Goal: Information Seeking & Learning: Check status

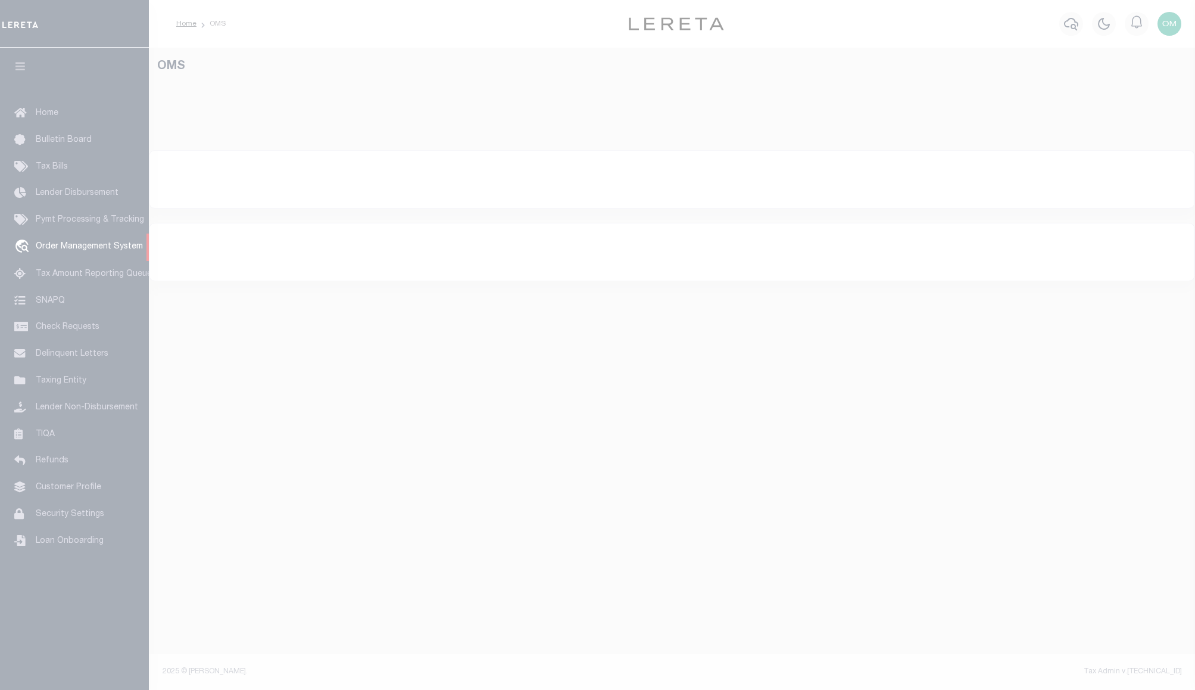
select select
select select "200"
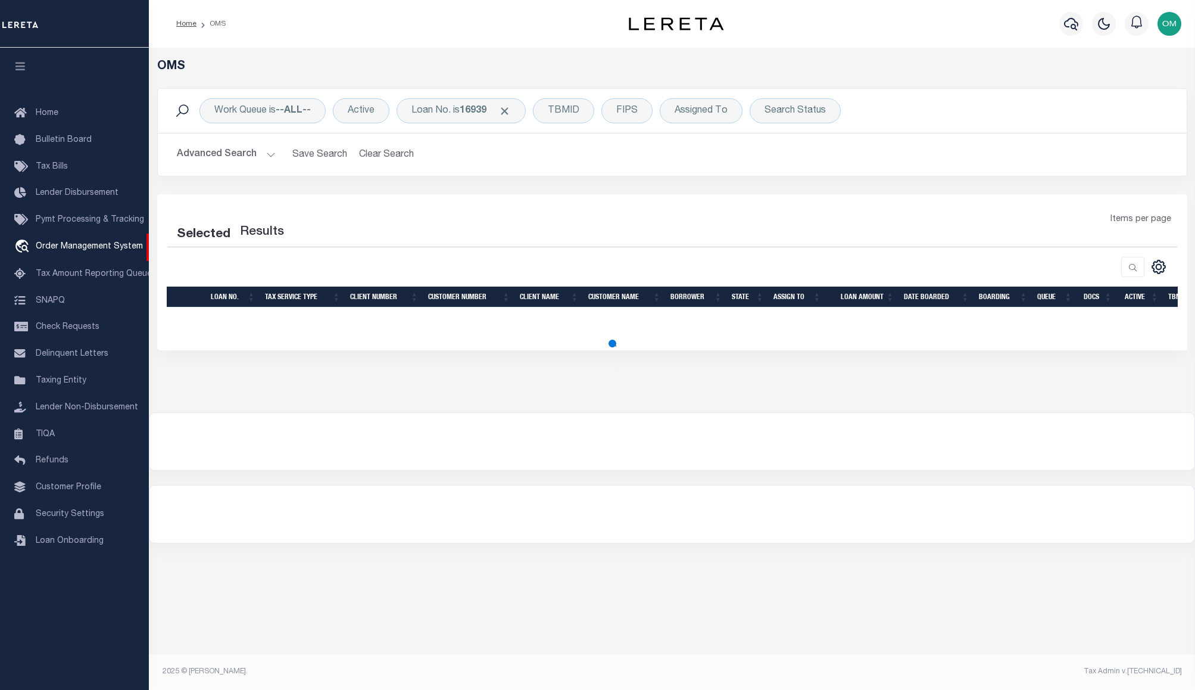
select select "200"
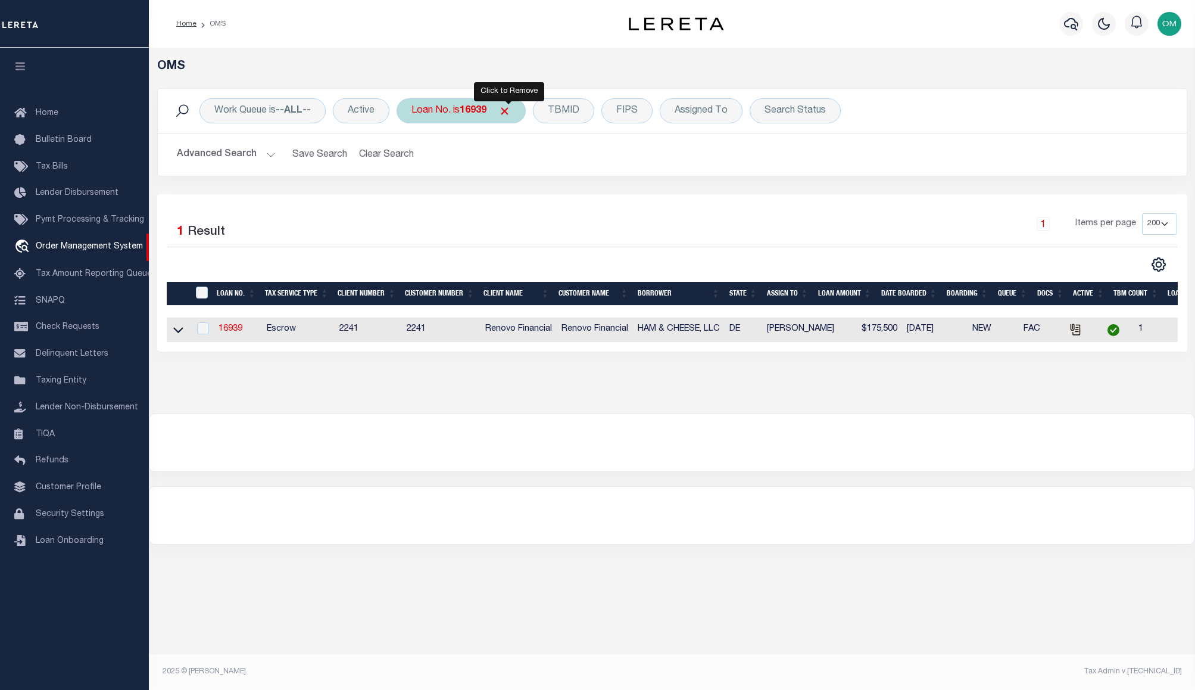
click at [508, 108] on span "Click to Remove" at bounding box center [504, 111] width 13 height 13
click at [266, 155] on button "Advanced Search" at bounding box center [226, 154] width 99 height 23
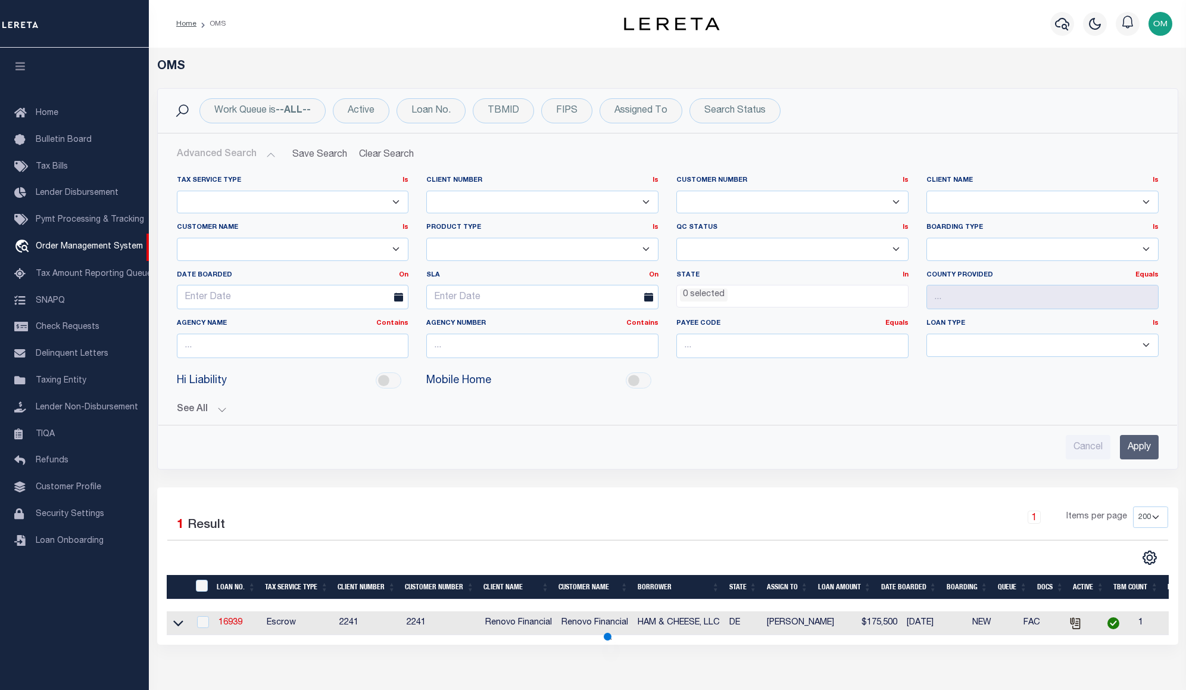
click at [1010, 204] on select "Accumatch - Refunds All In Credit Union Alma Bank Alpha Flow Inc Amarillo Natio…" at bounding box center [1043, 202] width 232 height 23
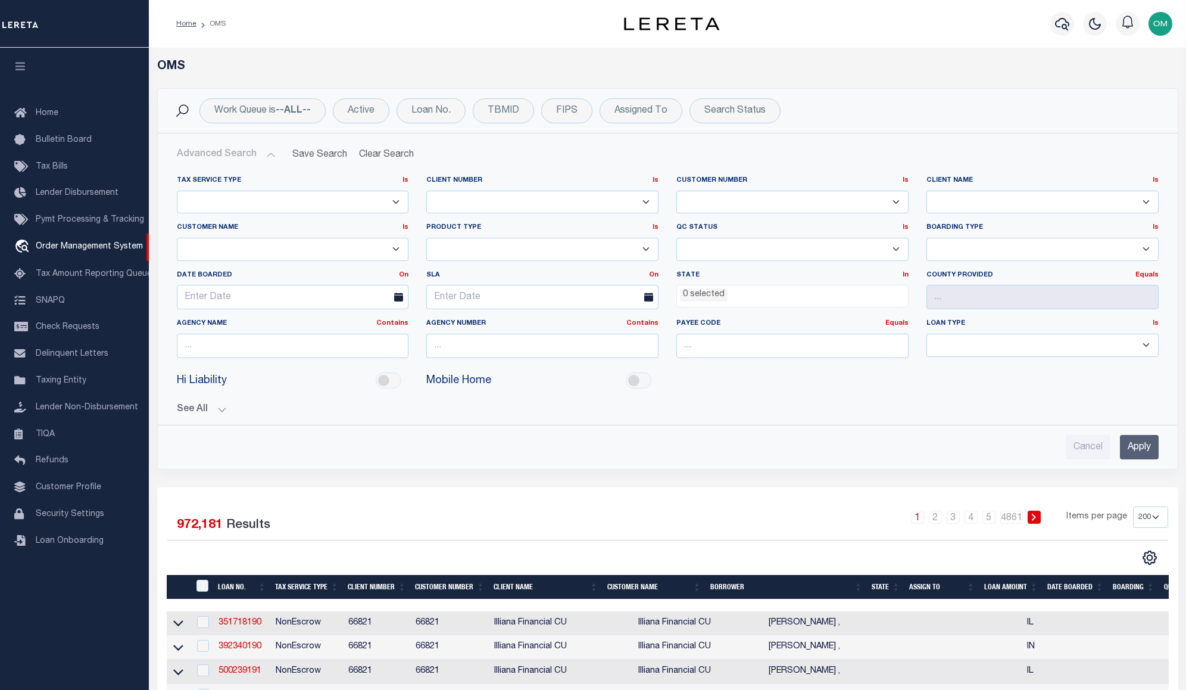
select select "Lima One Capital, LLC"
click at [927, 191] on select "Accumatch - Refunds All In Credit Union Alma Bank Alpha Flow Inc Amarillo Natio…" at bounding box center [1043, 202] width 232 height 23
click at [1135, 444] on input "Apply" at bounding box center [1139, 447] width 39 height 24
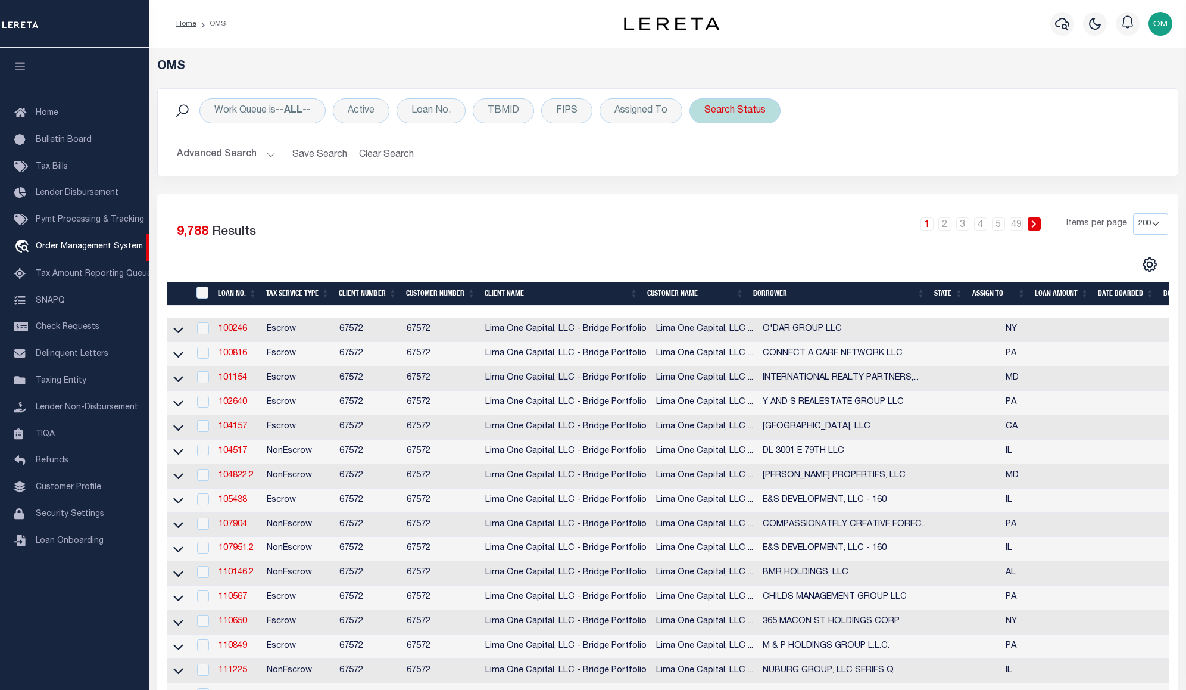
click at [743, 113] on div "Search Status" at bounding box center [735, 110] width 91 height 25
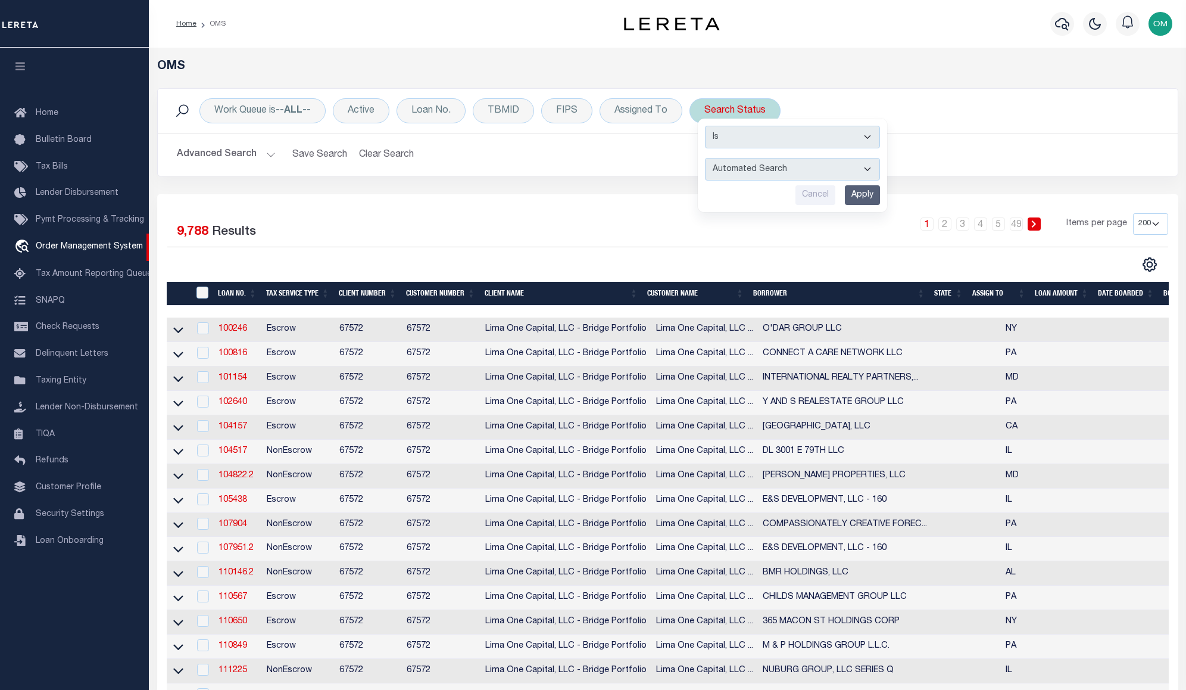
click at [770, 163] on select "Automated Search Bad Parcel Complete Duplicate Parcel High Dollar Reporting In …" at bounding box center [792, 169] width 175 height 23
select select "CP"
click at [705, 158] on select "Automated Search Bad Parcel Complete Duplicate Parcel High Dollar Reporting In …" at bounding box center [792, 169] width 175 height 23
click at [873, 197] on input "Apply" at bounding box center [862, 195] width 35 height 20
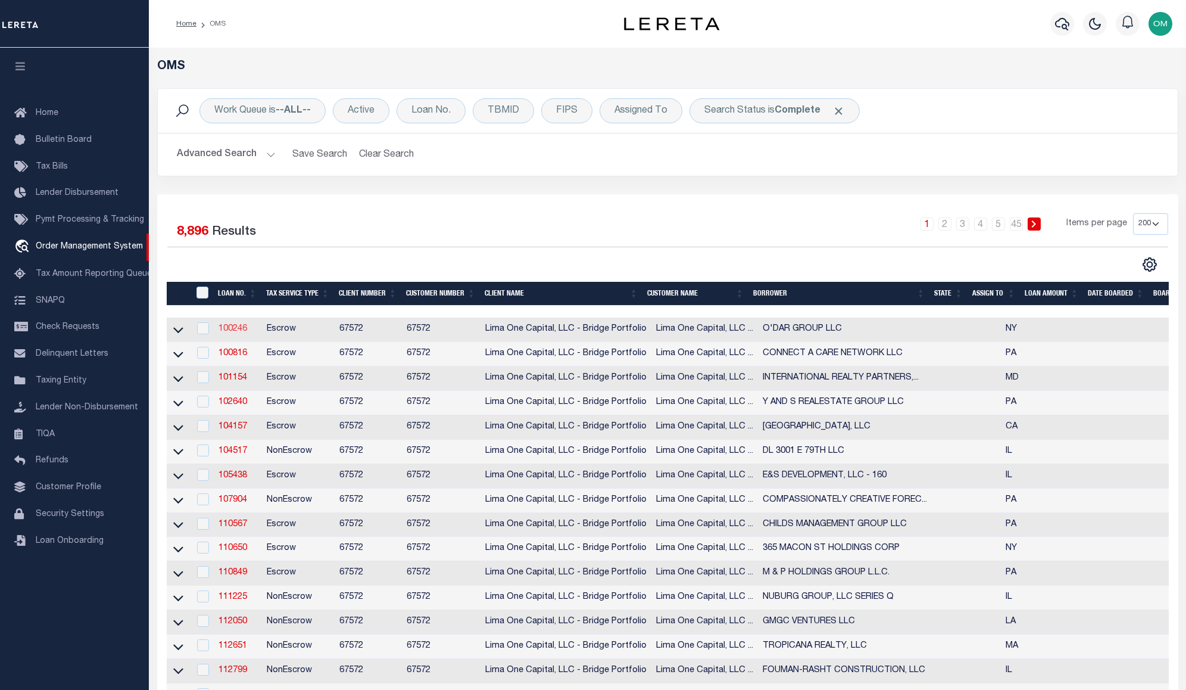
click at [229, 330] on link "100246" at bounding box center [233, 329] width 29 height 8
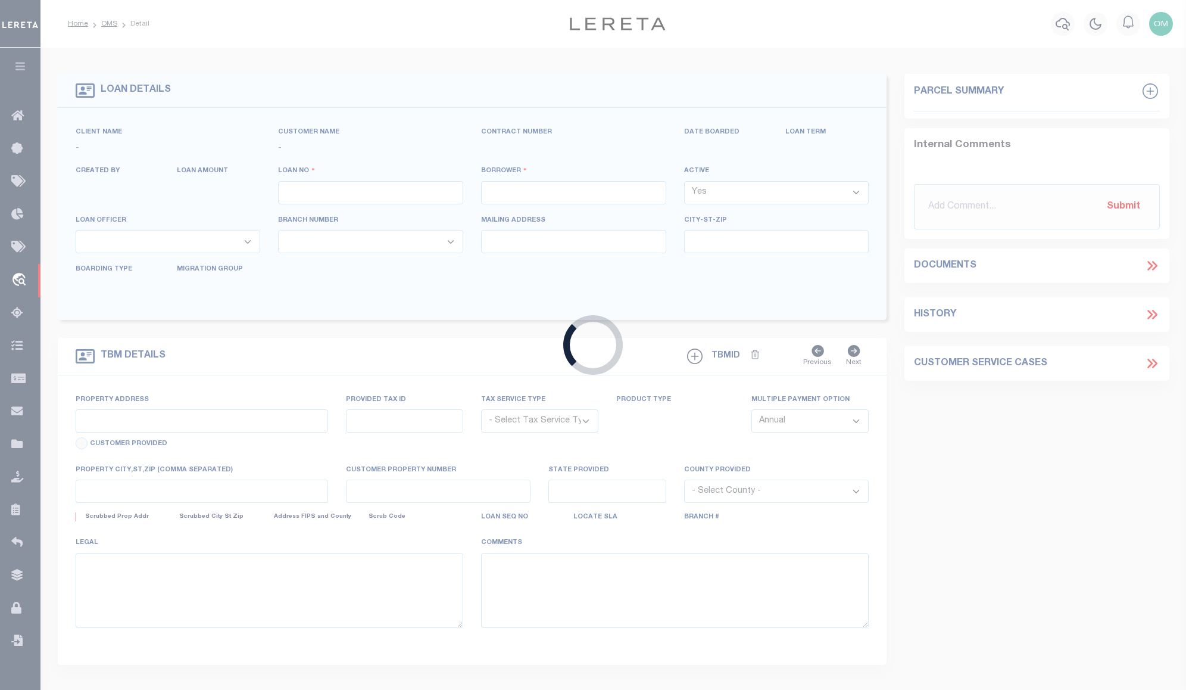
type input "100246"
type input "O'DAR GROUP LLC"
select select
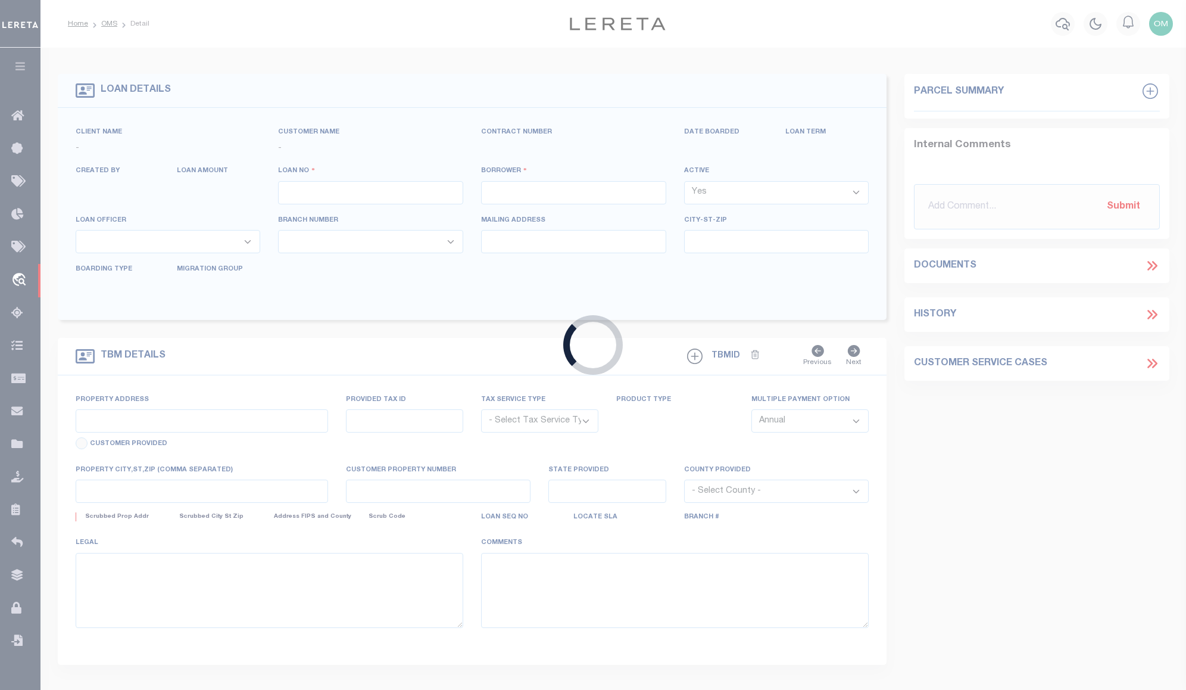
select select
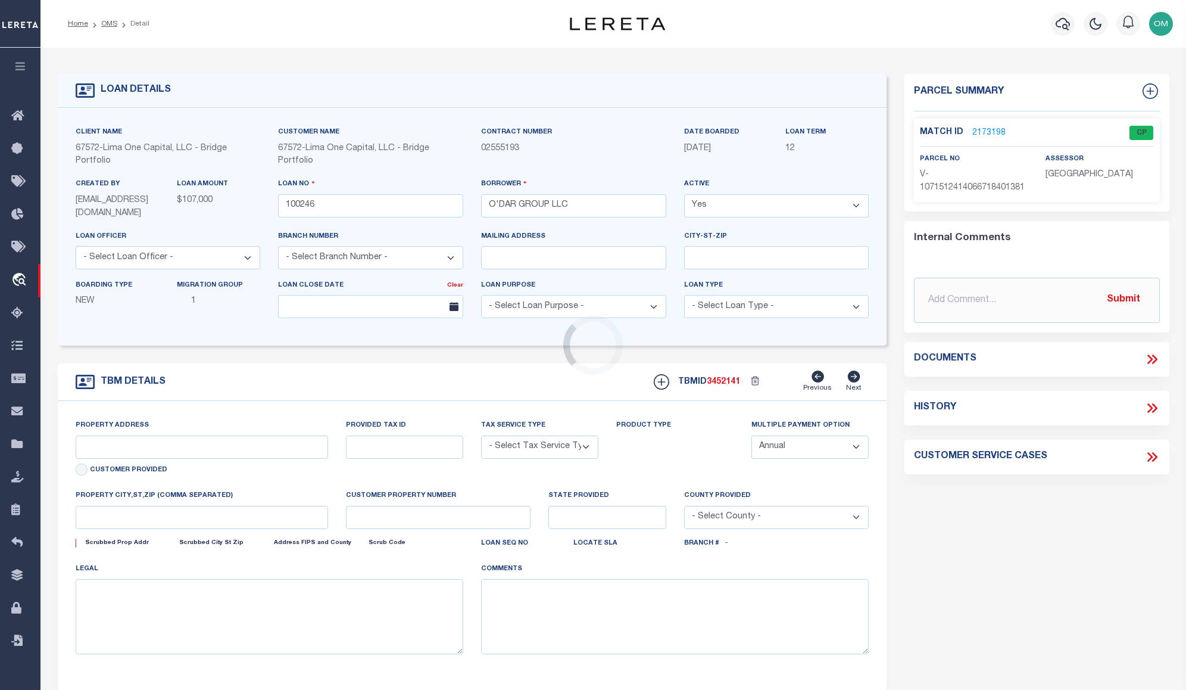
type input "6873 DELAMATER ROAD"
radio input "true"
select select "Escrow"
type input "DERBY NY 14047"
type input "100246-1"
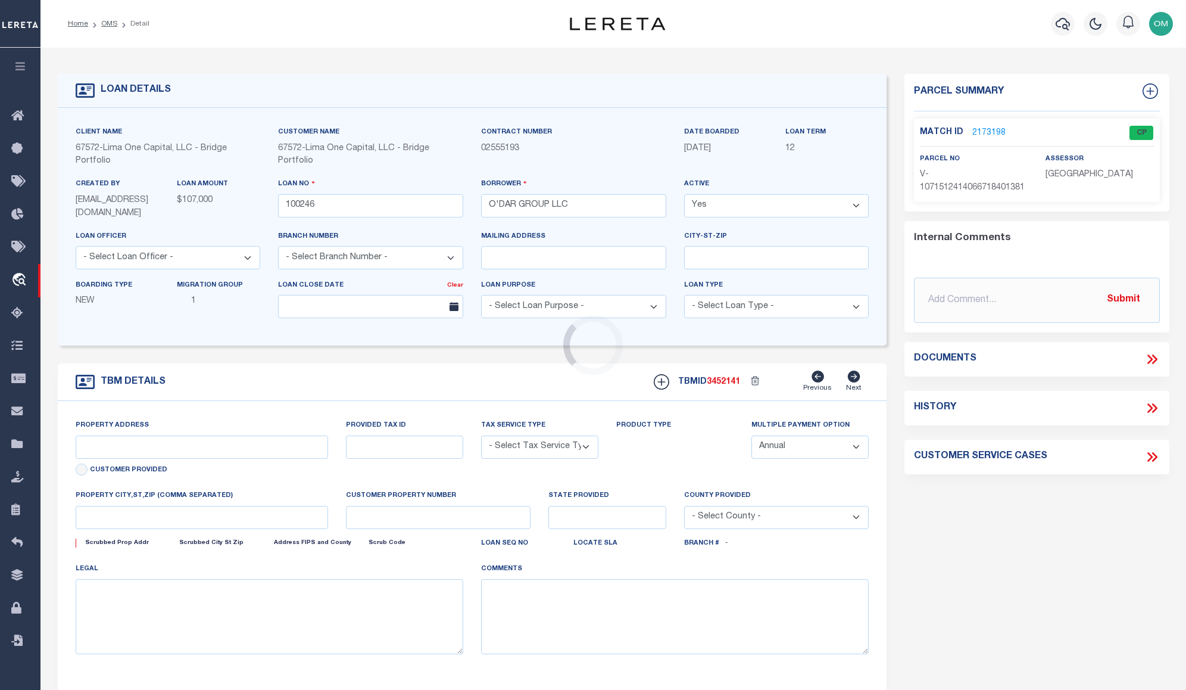
type input "NY"
type textarea "COLLECTOR: ENTITY: PARCEL: 206"
select select "4"
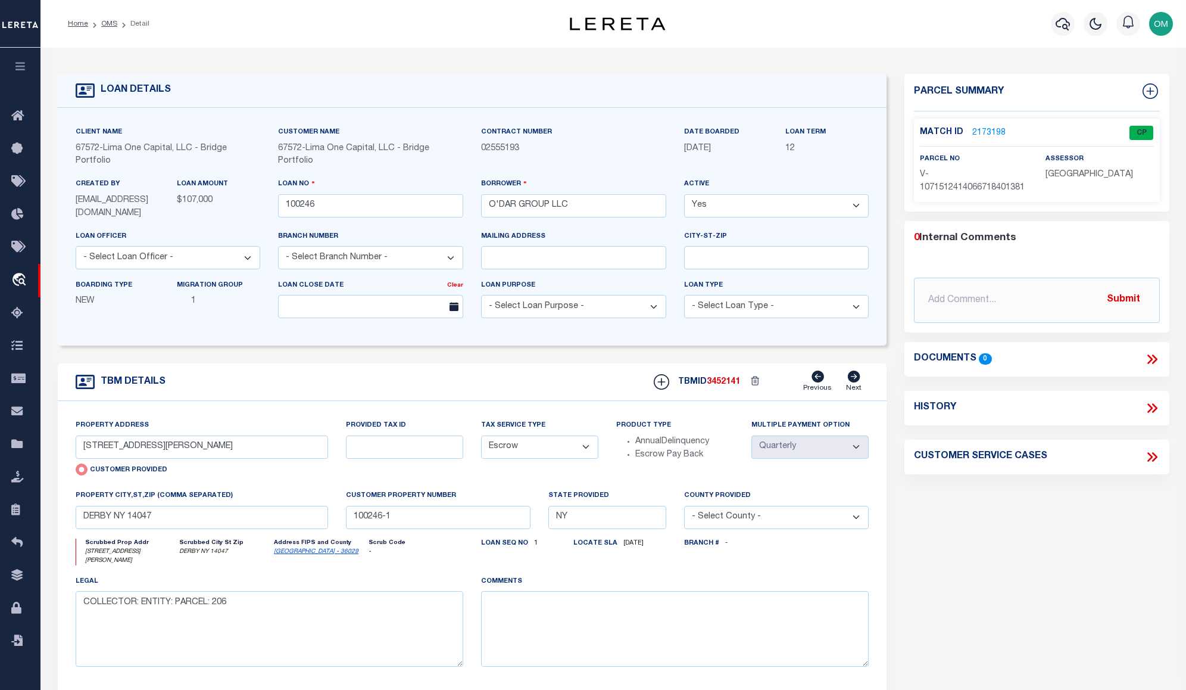
click at [980, 129] on link "2173198" at bounding box center [988, 133] width 33 height 13
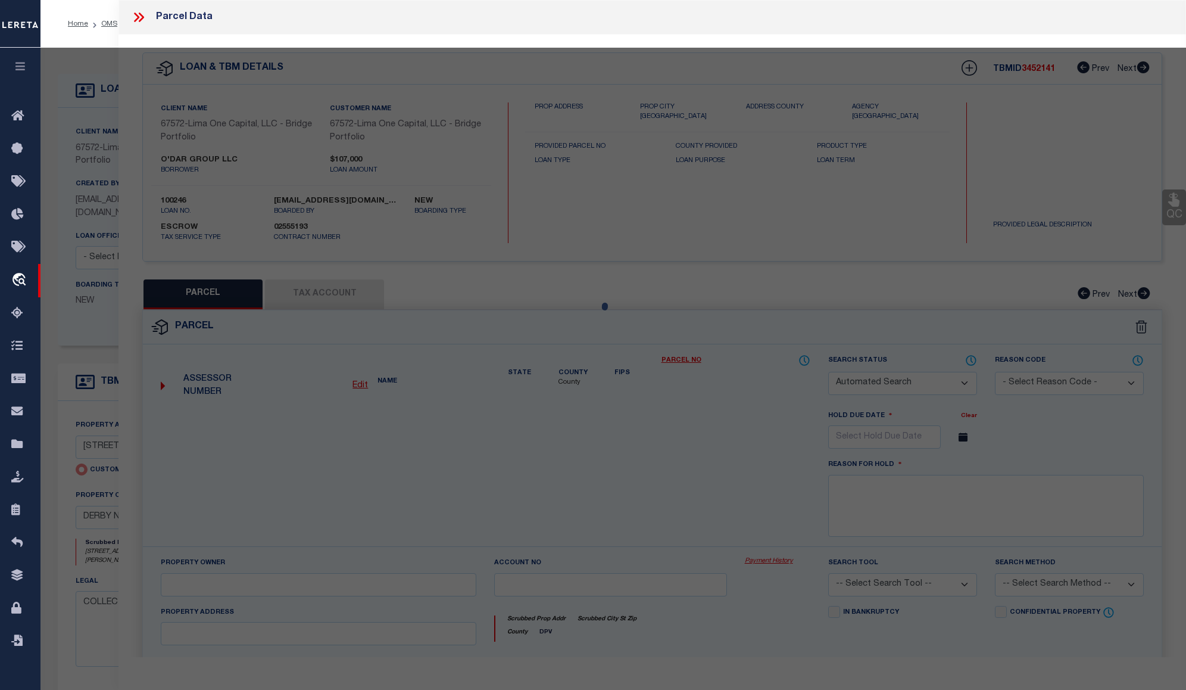
checkbox input "false"
select select "CP"
type input "6873 DELAMATER ROAD"
checkbox input "false"
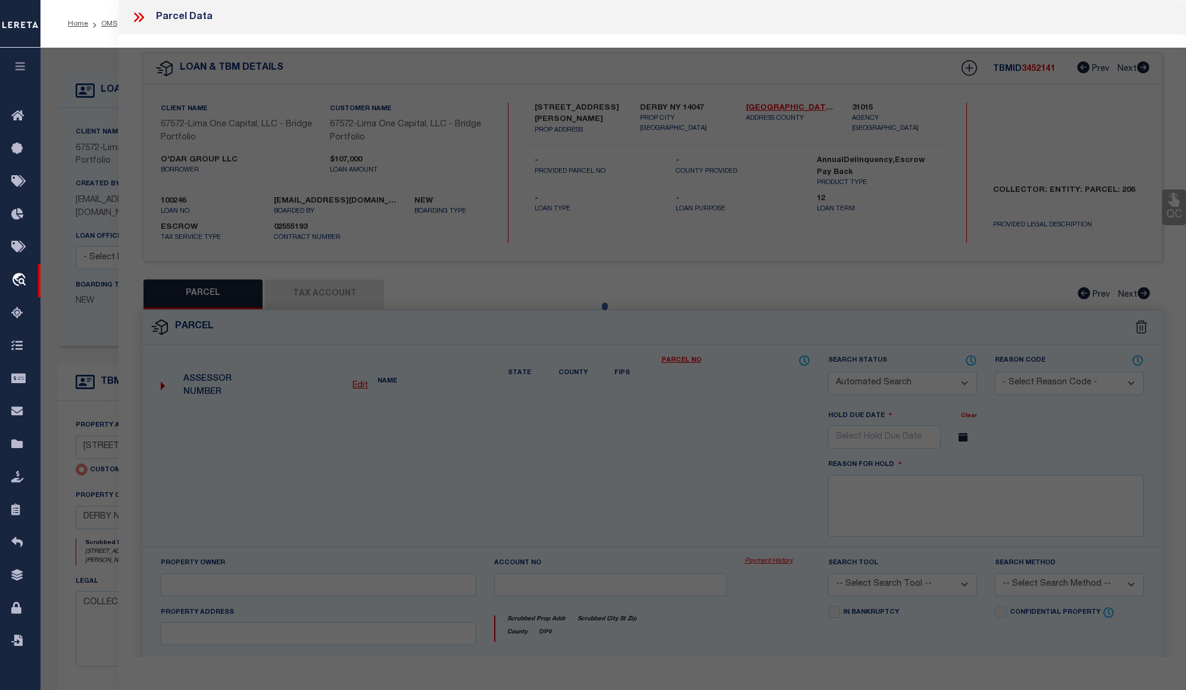
type input "DERBY NY 14047"
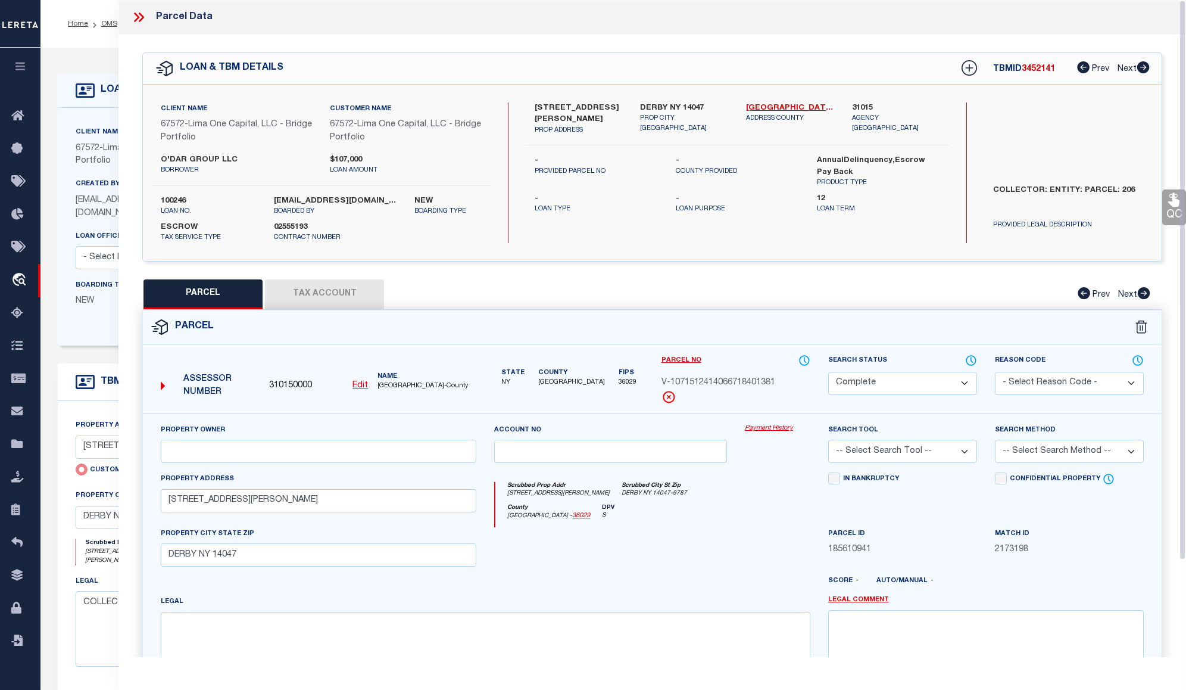
click at [775, 426] on link "Payment History" at bounding box center [777, 428] width 65 height 10
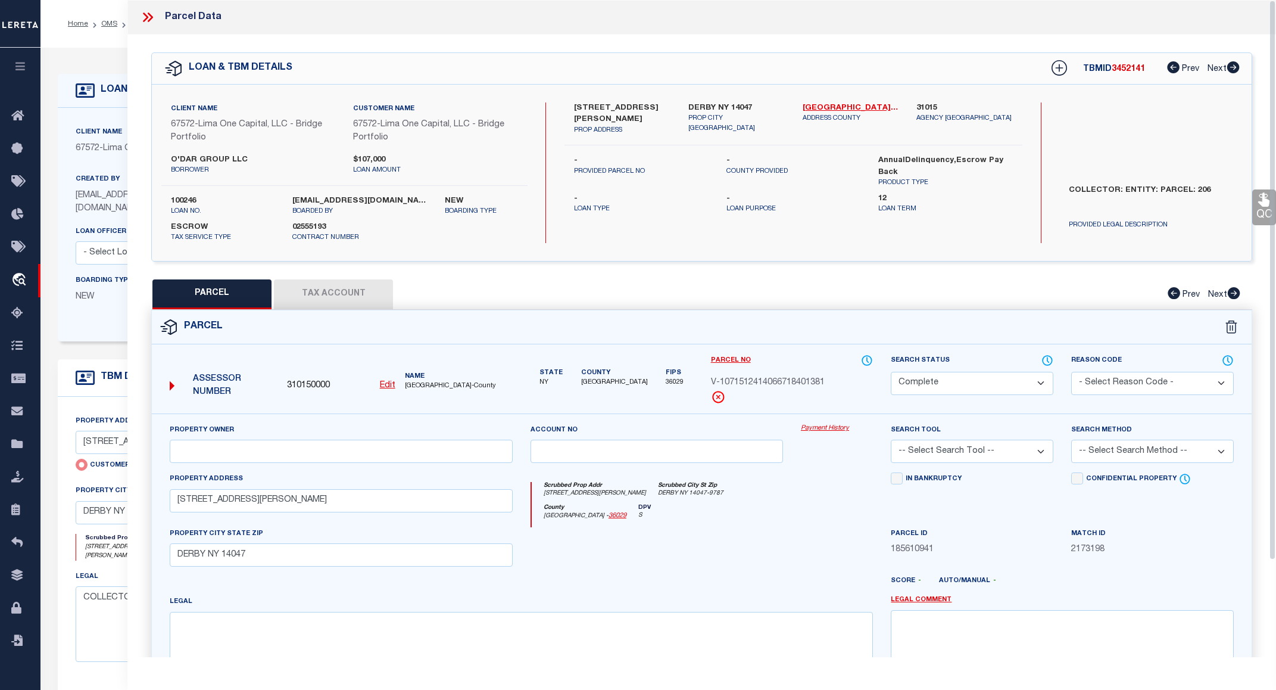
click at [155, 16] on icon at bounding box center [147, 17] width 15 height 15
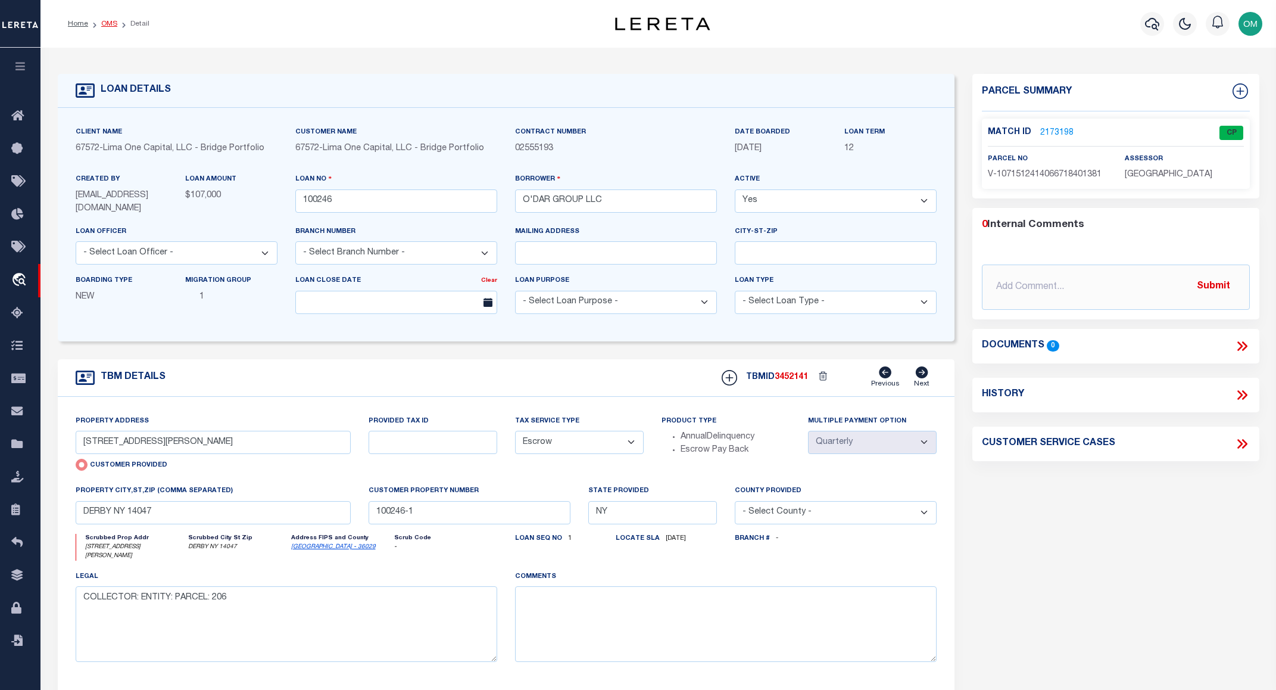
click at [104, 21] on link "OMS" at bounding box center [109, 23] width 16 height 7
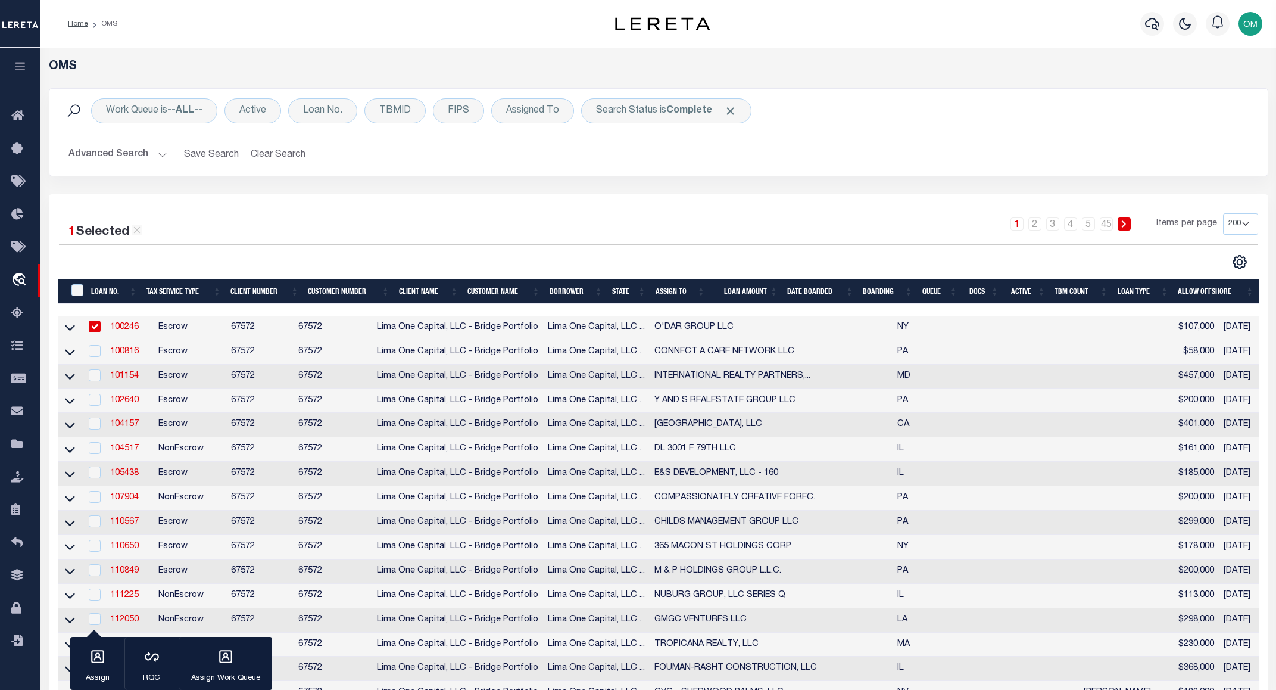
click at [155, 157] on button "Advanced Search" at bounding box center [117, 154] width 99 height 23
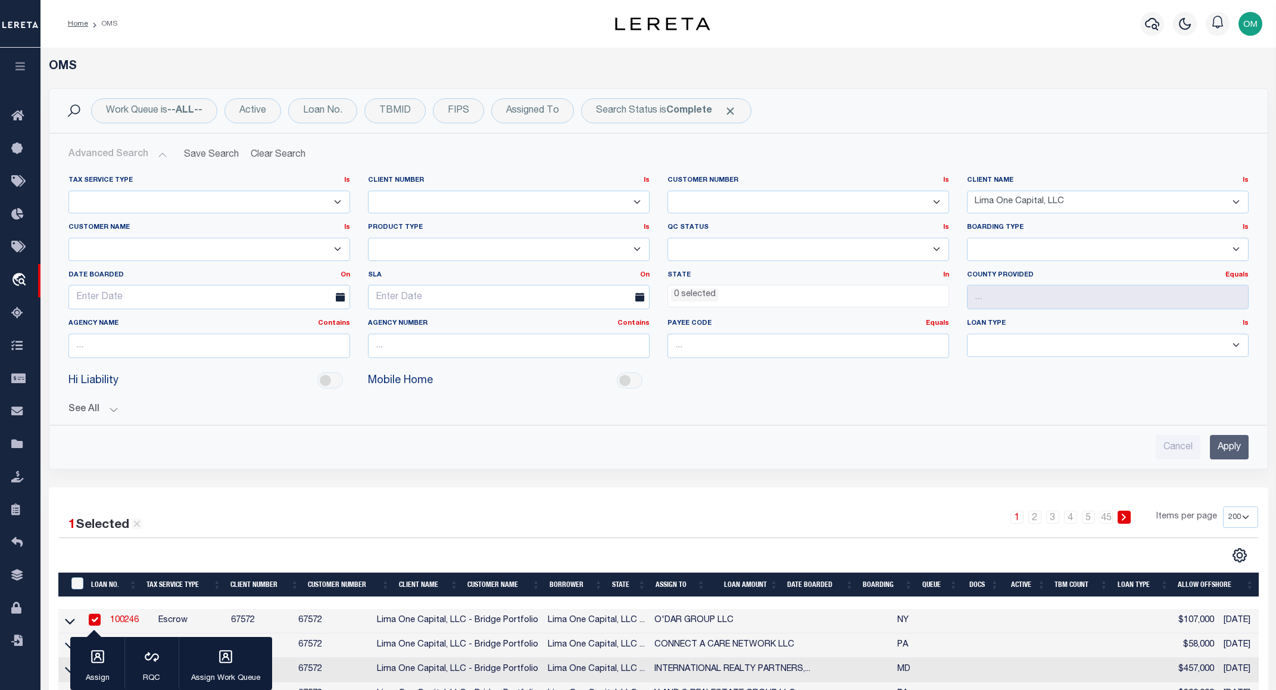
click at [1136, 198] on select "Accumatch - Refunds All In Credit Union Alma Bank Alpha Flow Inc Amarillo Natio…" at bounding box center [1108, 202] width 282 height 23
click at [967, 191] on select "Accumatch - Refunds All In Credit Union Alma Bank Alpha Flow Inc Amarillo Natio…" at bounding box center [1108, 202] width 282 height 23
click at [1194, 447] on input "Apply" at bounding box center [1229, 447] width 39 height 24
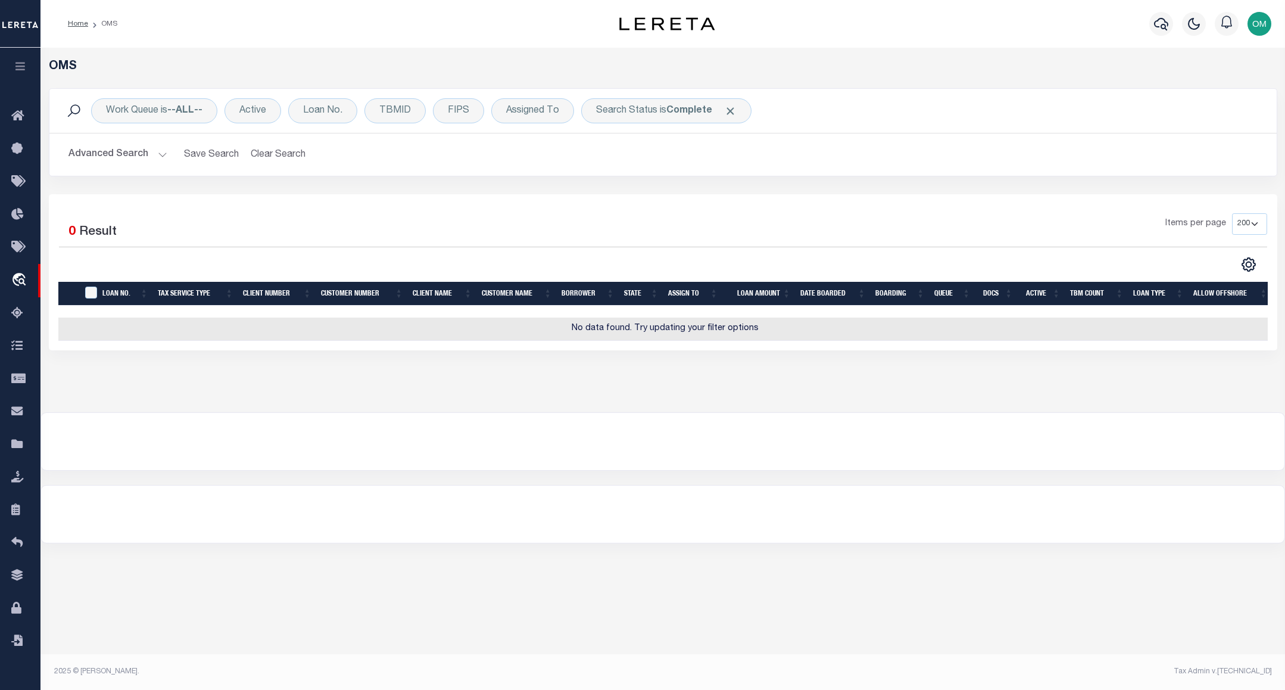
click at [154, 152] on button "Advanced Search" at bounding box center [117, 154] width 99 height 23
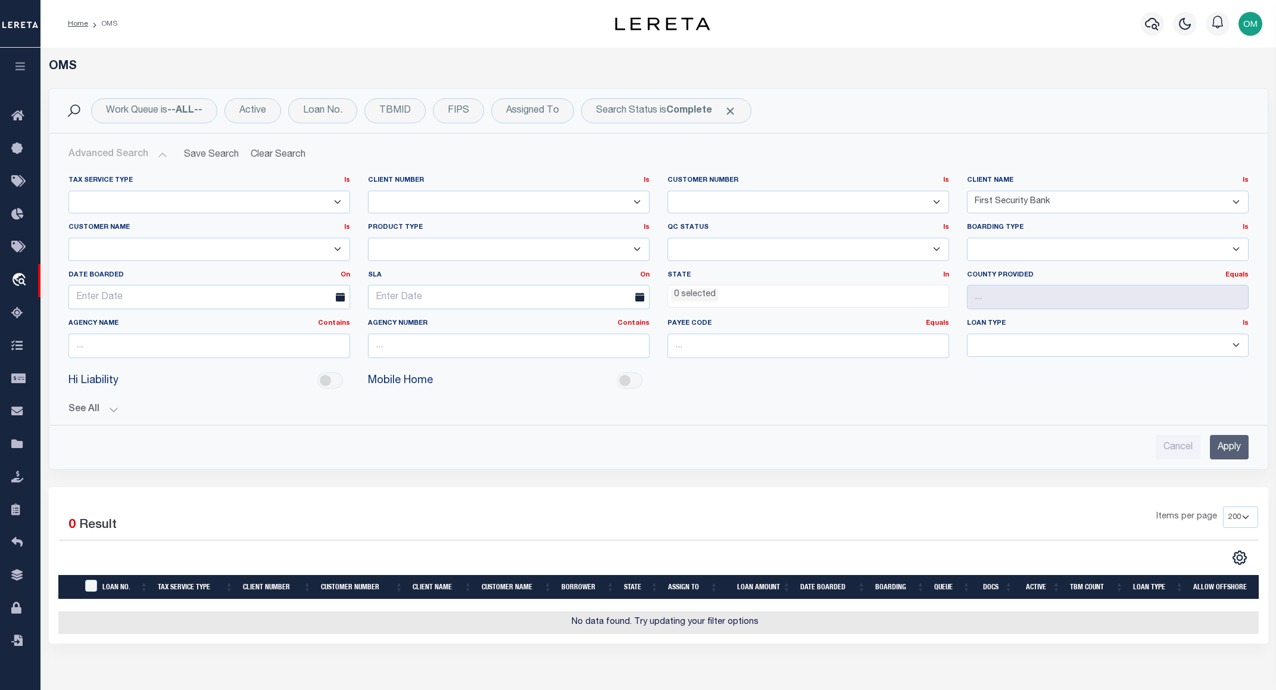
click at [1141, 200] on select "Accumatch - Refunds All In Credit Union Alma Bank Alpha Flow Inc Amarillo Natio…" at bounding box center [1108, 202] width 282 height 23
select select "Lima One Capital, LLC"
click at [967, 191] on select "Accumatch - Refunds All In Credit Union Alma Bank Alpha Flow Inc Amarillo Natio…" at bounding box center [1108, 202] width 282 height 23
click at [1194, 439] on input "Apply" at bounding box center [1229, 447] width 39 height 24
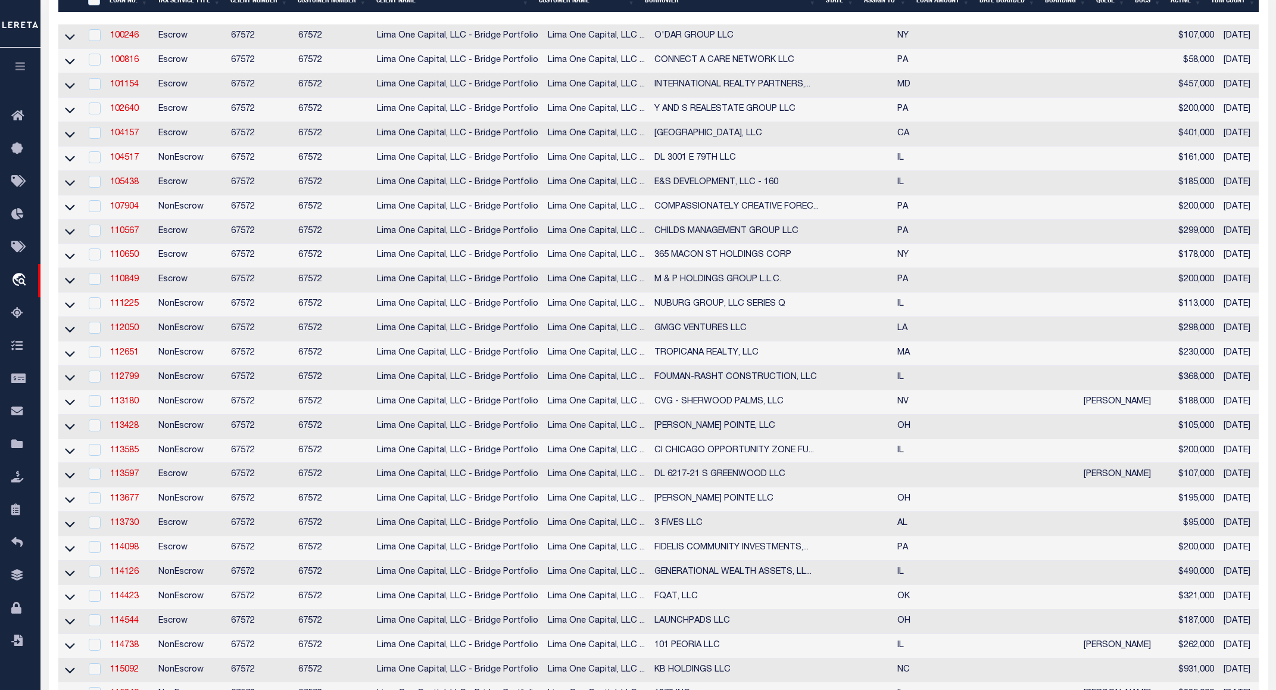
scroll to position [298, 0]
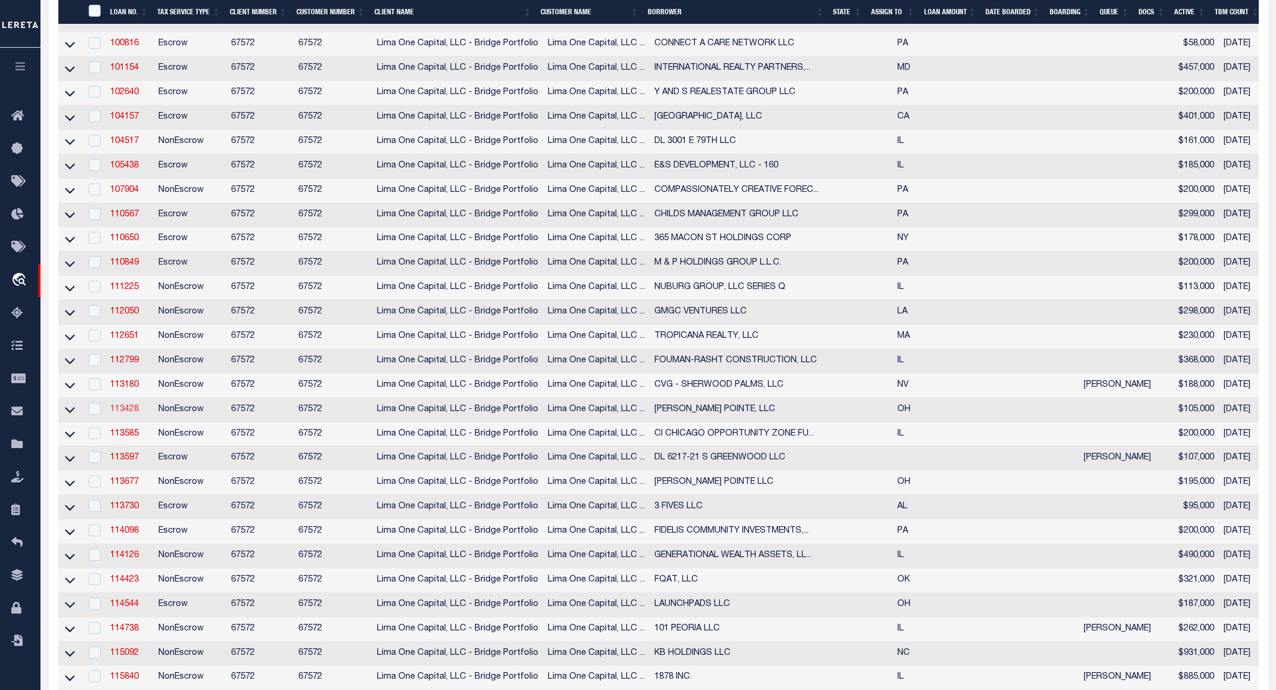
click at [126, 413] on link "113428" at bounding box center [124, 409] width 29 height 8
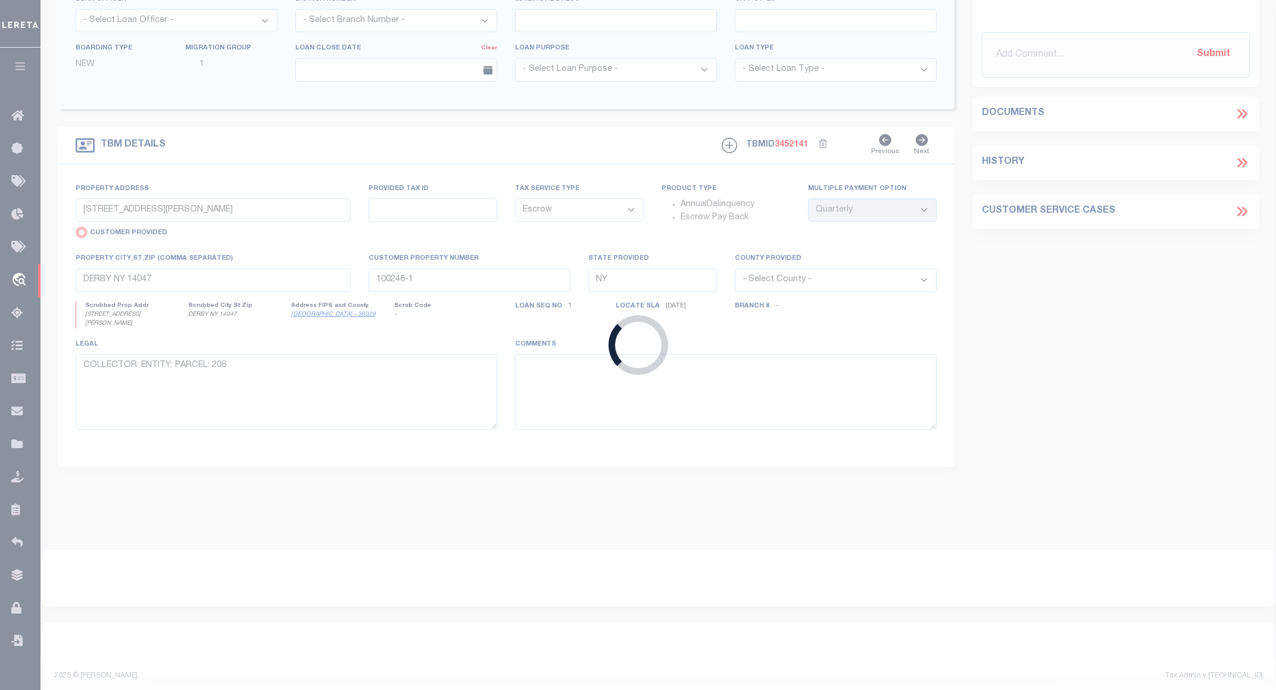
type input "113428"
type input "NELSON POINTE, LLC"
select select
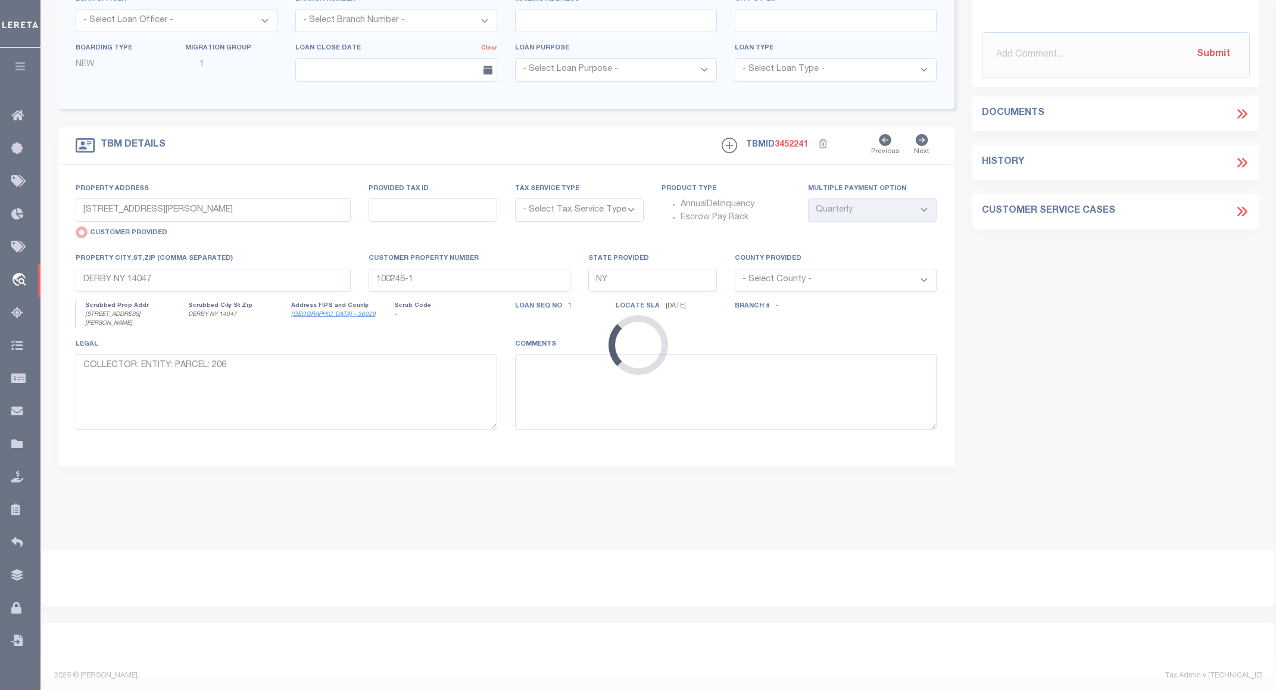
type input "1490-1496 W 117TH STREET"
select select "NonEscrow"
select select
type input "LAKEWOOD OH 44107"
type input "113428-1-B"
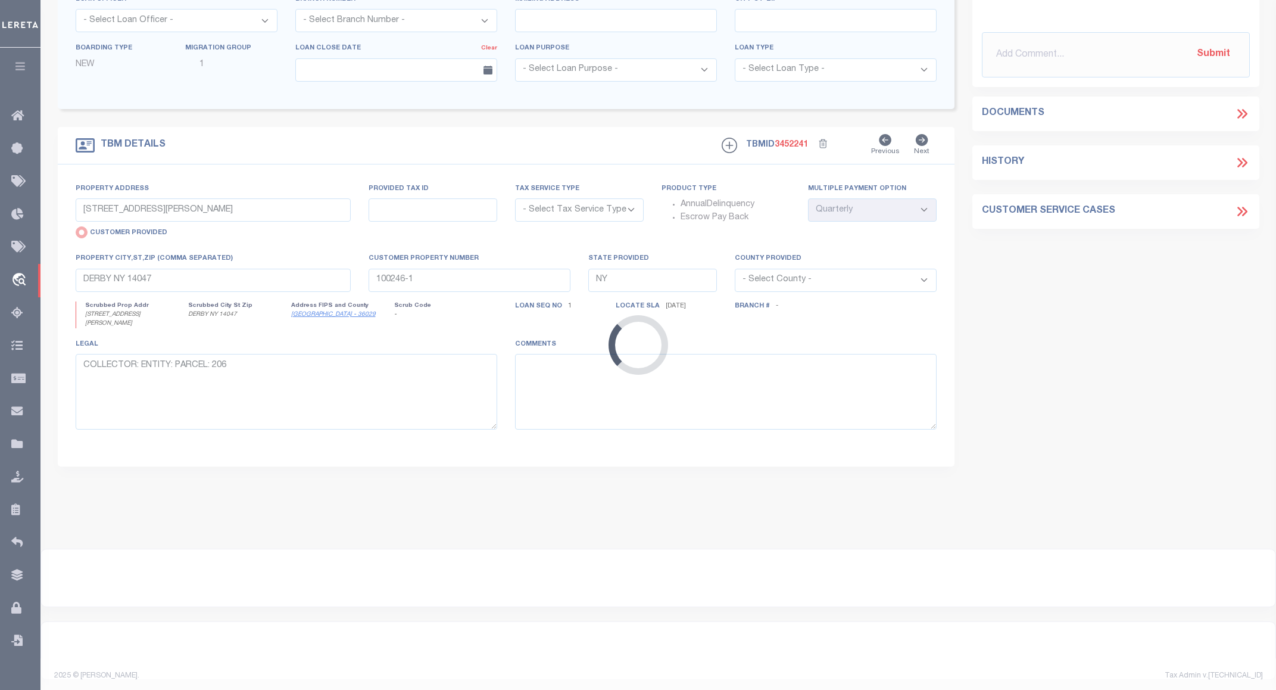
type input "OH"
type textarea "COLLECTOR: ENTITY: PARCEL: 315"
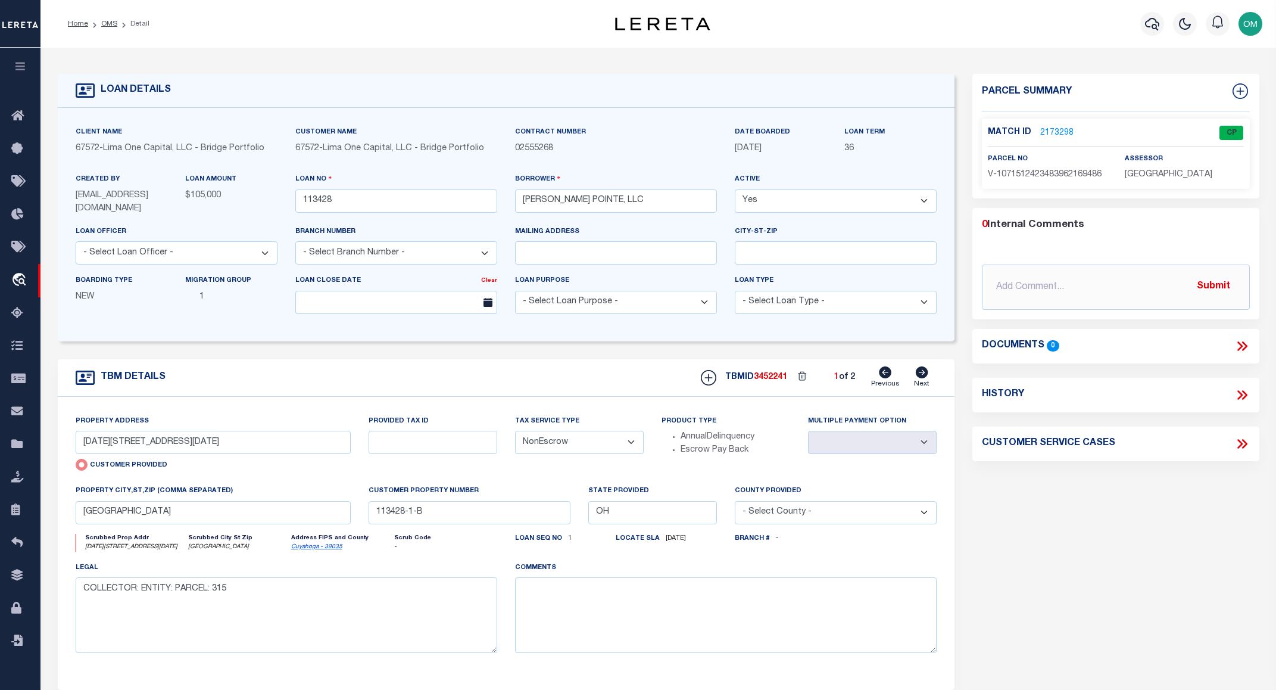
click at [1055, 130] on link "2173298" at bounding box center [1056, 133] width 33 height 13
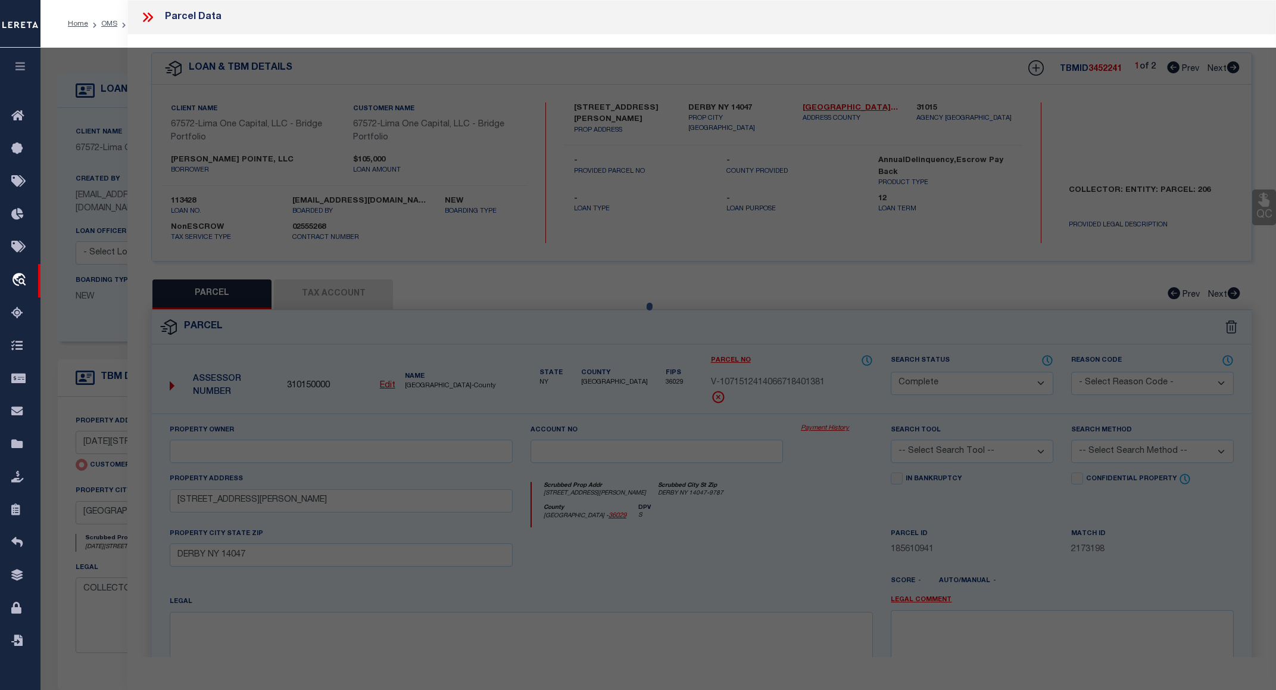
select select "AS"
checkbox input "false"
select select "CP"
select select "AGW"
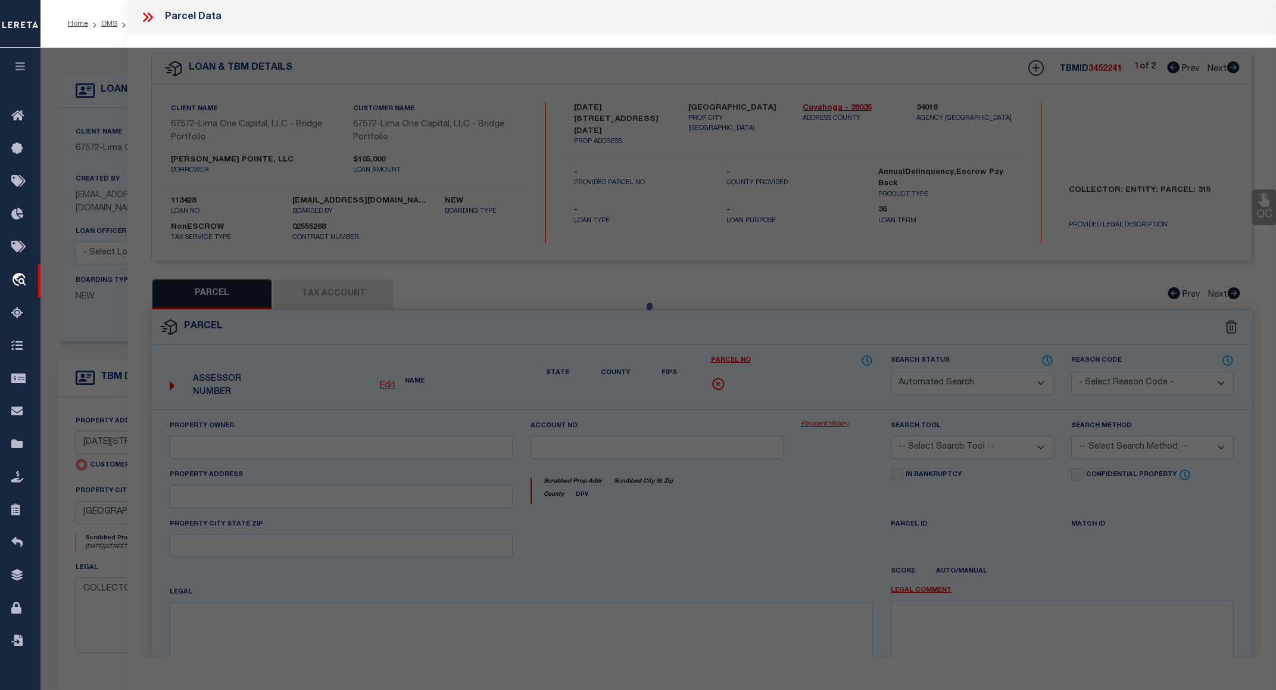
select select
type input "1490-1496 W 117TH STREET"
checkbox input "false"
type input "LAKEWOOD OH 44107"
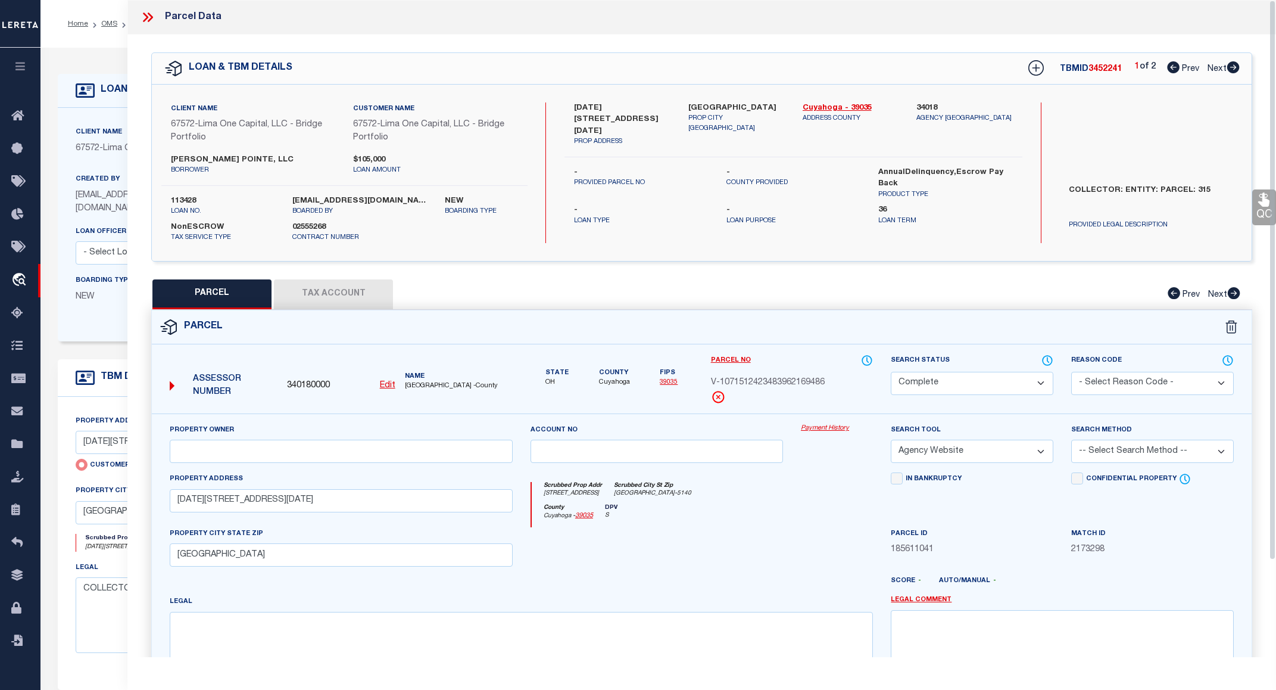
click at [822, 425] on link "Payment History" at bounding box center [837, 428] width 72 height 10
click at [144, 19] on icon at bounding box center [147, 17] width 15 height 15
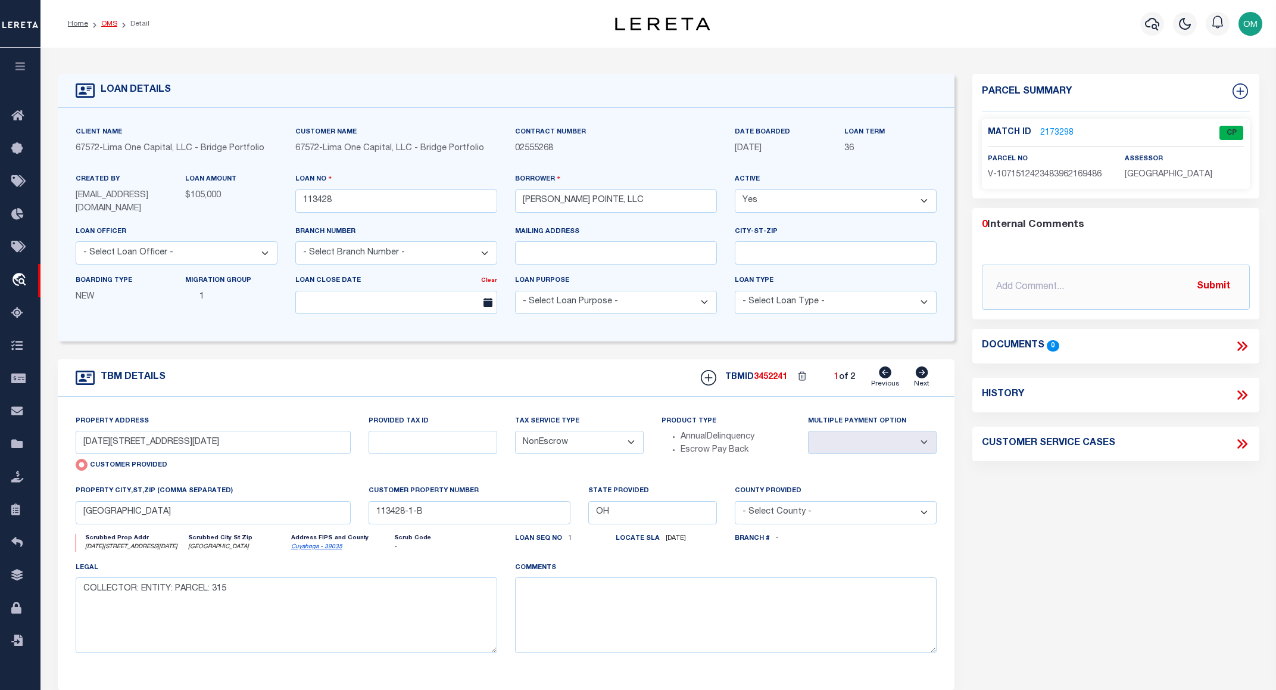
click at [110, 21] on link "OMS" at bounding box center [109, 23] width 16 height 7
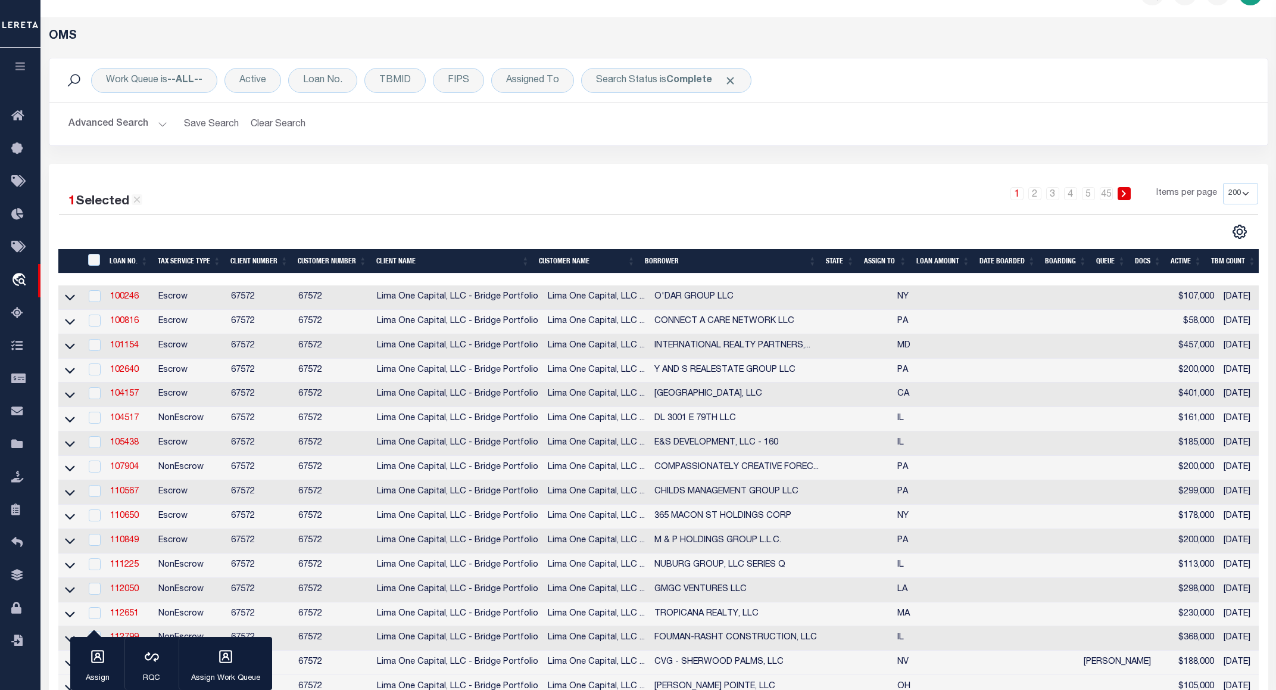
scroll to position [60, 0]
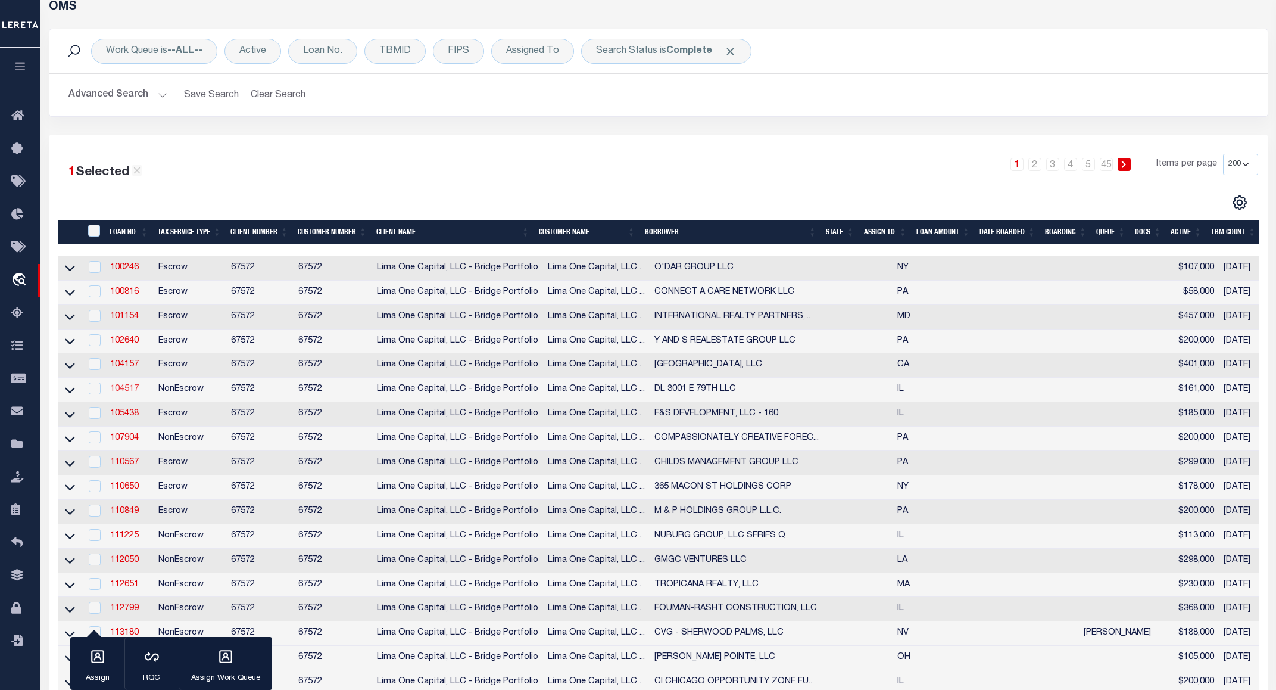
click at [123, 393] on link "104517" at bounding box center [124, 389] width 29 height 8
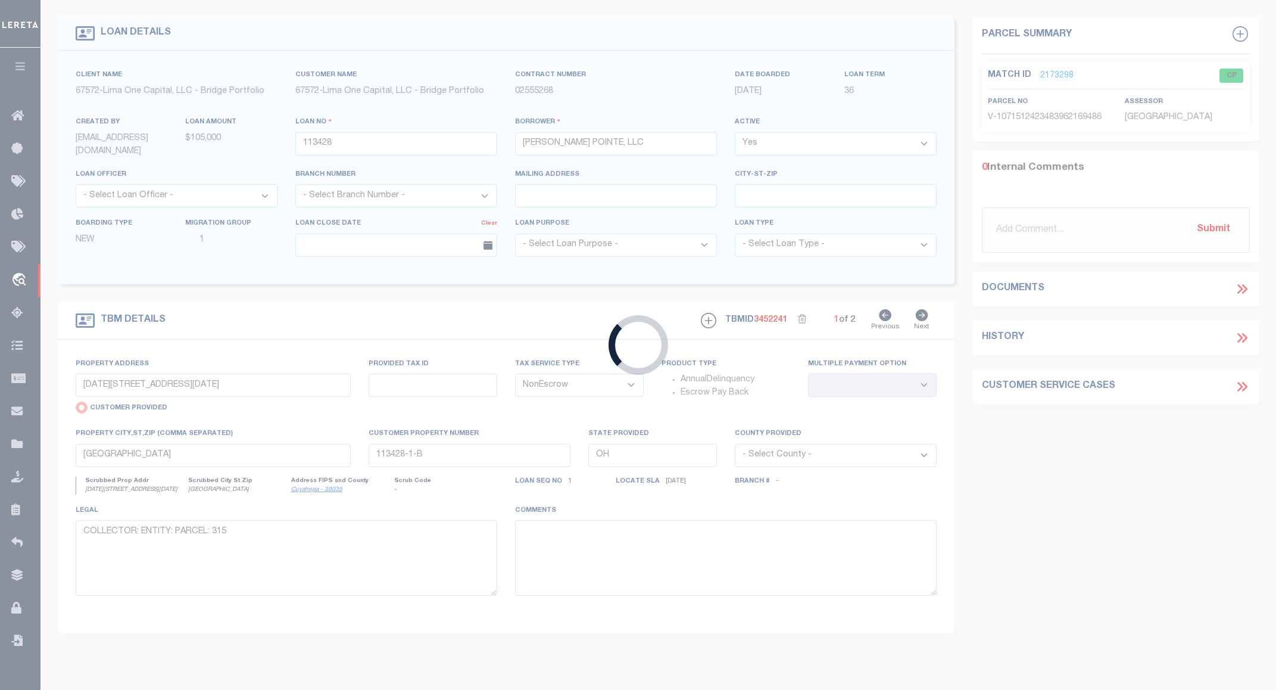
type input "104517"
type input "DL 3001 E 79TH LLC"
select select
type input "3001 E 79TH STREET"
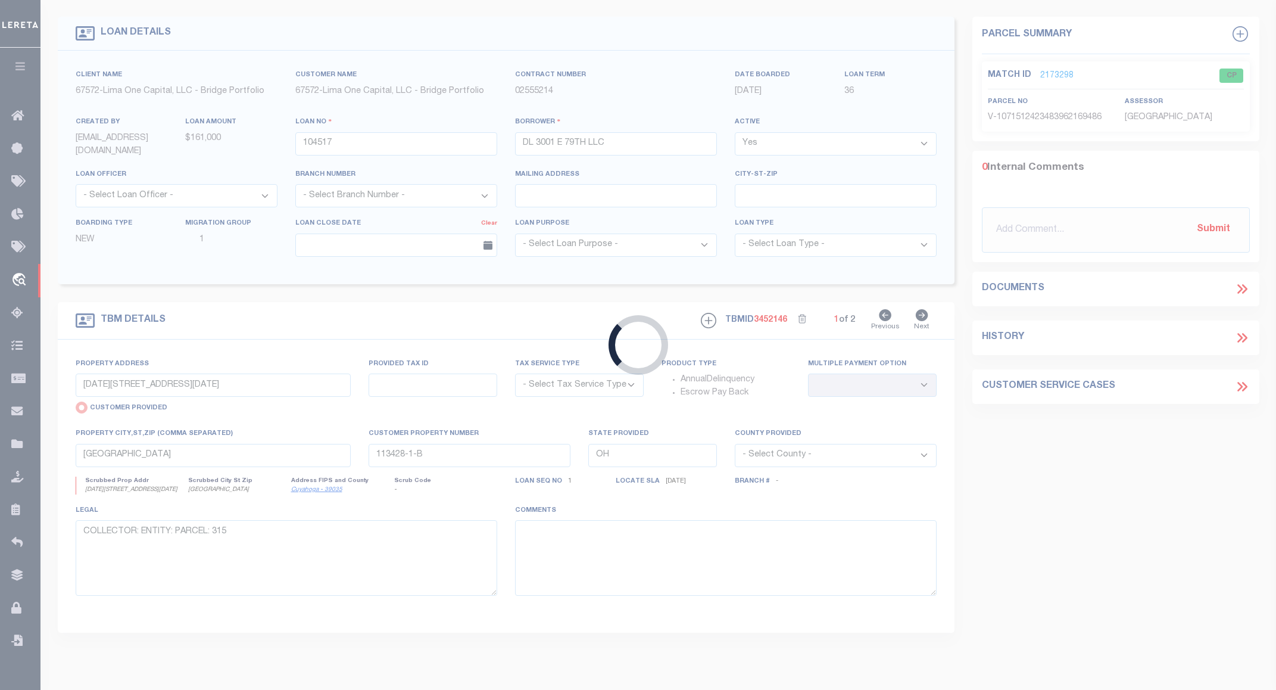
select select "NonEscrow"
select select
type input "CHICAGO IL 60649"
type input "104517-1"
type input "IL"
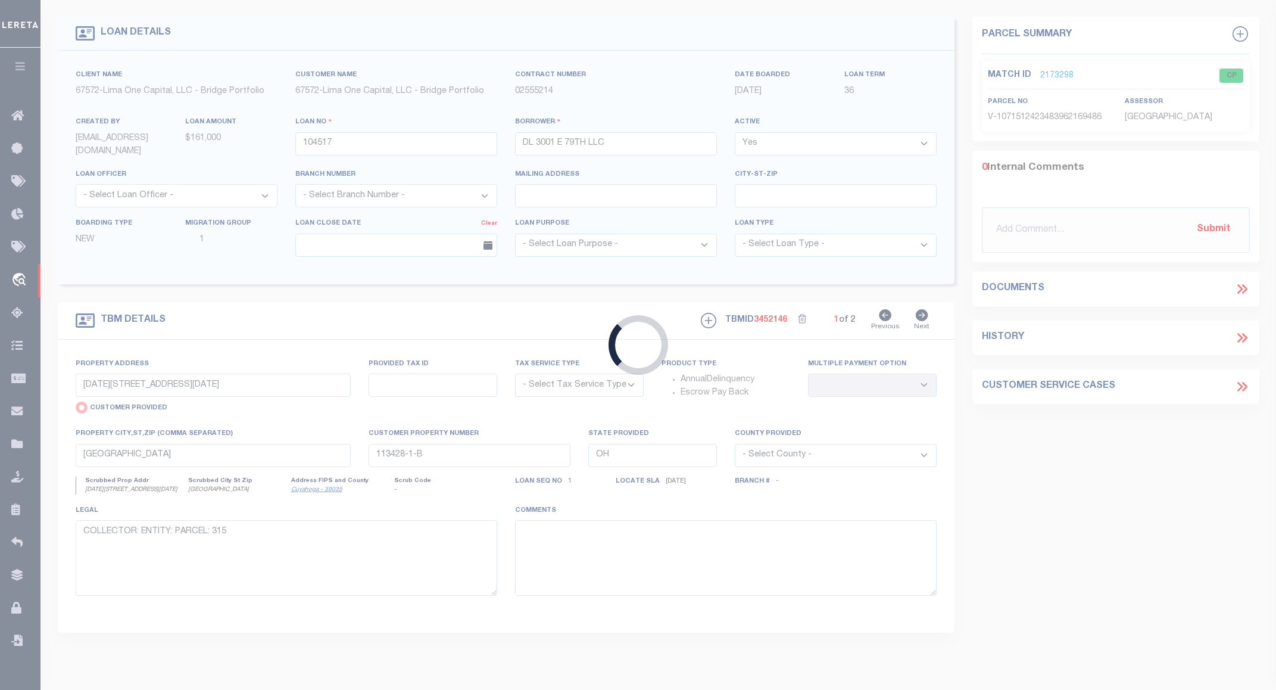
type textarea "COLLECTOR: ENTITY: PARCEL: 21"
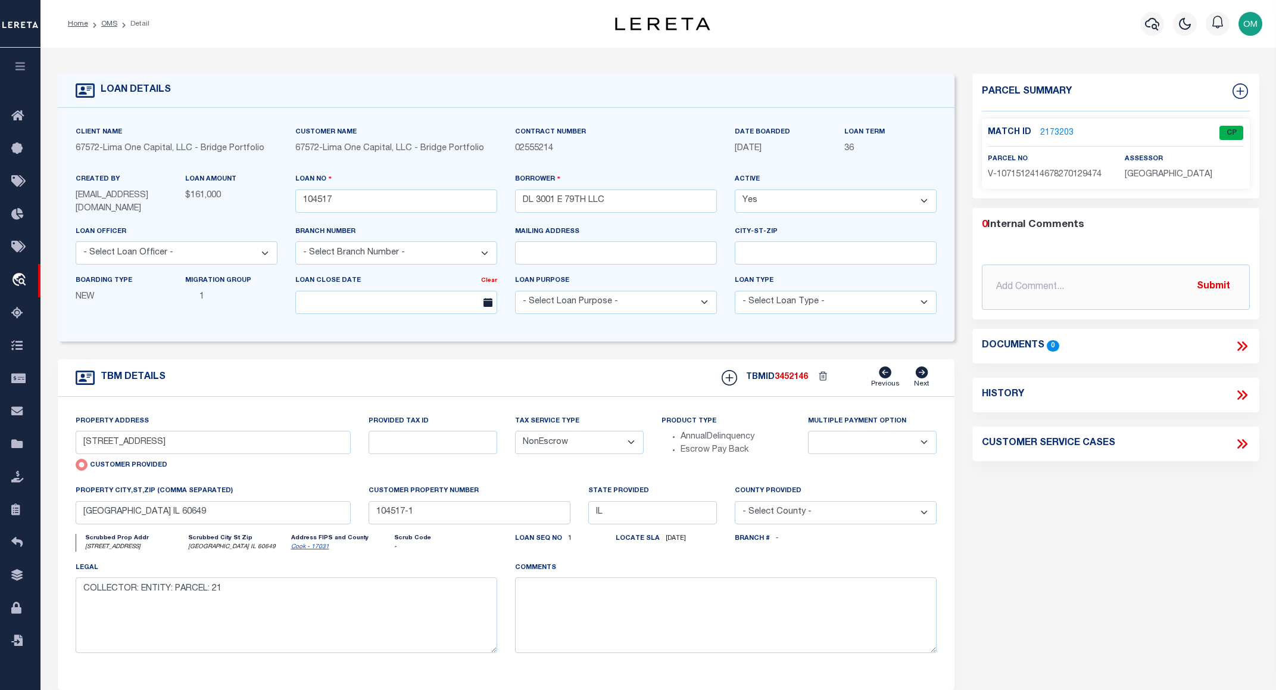
click at [1052, 127] on link "2173203" at bounding box center [1056, 133] width 33 height 13
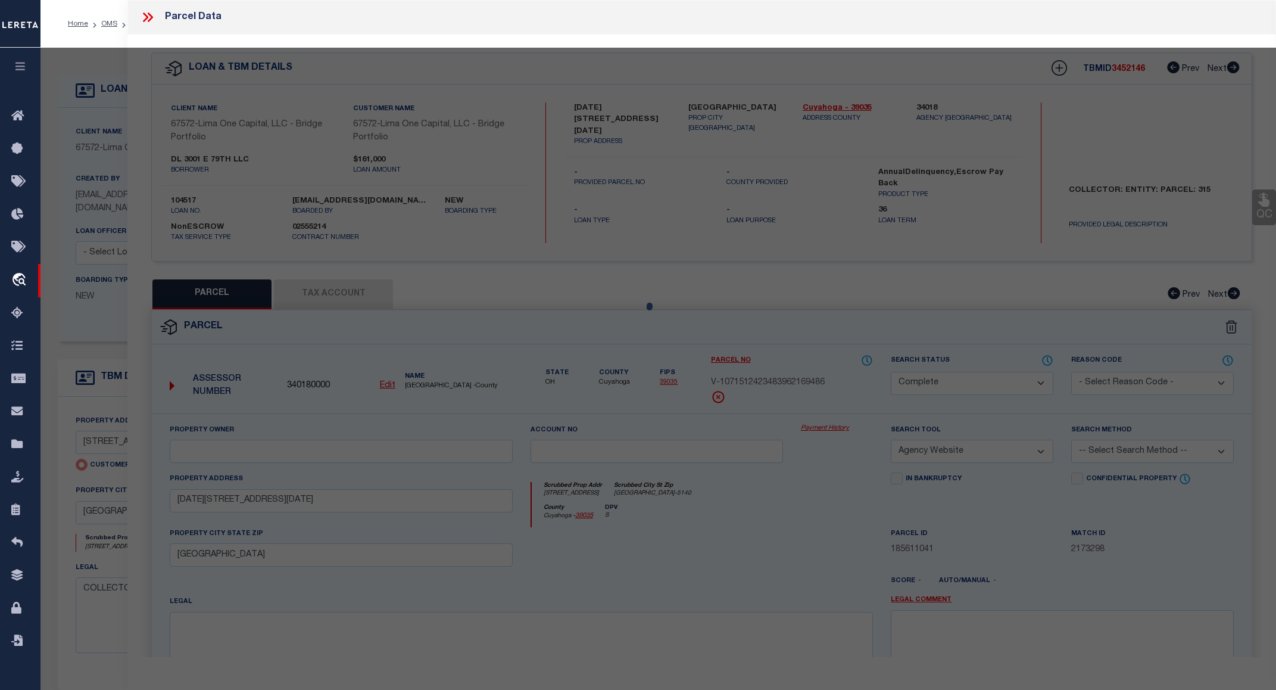
select select "AS"
select select
checkbox input "false"
select select "CP"
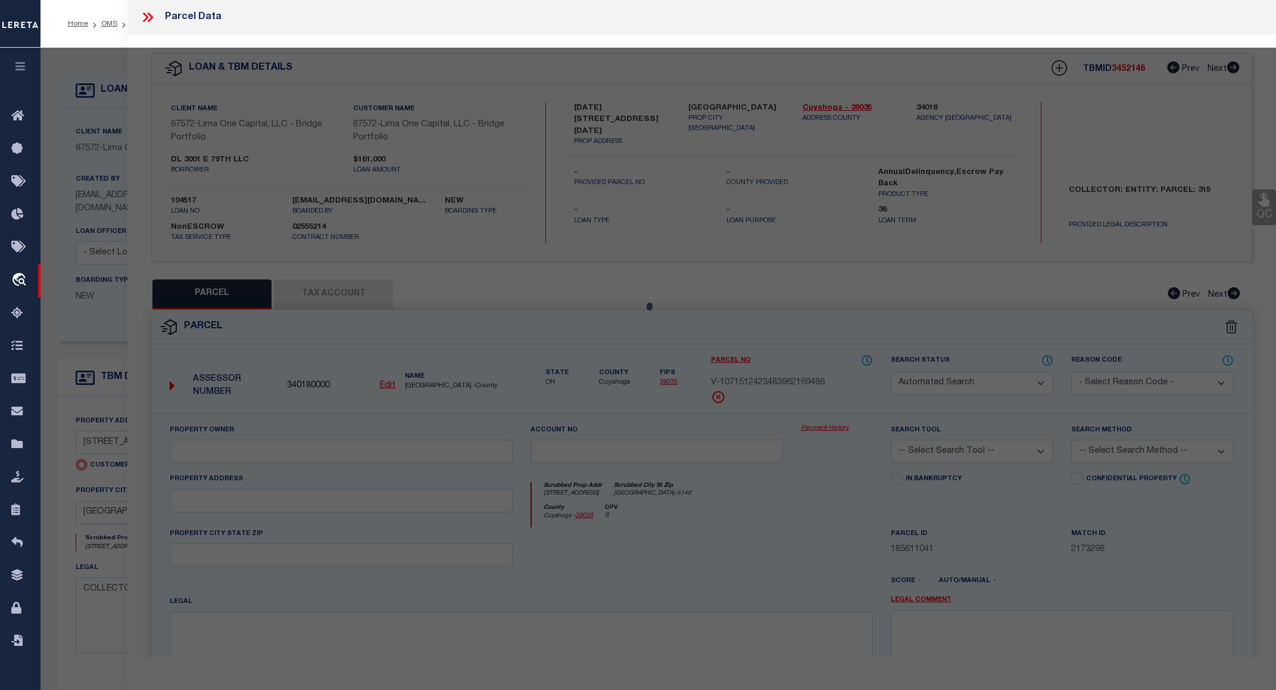
select select "AGW"
select select
type input "3001 E 79TH STREET"
checkbox input "false"
type input "CHICAGO IL 60649"
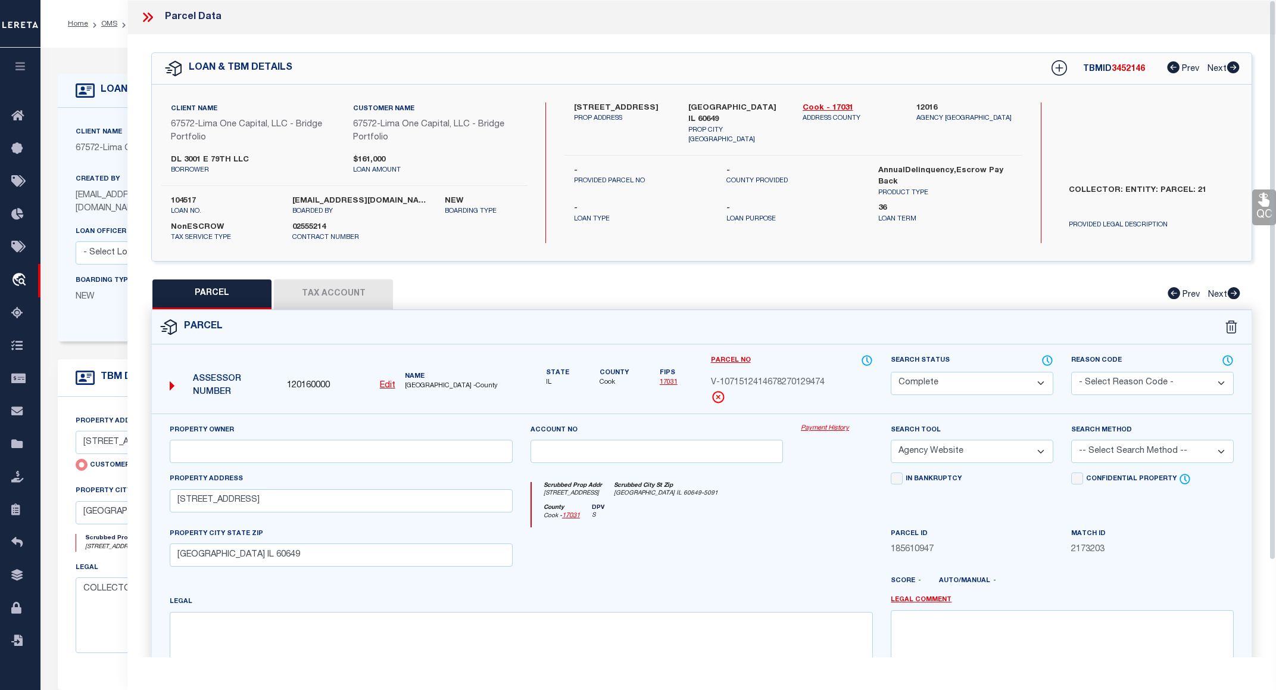
click at [821, 427] on link "Payment History" at bounding box center [837, 428] width 72 height 10
click at [105, 24] on link "OMS" at bounding box center [109, 23] width 16 height 7
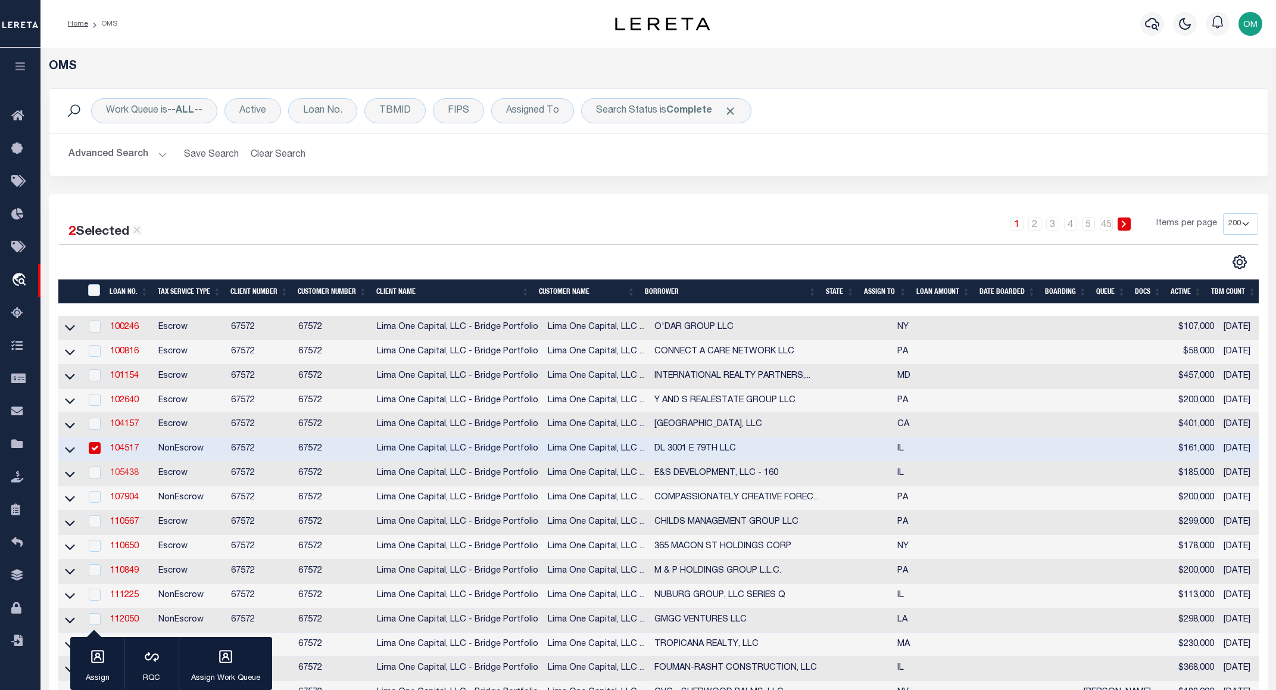
click at [129, 477] on link "105438" at bounding box center [124, 473] width 29 height 8
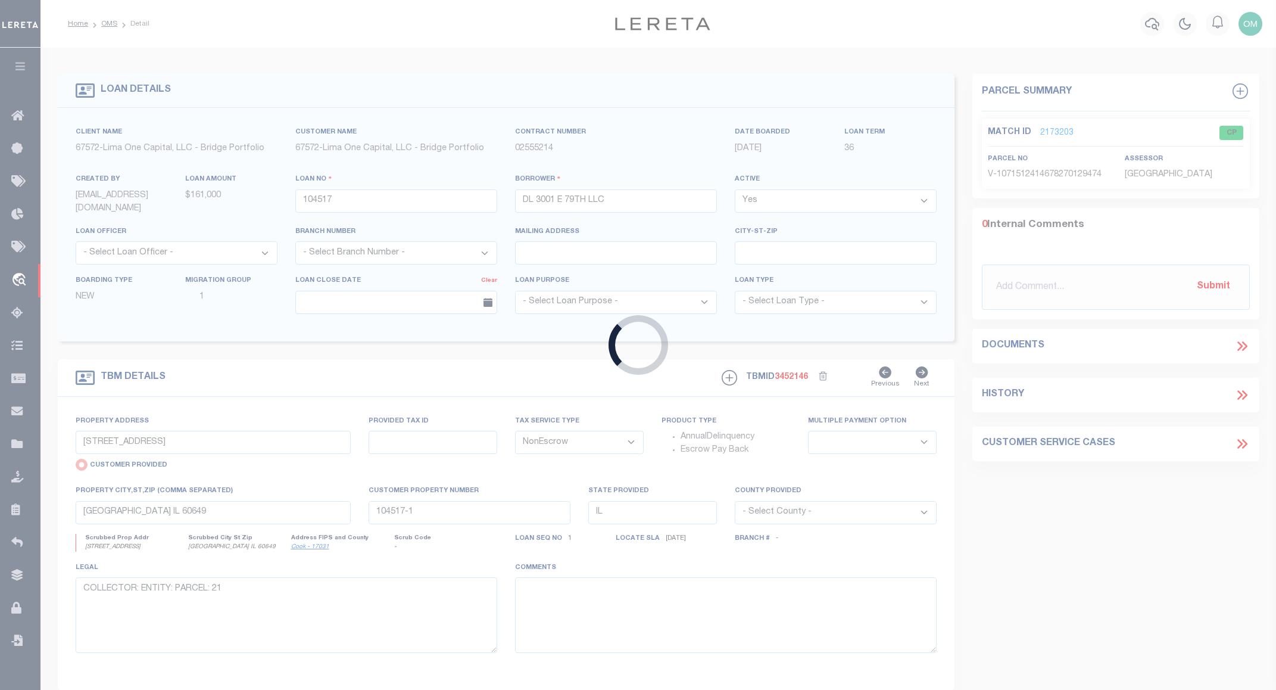
type input "105438"
type input "E&S DEVELOPMENT, LLC - 160"
select select
type input "8125 SOUTH PEORIA STREET"
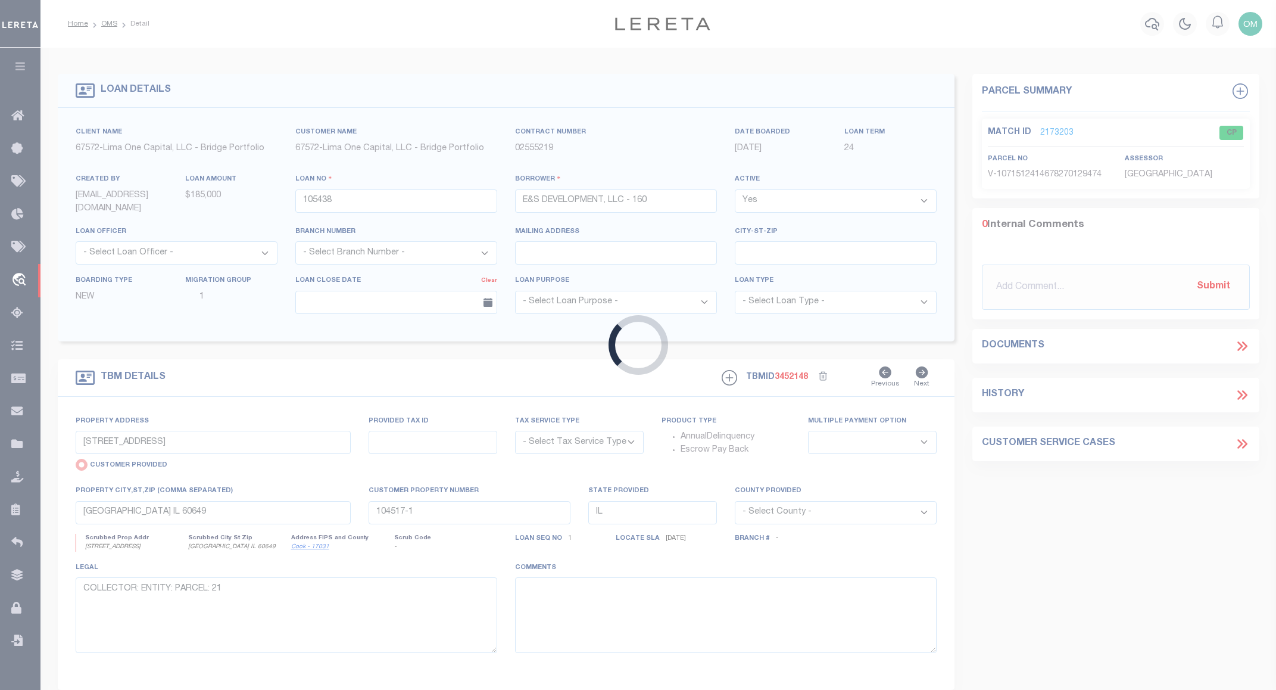
select select "Escrow"
select select
type input "CHICAGO IL 60620"
type input "105438-1"
type textarea "COLLECTOR: ENTITY: PARCEL: 20"
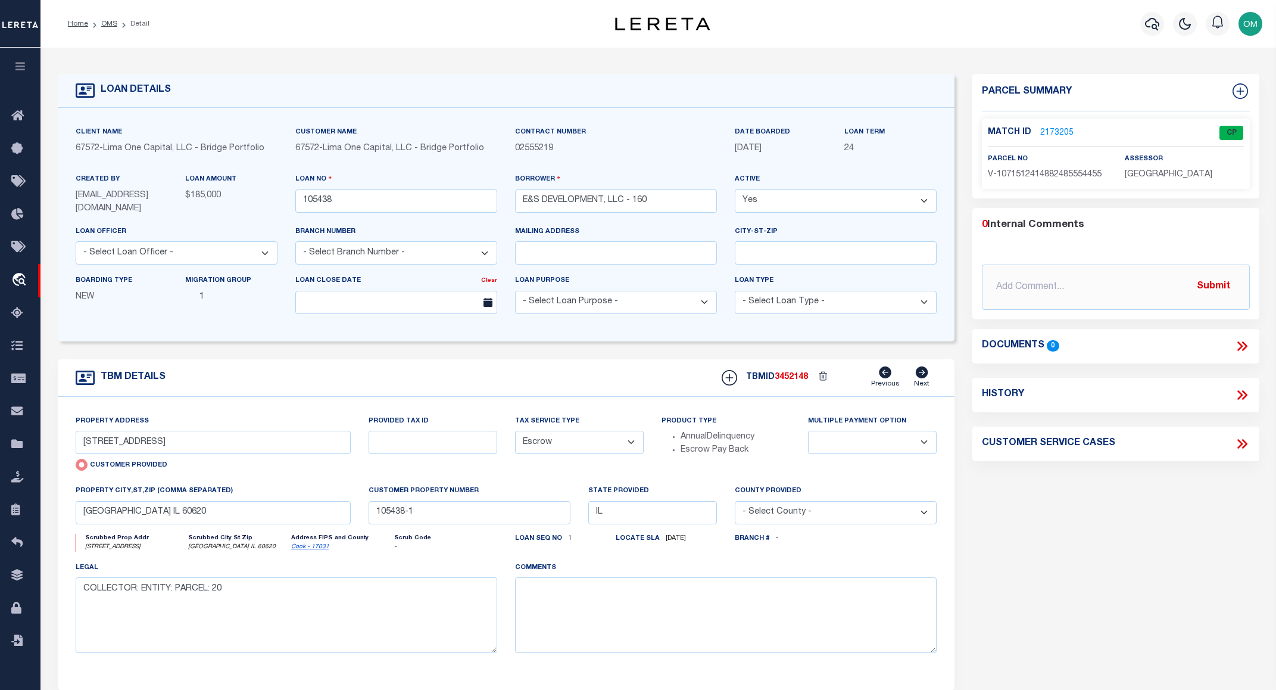
click at [1052, 127] on link "2173205" at bounding box center [1056, 133] width 33 height 13
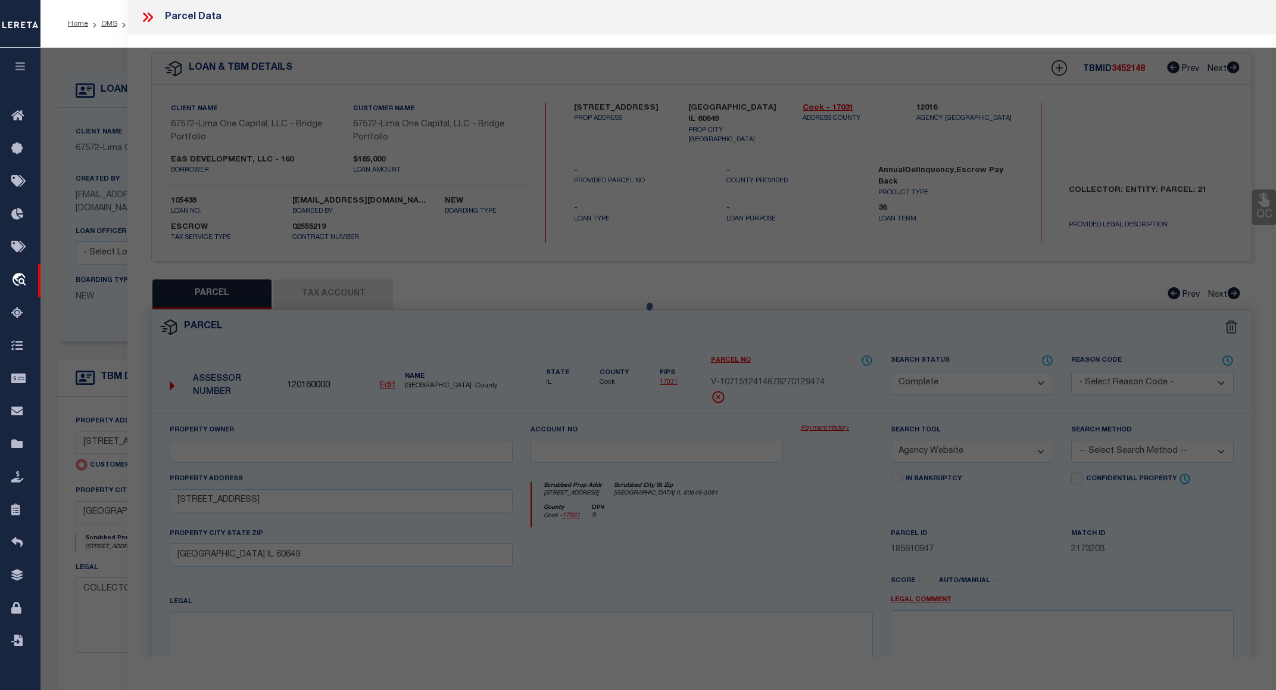
select select "AS"
select select
checkbox input "false"
select select "CP"
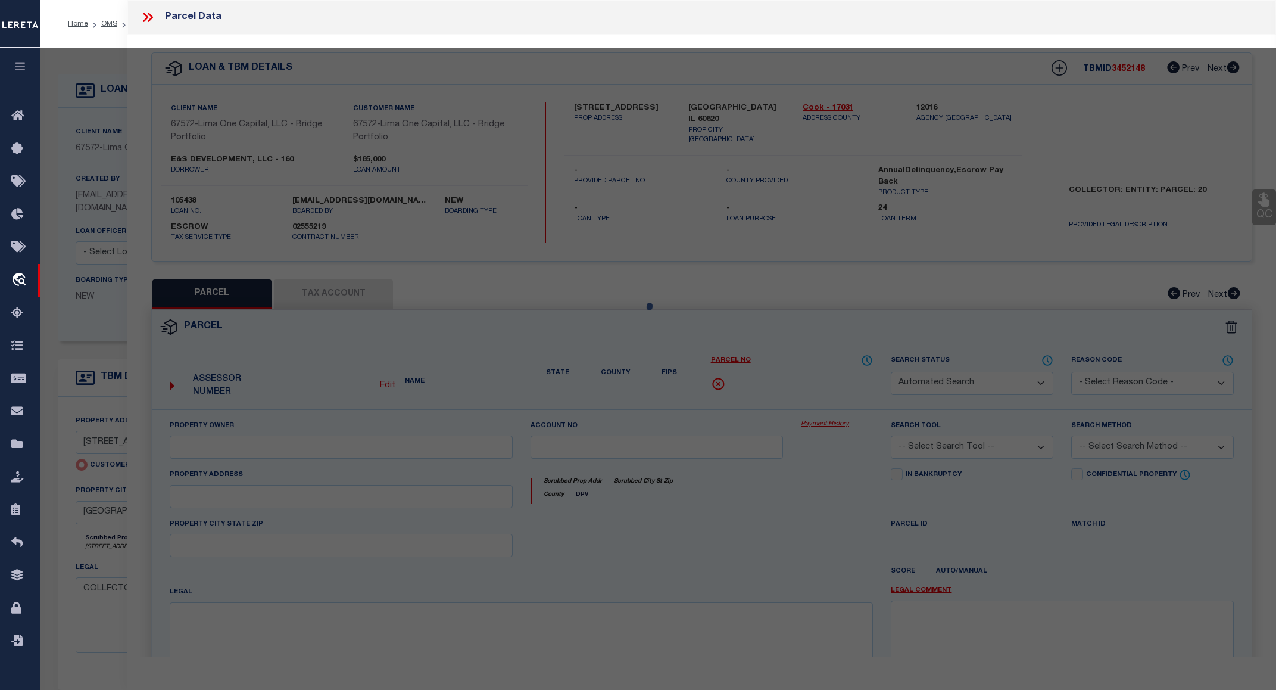
select select "AGW"
select select
type input "8125 SOUTH PEORIA STREET"
checkbox input "false"
type input "CHICAGO IL 60620"
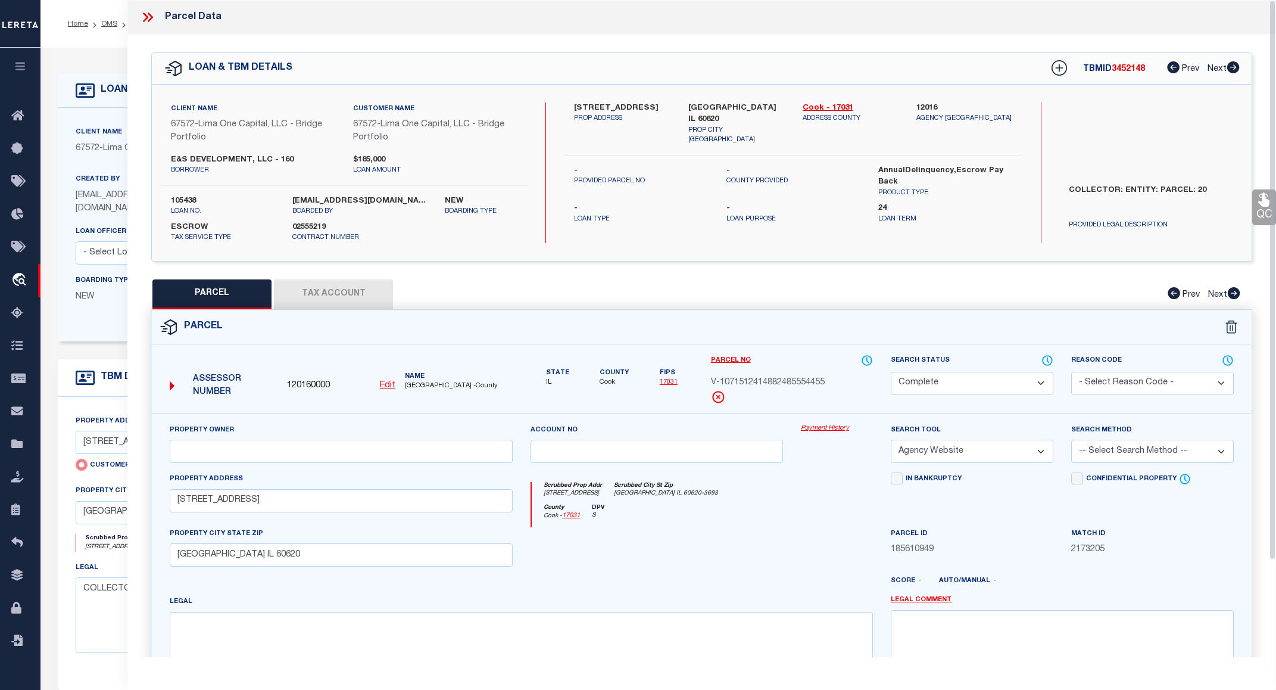
click at [815, 428] on link "Payment History" at bounding box center [837, 428] width 72 height 10
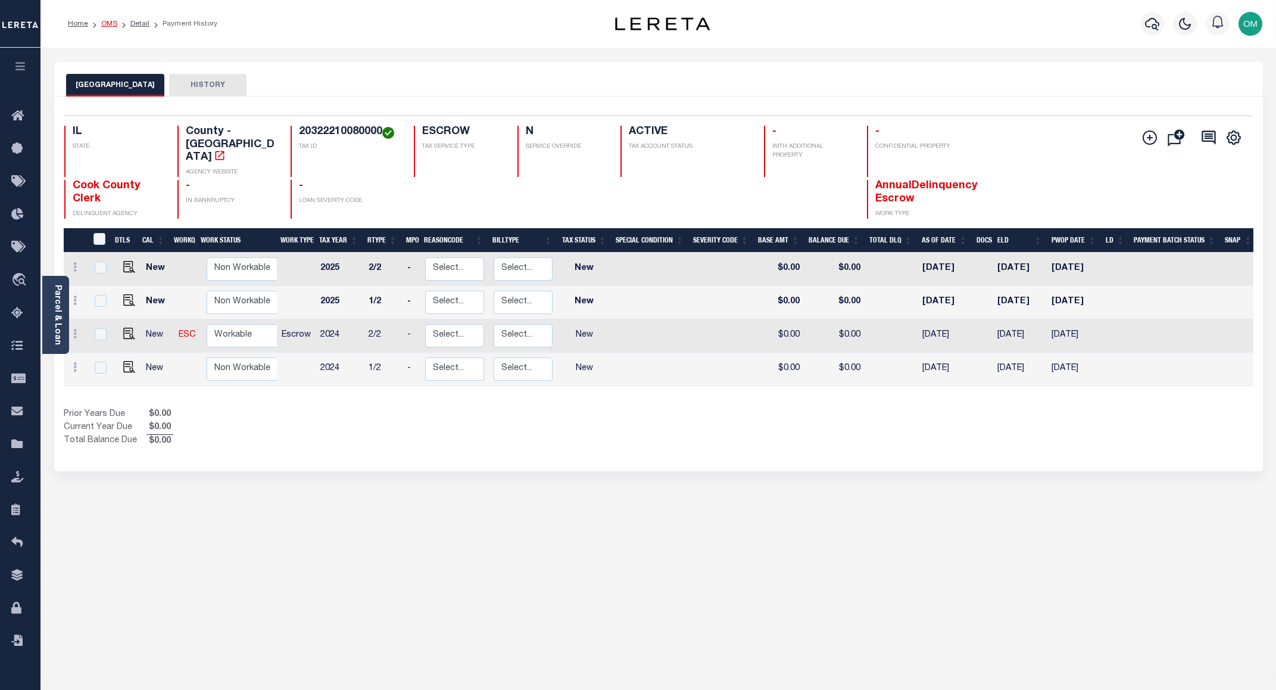
click at [107, 20] on link "OMS" at bounding box center [109, 23] width 16 height 7
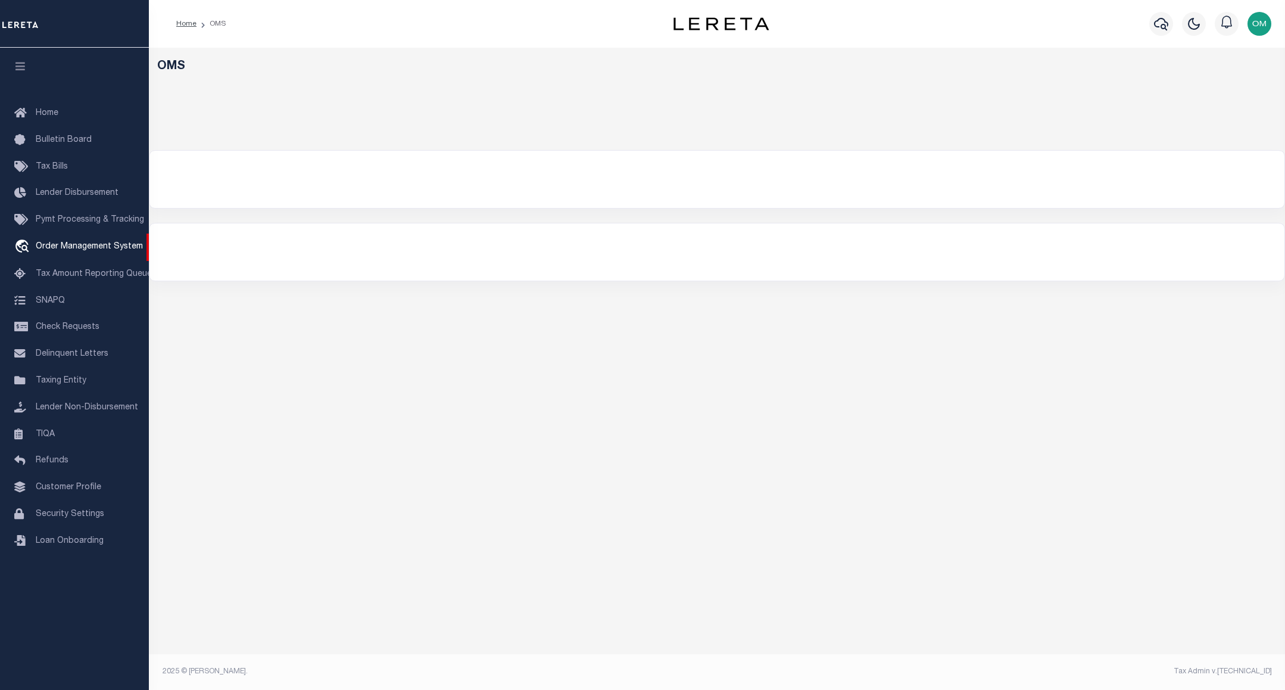
select select "200"
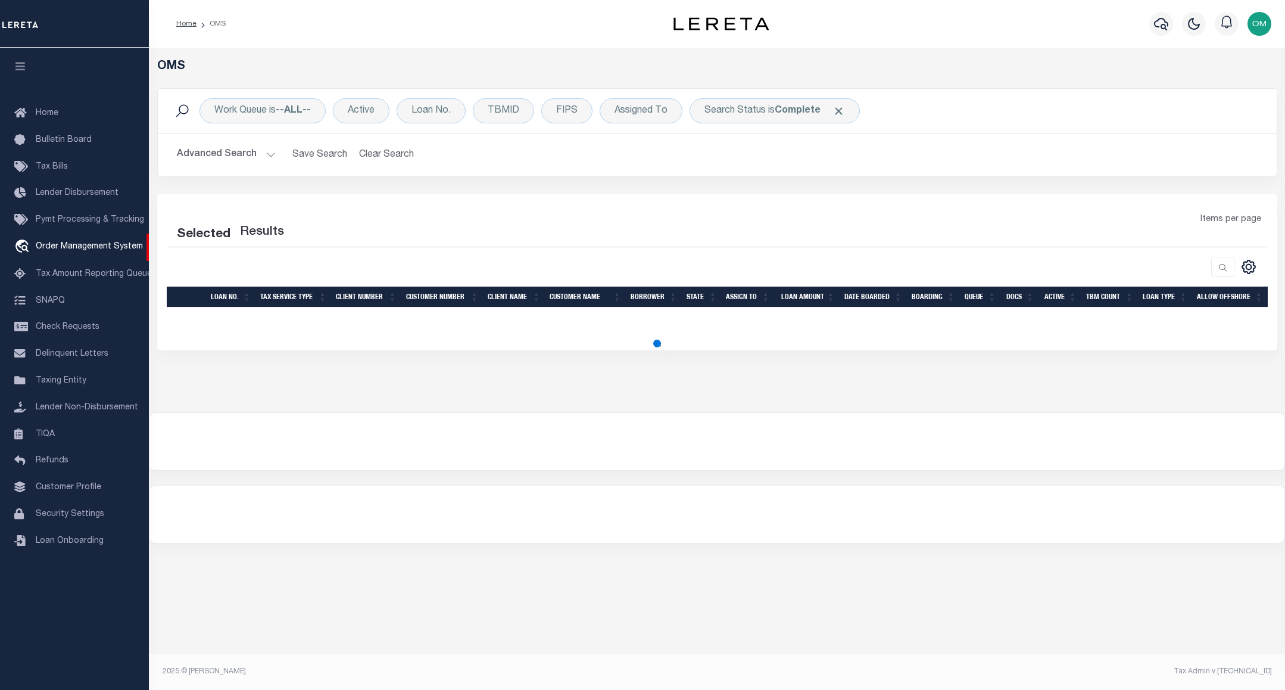
select select "200"
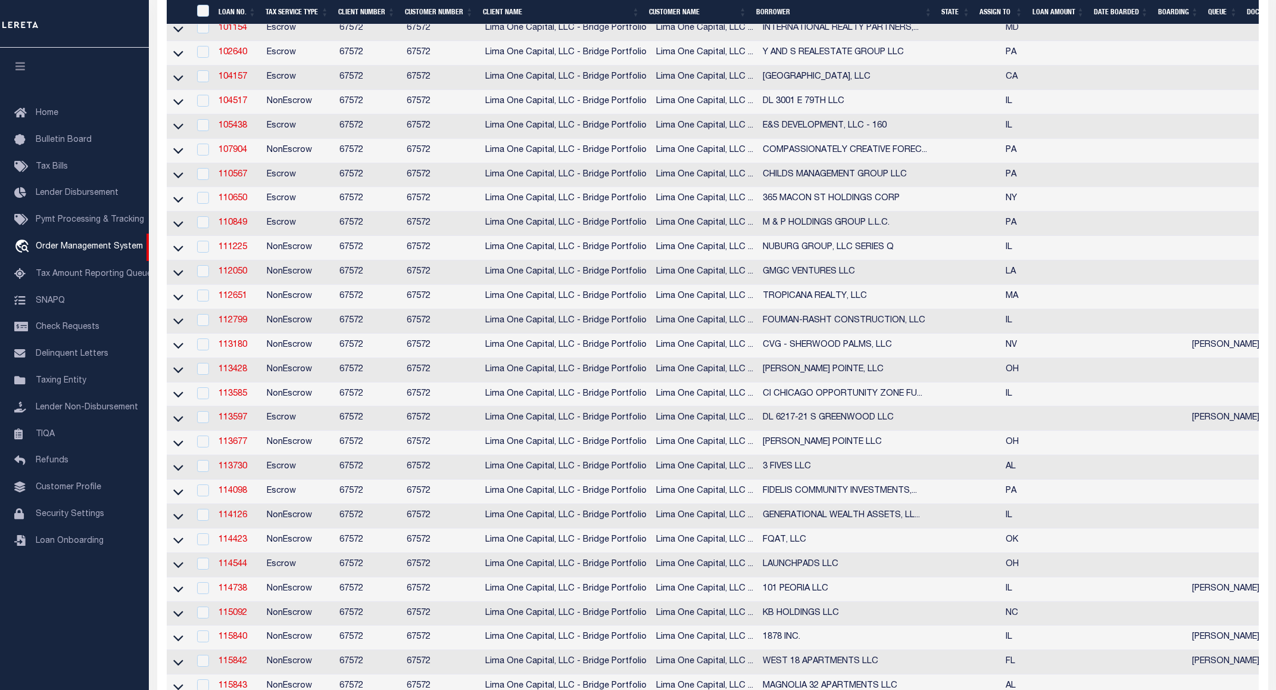
scroll to position [357, 0]
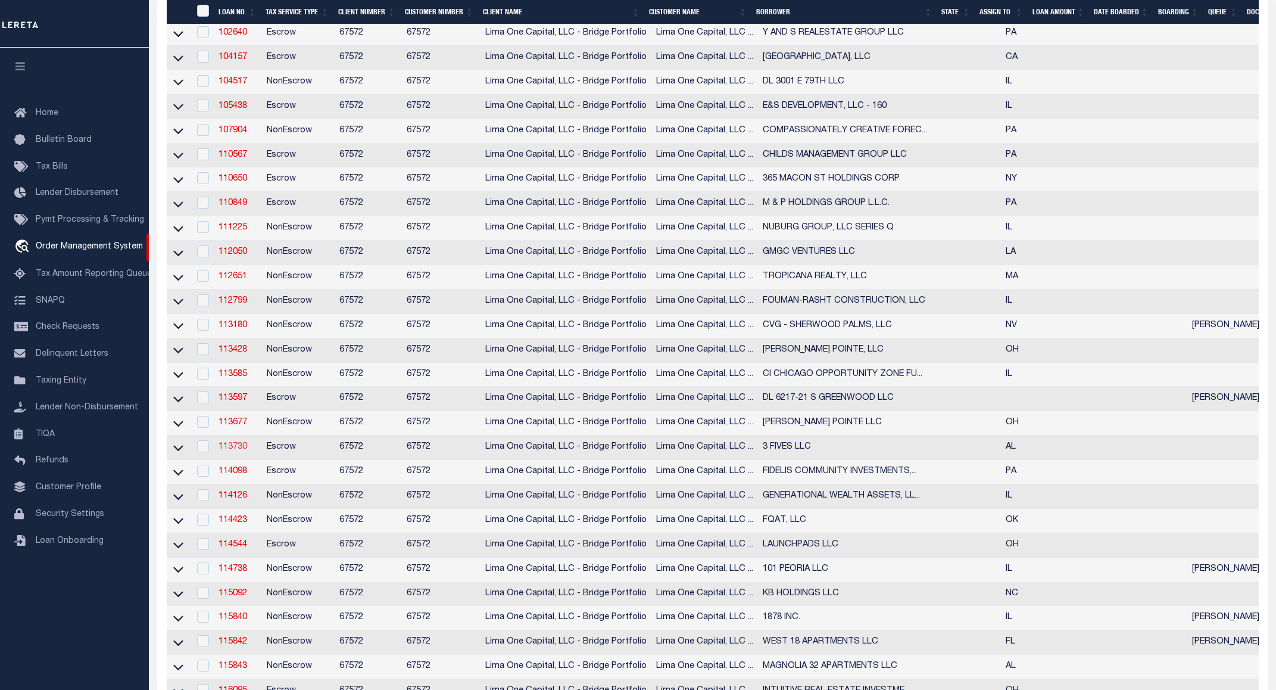
click at [233, 451] on link "113730" at bounding box center [233, 446] width 29 height 8
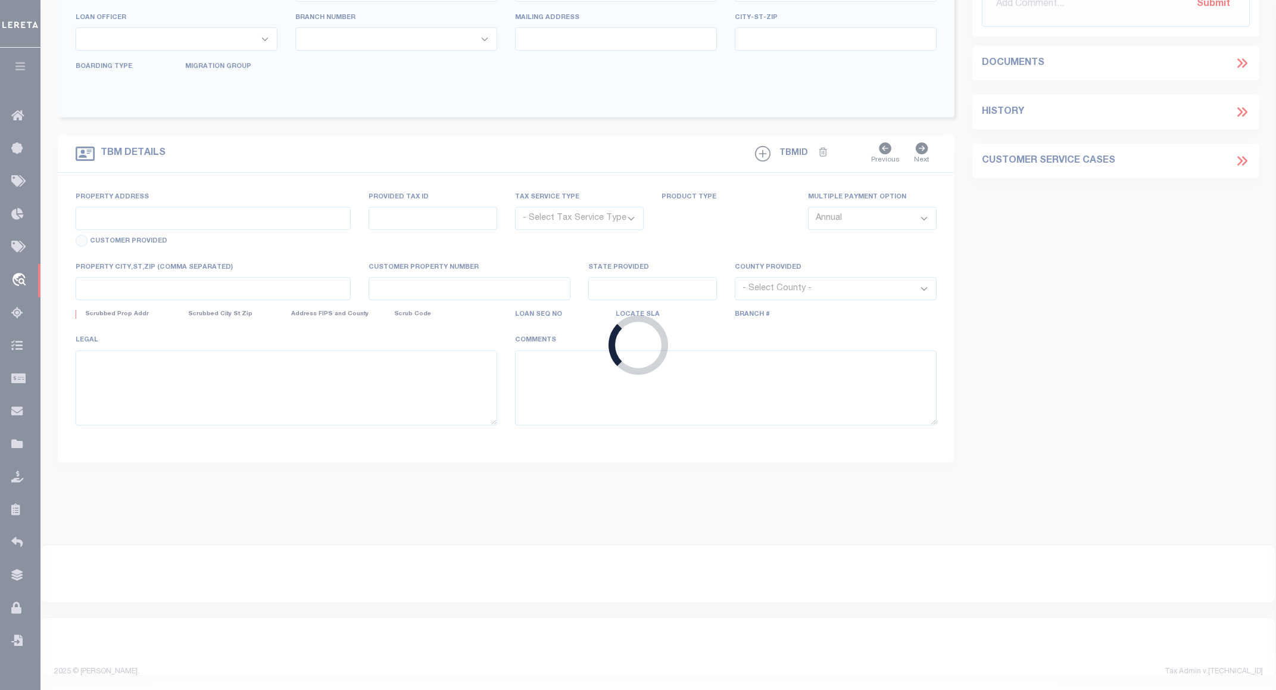
type input "113730"
type input "3 FIVES LLC"
select select
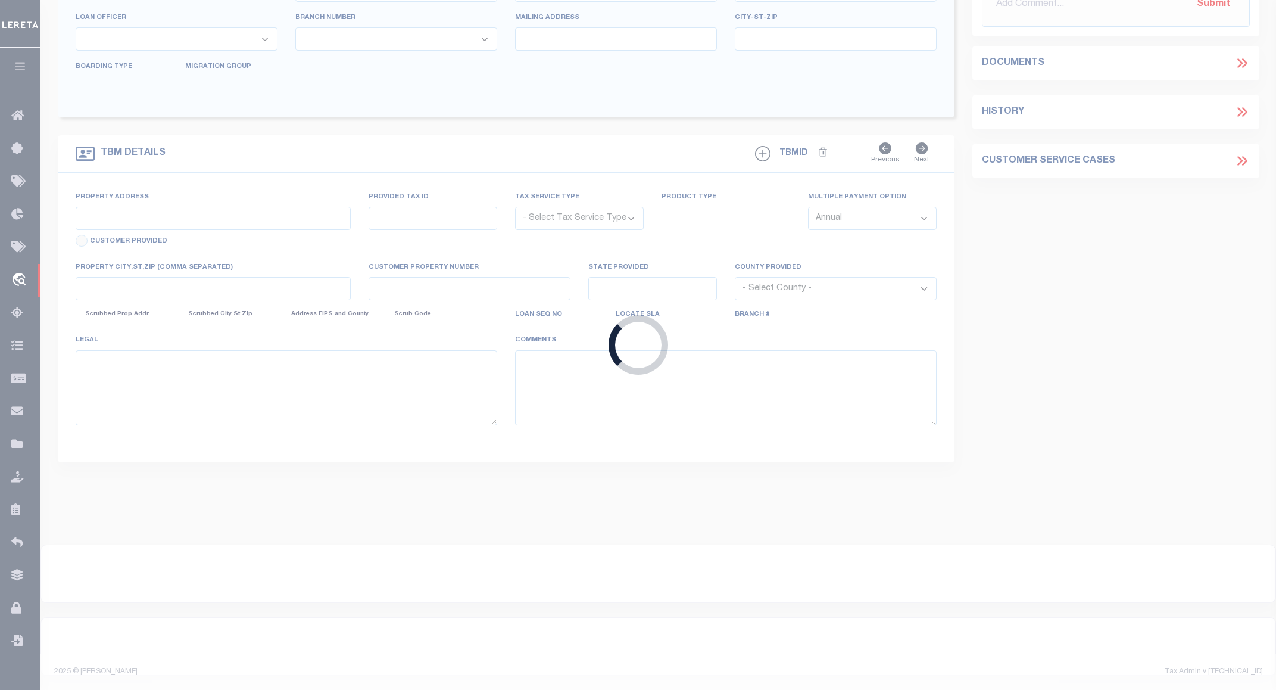
select select
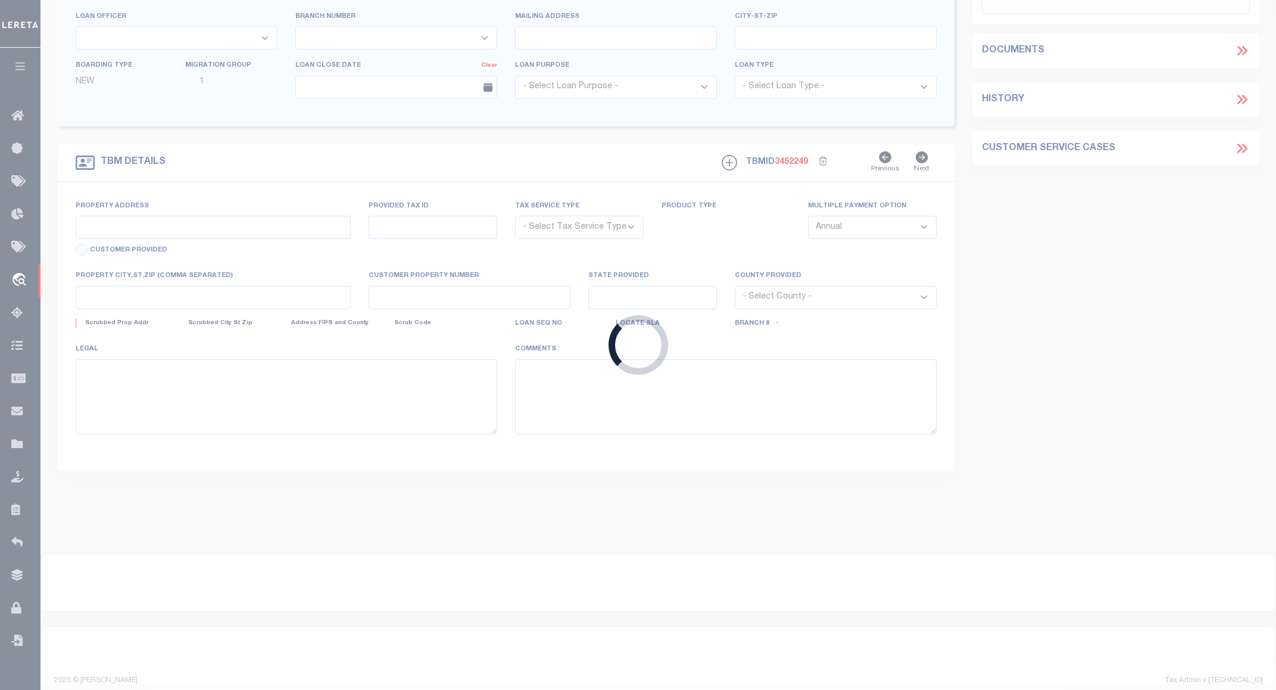
type input "1003 JACKSON TRACE ROAD"
radio input "true"
select select "Escrow"
select select
type input "WETUMPKA AL 36092"
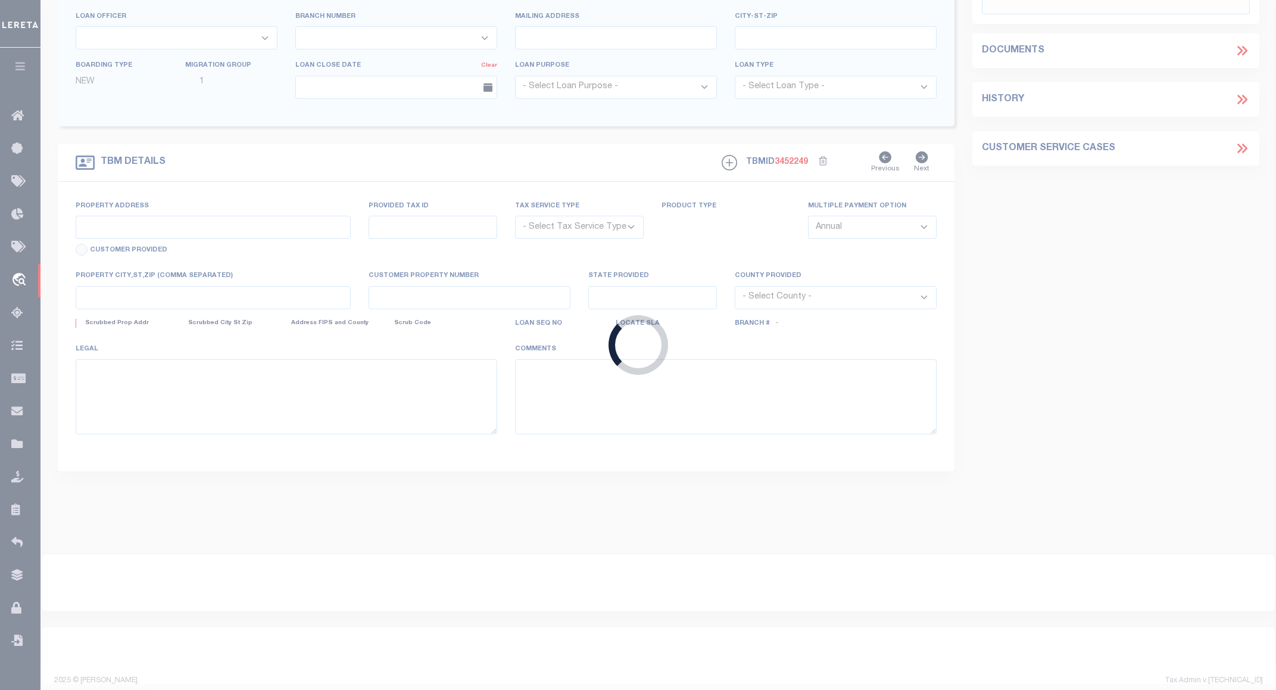
type input "113730"
type input "AL"
type textarea "COLLECTOR: ENTITY: PARCEL: 1"
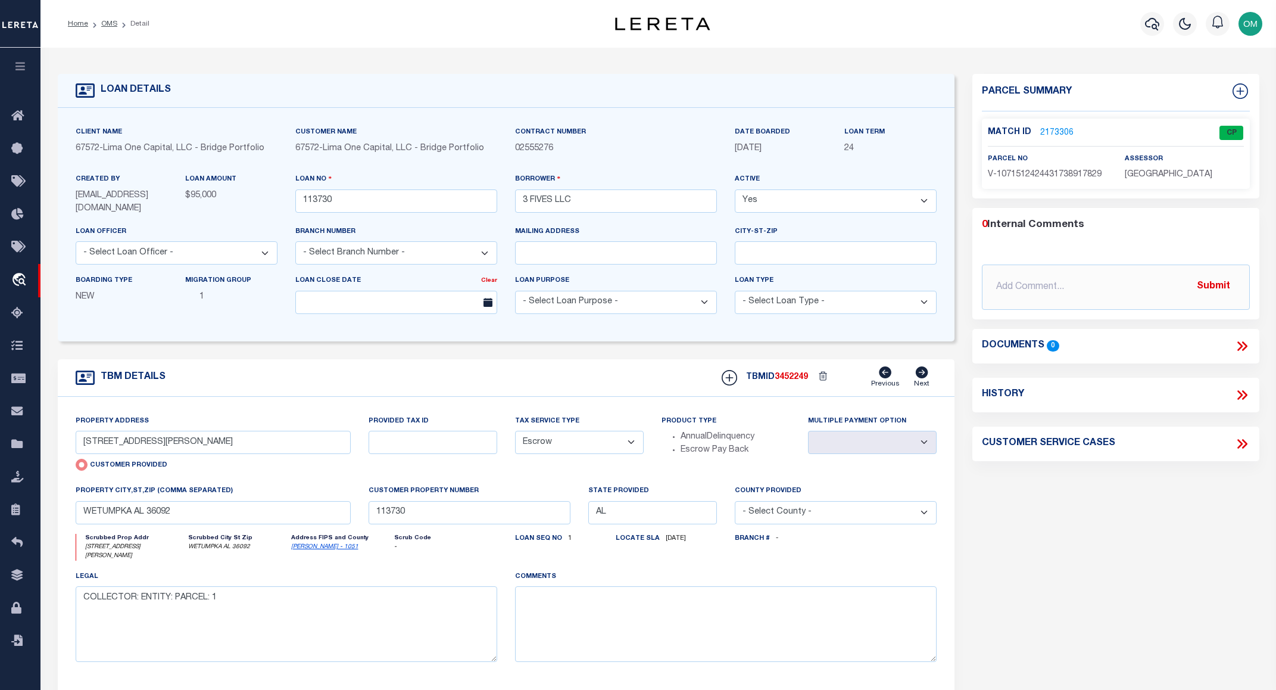
click at [1054, 129] on link "2173306" at bounding box center [1056, 133] width 33 height 13
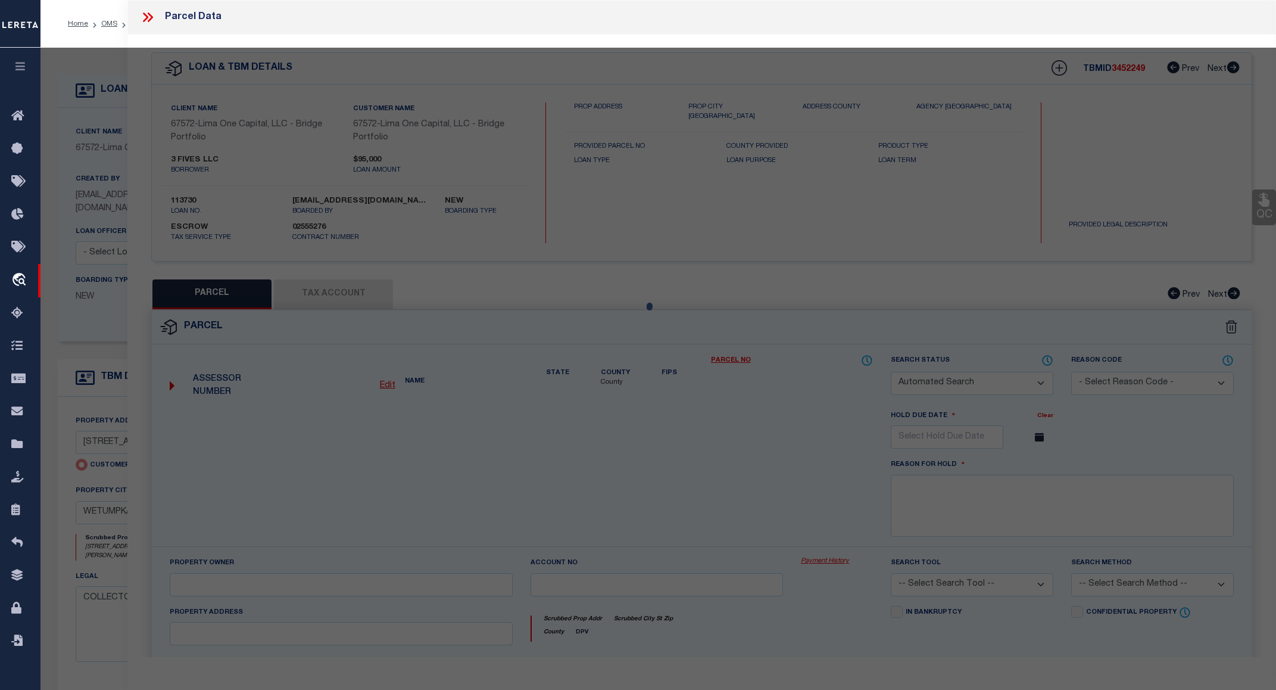
checkbox input "false"
select select "CP"
type input "1003 JACKSON TRACE ROAD"
checkbox input "false"
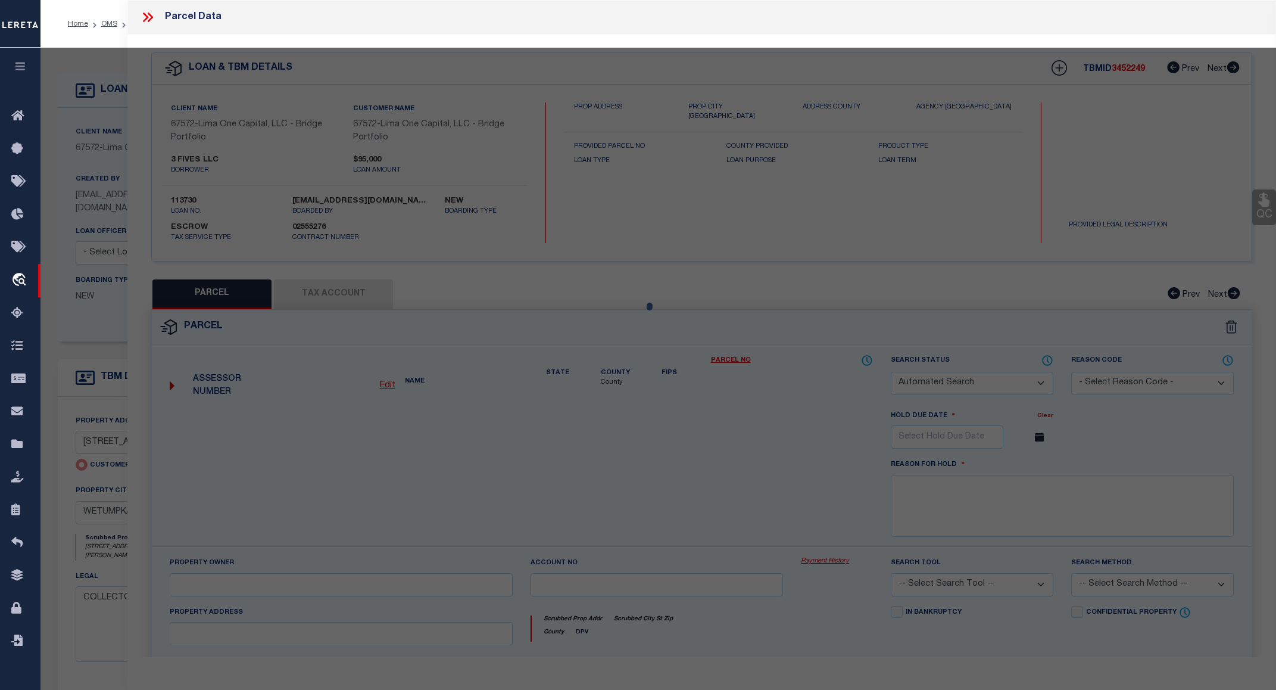
type input "WETUMPKA AL 36092"
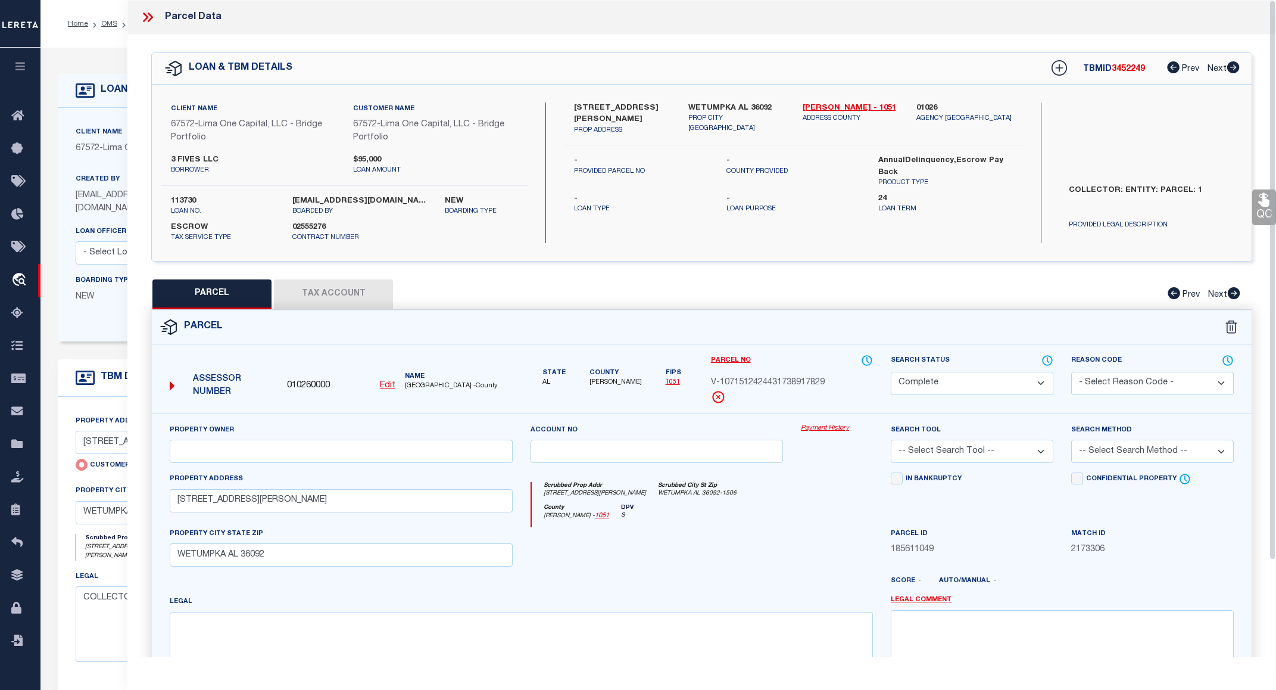
click at [818, 425] on link "Payment History" at bounding box center [837, 428] width 72 height 10
click at [145, 14] on icon at bounding box center [146, 18] width 5 height 10
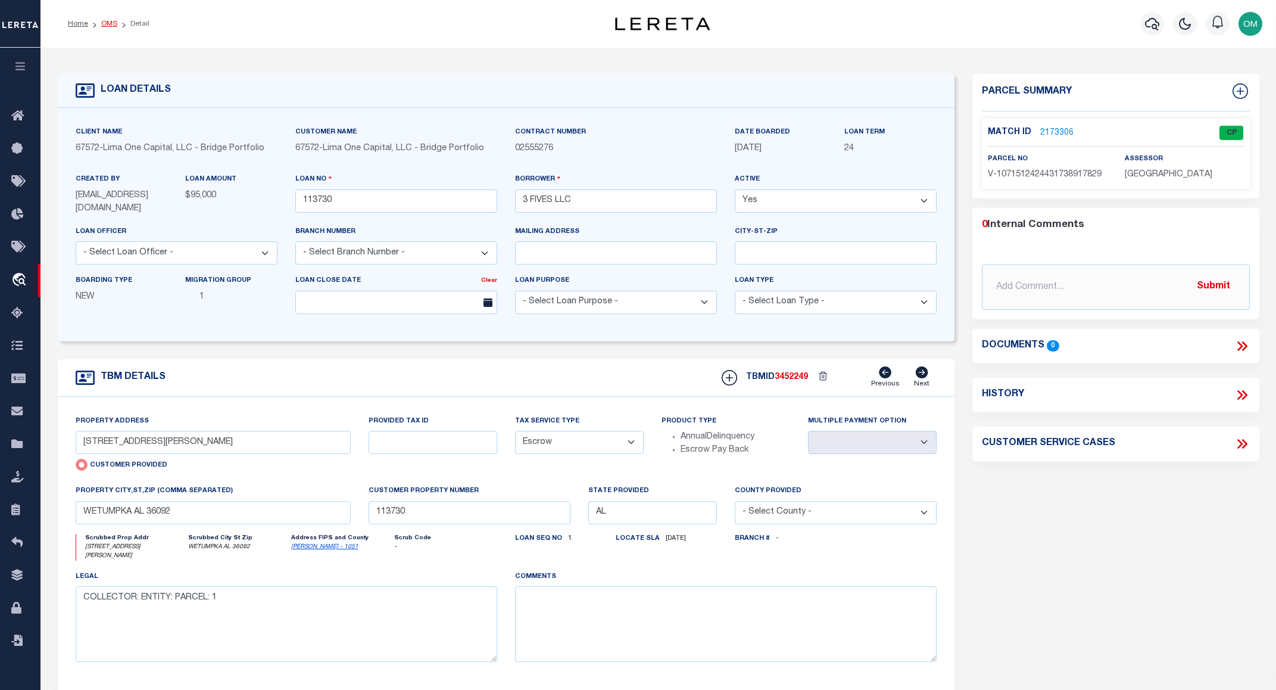
click at [108, 25] on link "OMS" at bounding box center [109, 23] width 16 height 7
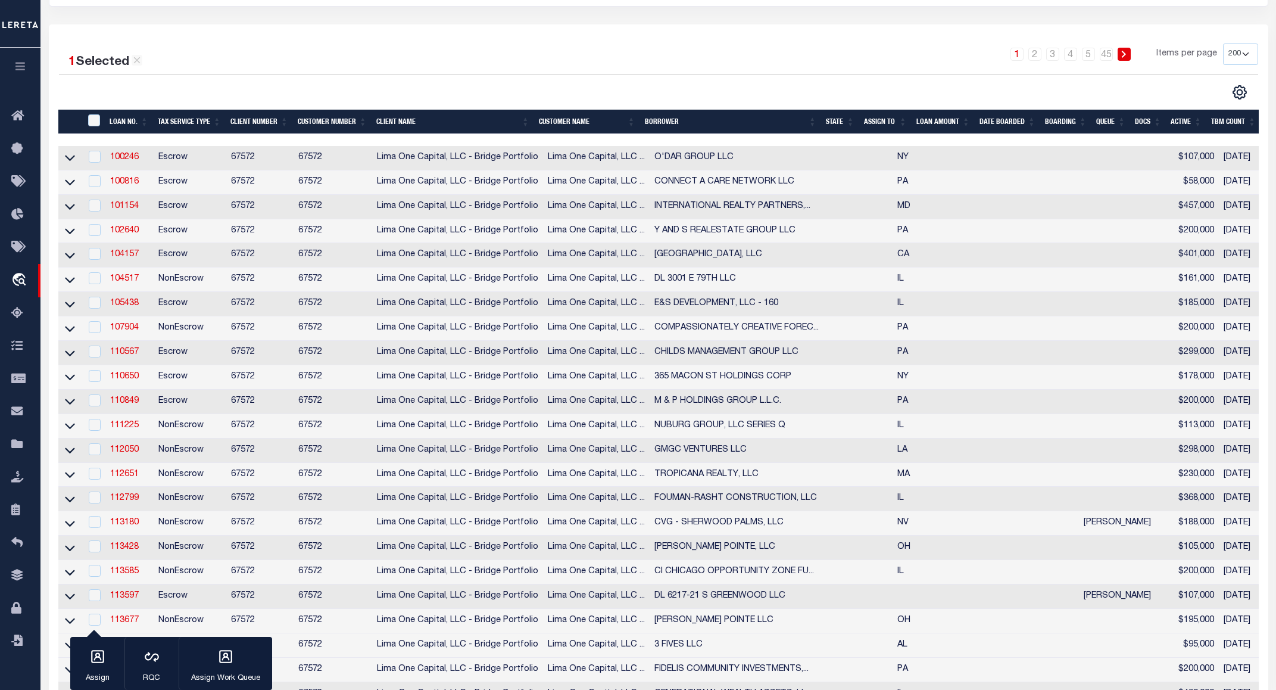
scroll to position [238, 0]
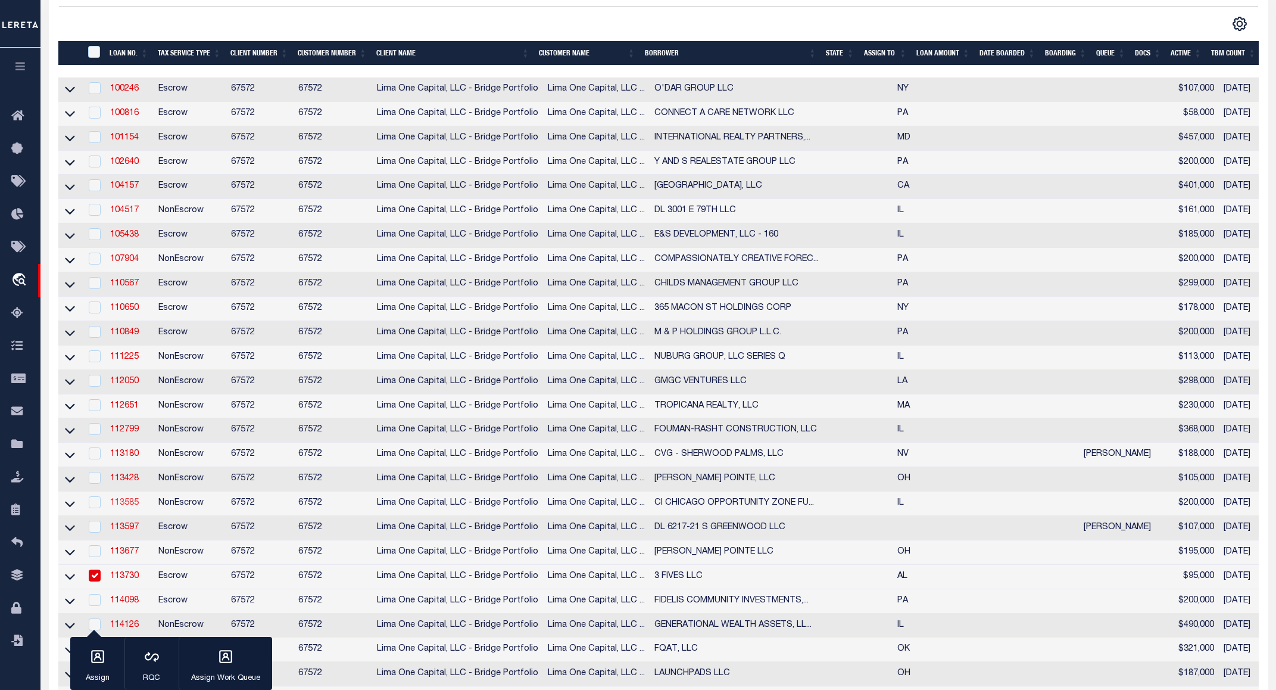
click at [118, 507] on link "113585" at bounding box center [124, 502] width 29 height 8
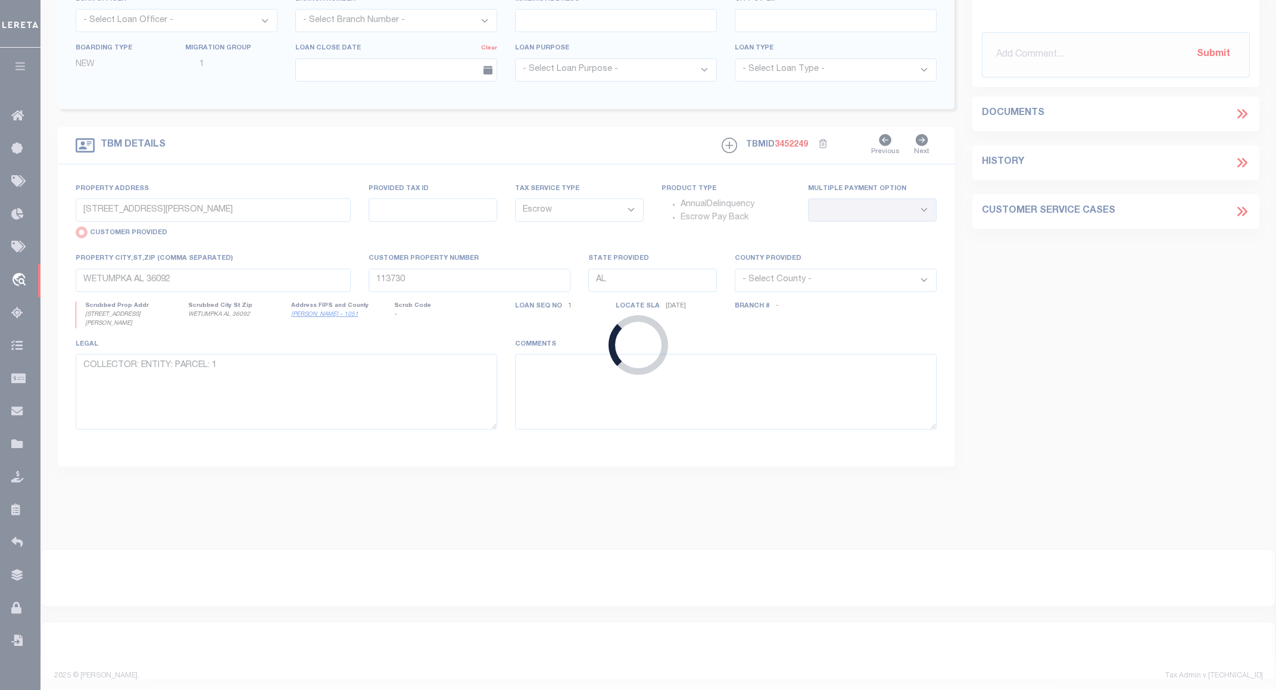
type input "113585"
type input "CI CHICAGO OPPORTUNITY ZONE FUND I L"
select select
type input "7201-7207 SOUTH VINCENNES A"
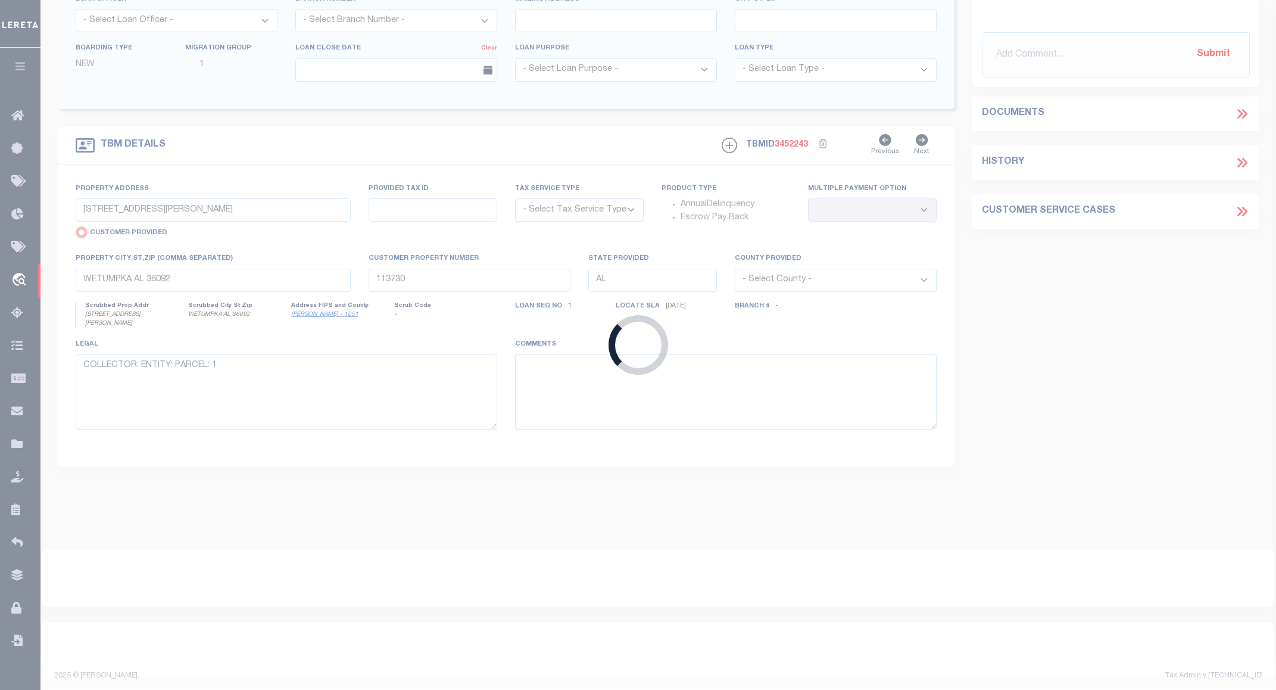
select select "NonEscrow"
select select
type input "CHICAGO IL 60621"
type input "113585-1"
type input "IL"
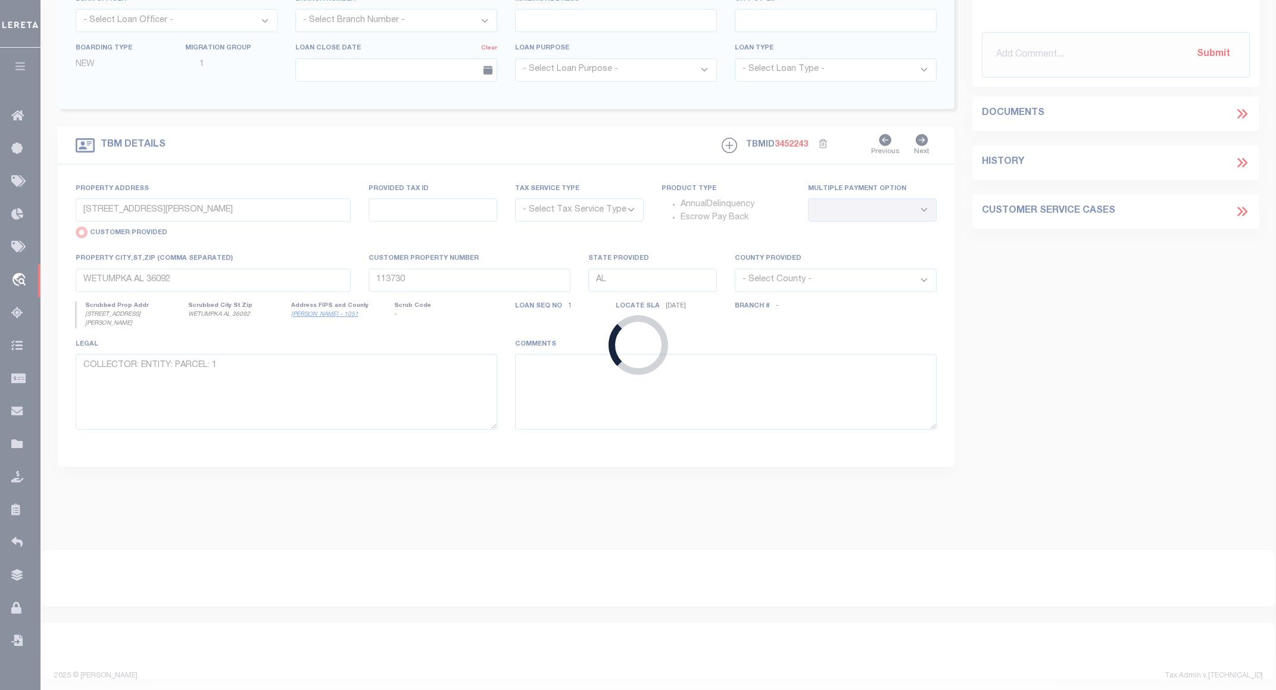
type textarea "COLLECTOR: ENTITY: PARCEL: 20"
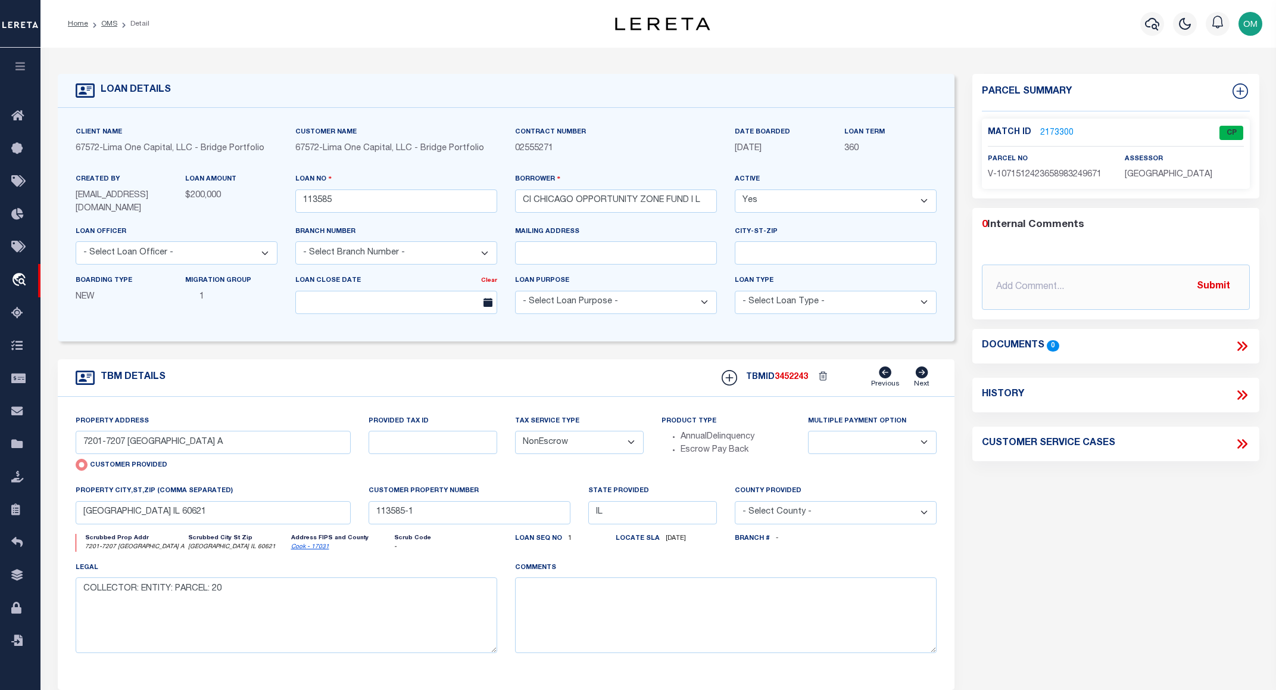
click at [1049, 127] on link "2173300" at bounding box center [1056, 133] width 33 height 13
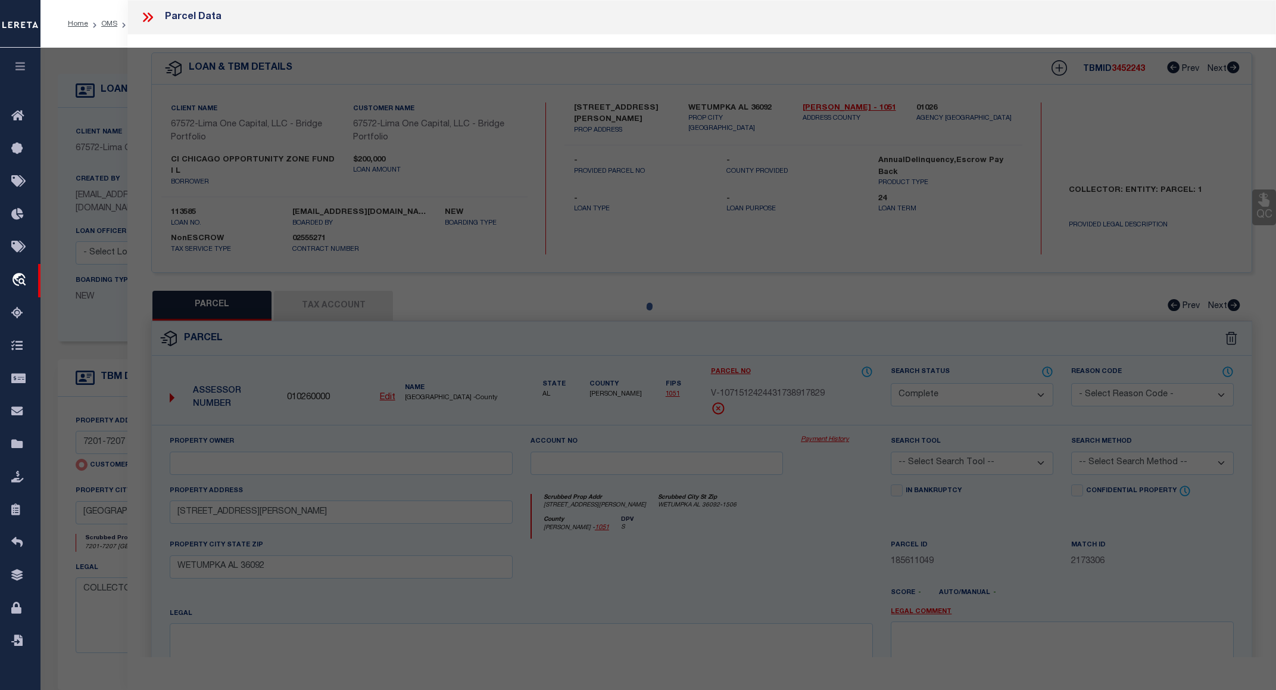
select select "AS"
checkbox input "false"
select select "CP"
select select "AGW"
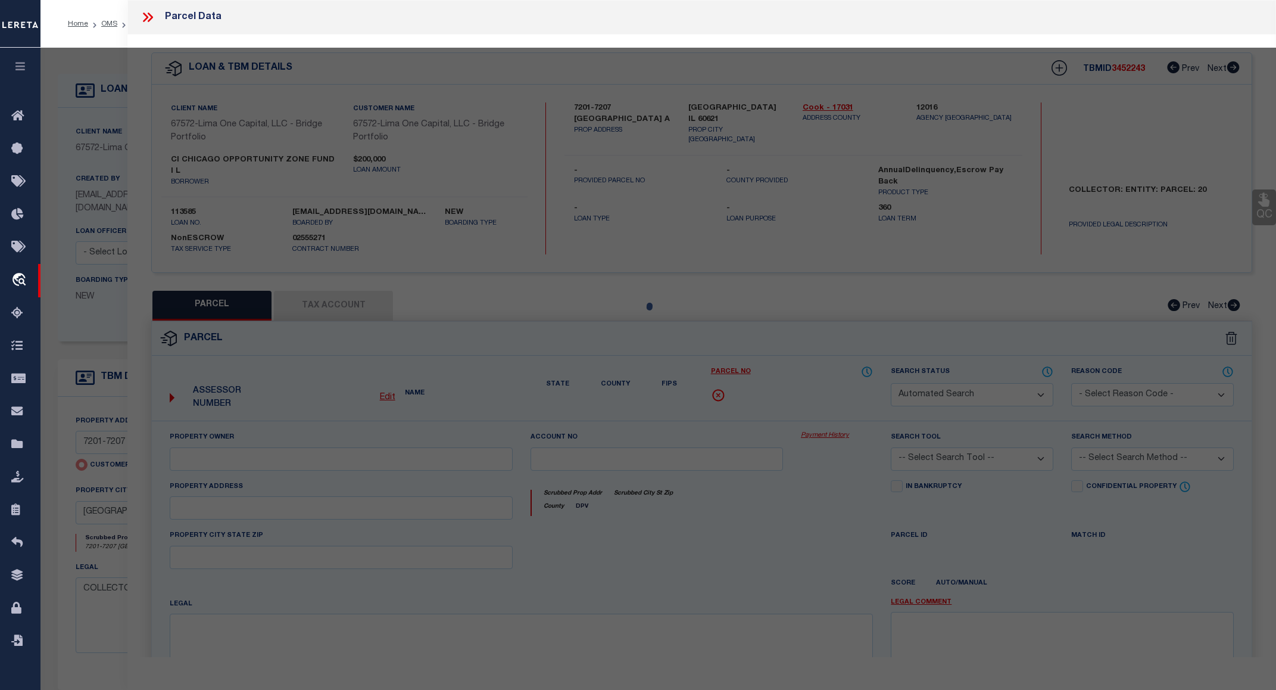
select select
type input "7201-7207 SOUTH VINCENNES A"
checkbox input "false"
type input "CHICAGO IL 60621"
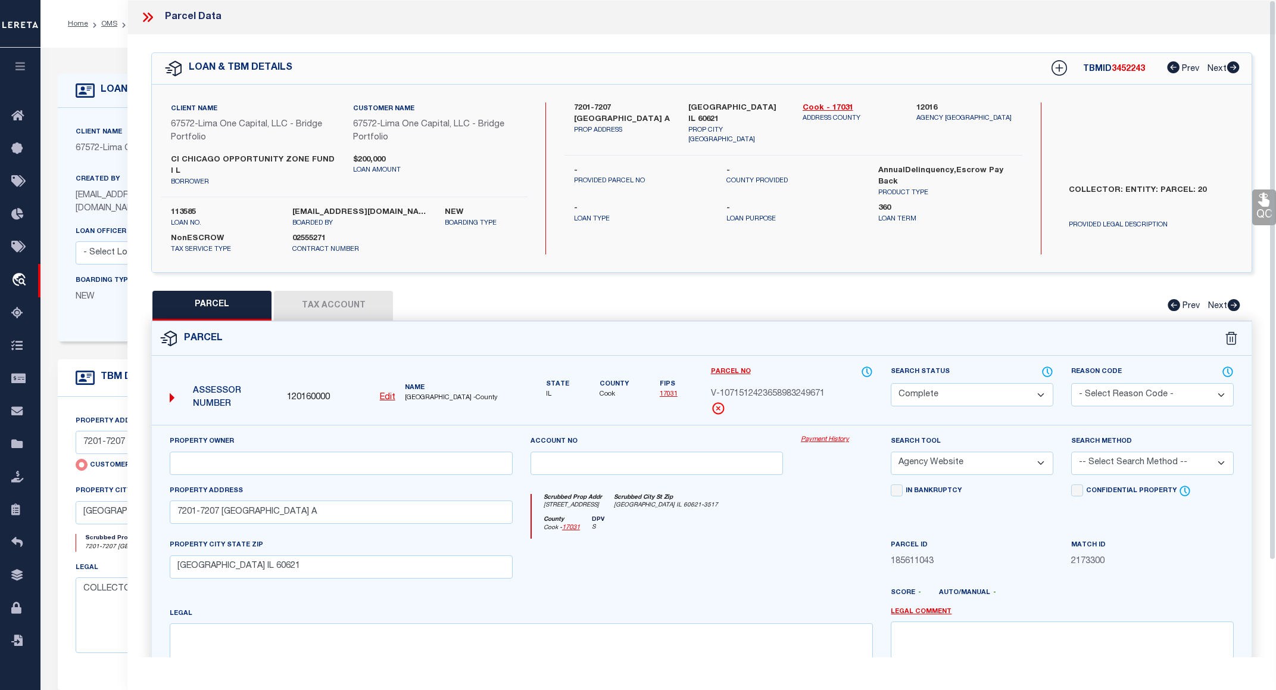
click at [849, 435] on link "Payment History" at bounding box center [837, 440] width 72 height 10
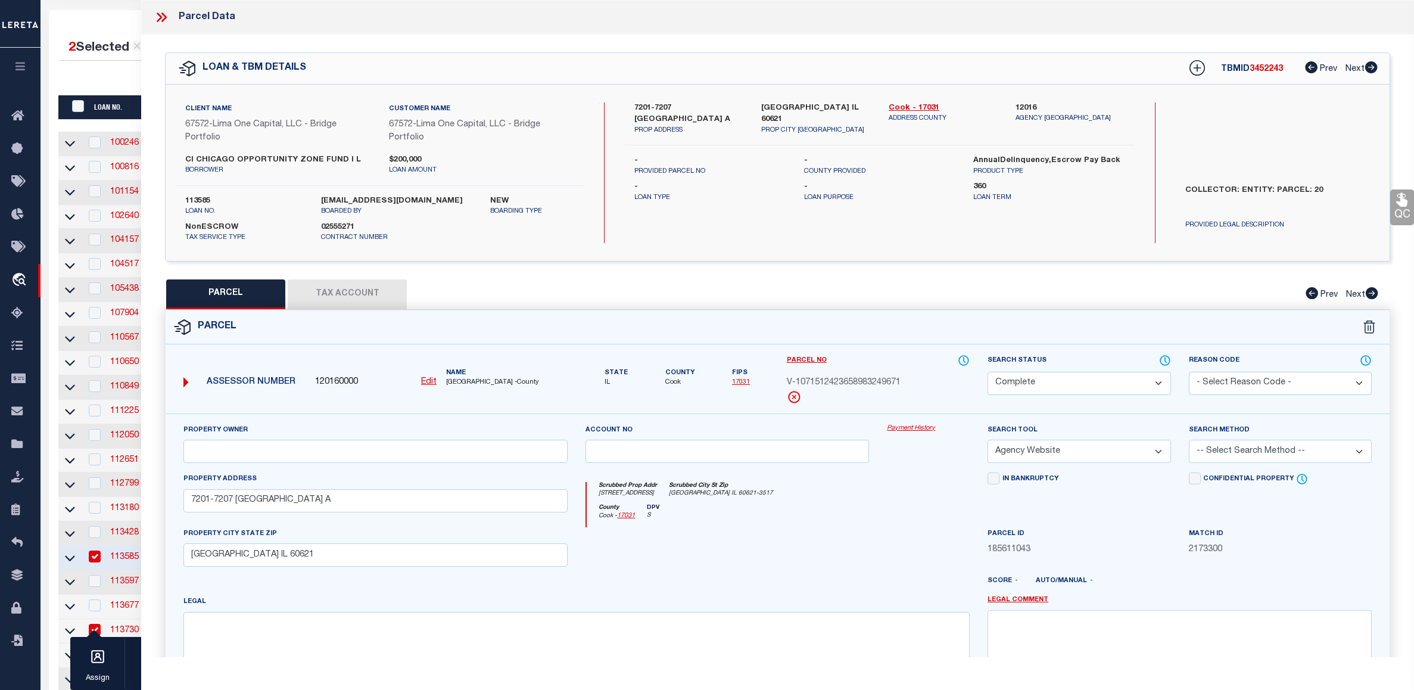
scroll to position [221, 0]
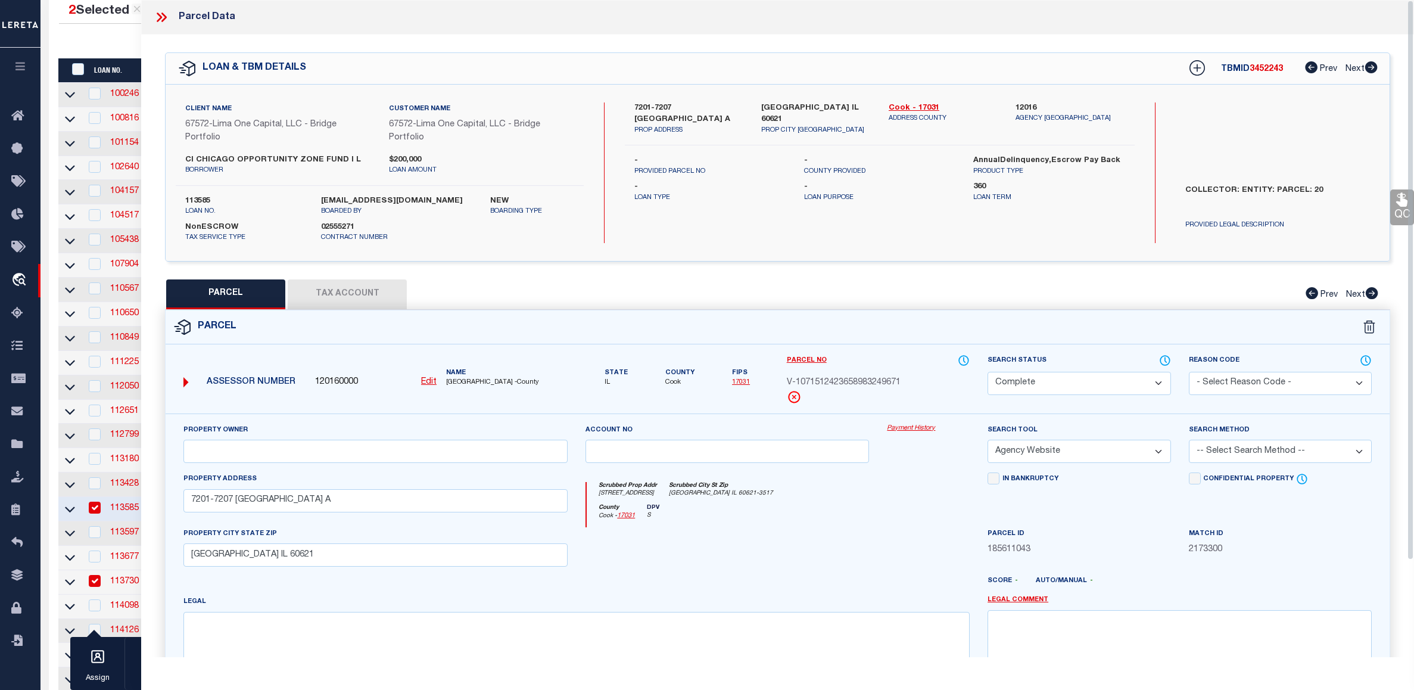
click at [164, 16] on icon at bounding box center [161, 17] width 15 height 15
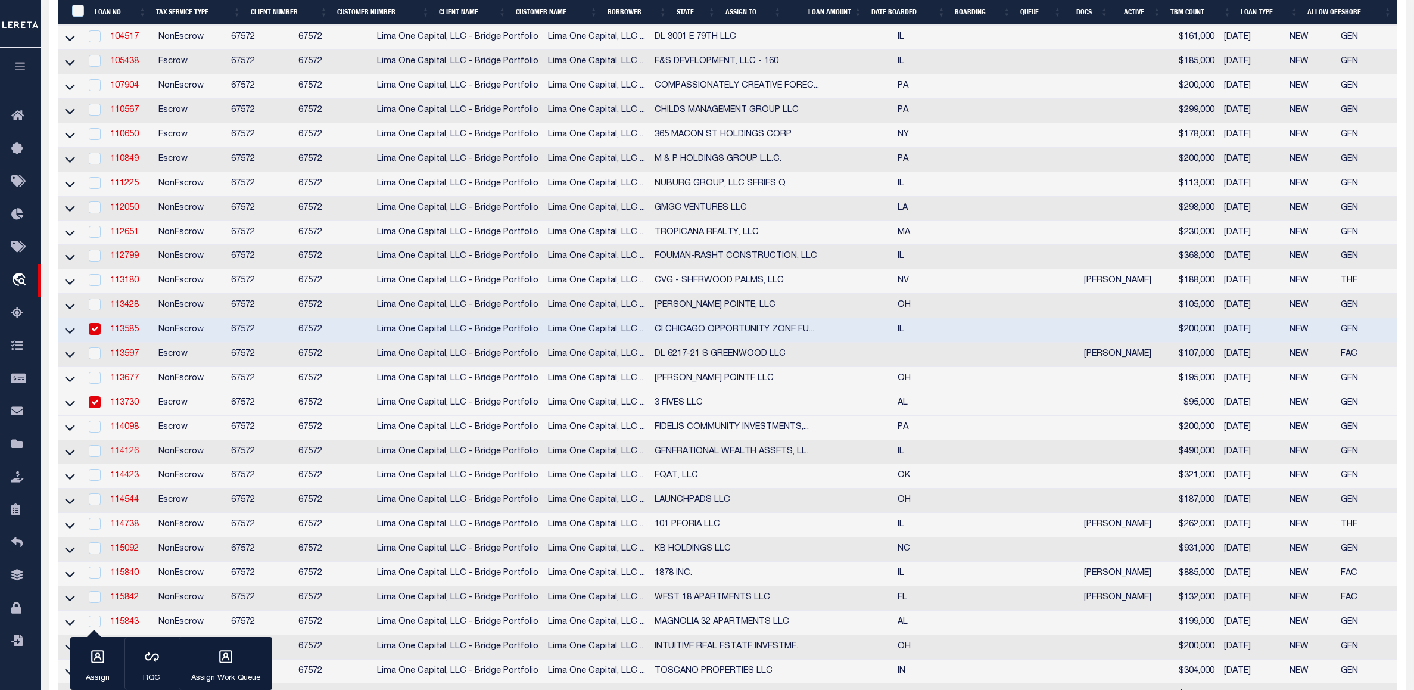
click at [123, 456] on link "114126" at bounding box center [124, 451] width 29 height 8
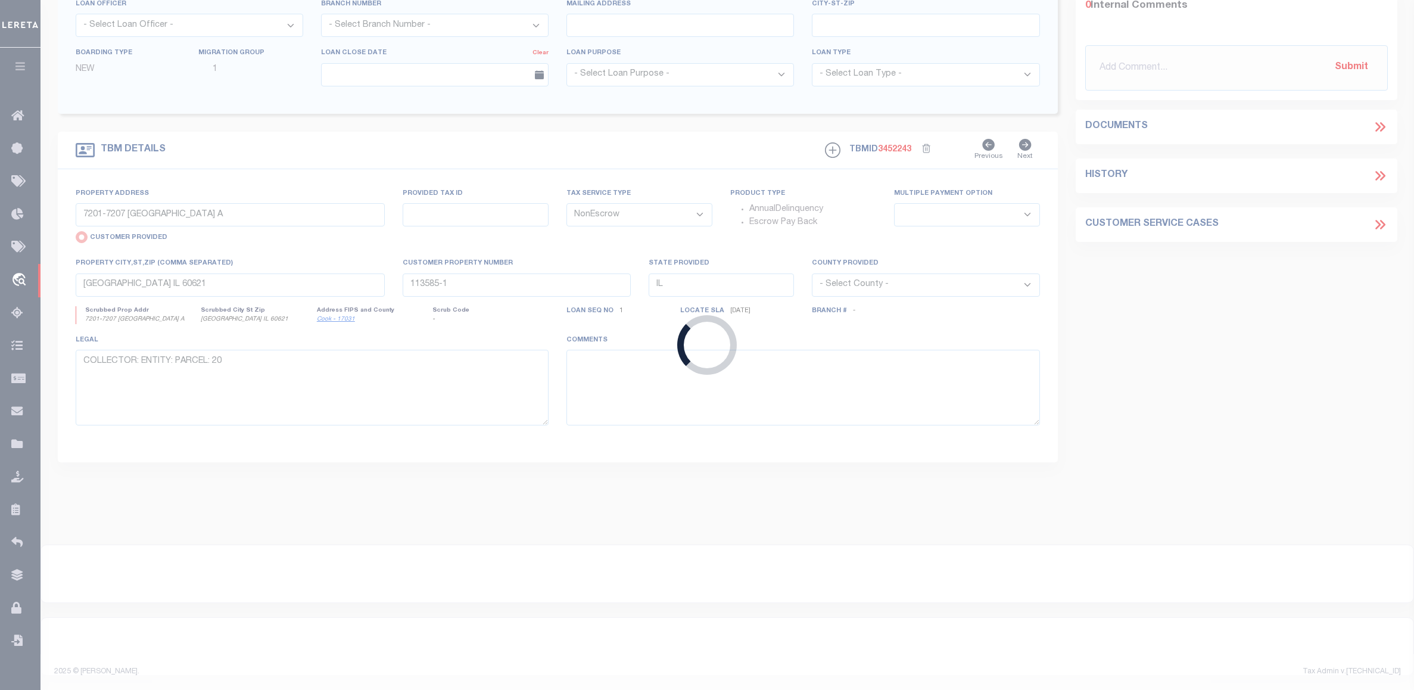
type input "114126"
type input "GENERATIONAL WEALTH ASSETS, LLC"
select select
type input "4333 SOUTH ELLIS AVENUE"
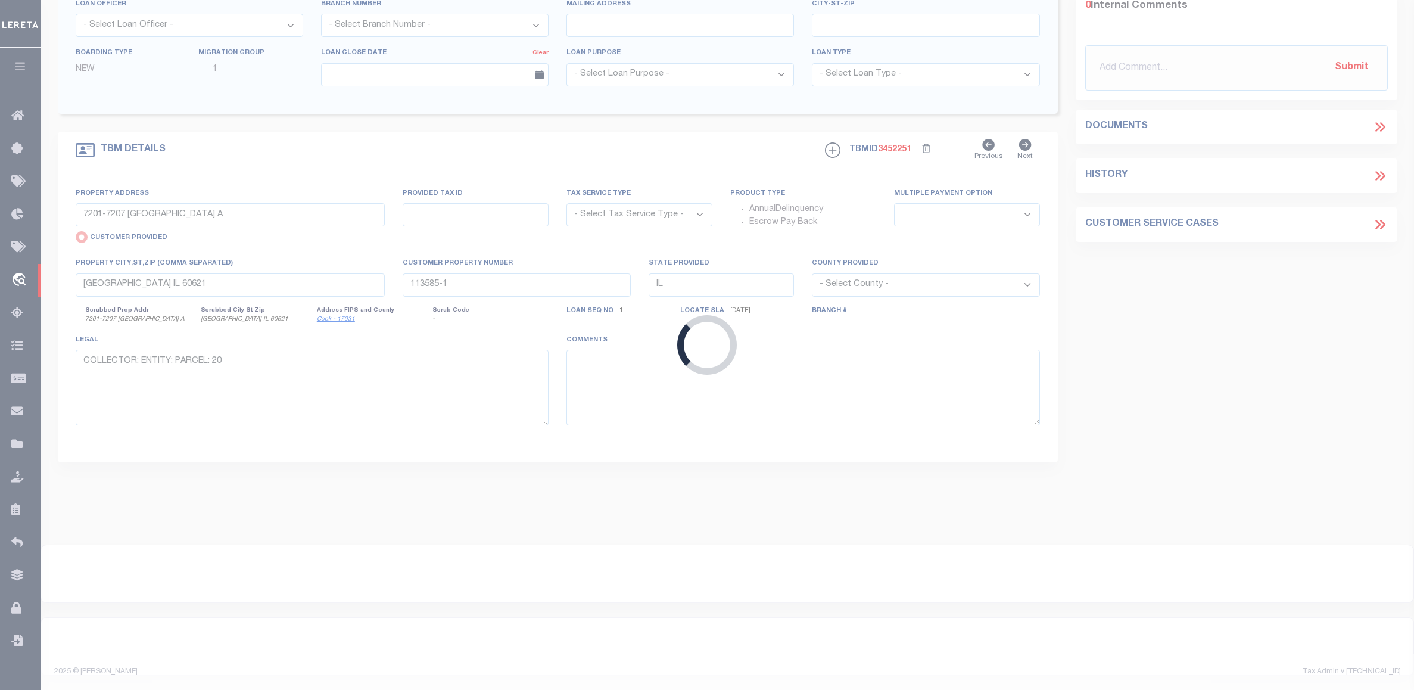
select select "NonEscrow"
select select
type input "CHICAGO IL 60653"
type input "114126-1"
type textarea "COLLECTOR: ENTITY: PARCEL: 20203020140000"
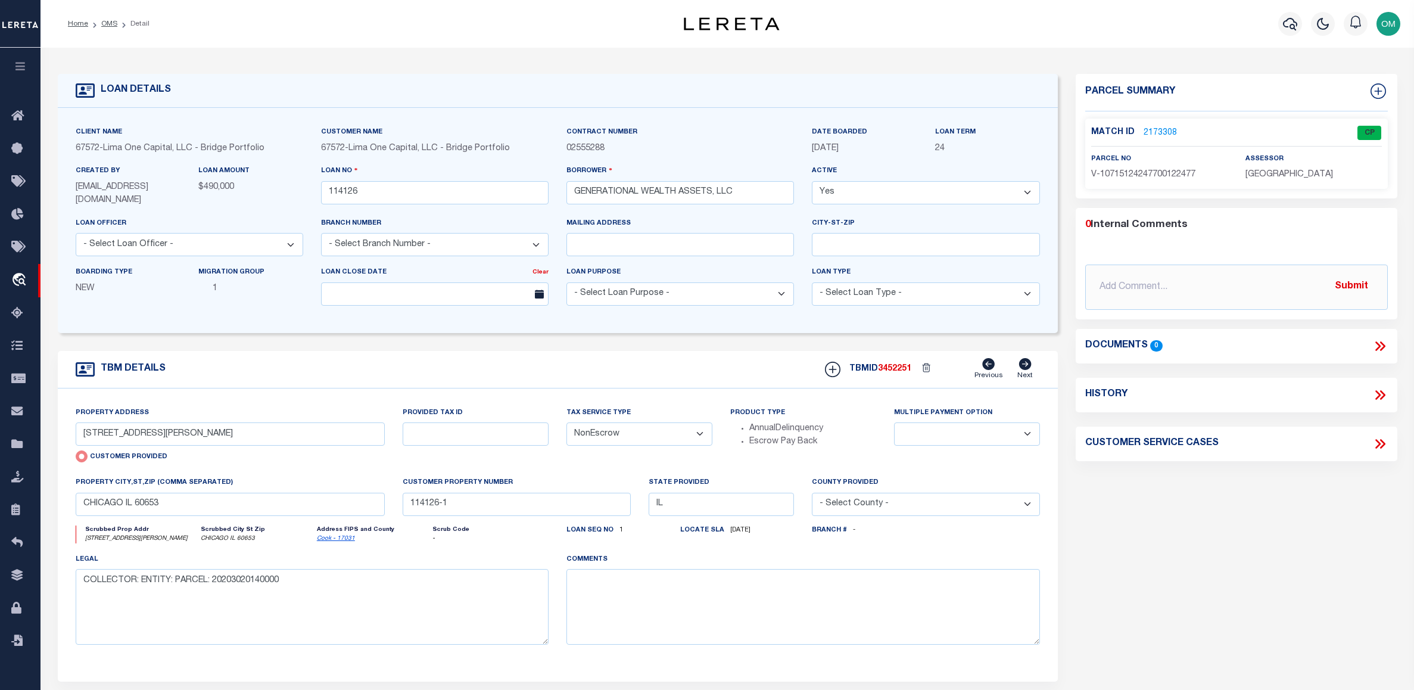
click at [1149, 129] on link "2173308" at bounding box center [1159, 133] width 33 height 13
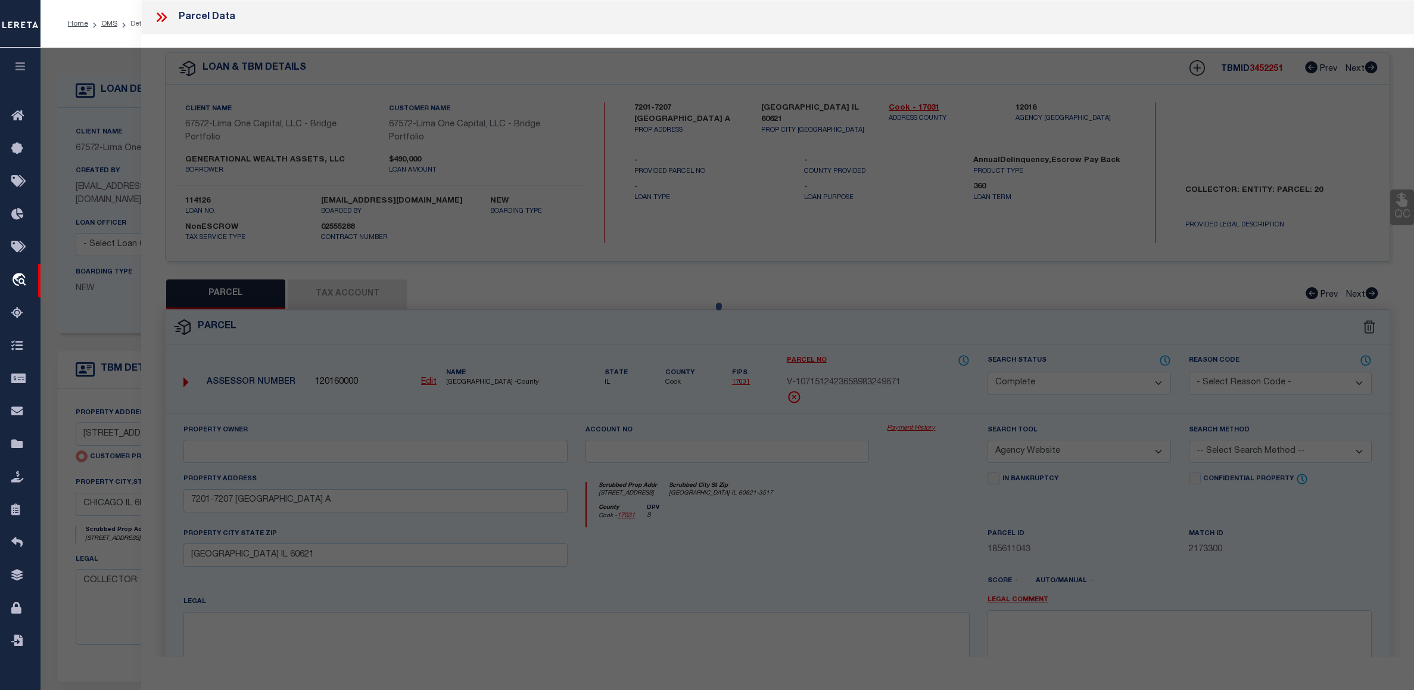
select select "AS"
select select
checkbox input "false"
select select "CP"
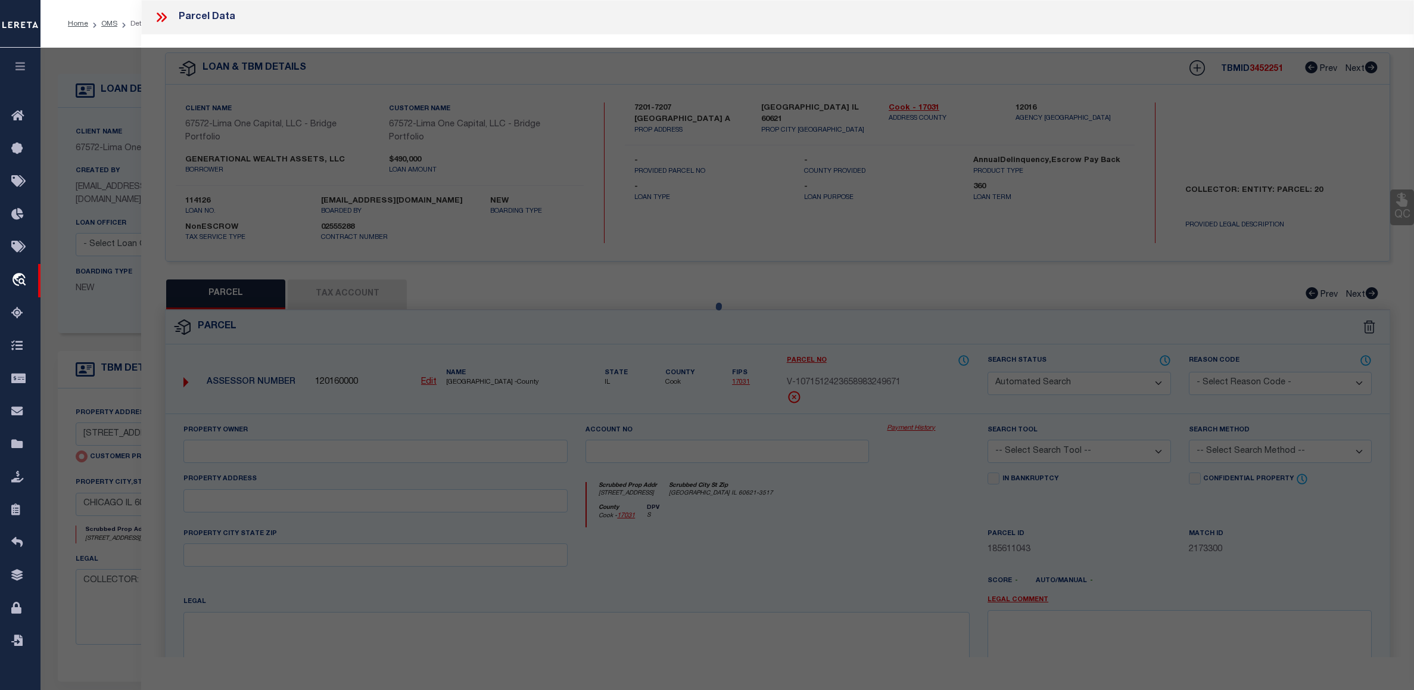
type input "4333 SOUTH ELLIS AVENUE"
checkbox input "false"
type input "CHICAGO IL 60653"
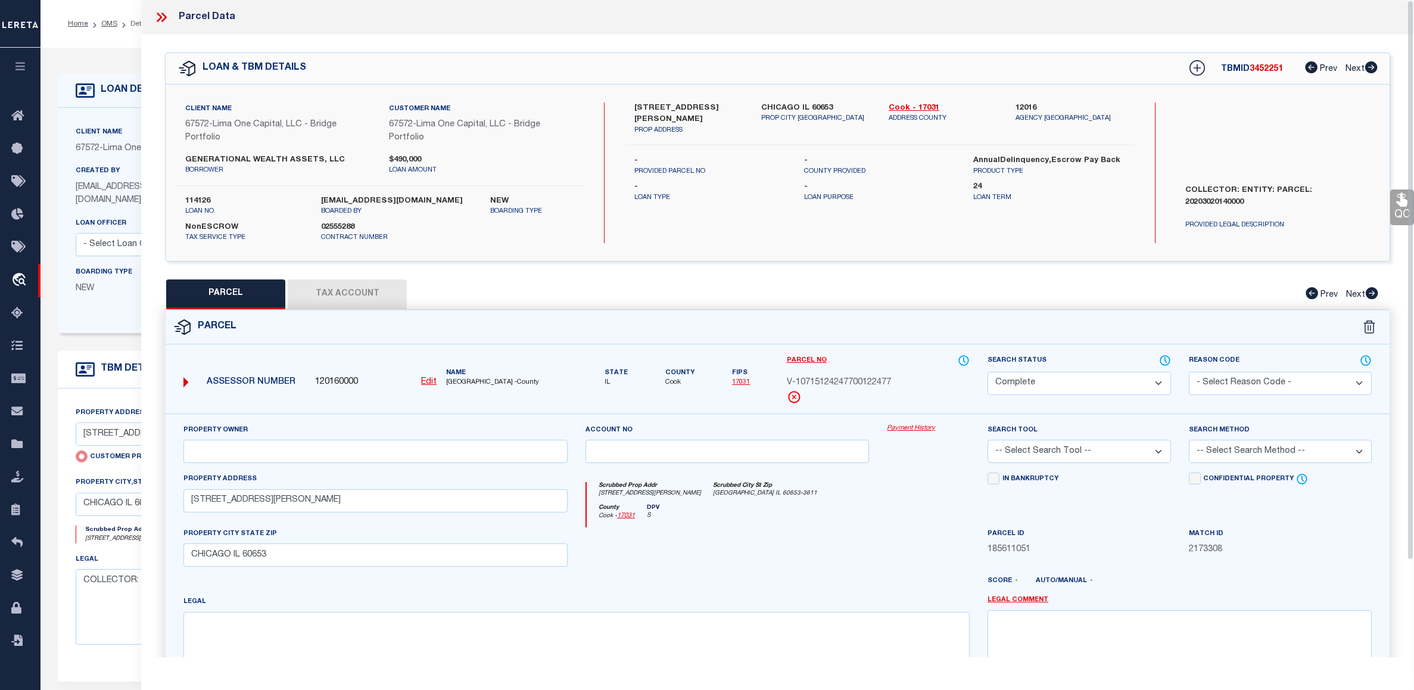
click at [908, 428] on link "Payment History" at bounding box center [928, 428] width 83 height 10
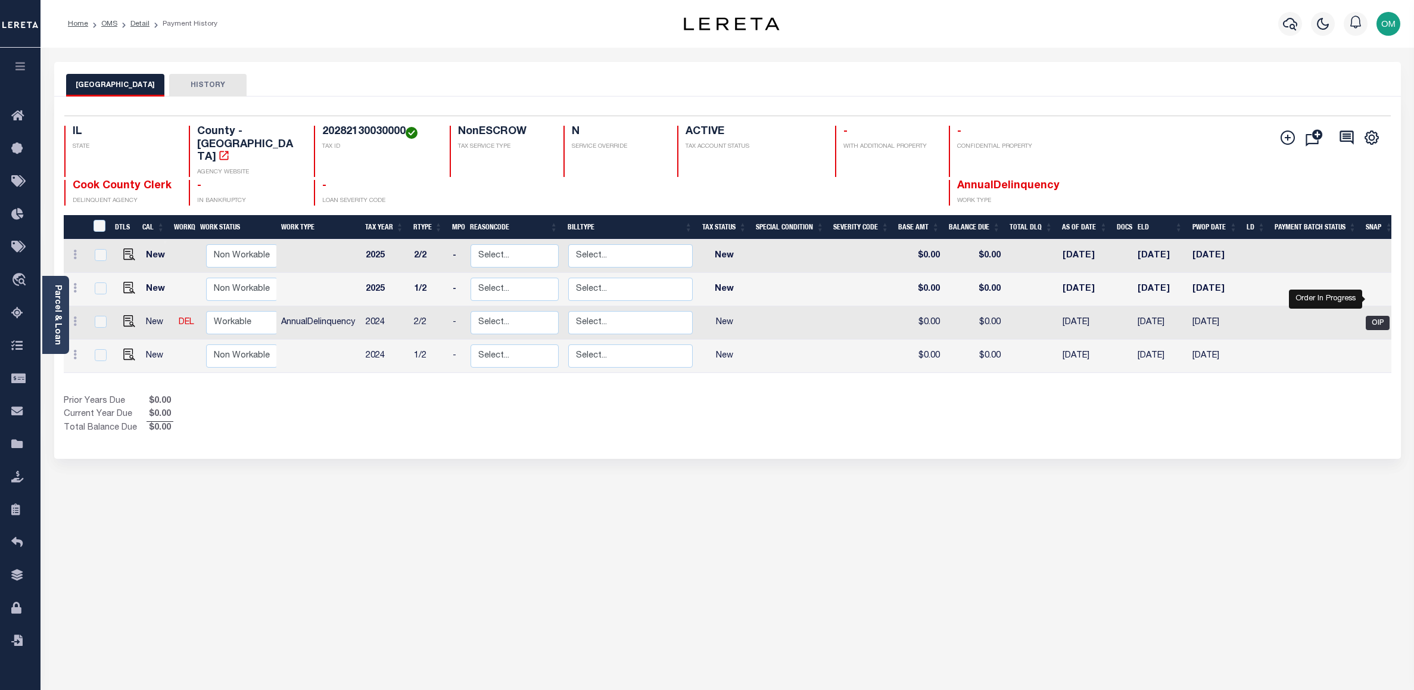
click at [1284, 316] on span "OIP" at bounding box center [1377, 323] width 24 height 14
checkbox input "true"
click at [110, 23] on link "OMS" at bounding box center [109, 23] width 16 height 7
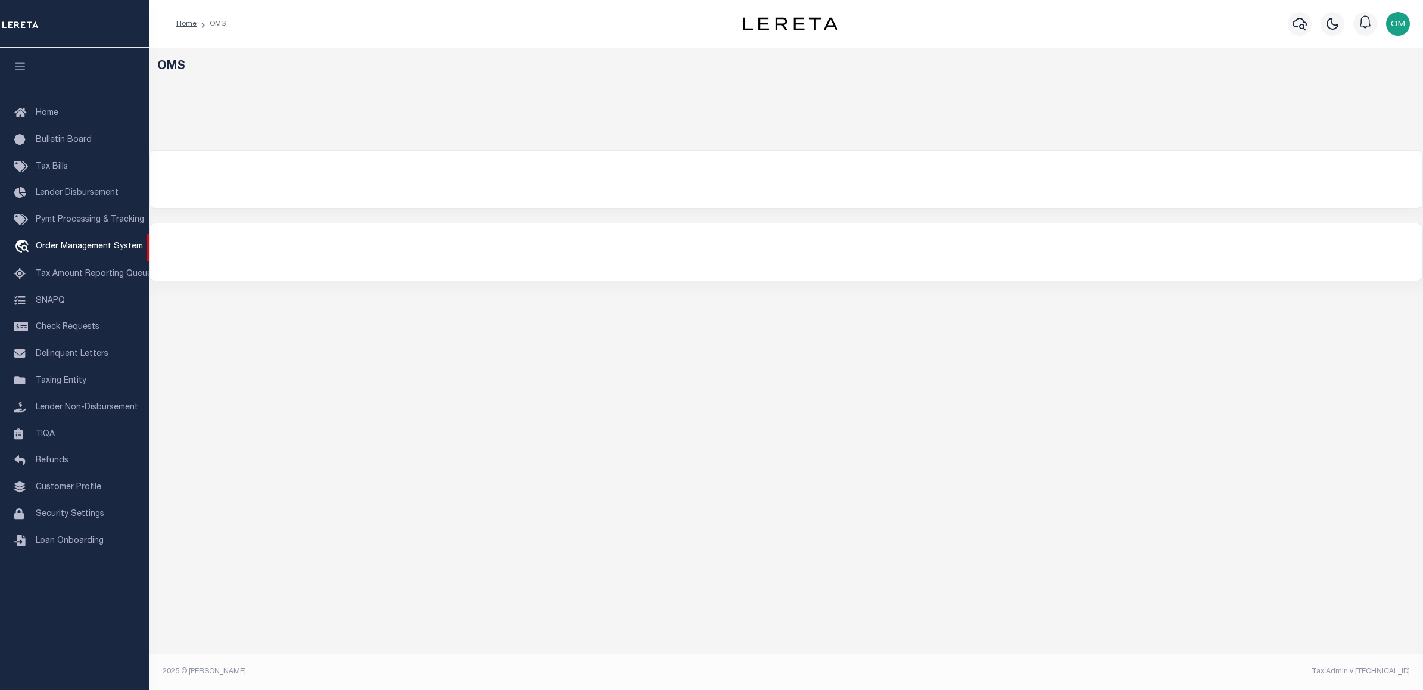
select select "200"
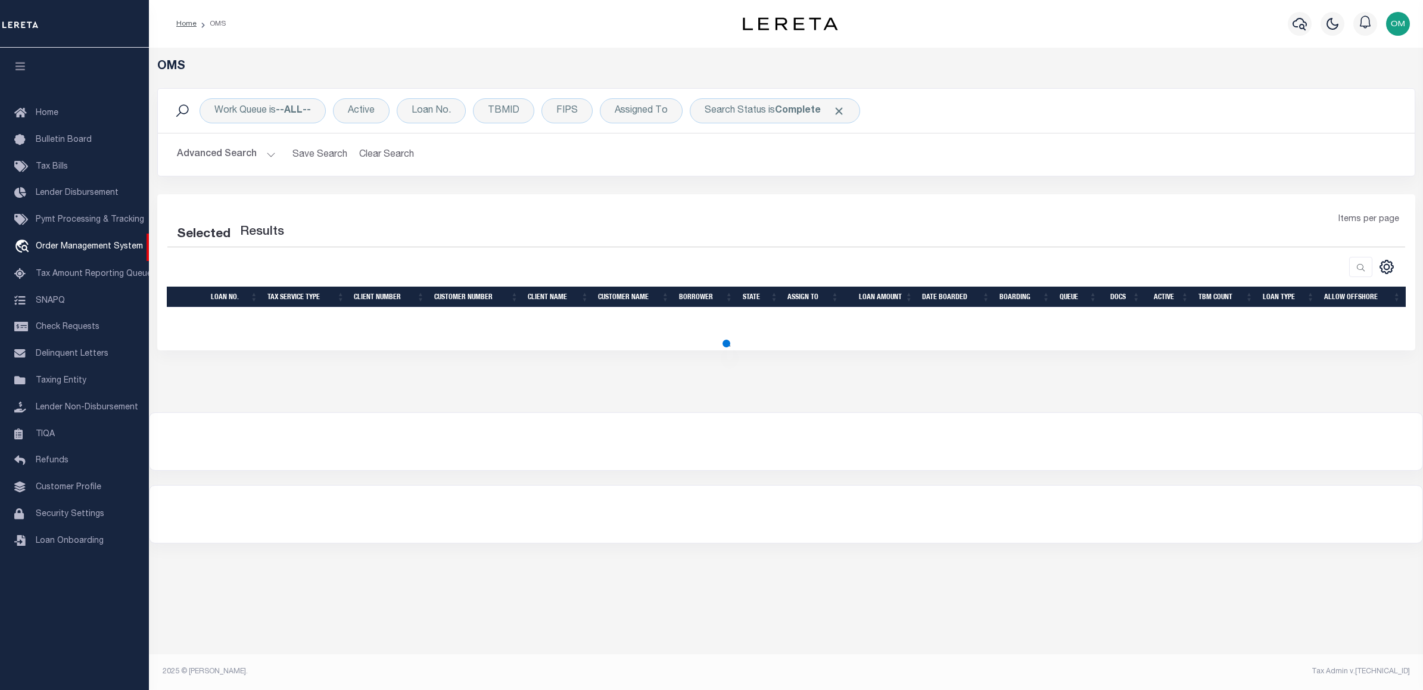
select select "200"
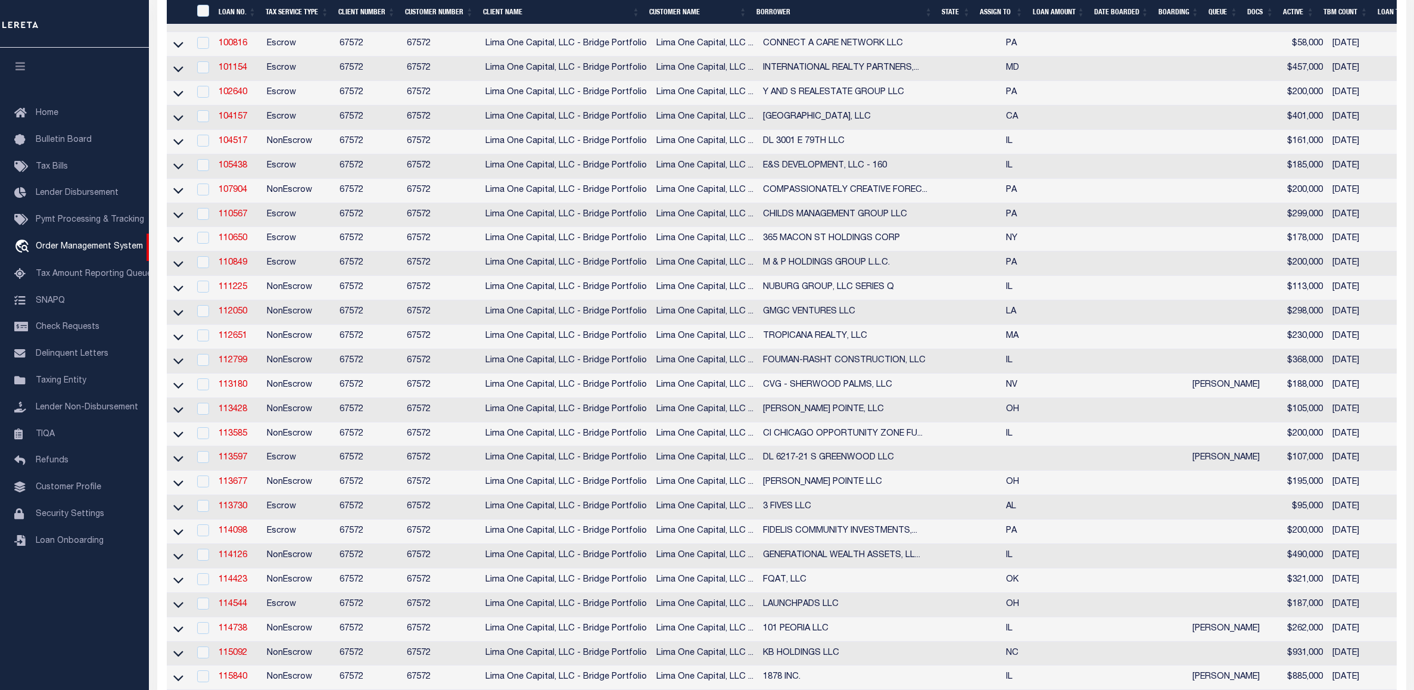
scroll to position [655, 0]
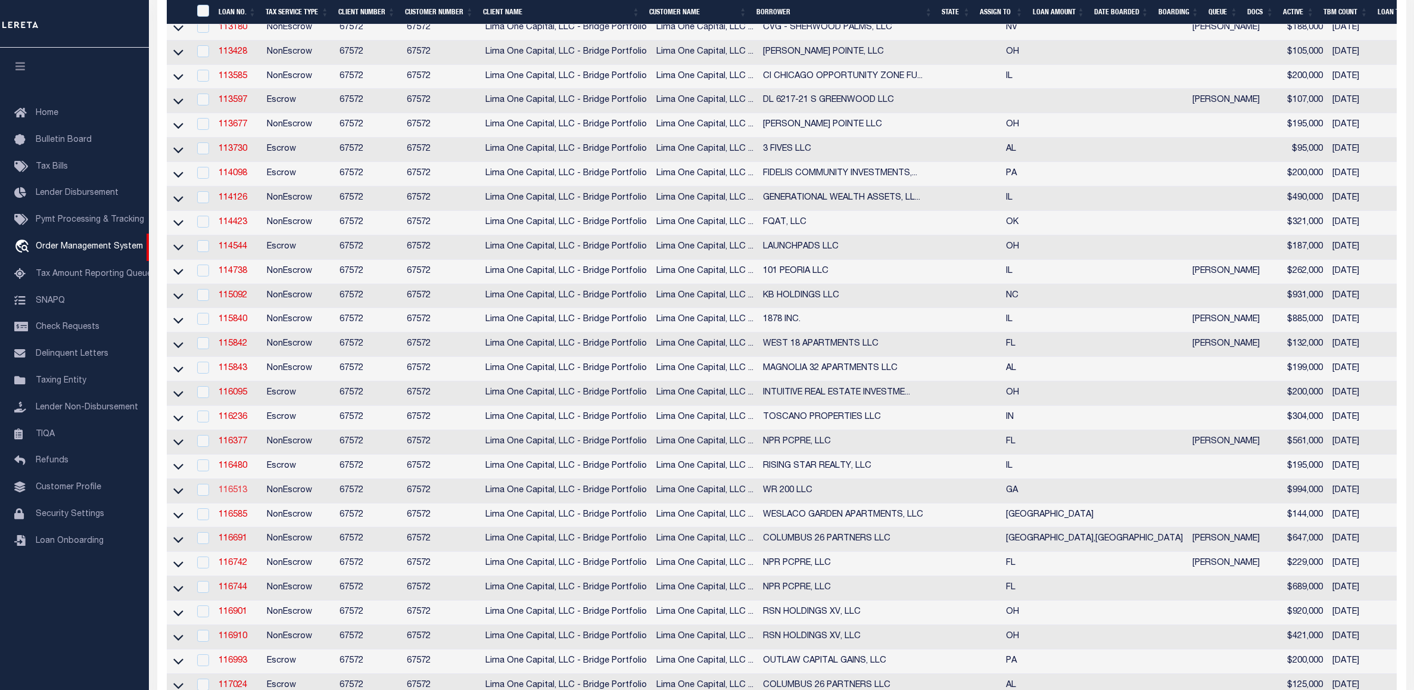
click at [227, 494] on link "116513" at bounding box center [233, 490] width 29 height 8
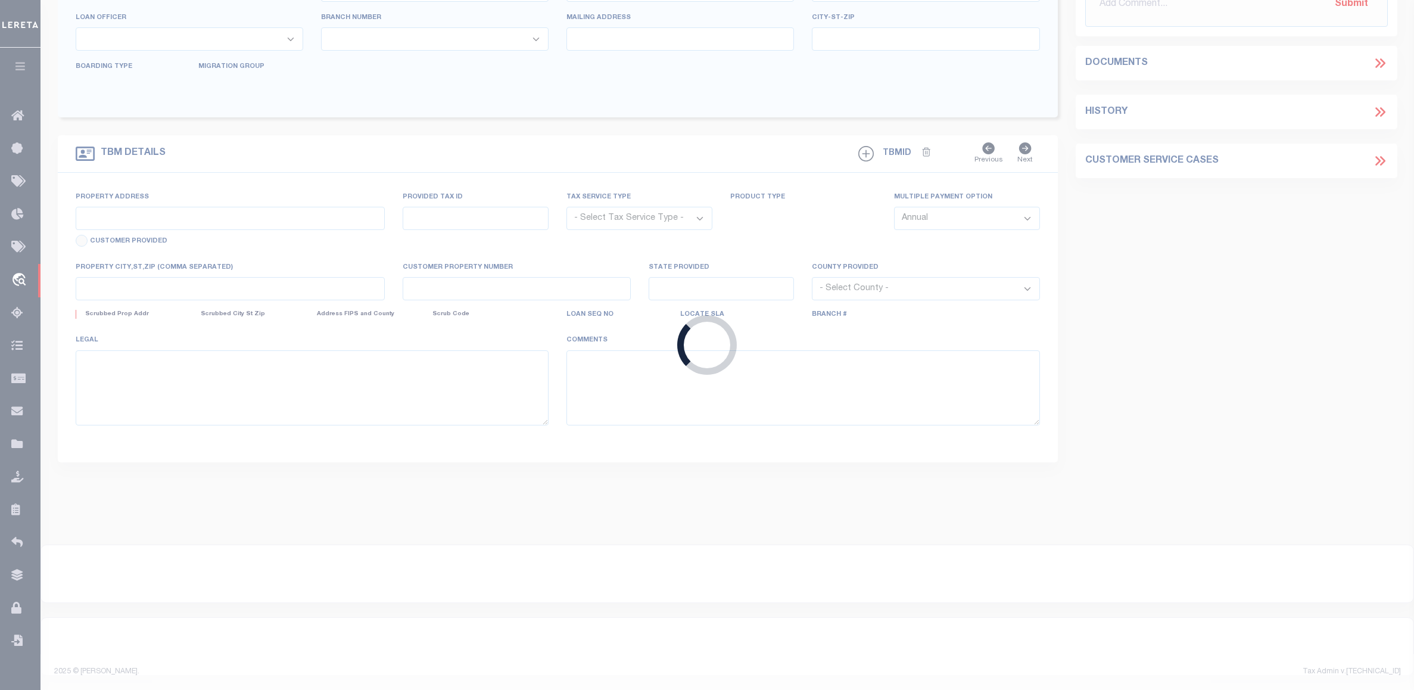
type input "116513"
type input "WR 200 LLC"
select select
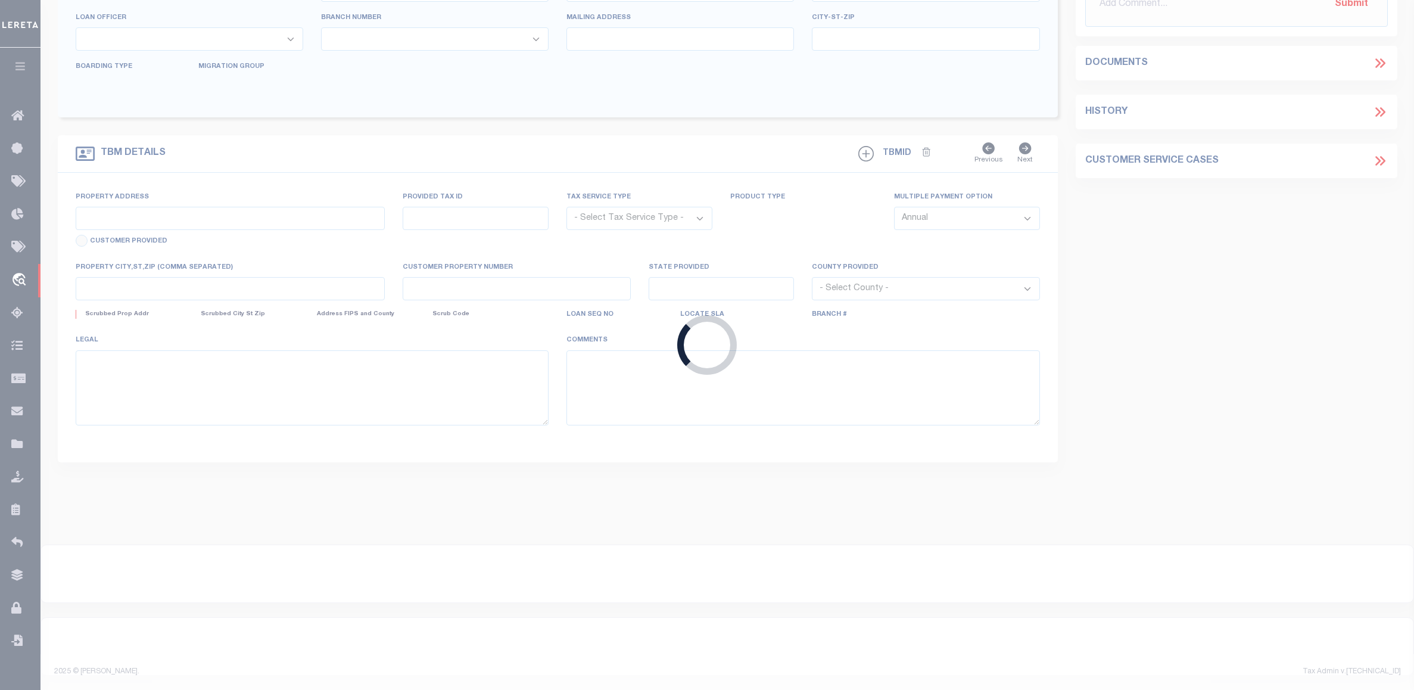
select select
type input "135 IGNICO DRIVE"
radio input "true"
select select "NonEscrow"
select select
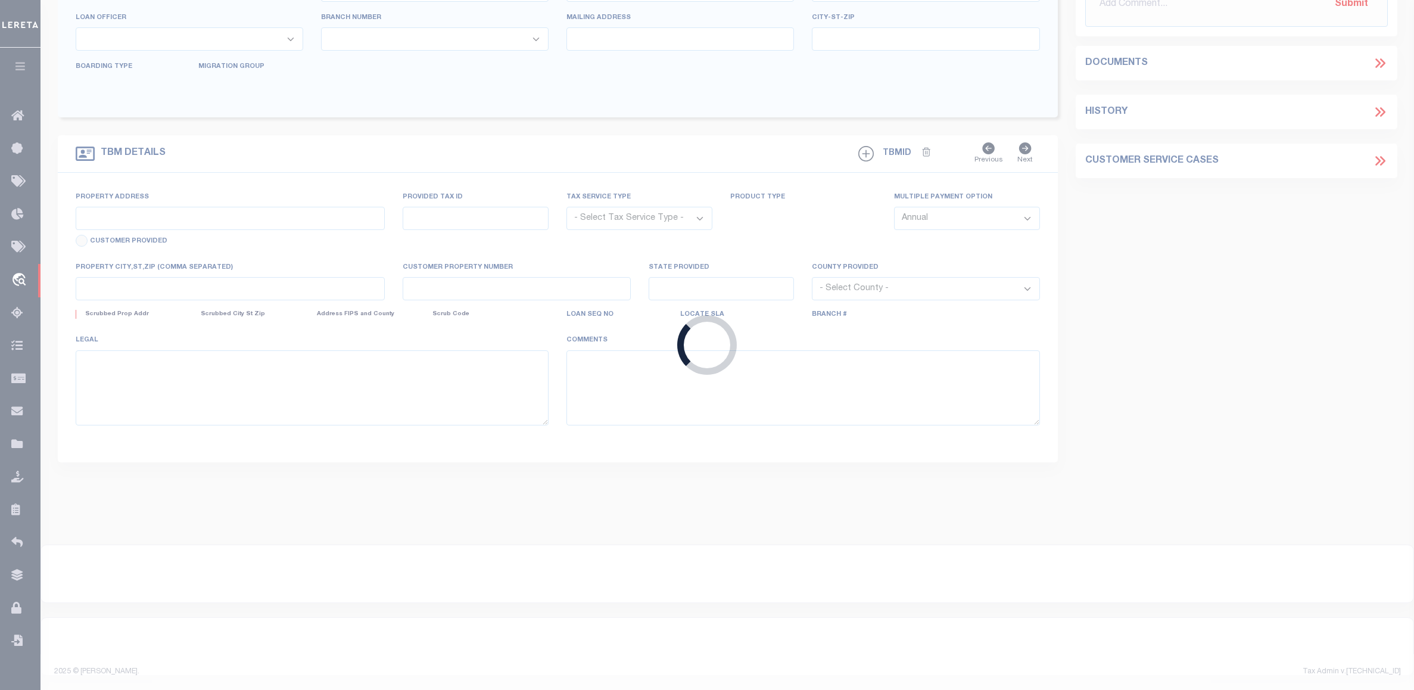
type input "WARNER ROBINS GA 31093"
type input "116513-1"
type input "GA"
type textarea "COLLECTOR: ENTITY: PARCEL: 0"
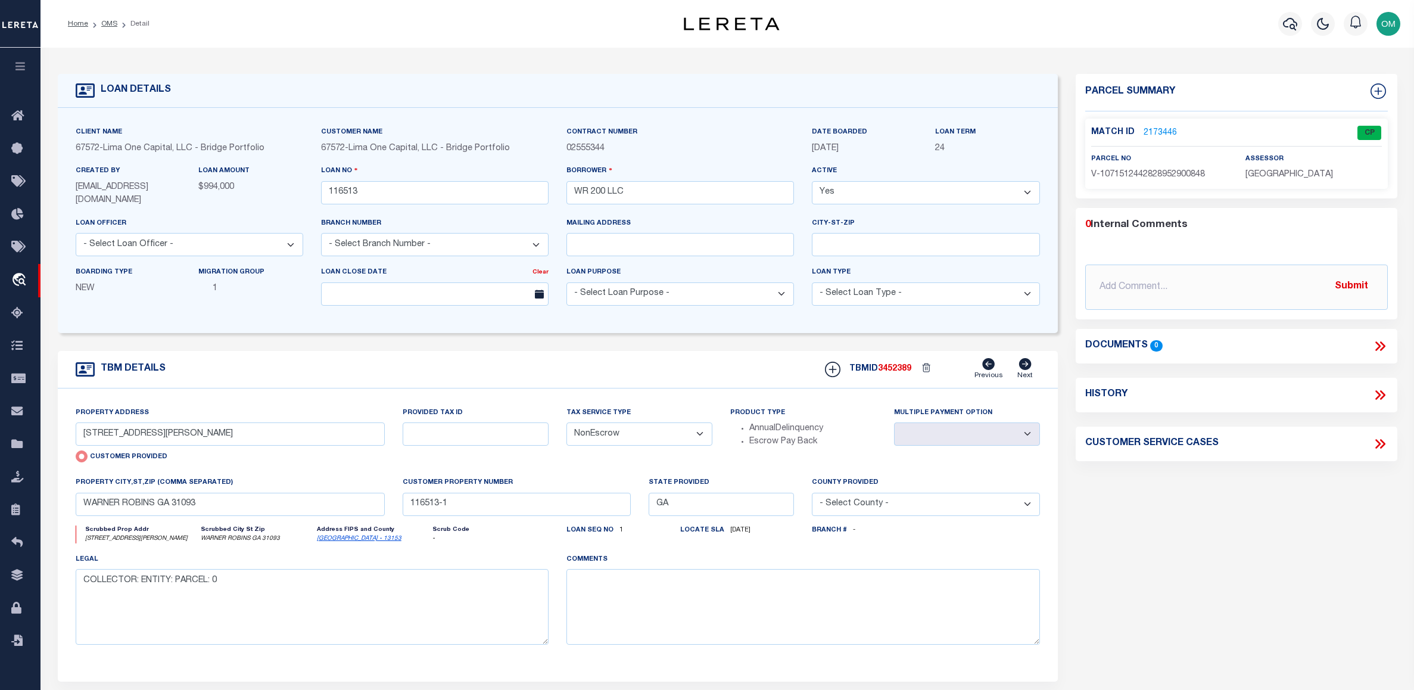
click at [1166, 130] on link "2173446" at bounding box center [1159, 133] width 33 height 13
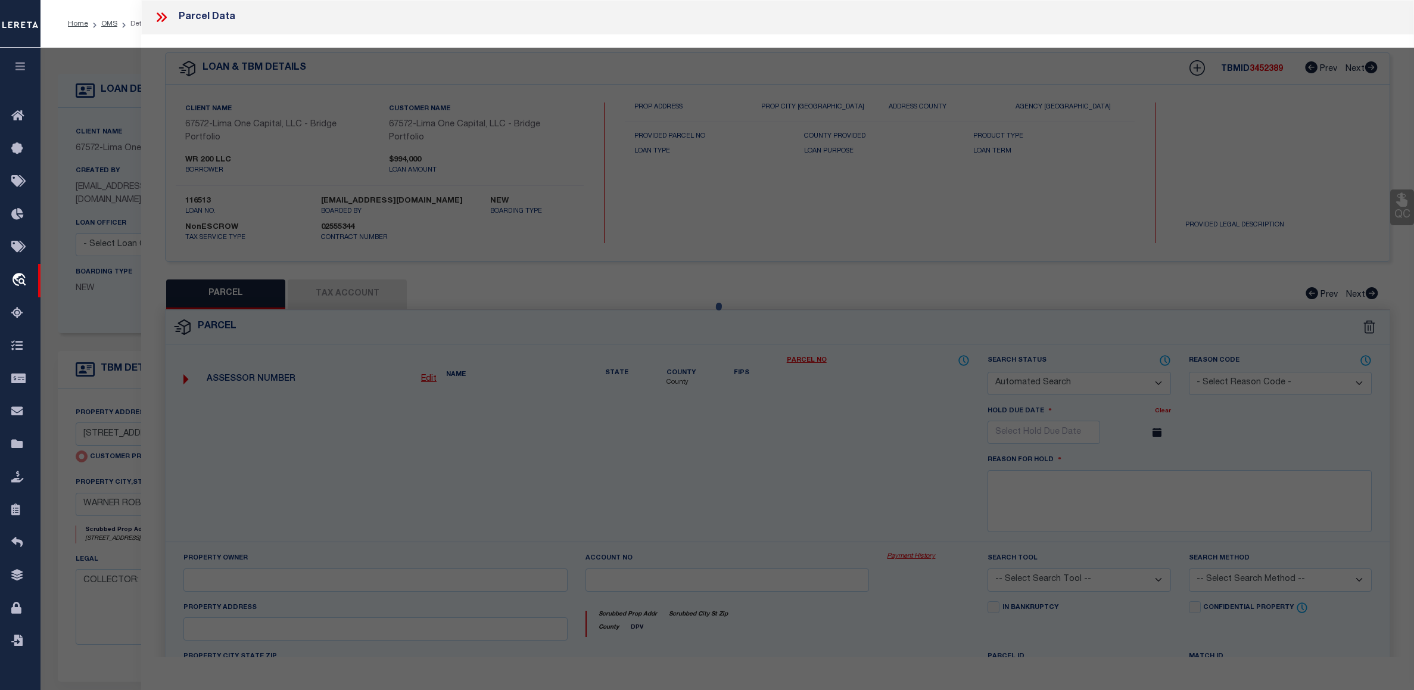
checkbox input "false"
select select "CP"
select select "AGW"
select select
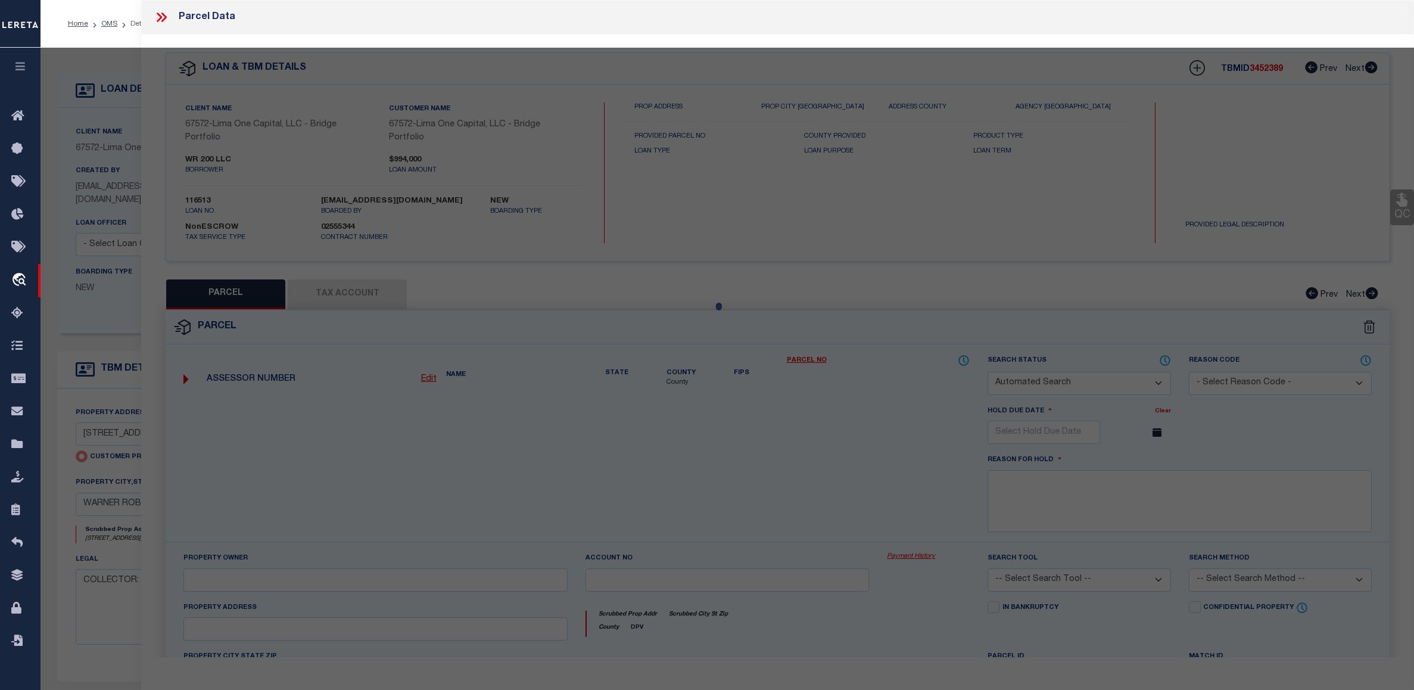
type input "135 IGNICO DRIVE"
checkbox input "false"
type input "WARNER ROBINS GA 31093"
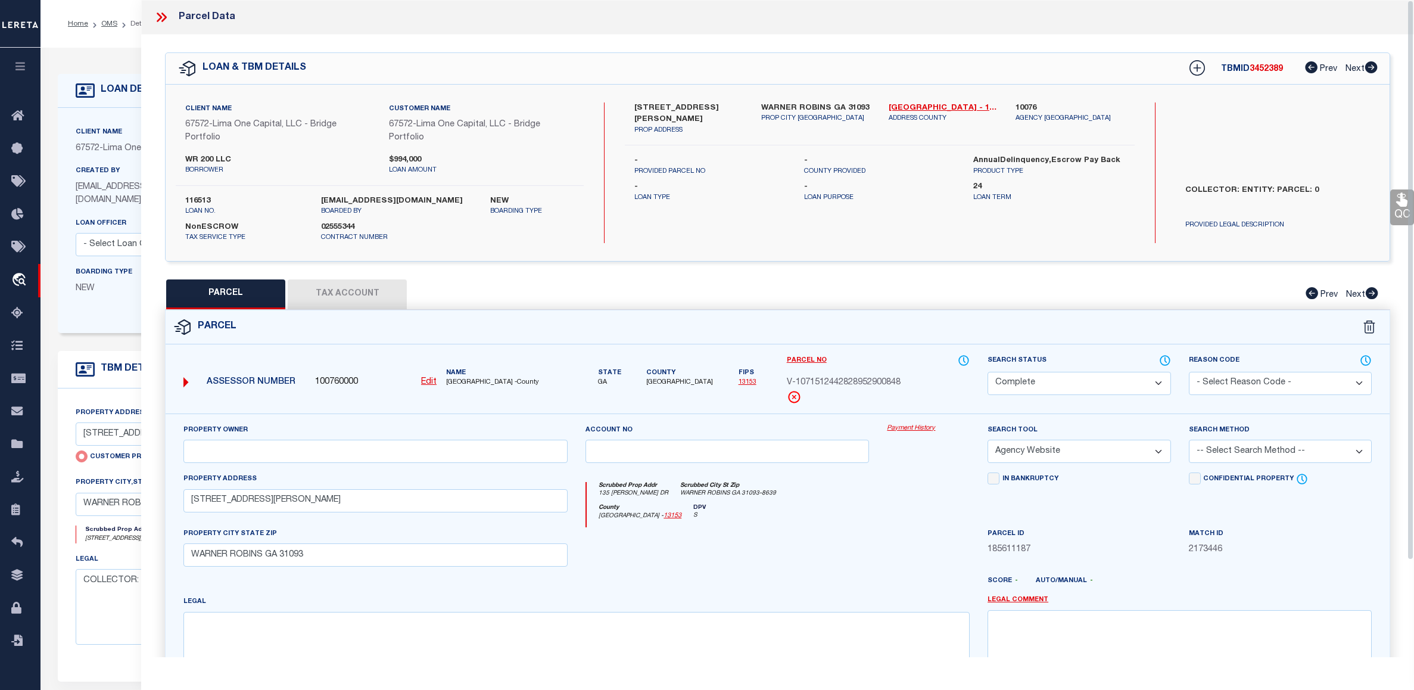
click at [916, 430] on link "Payment History" at bounding box center [928, 428] width 83 height 10
click at [154, 17] on icon at bounding box center [161, 17] width 15 height 15
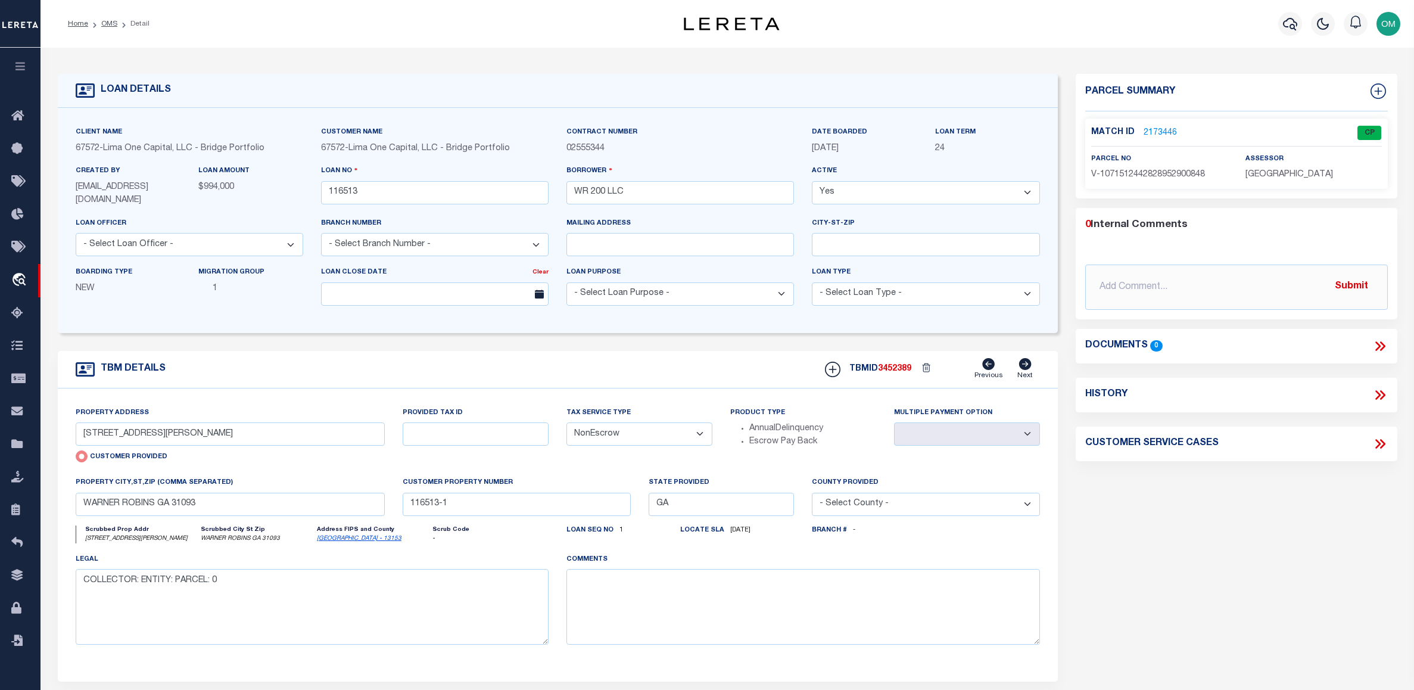
click at [1152, 127] on link "2173446" at bounding box center [1159, 133] width 33 height 13
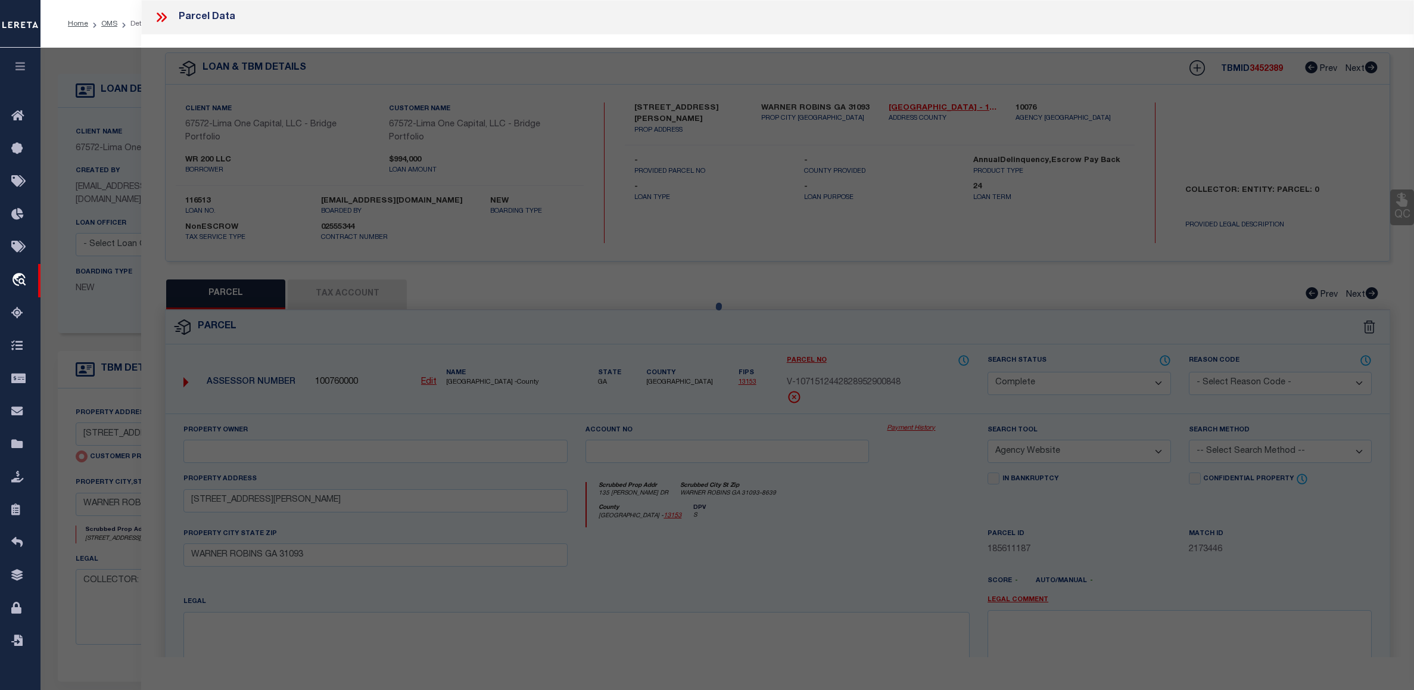
select select "AS"
select select
checkbox input "false"
select select "CP"
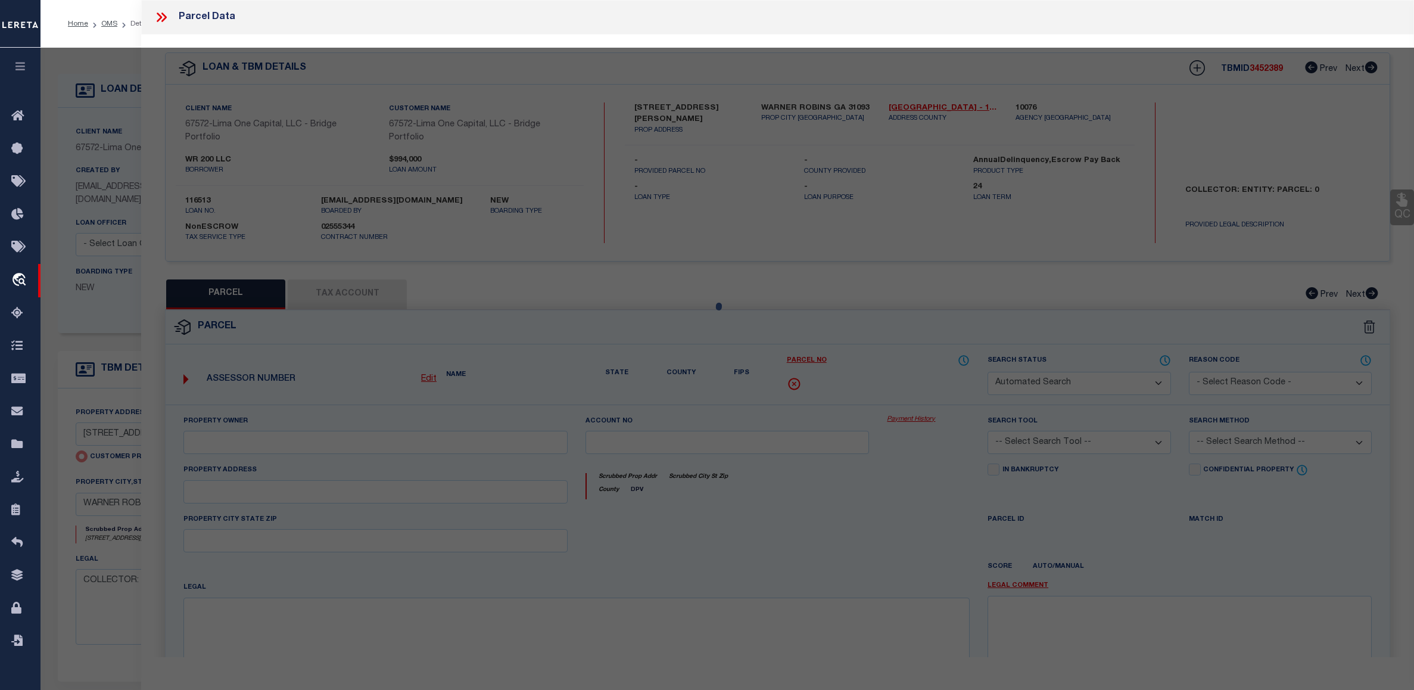
select select "AGW"
select select
type input "135 IGNICO DRIVE"
checkbox input "false"
type input "WARNER ROBINS GA 31093"
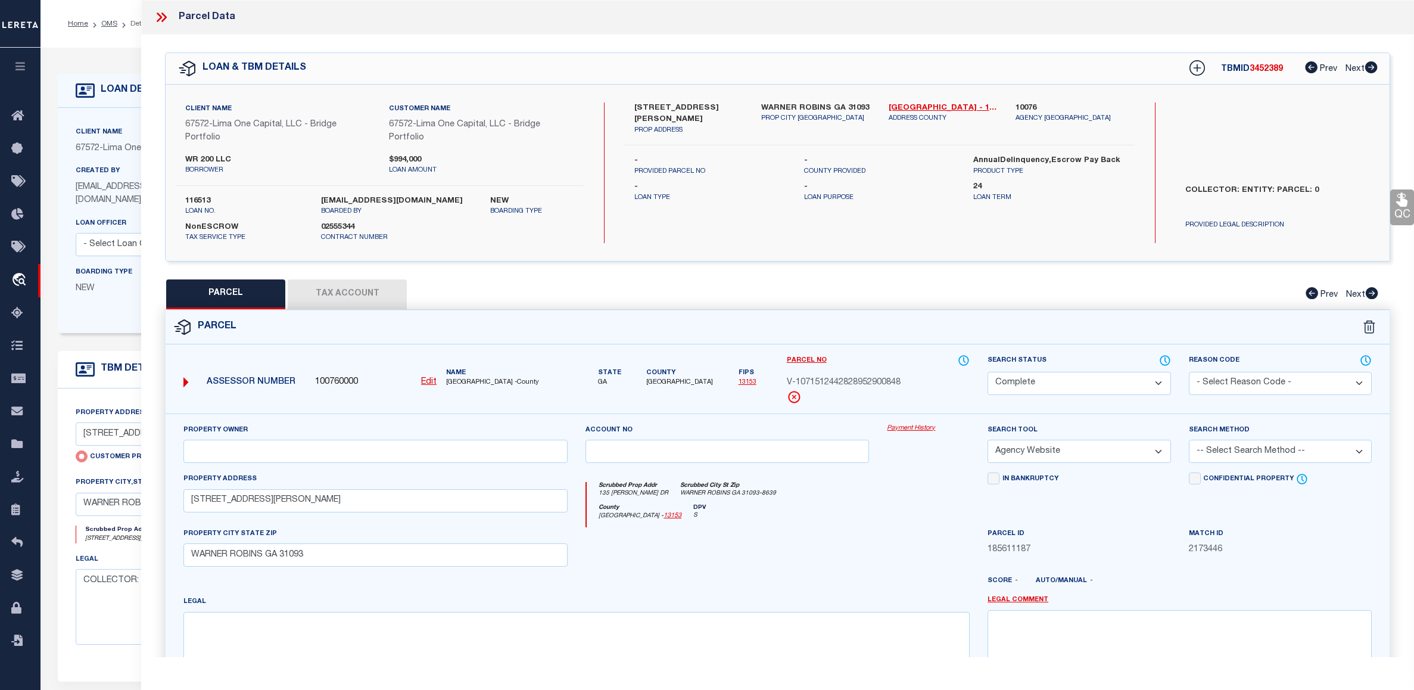
click at [158, 20] on icon at bounding box center [159, 18] width 5 height 10
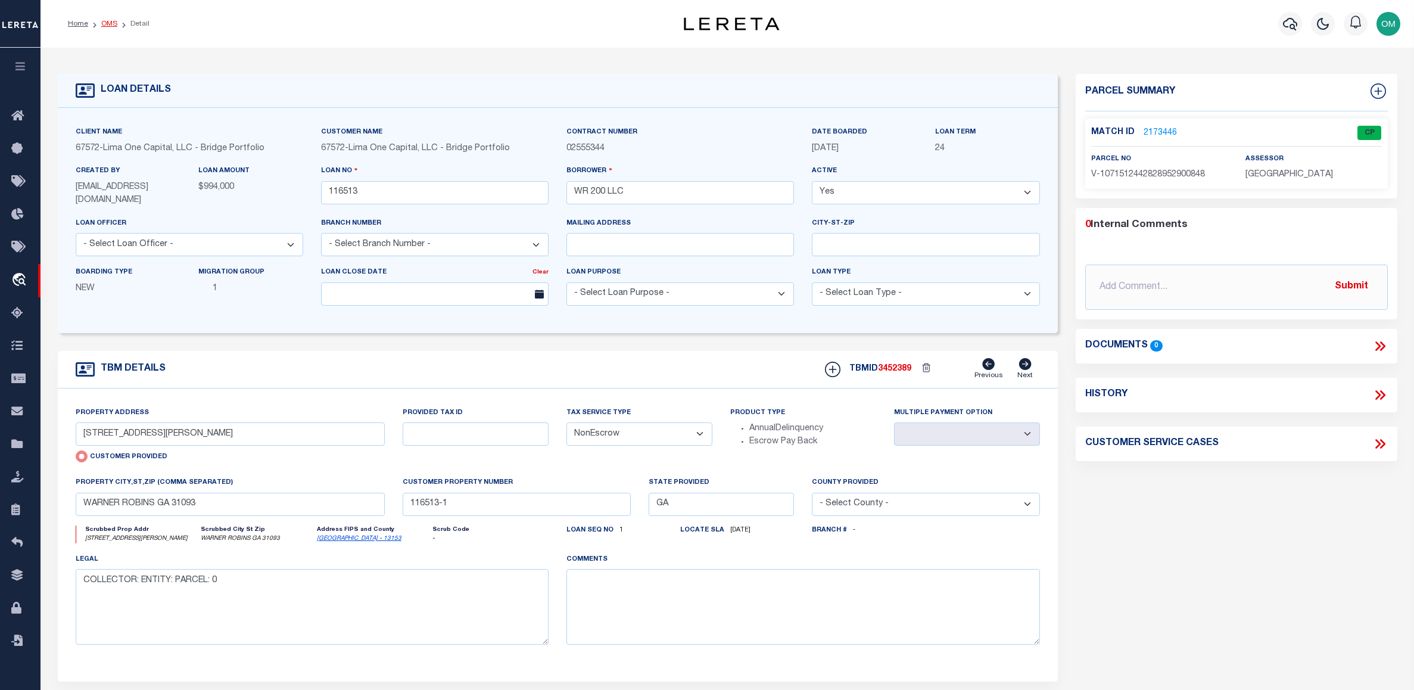
click at [114, 24] on link "OMS" at bounding box center [109, 23] width 16 height 7
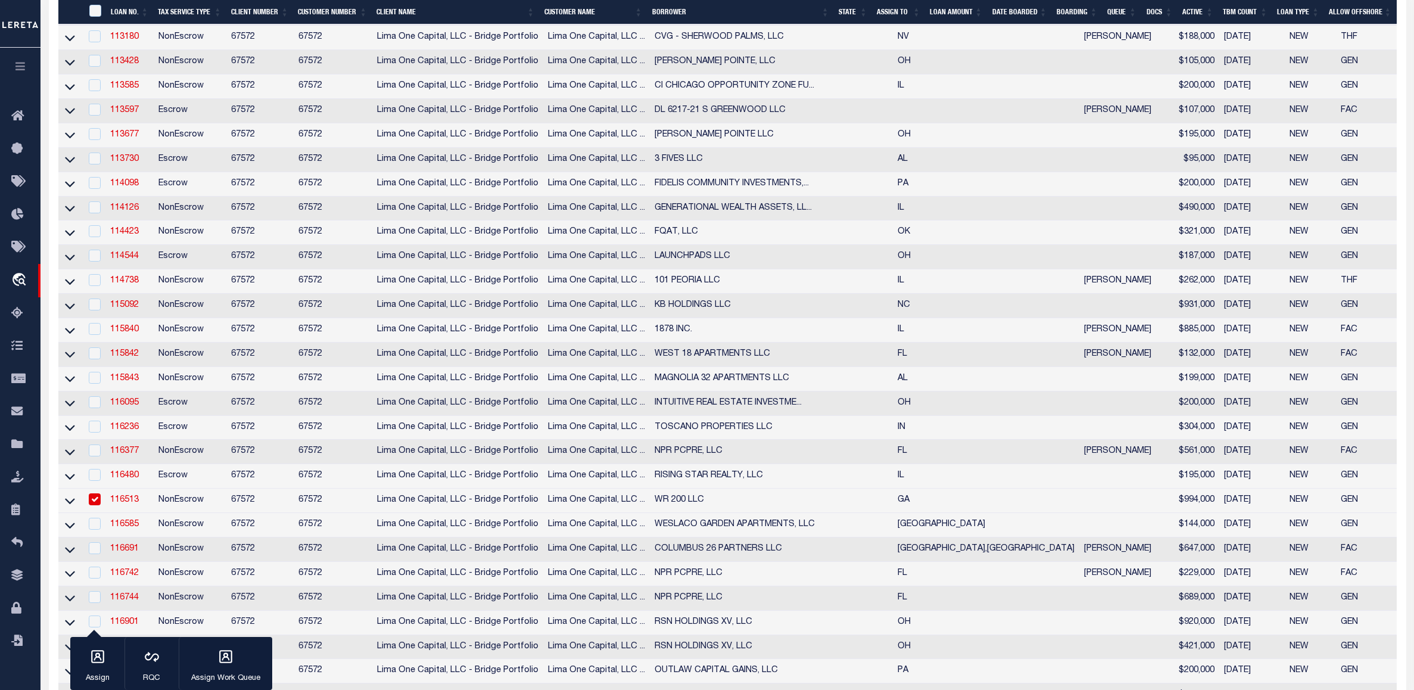
scroll to position [655, 0]
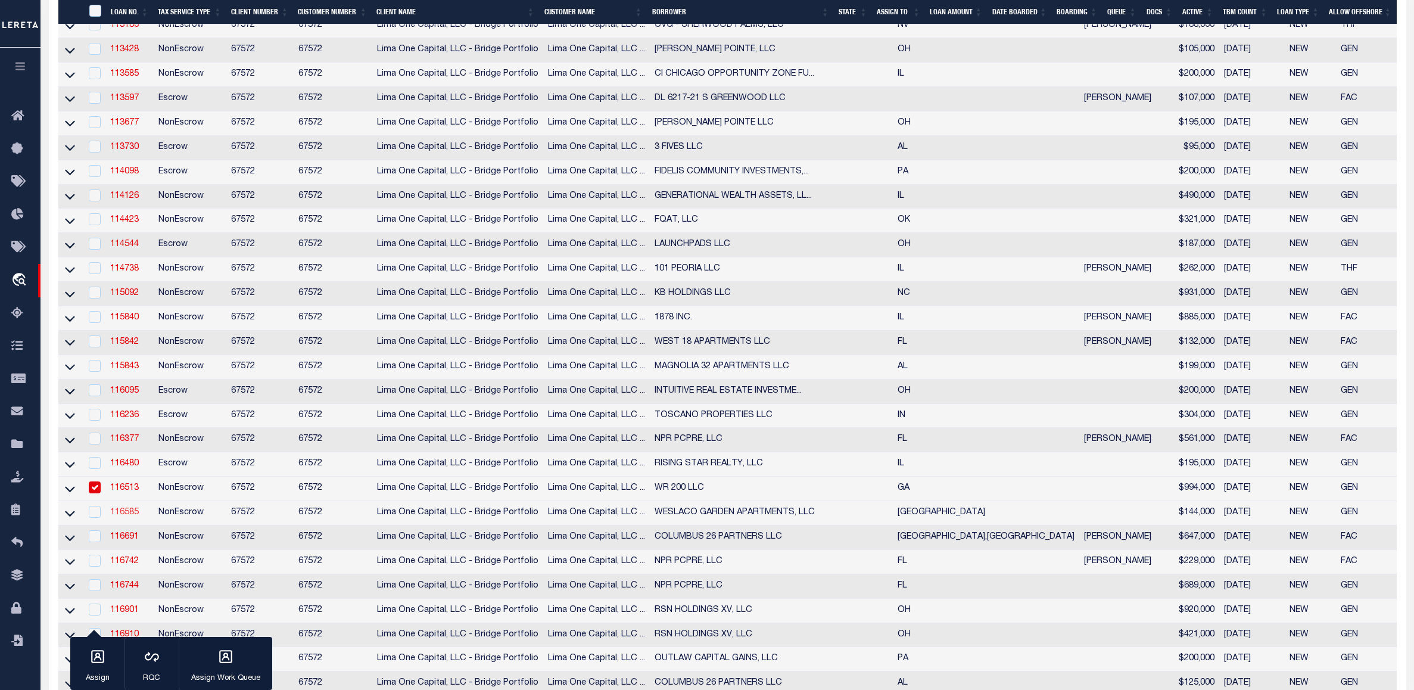
click at [129, 516] on link "116585" at bounding box center [124, 512] width 29 height 8
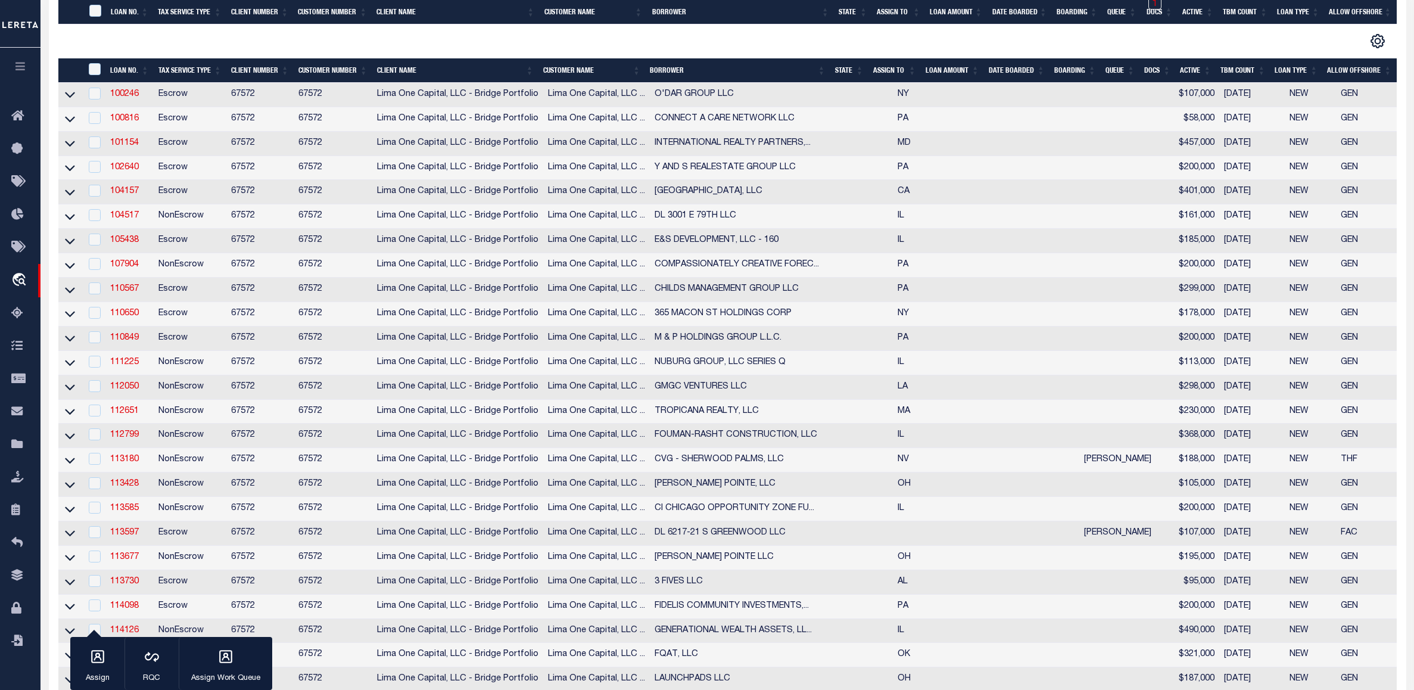
type input "116585"
type input "WESLACO GARDEN APARTMENTS, LLC"
select select
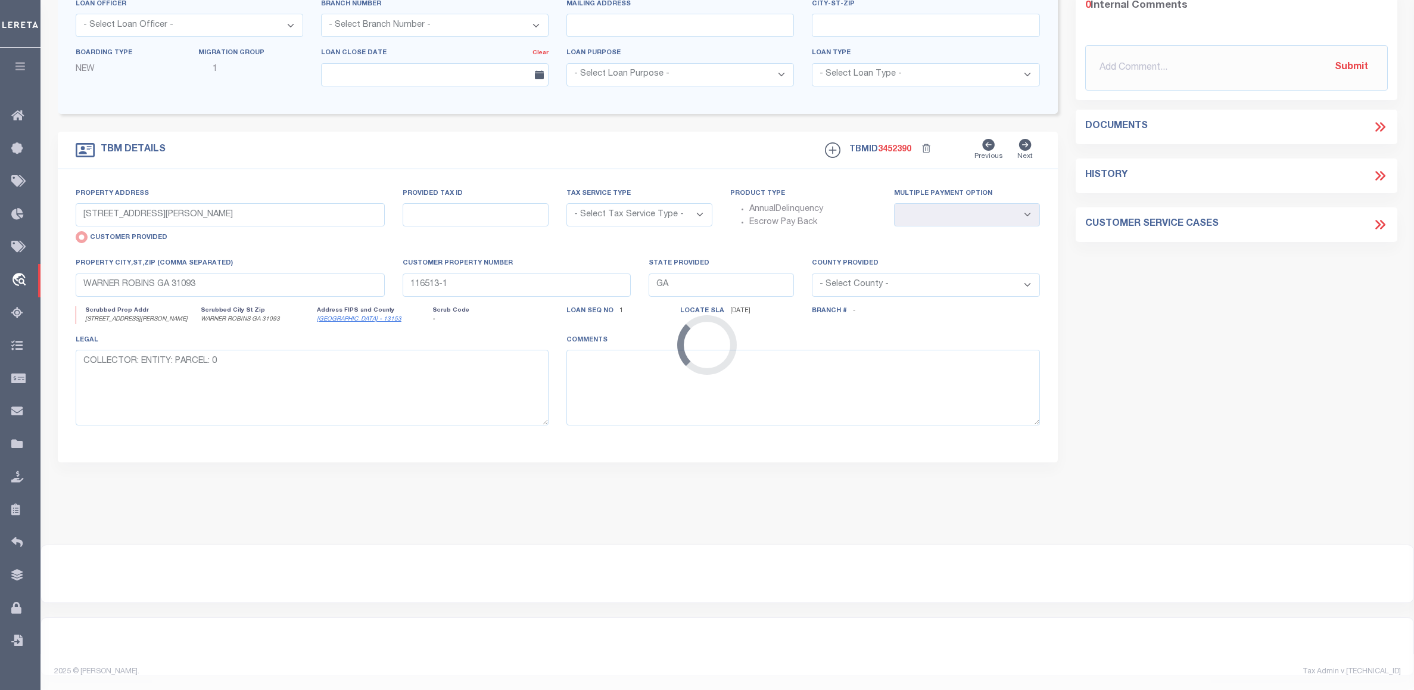
type input "1920 E. IOWA RD."
select select "NonEscrow"
select select
type input "EDINBURG TX 78542"
type input "116585-1"
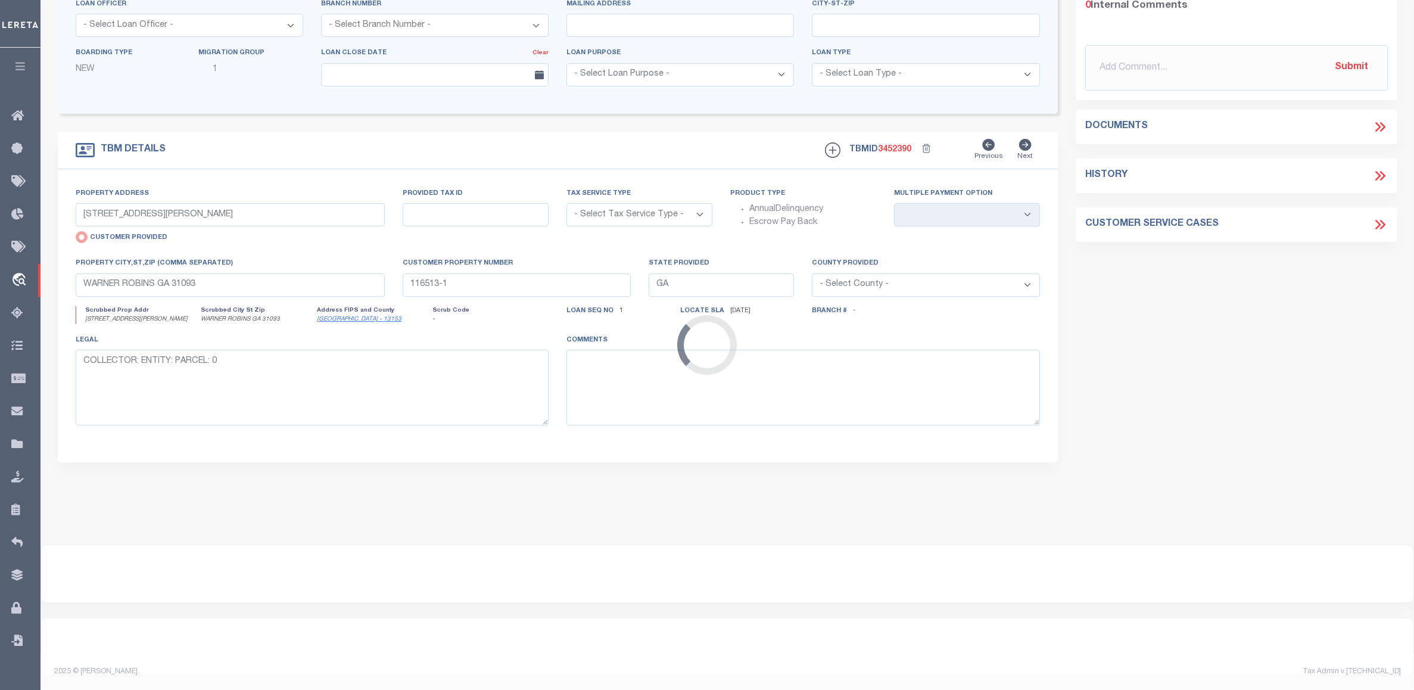
type input "[GEOGRAPHIC_DATA]"
type textarea "COLLECTOR: ENTITY: PARCEL: 262203"
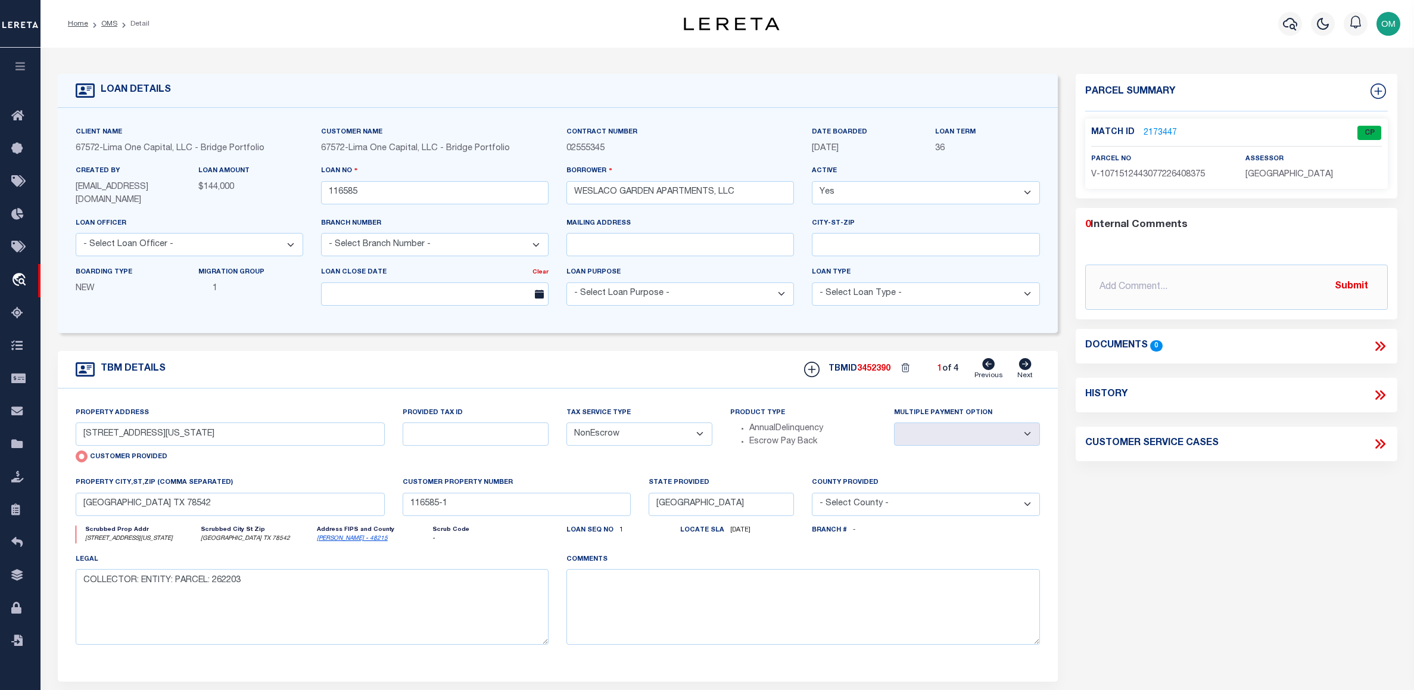
click at [1147, 130] on link "2173447" at bounding box center [1159, 133] width 33 height 13
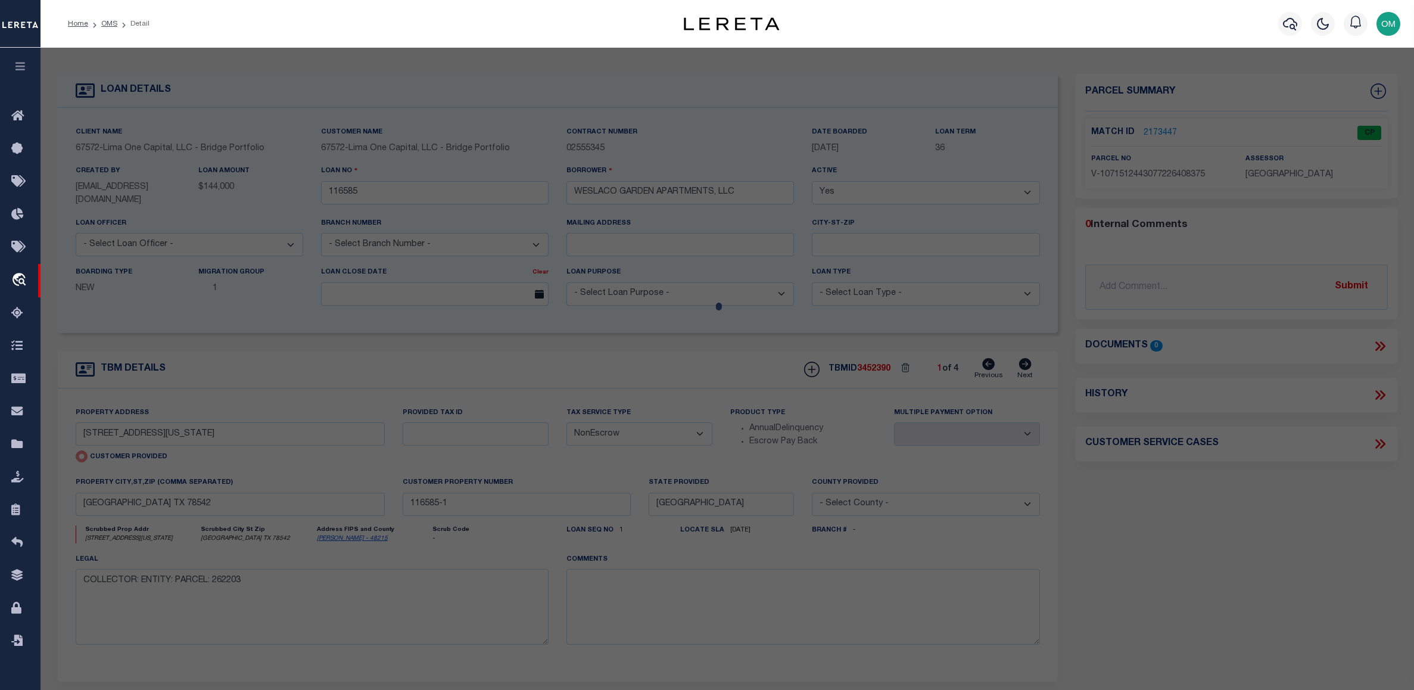
select select "AS"
select select
checkbox input "false"
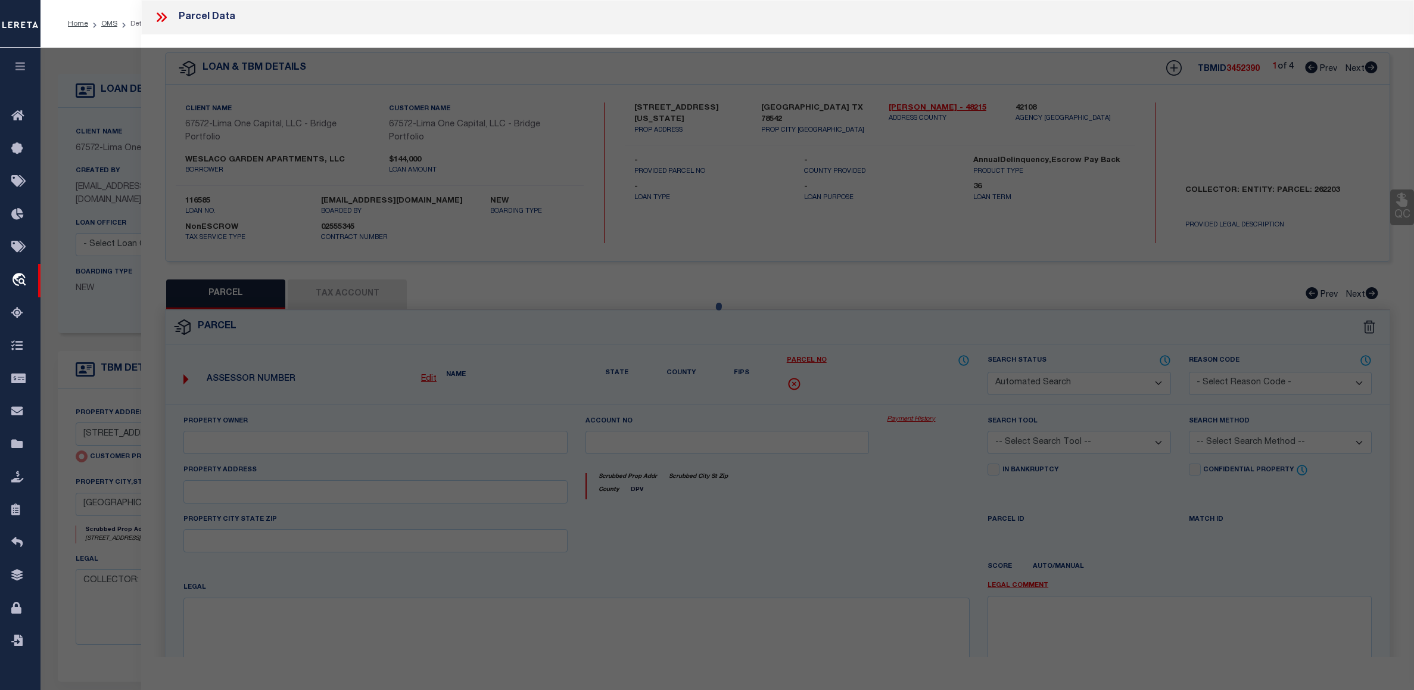
select select "CP"
select select "AGW"
select select
type input "1920 E. IOWA RD."
checkbox input "false"
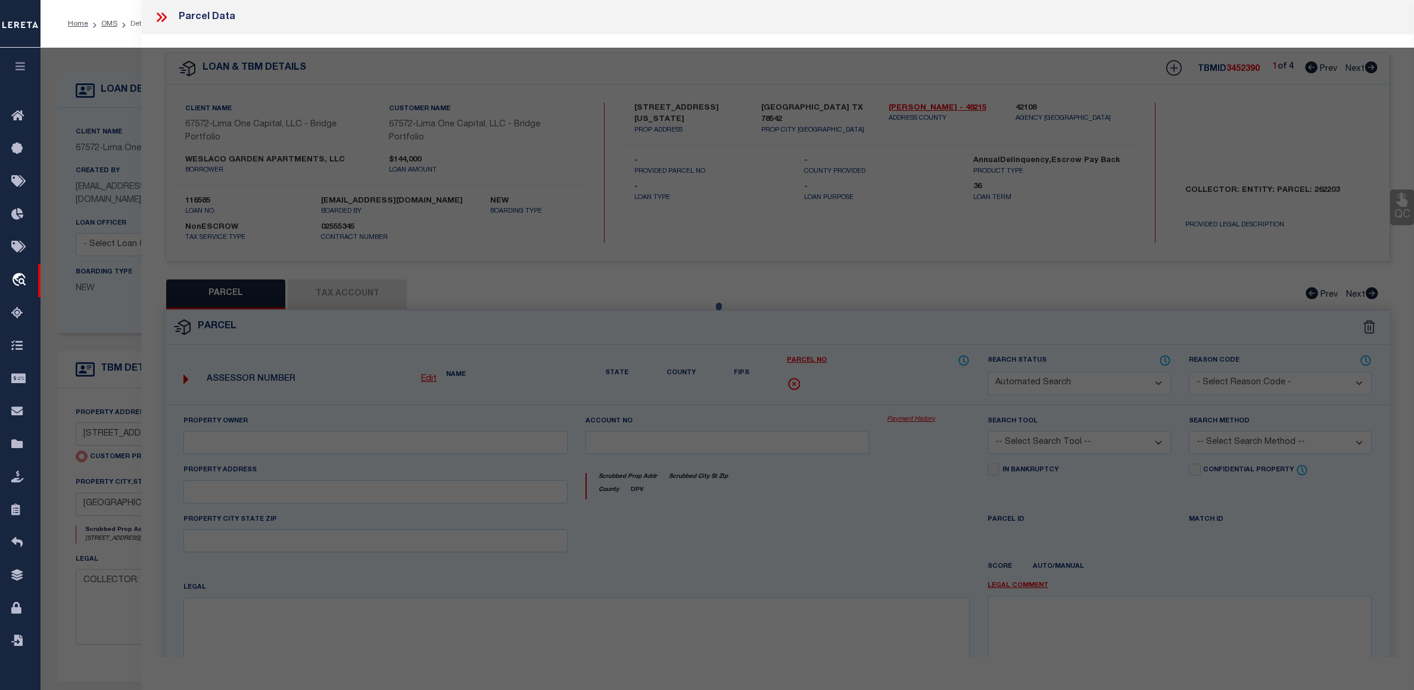
type input "EDINBURG TX 78542"
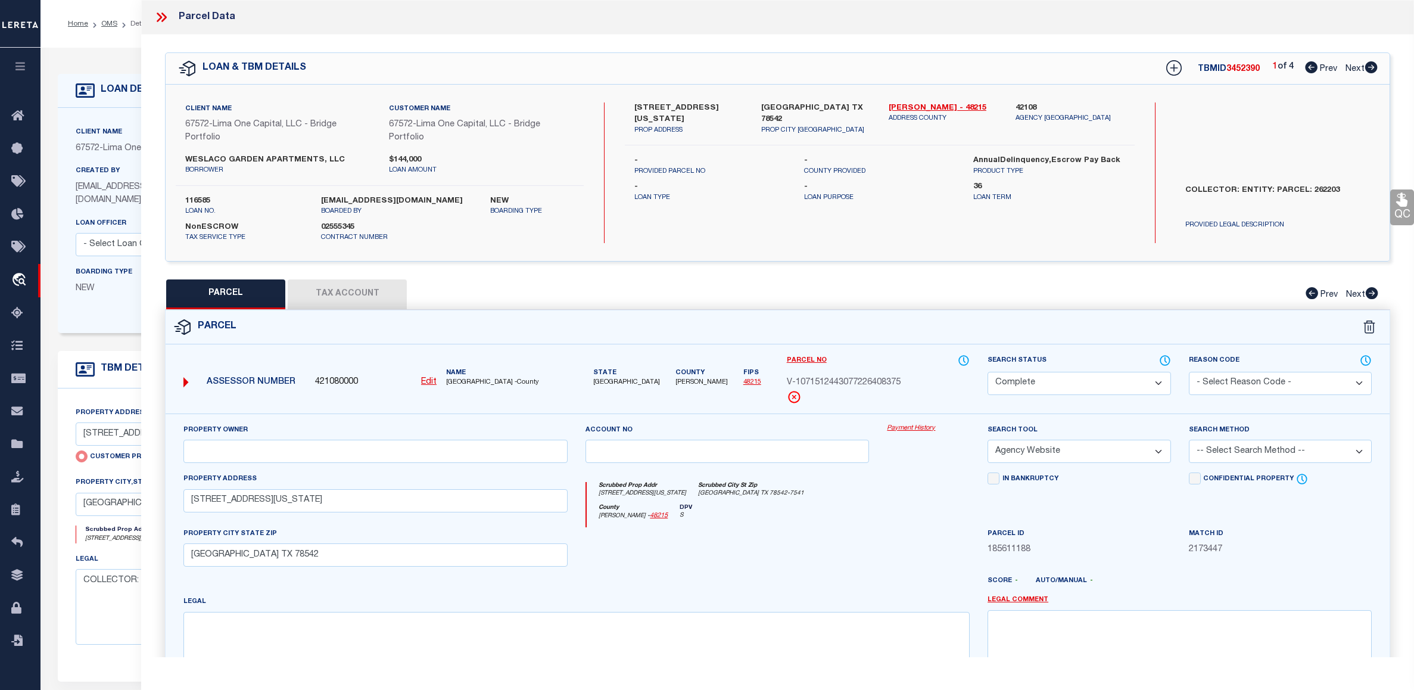
click at [918, 428] on link "Payment History" at bounding box center [928, 428] width 83 height 10
click at [113, 21] on link "OMS" at bounding box center [109, 23] width 16 height 7
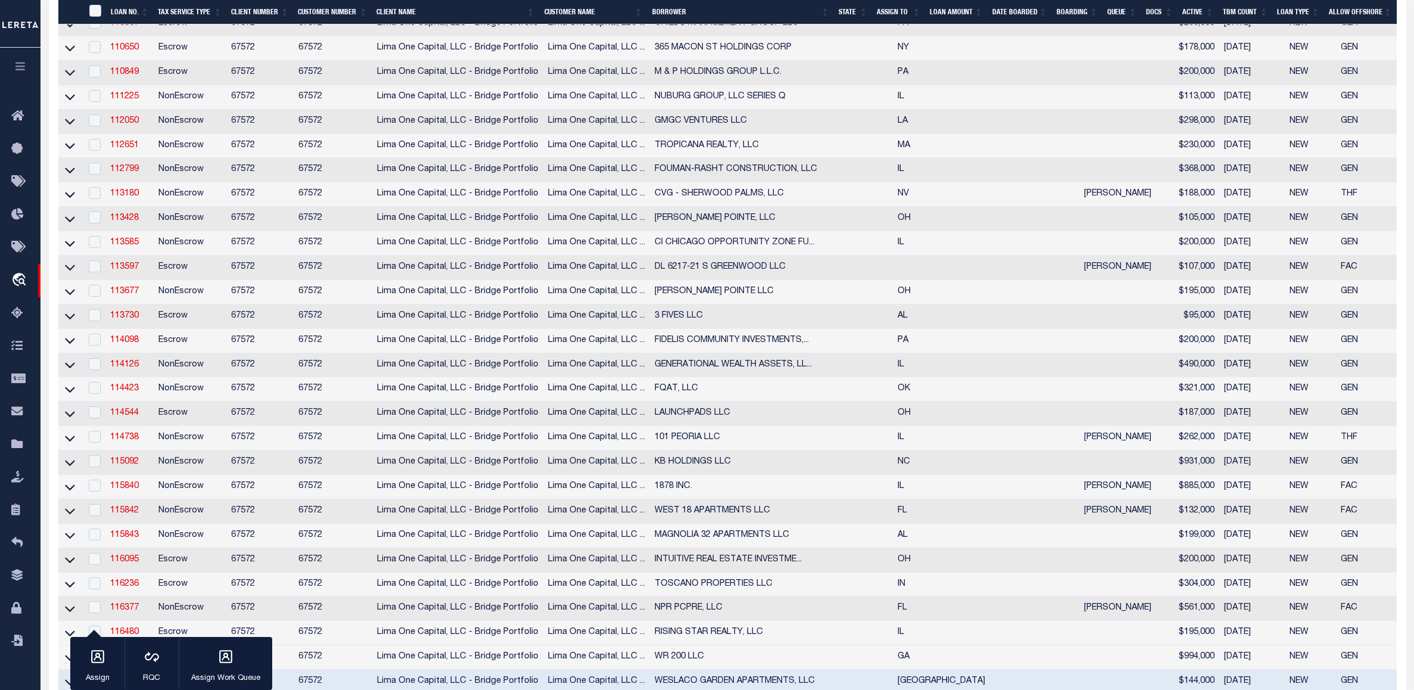
scroll to position [595, 0]
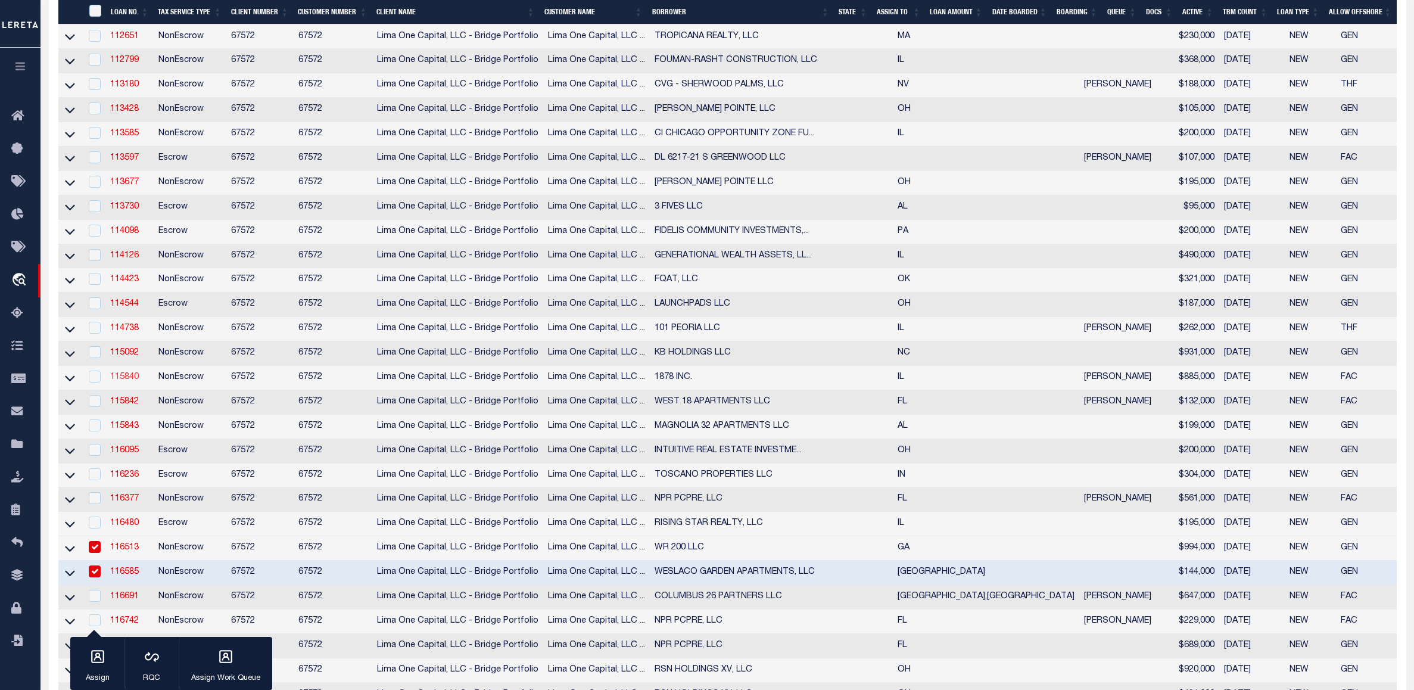
click at [123, 381] on link "115840" at bounding box center [124, 377] width 29 height 8
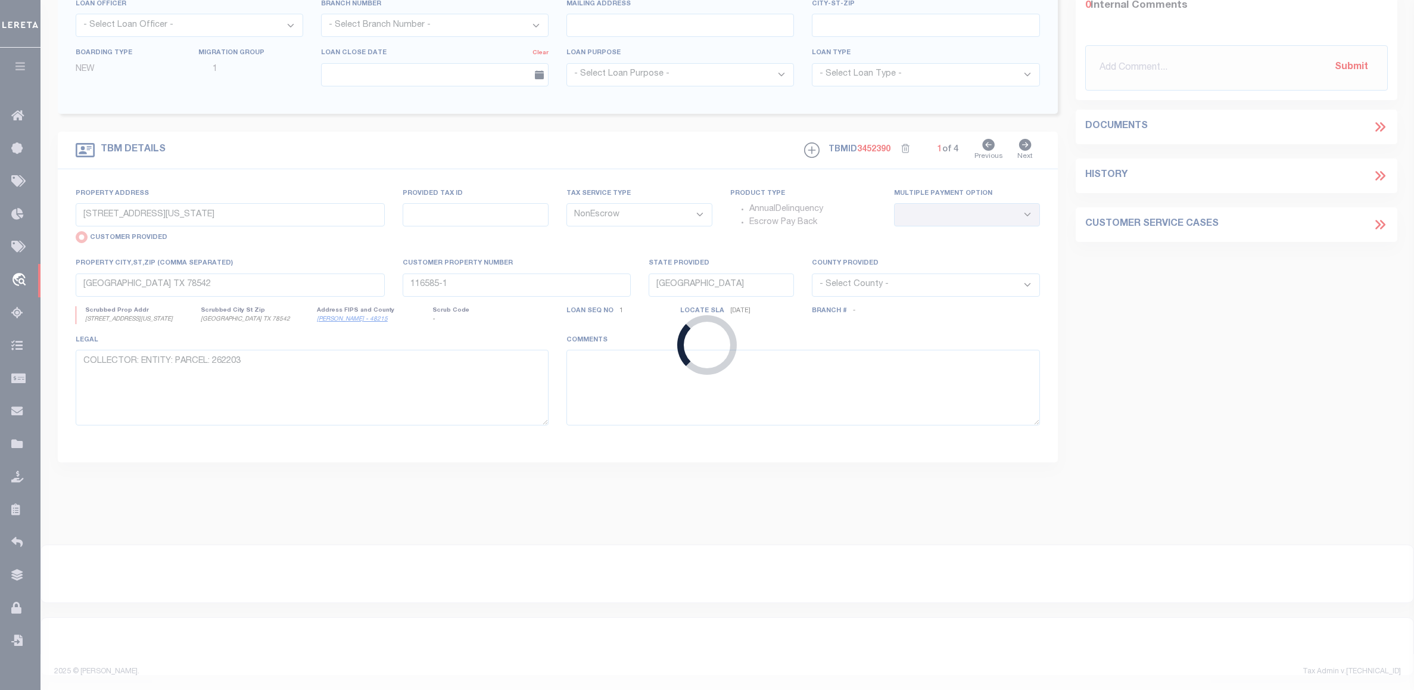
type input "115840"
type input "1878 INC."
select select
type input "5921 SOUTH GREEN STREET"
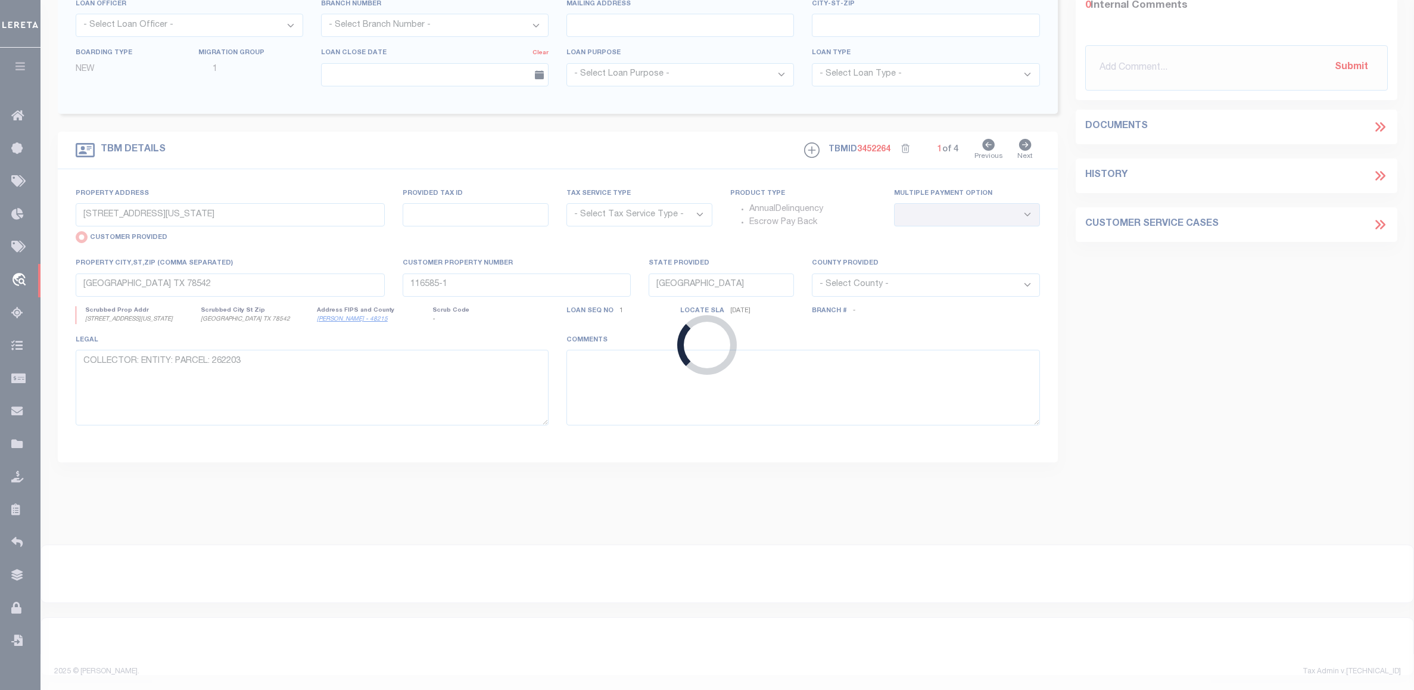
select select "NonEscrow"
select select
type input "CHICAGO IL 60621"
type input "115840-1"
type input "IL"
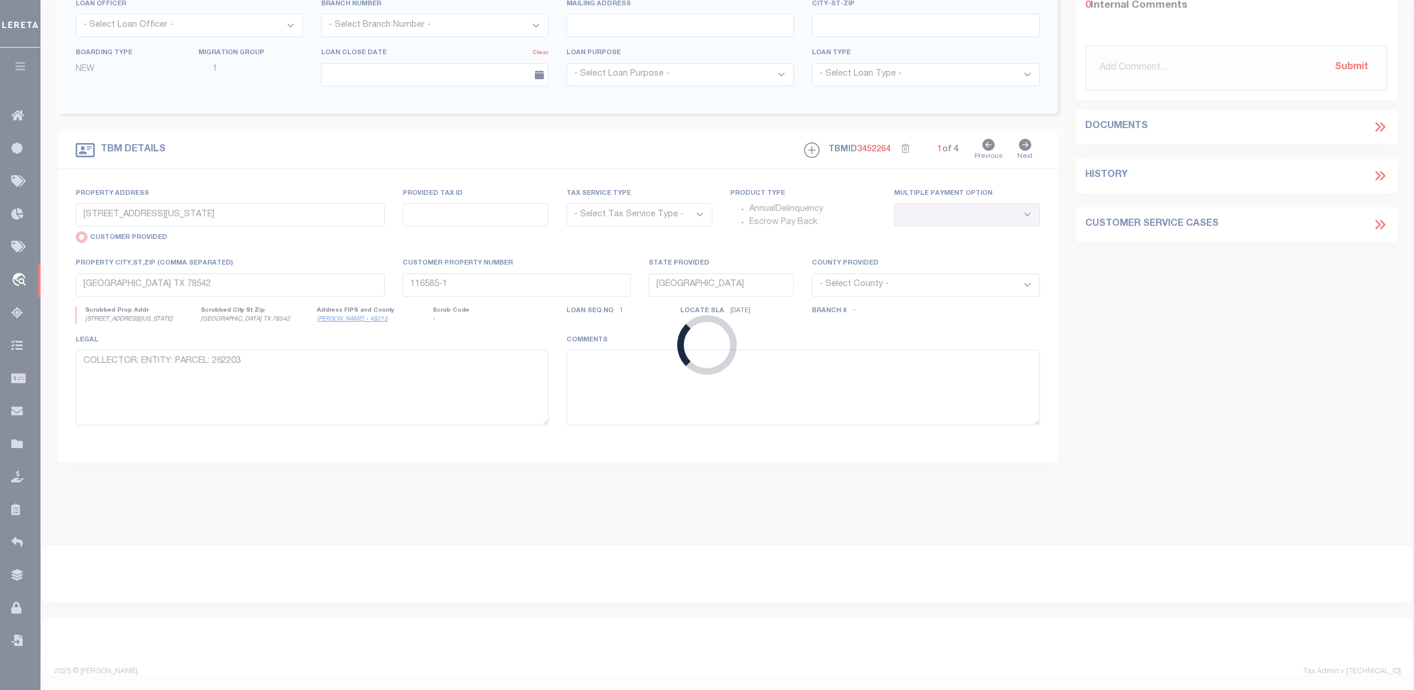
type textarea "COLLECTOR: ENTITY: PARCEL: 20174070080000"
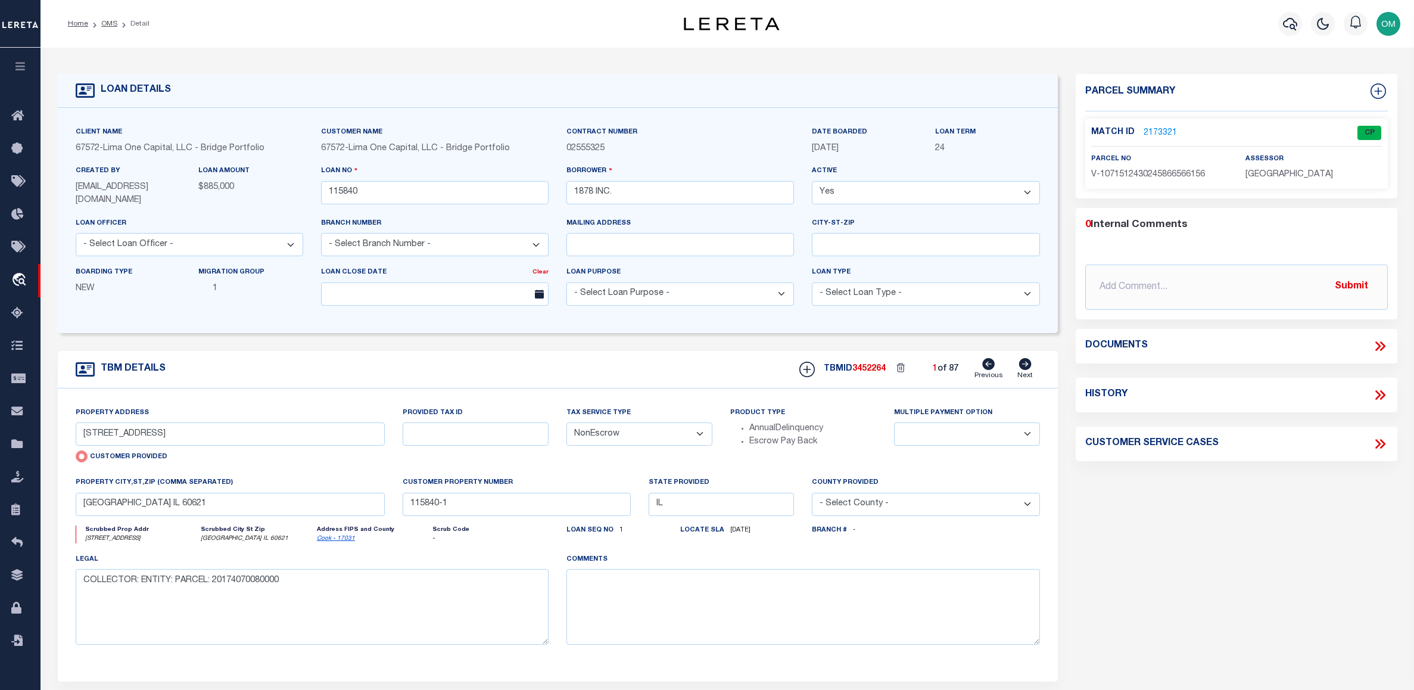
click at [1158, 131] on link "2173321" at bounding box center [1159, 133] width 33 height 13
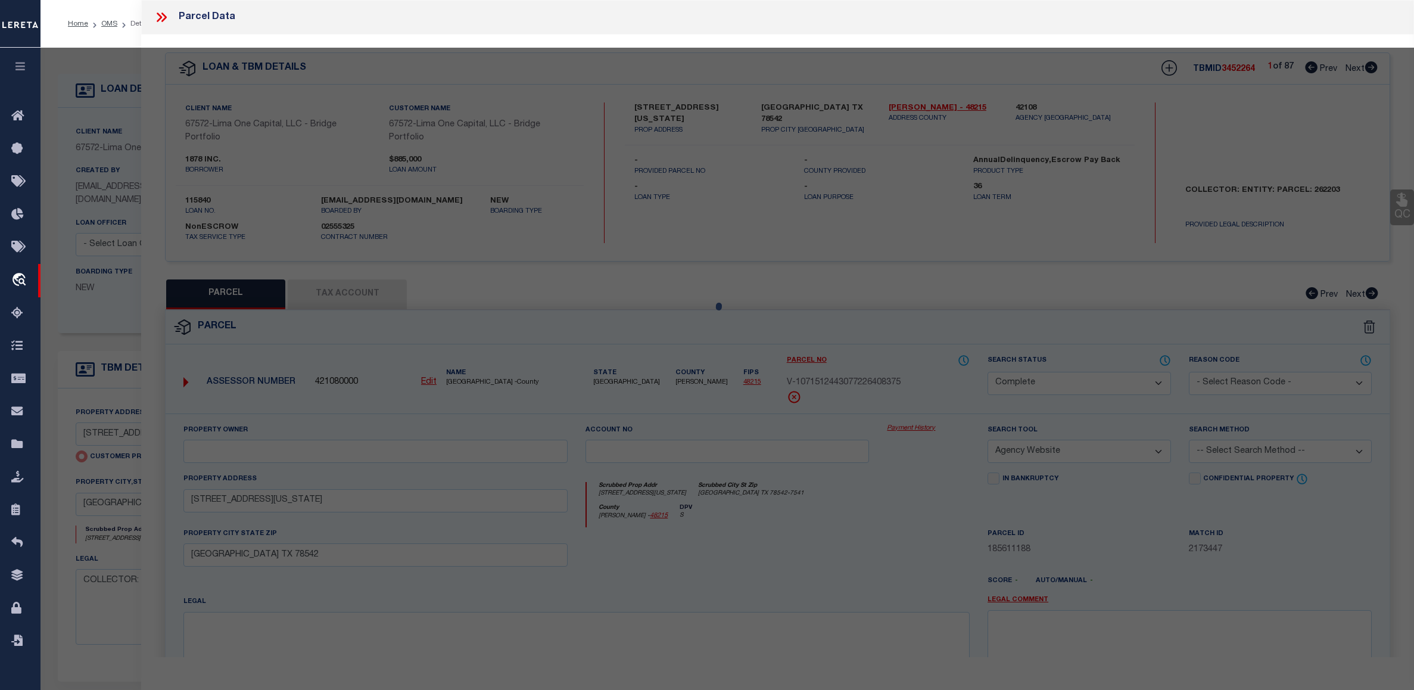
select select "AS"
select select
checkbox input "false"
select select "CP"
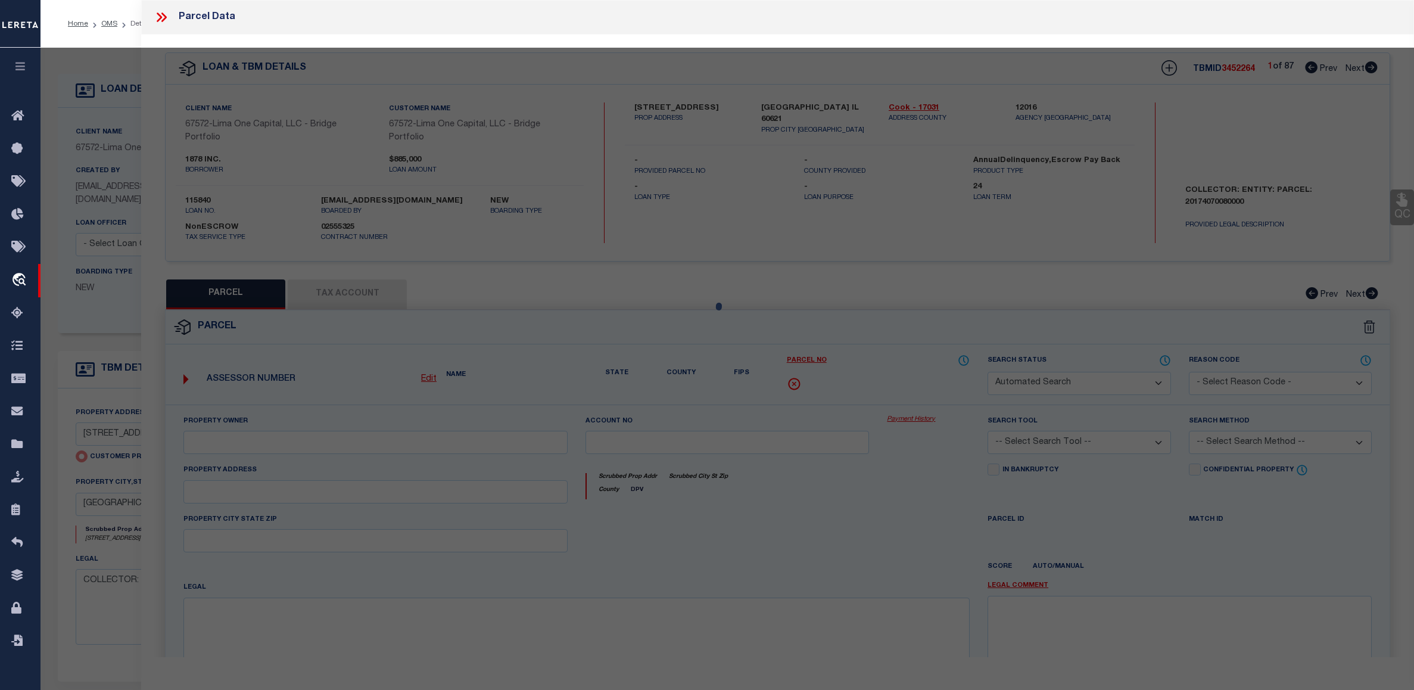
select select "AGW"
select select
type input "5921 SOUTH GREEN STREET"
checkbox input "false"
type input "CHICAGO IL 60621"
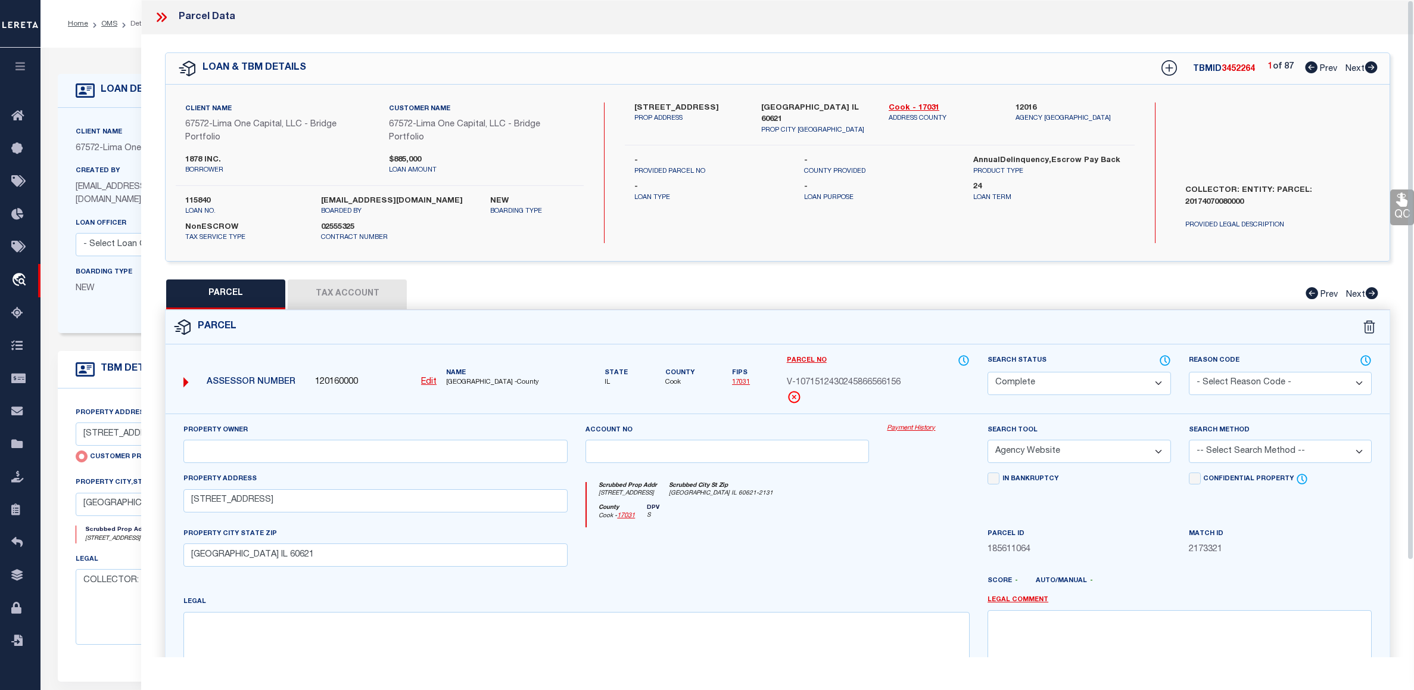
click at [919, 426] on link "Payment History" at bounding box center [928, 428] width 83 height 10
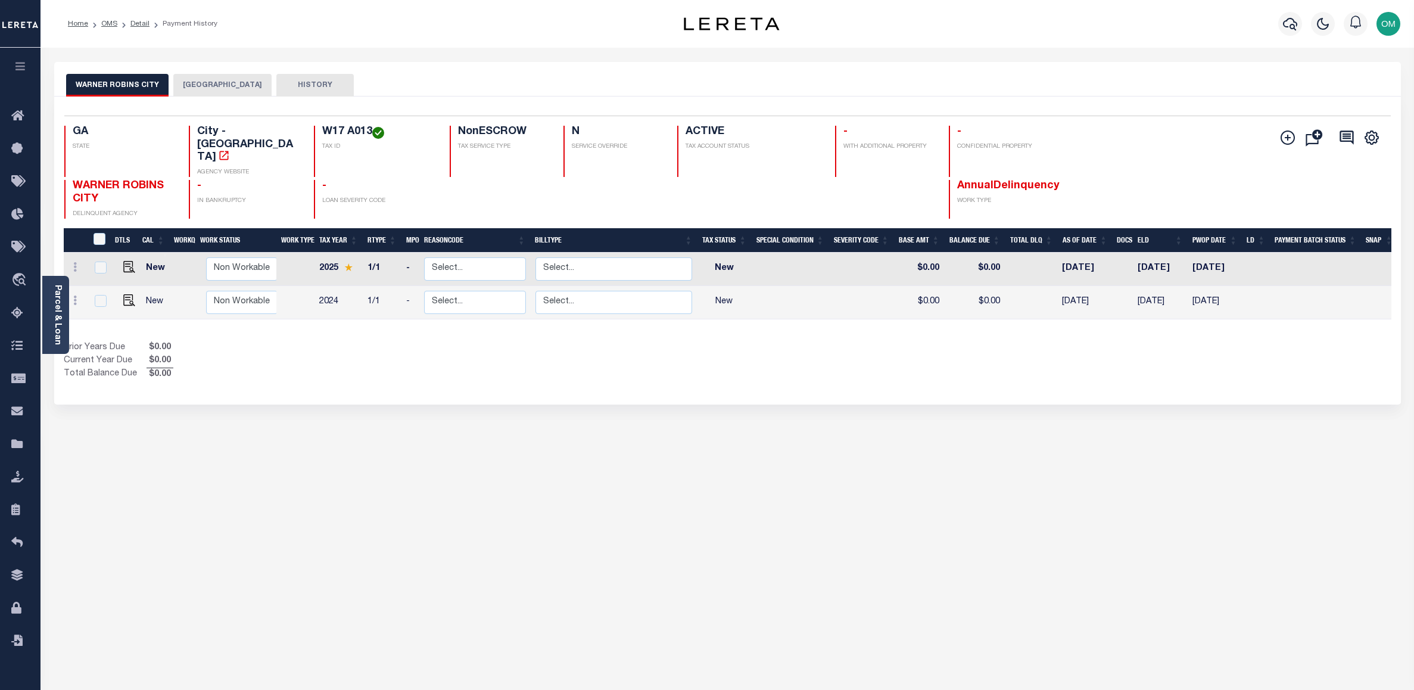
click at [224, 86] on button "[GEOGRAPHIC_DATA]" at bounding box center [222, 85] width 98 height 23
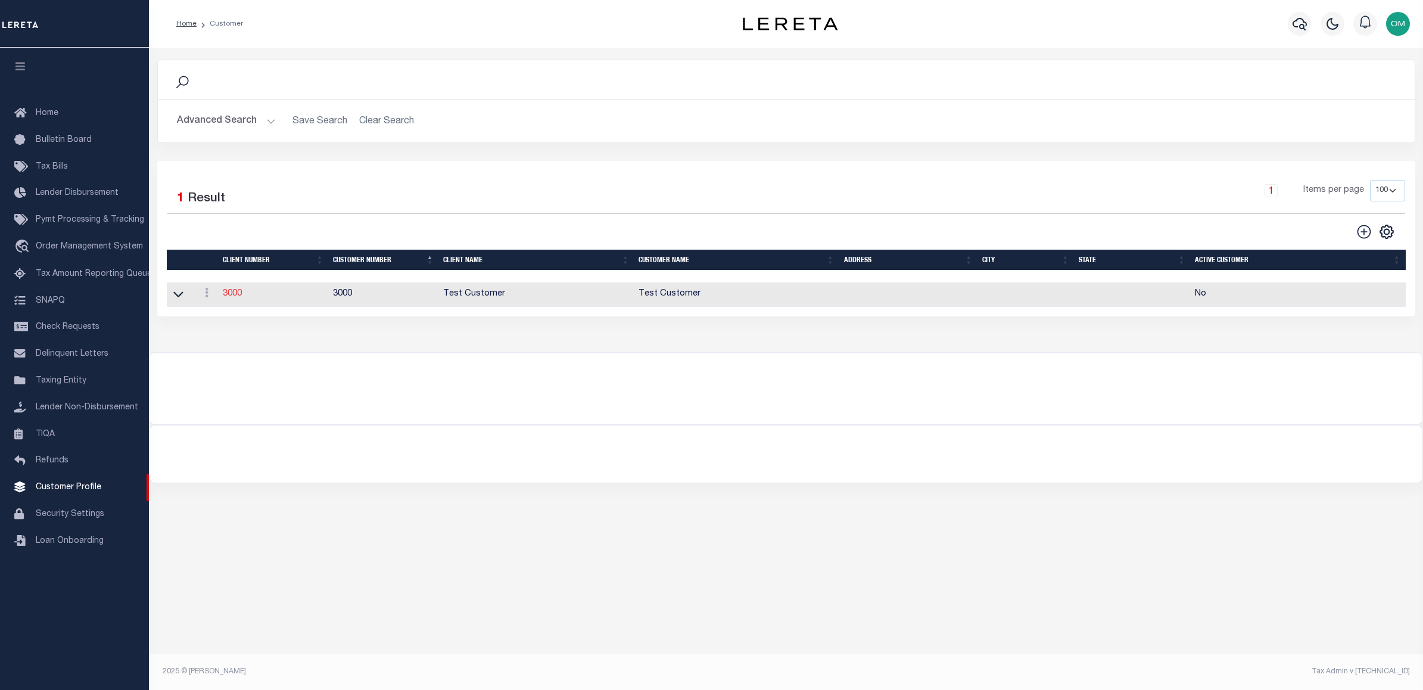
click at [224, 294] on link "3000" at bounding box center [232, 293] width 19 height 8
select select
type input "Test Customer"
type input "3000"
type input "Test Customer"
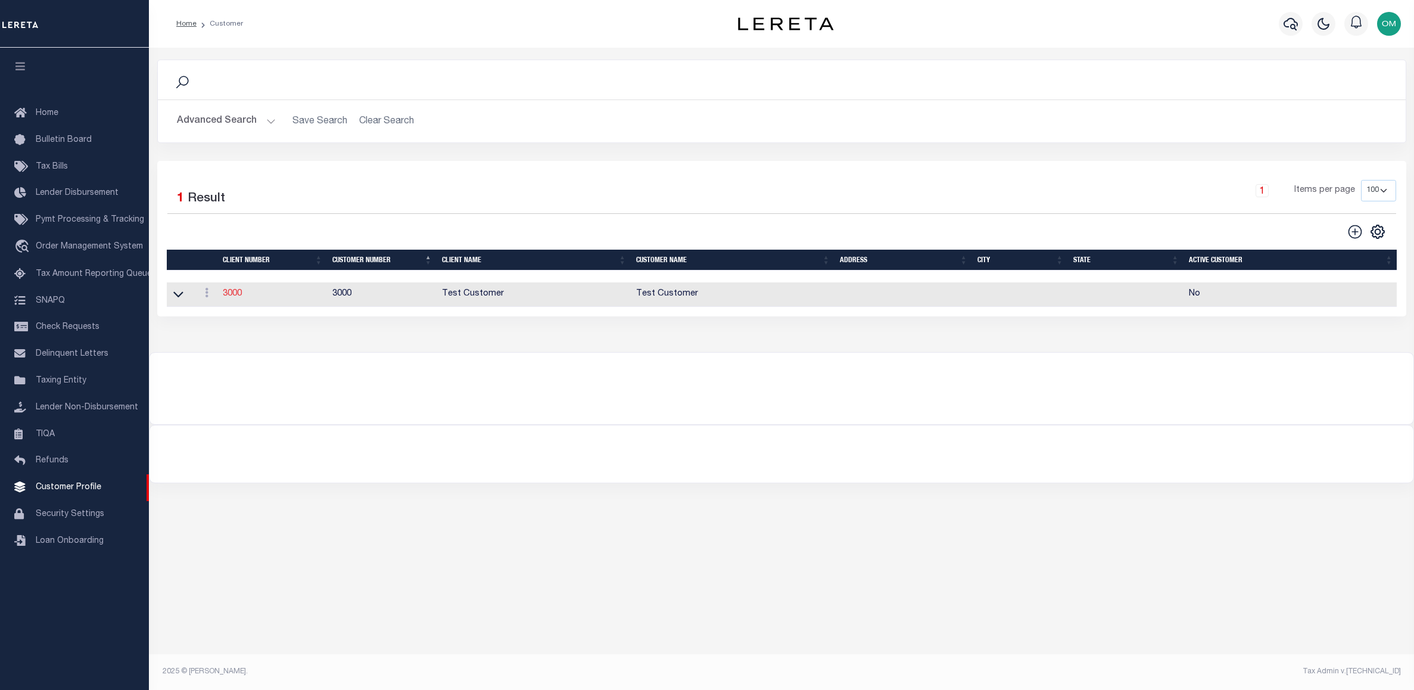
type input "Test"
type input "Customer"
select select "Residential"
checkbox input "true"
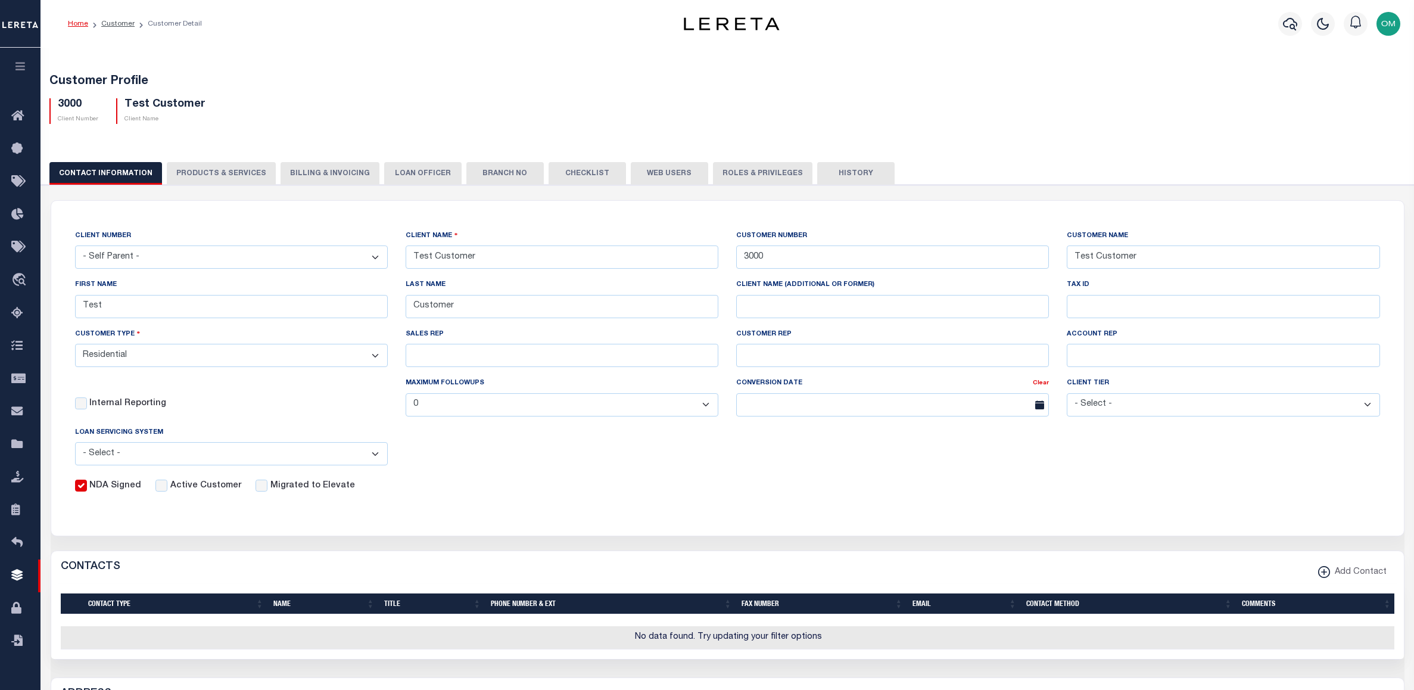
click at [832, 167] on button "History" at bounding box center [855, 173] width 77 height 23
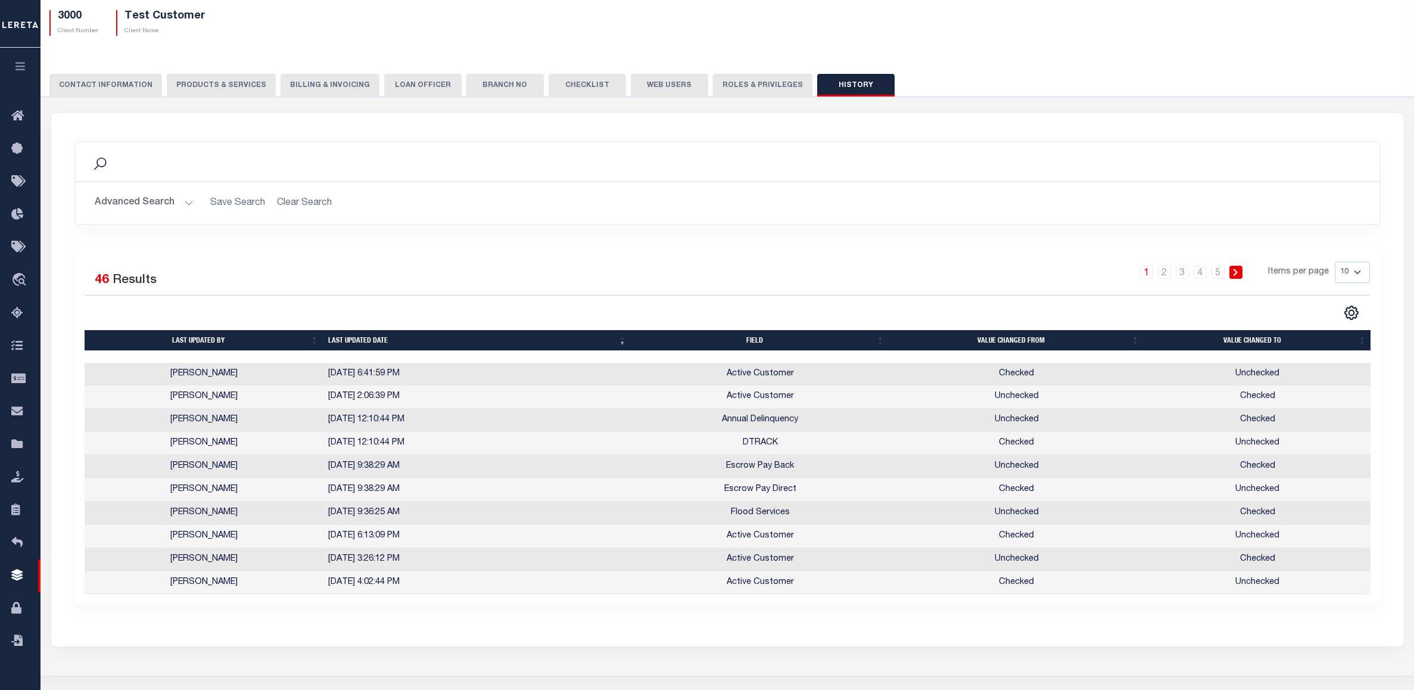
scroll to position [60, 0]
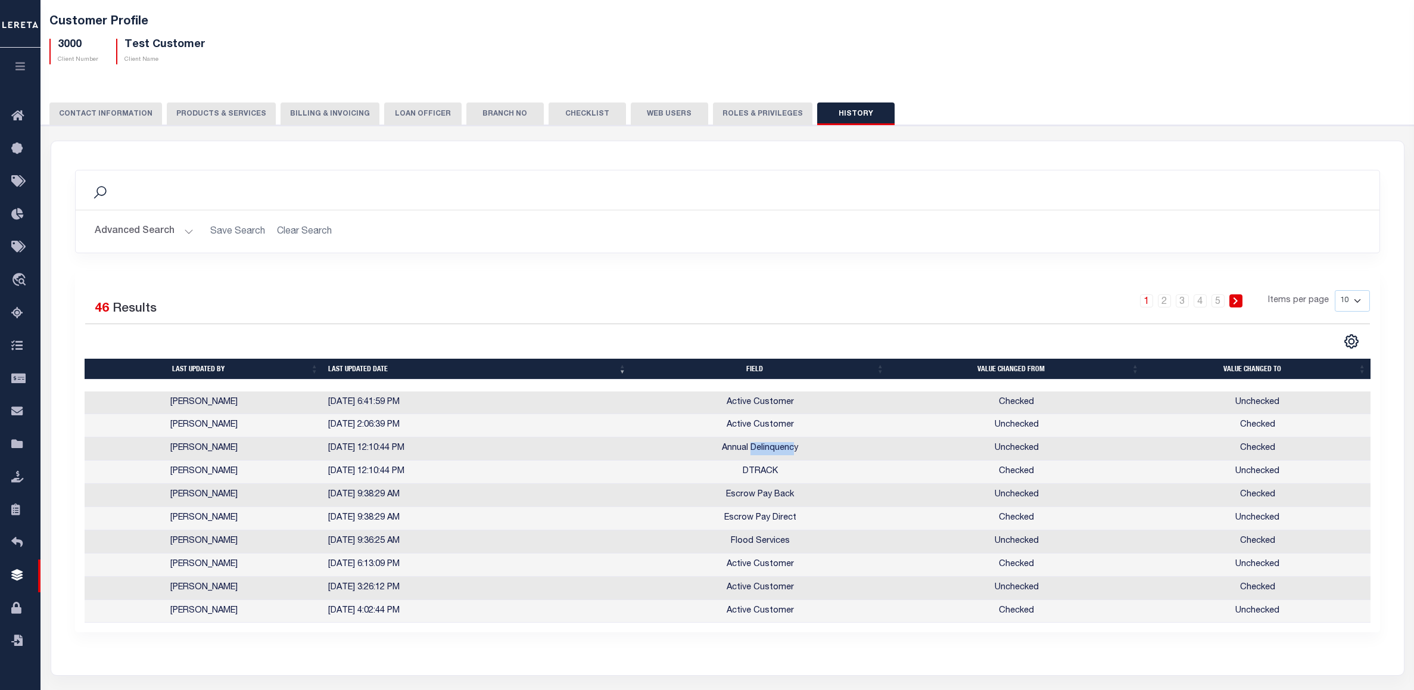
drag, startPoint x: 750, startPoint y: 451, endPoint x: 794, endPoint y: 454, distance: 44.1
click at [794, 454] on td "Annual Delinquency" at bounding box center [760, 448] width 258 height 23
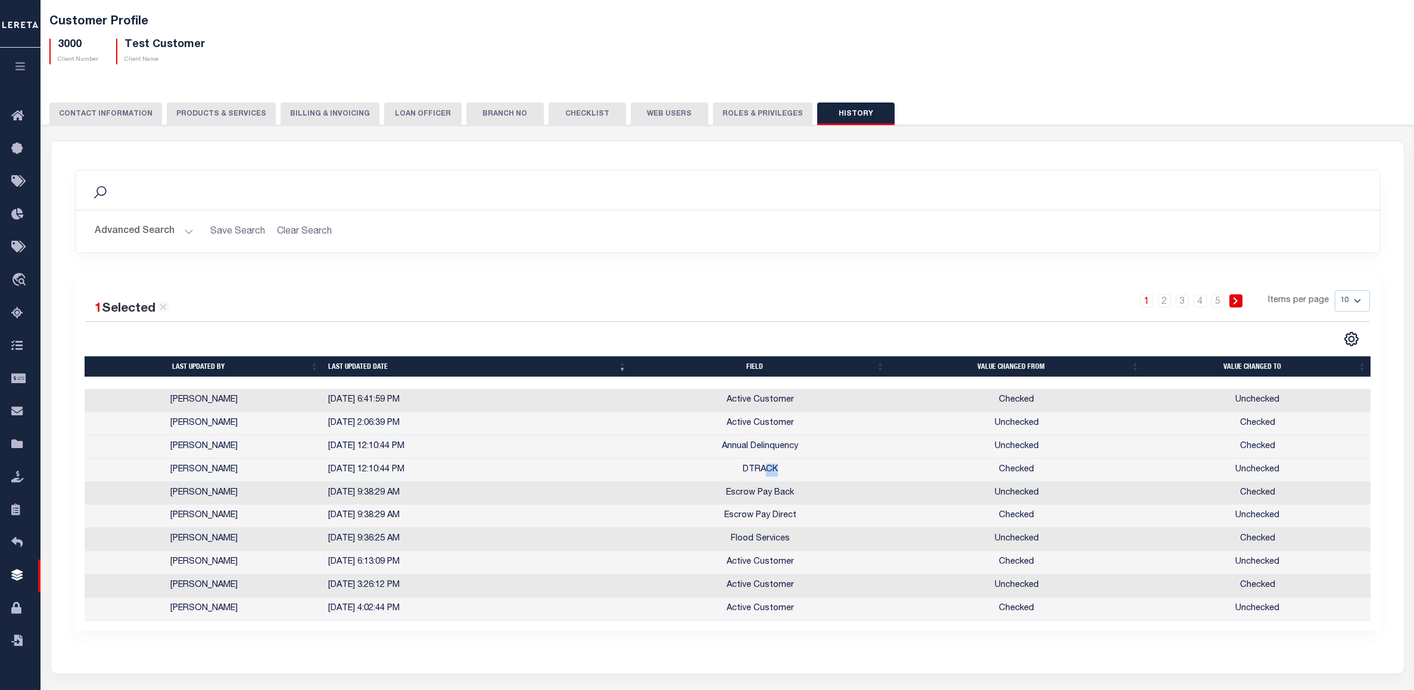
drag, startPoint x: 765, startPoint y: 470, endPoint x: 806, endPoint y: 472, distance: 41.1
click at [806, 472] on td "DTRACK" at bounding box center [760, 469] width 258 height 23
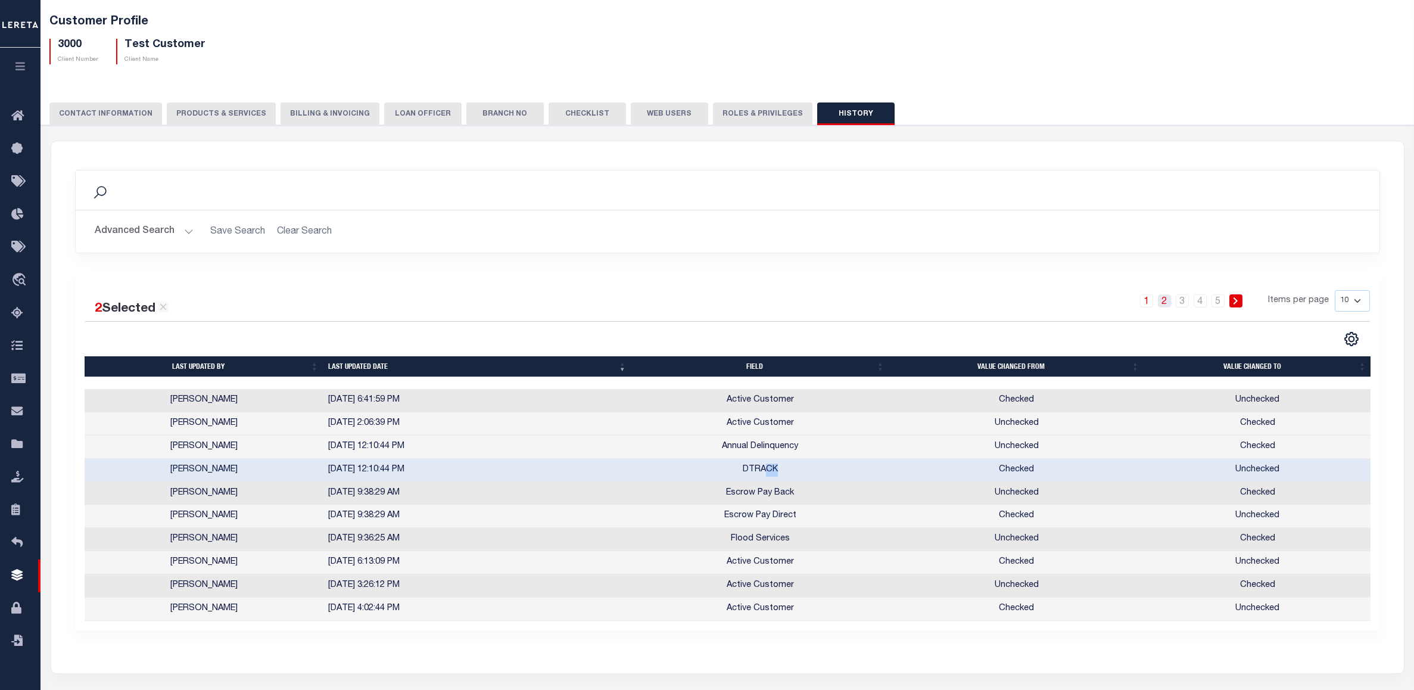
click at [1164, 300] on link "2" at bounding box center [1164, 300] width 13 height 13
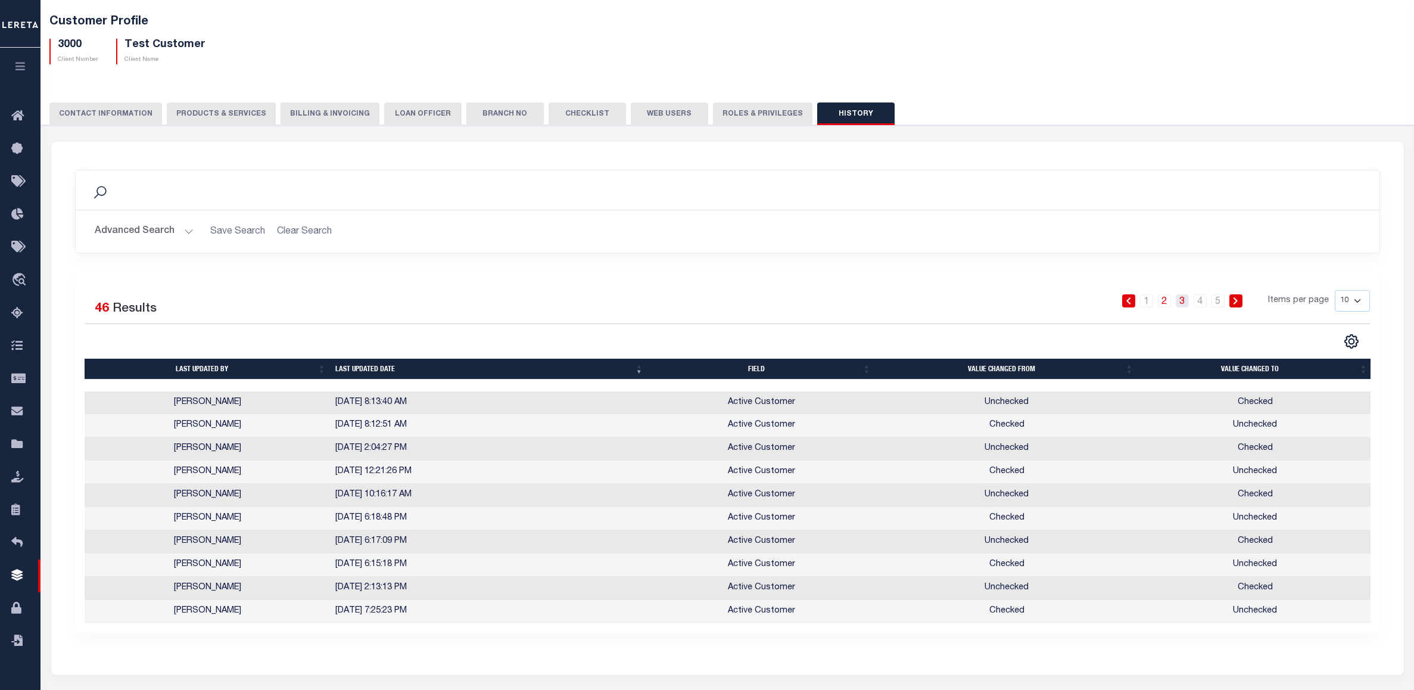
click at [1177, 301] on link "3" at bounding box center [1181, 300] width 13 height 13
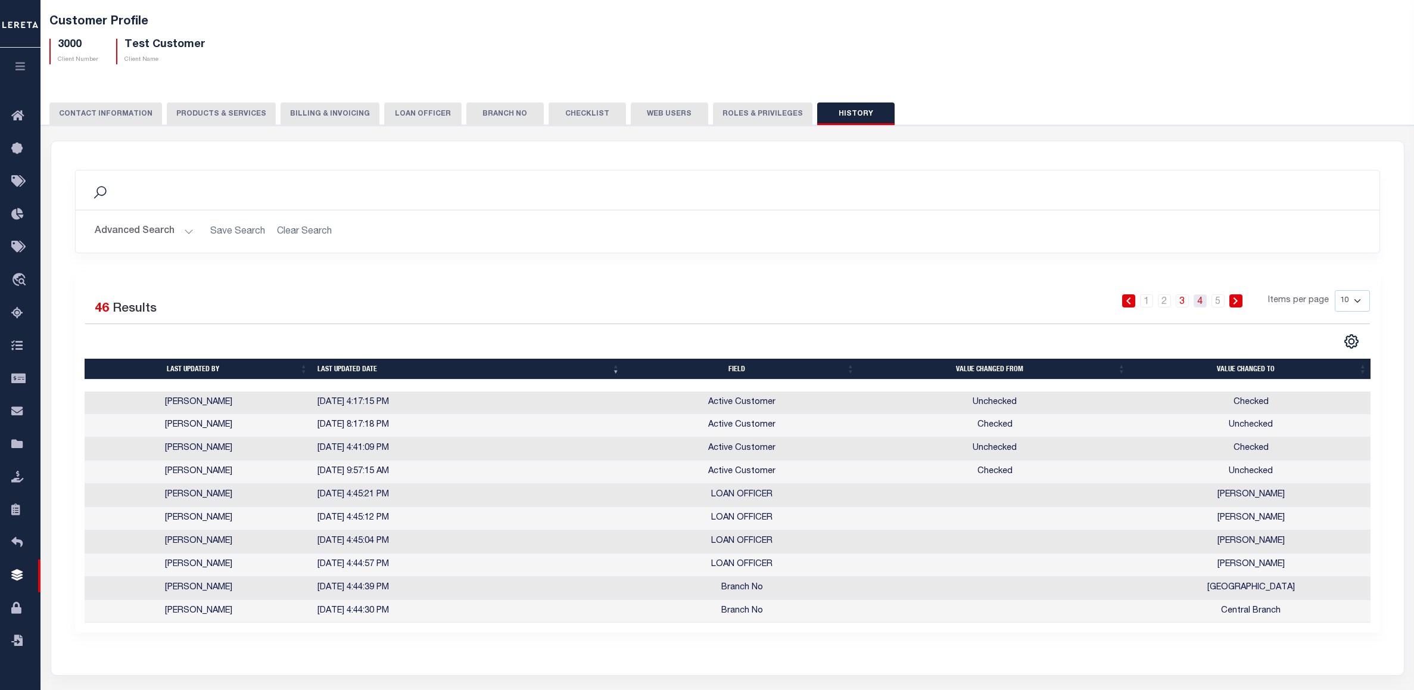
click at [1195, 299] on link "4" at bounding box center [1199, 300] width 13 height 13
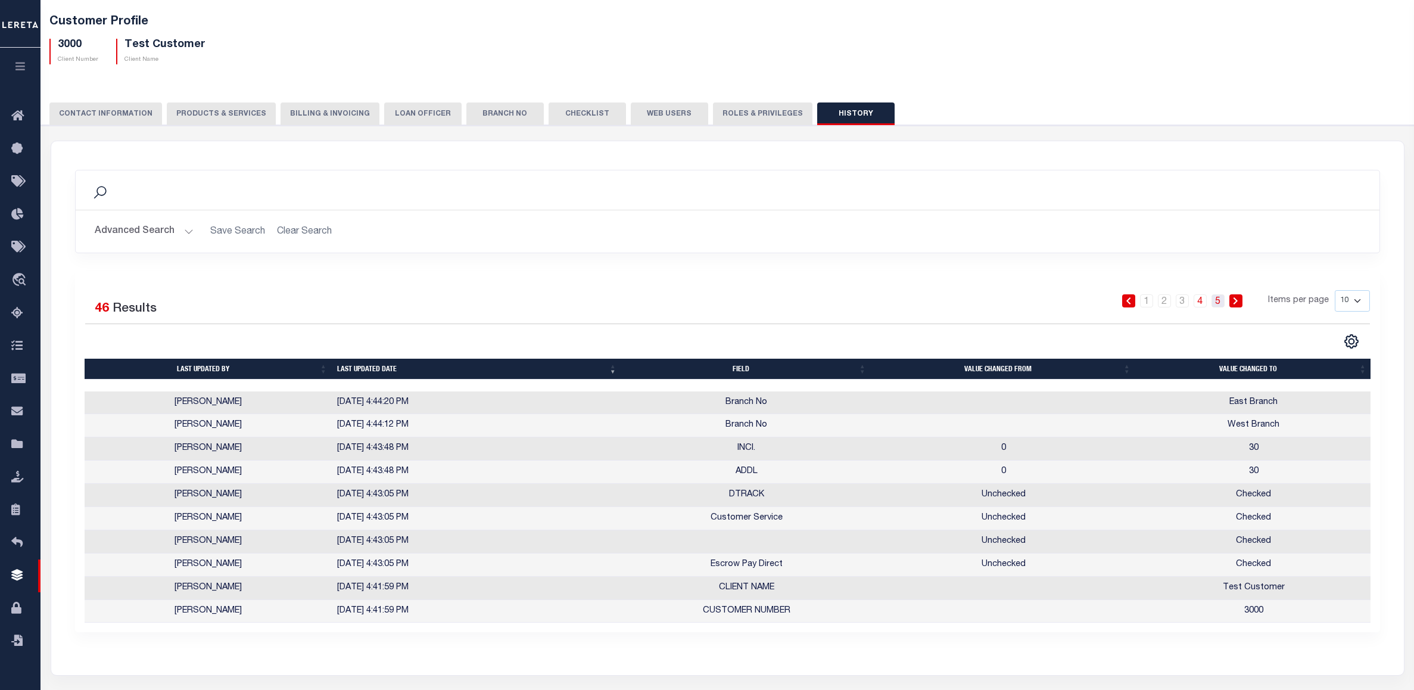
click at [1219, 302] on link "5" at bounding box center [1217, 300] width 13 height 13
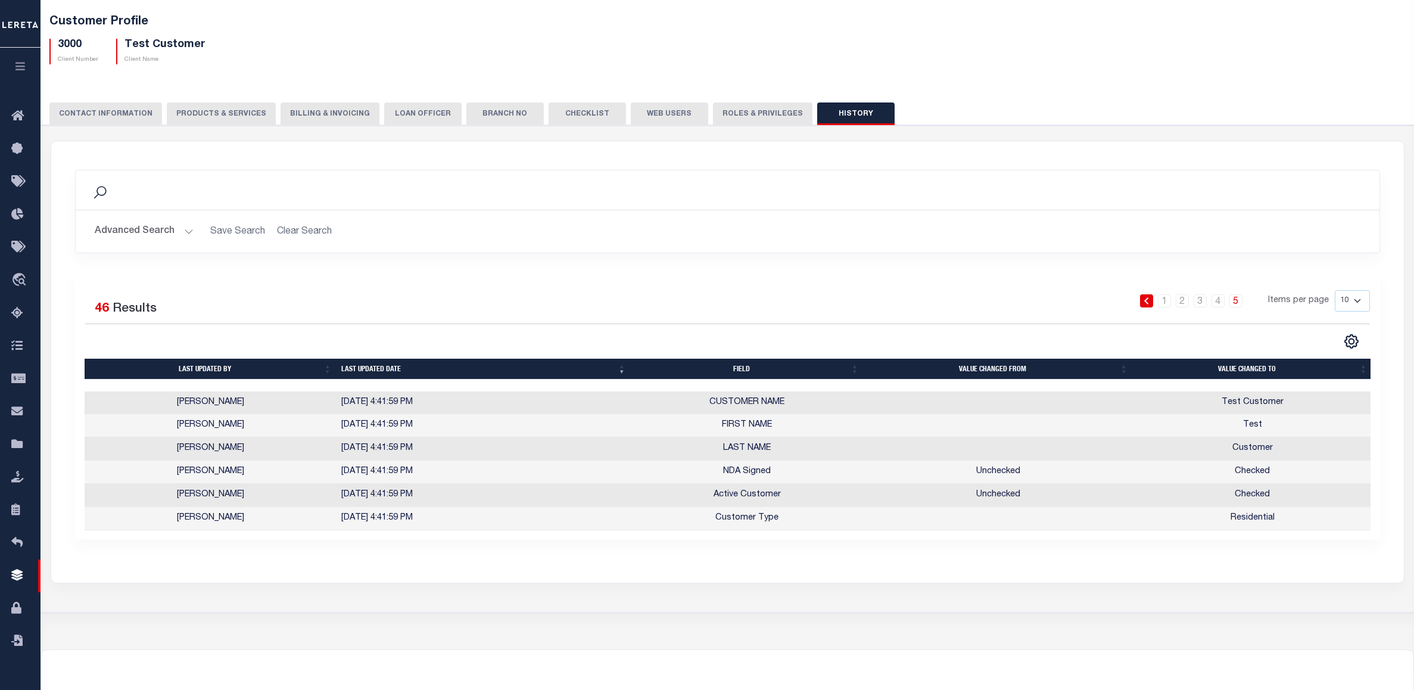
click at [18, 65] on icon "button" at bounding box center [21, 66] width 14 height 11
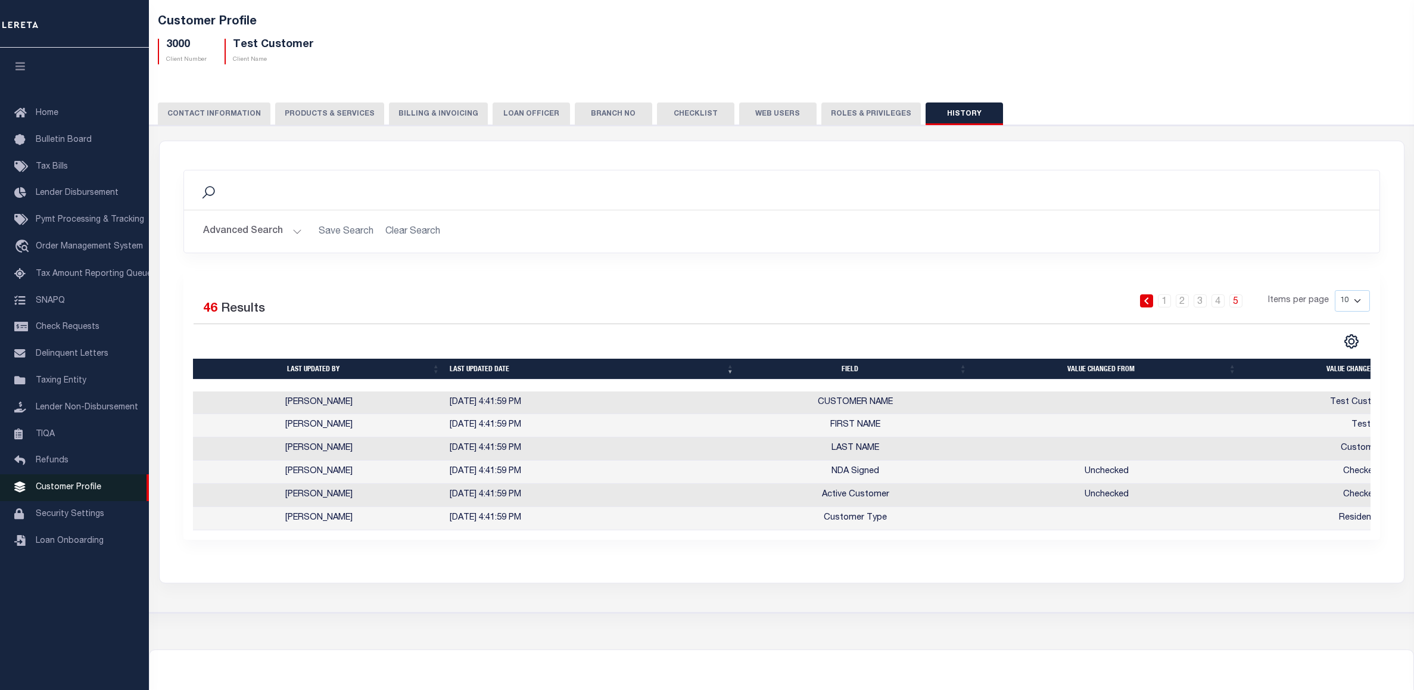
click at [67, 490] on span "Customer Profile" at bounding box center [68, 487] width 65 height 8
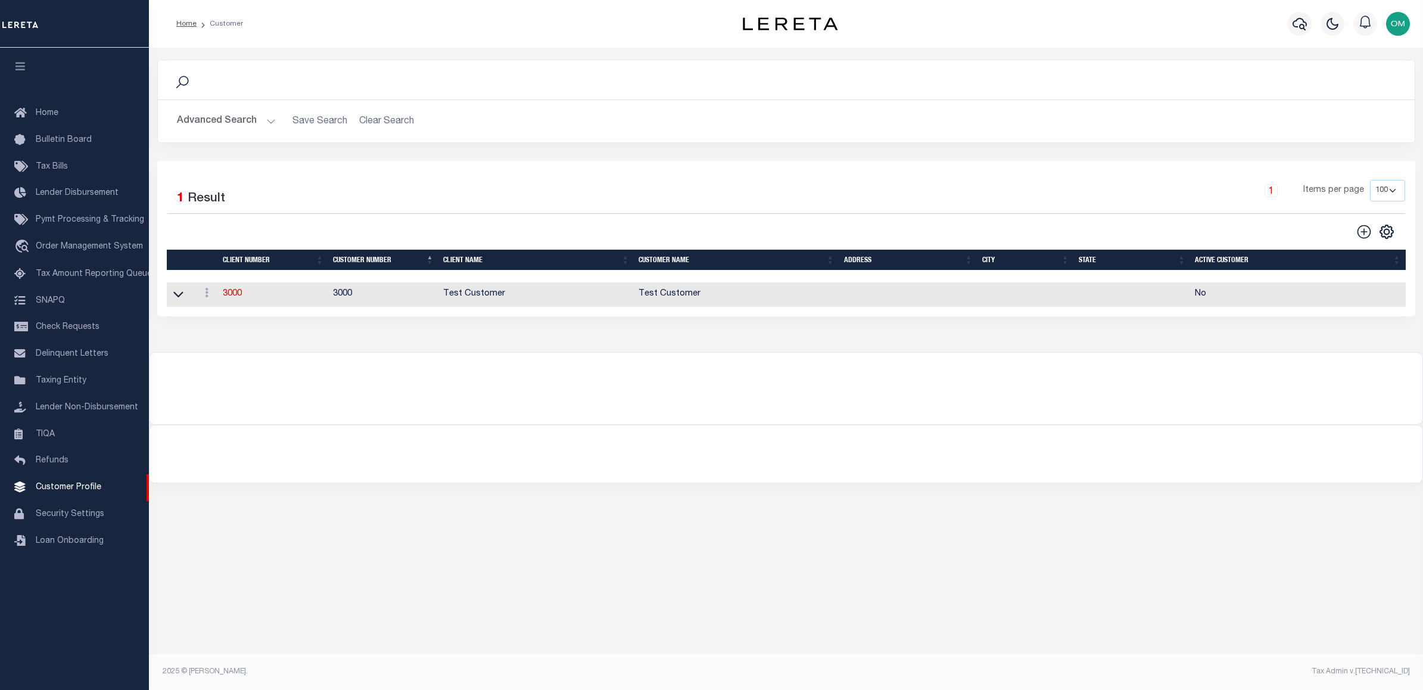
click at [264, 124] on button "Advanced Search" at bounding box center [226, 121] width 99 height 23
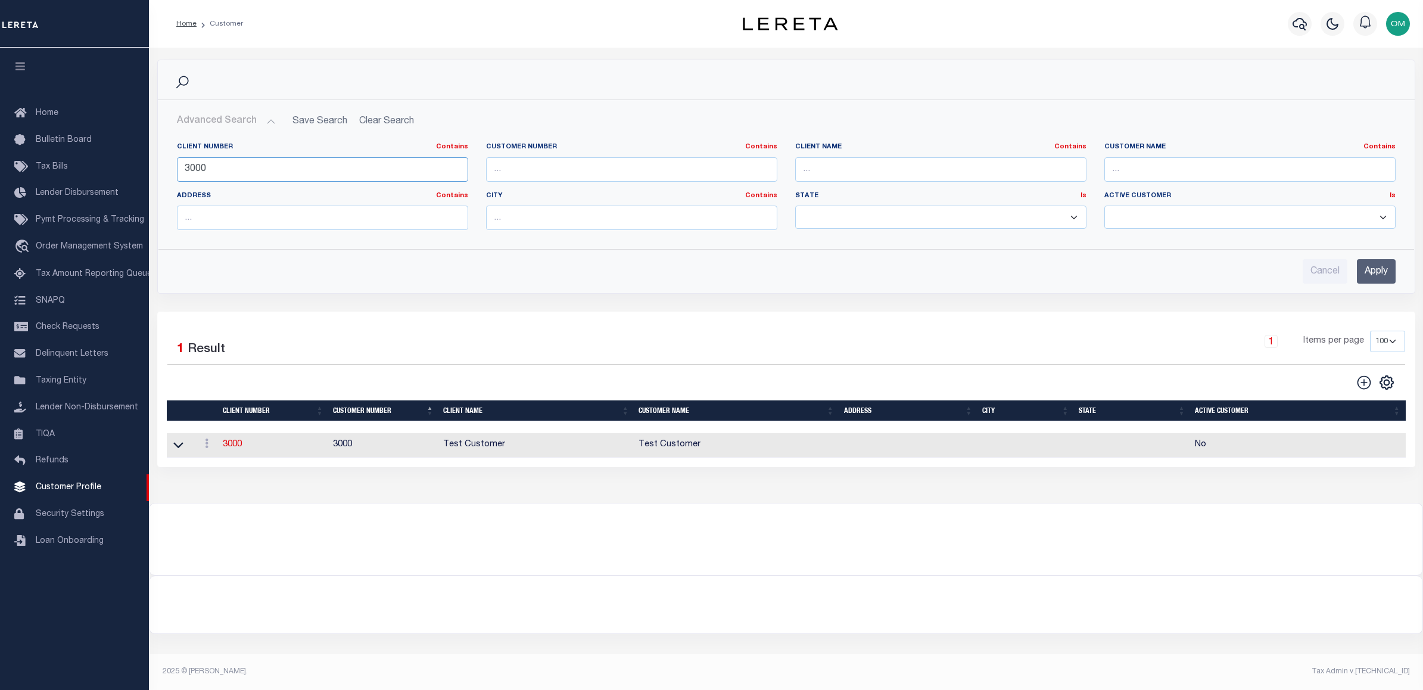
drag, startPoint x: 220, startPoint y: 176, endPoint x: 175, endPoint y: 180, distance: 44.8
click at [175, 180] on div "Client Number Contains Contains Is 3000" at bounding box center [322, 166] width 309 height 49
click at [938, 167] on input "text" at bounding box center [940, 169] width 291 height 24
type input "lima"
click at [1383, 270] on input "Apply" at bounding box center [1375, 271] width 39 height 24
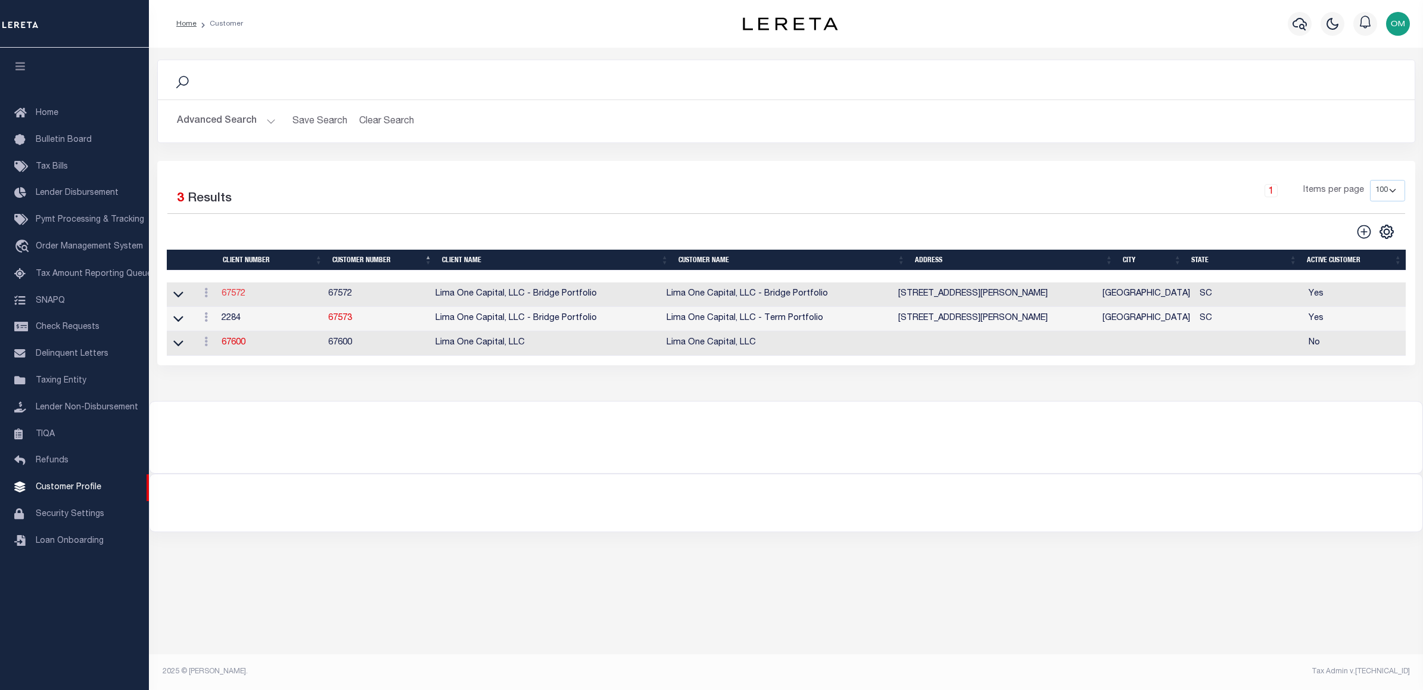
click at [236, 293] on link "67572" at bounding box center [234, 293] width 24 height 8
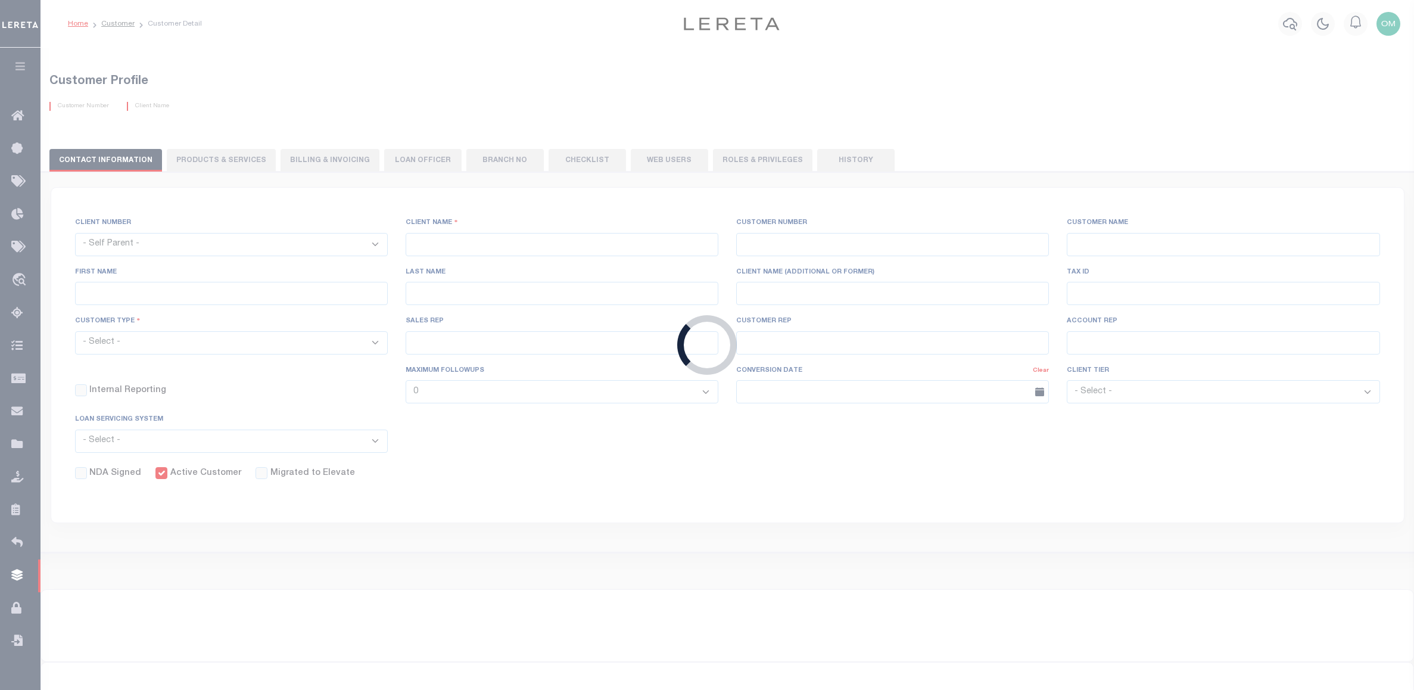
select select
type input "Lima One Capital, LLC - Bridge Portfolio"
type input "67572"
type input "Lima One Capital, LLC - Bridge Portfolio"
type input "[PERSON_NAME]"
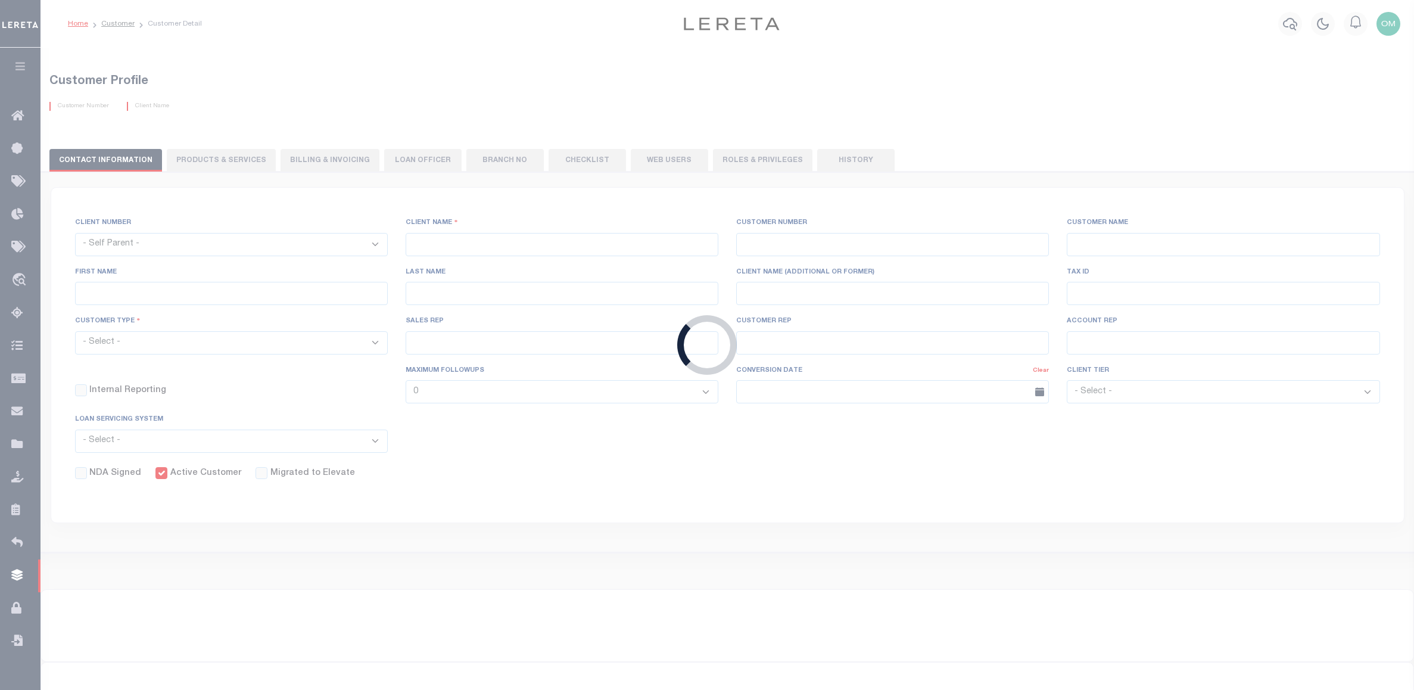
type input "[PERSON_NAME]"
select select "Residential"
type input "[PERSON_NAME]"
select select "Tier 3"
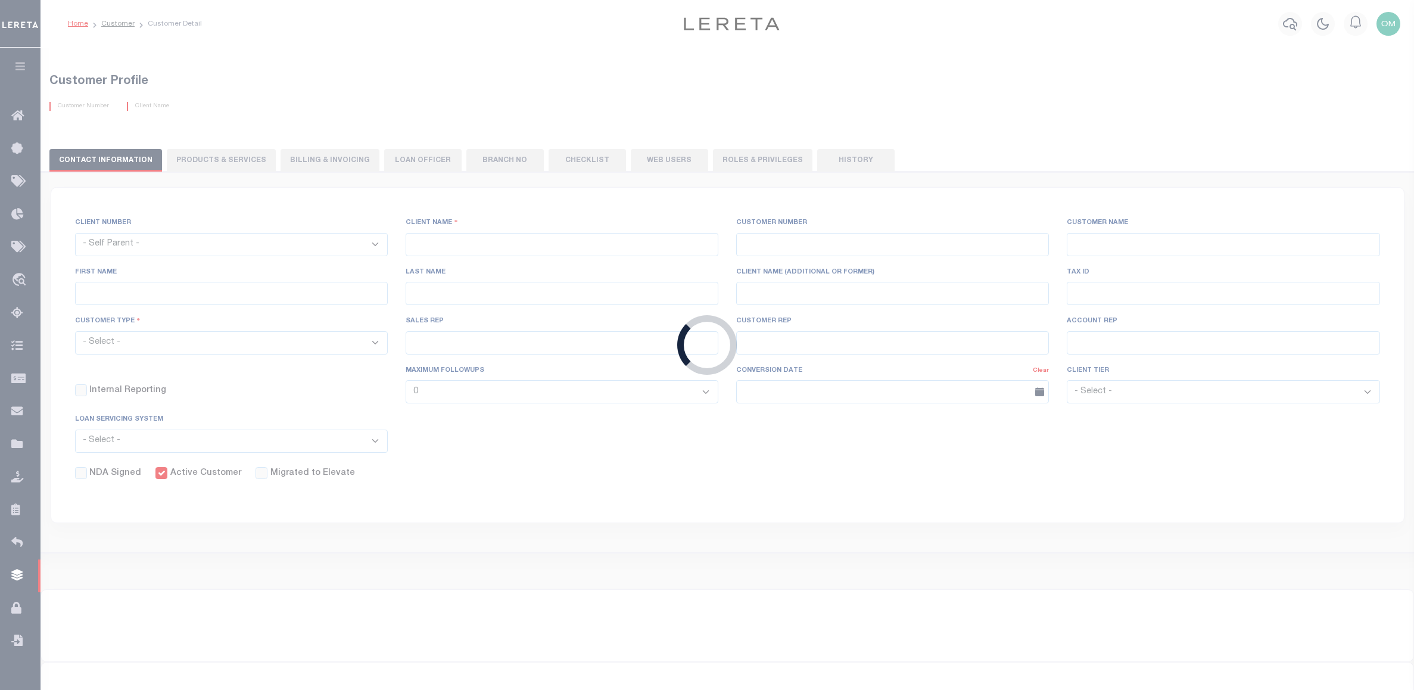
select select "OTH"
checkbox input "true"
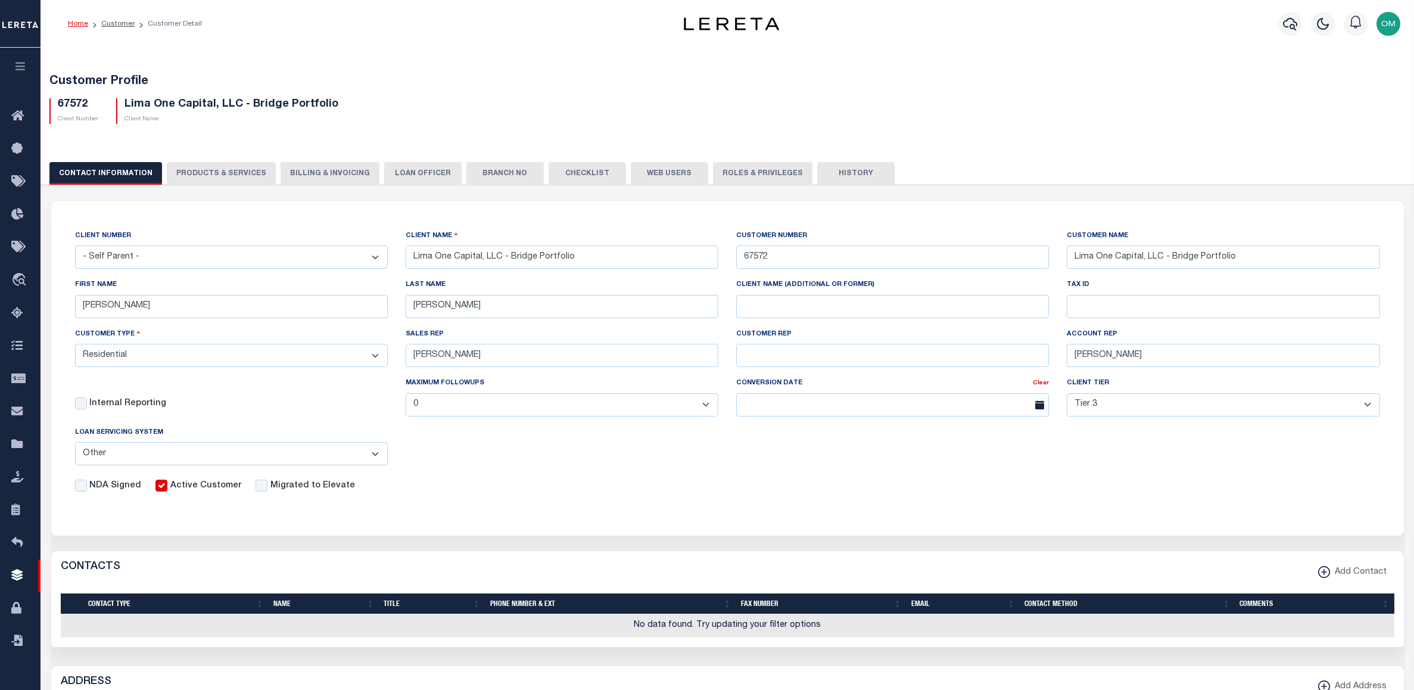
click at [825, 171] on button "History" at bounding box center [855, 173] width 77 height 23
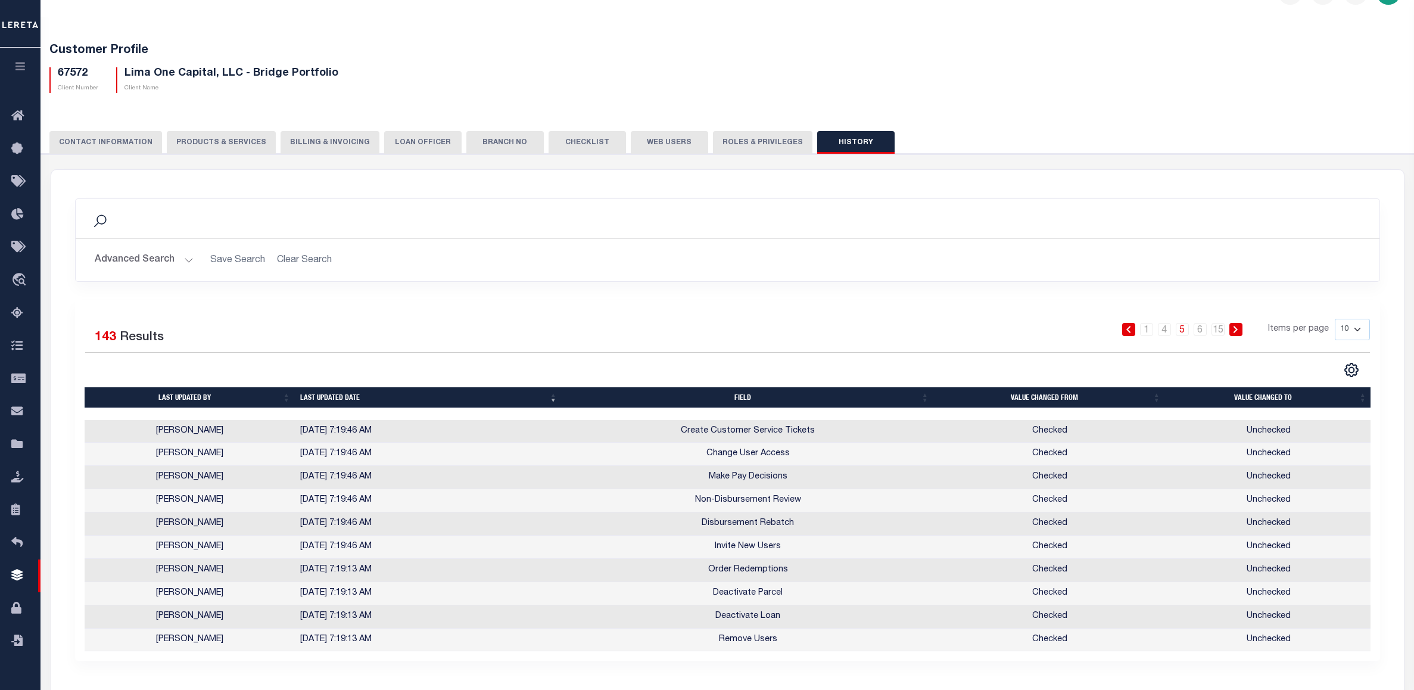
scroll to position [60, 0]
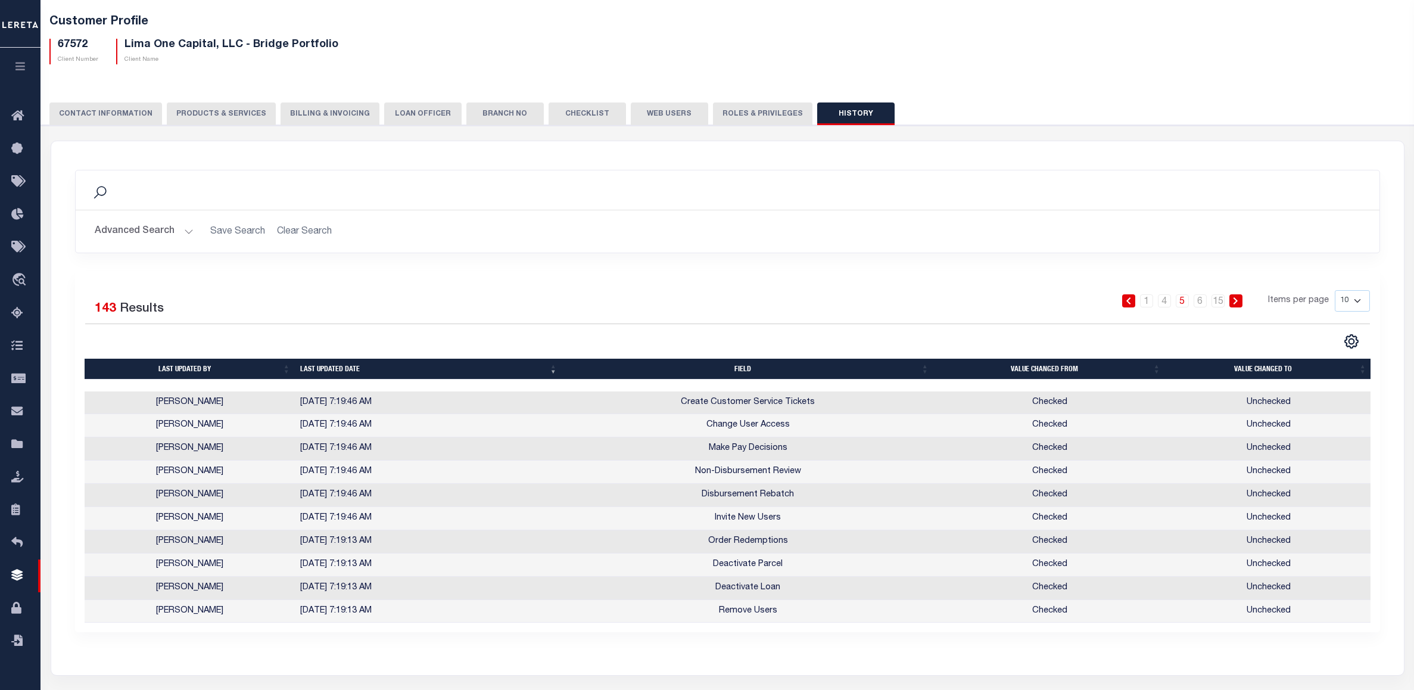
click at [1183, 301] on link "5" at bounding box center [1181, 300] width 13 height 13
click at [1223, 300] on link "15" at bounding box center [1217, 300] width 13 height 13
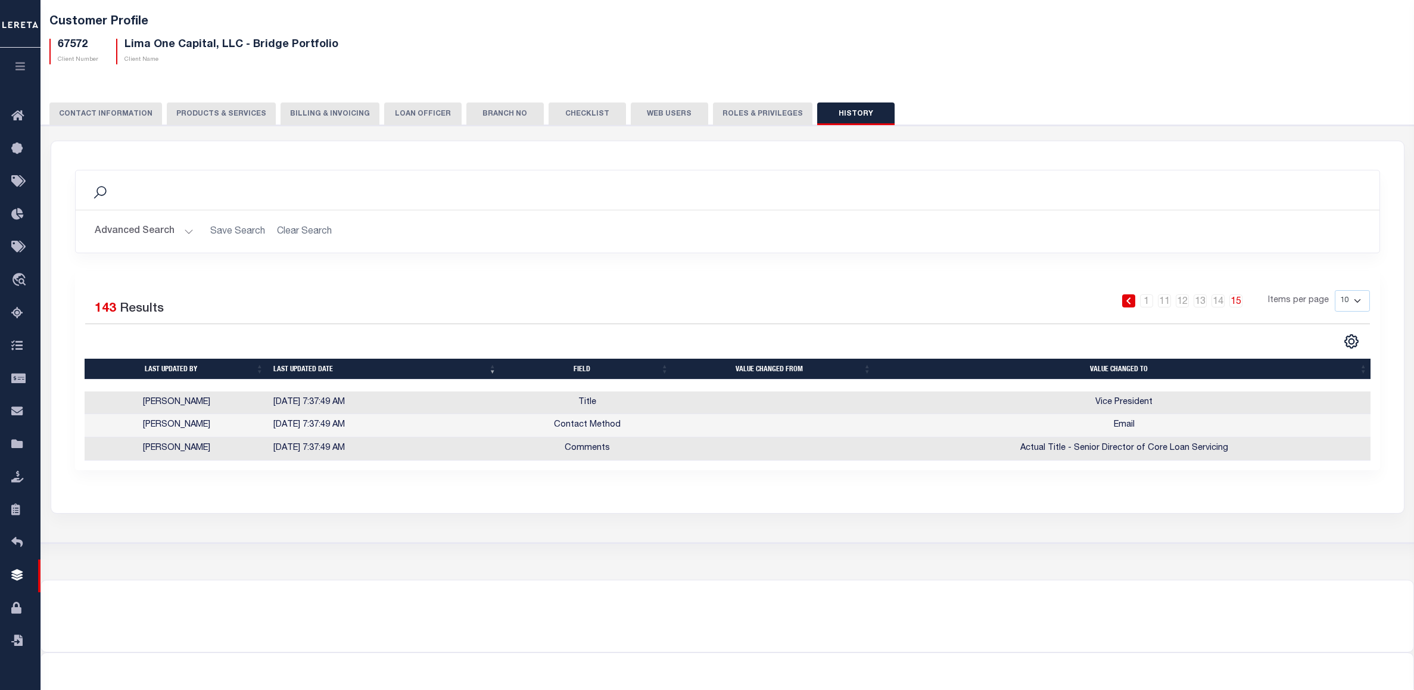
click at [1129, 298] on icon at bounding box center [1127, 300] width 5 height 7
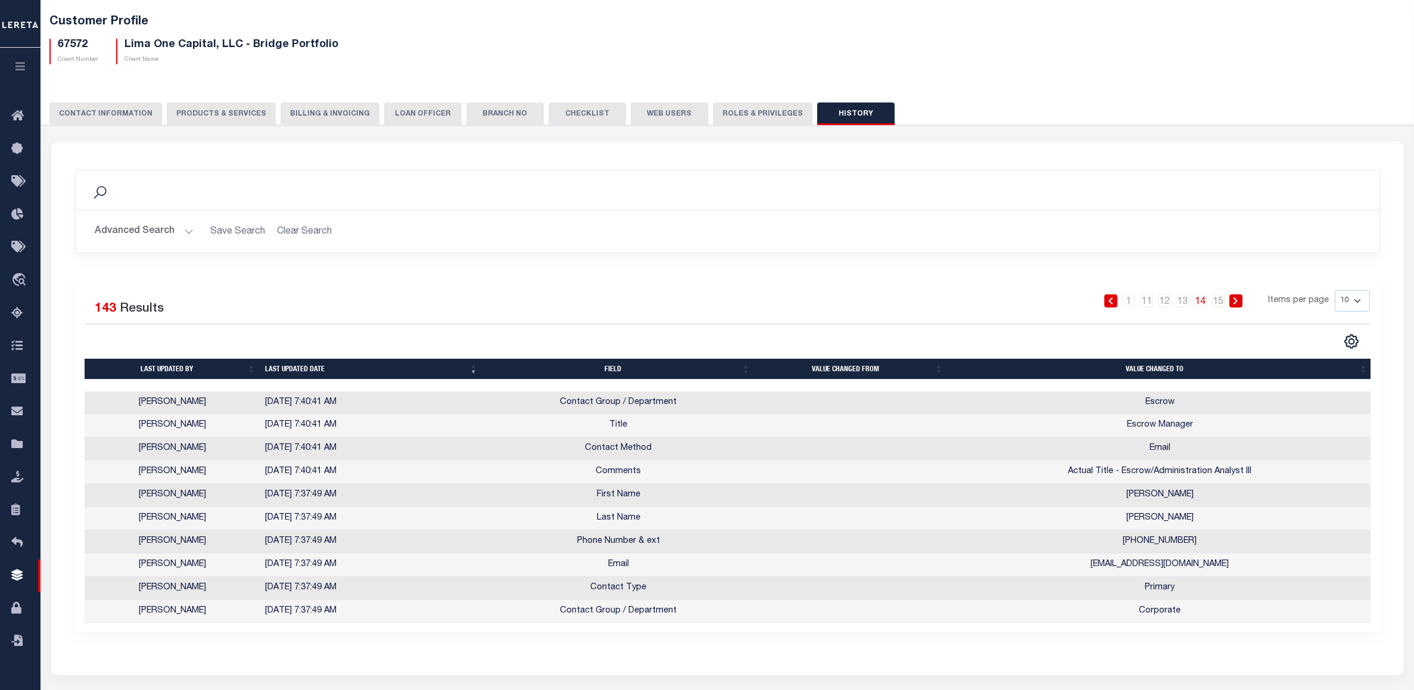
click at [1113, 302] on icon at bounding box center [1110, 300] width 5 height 7
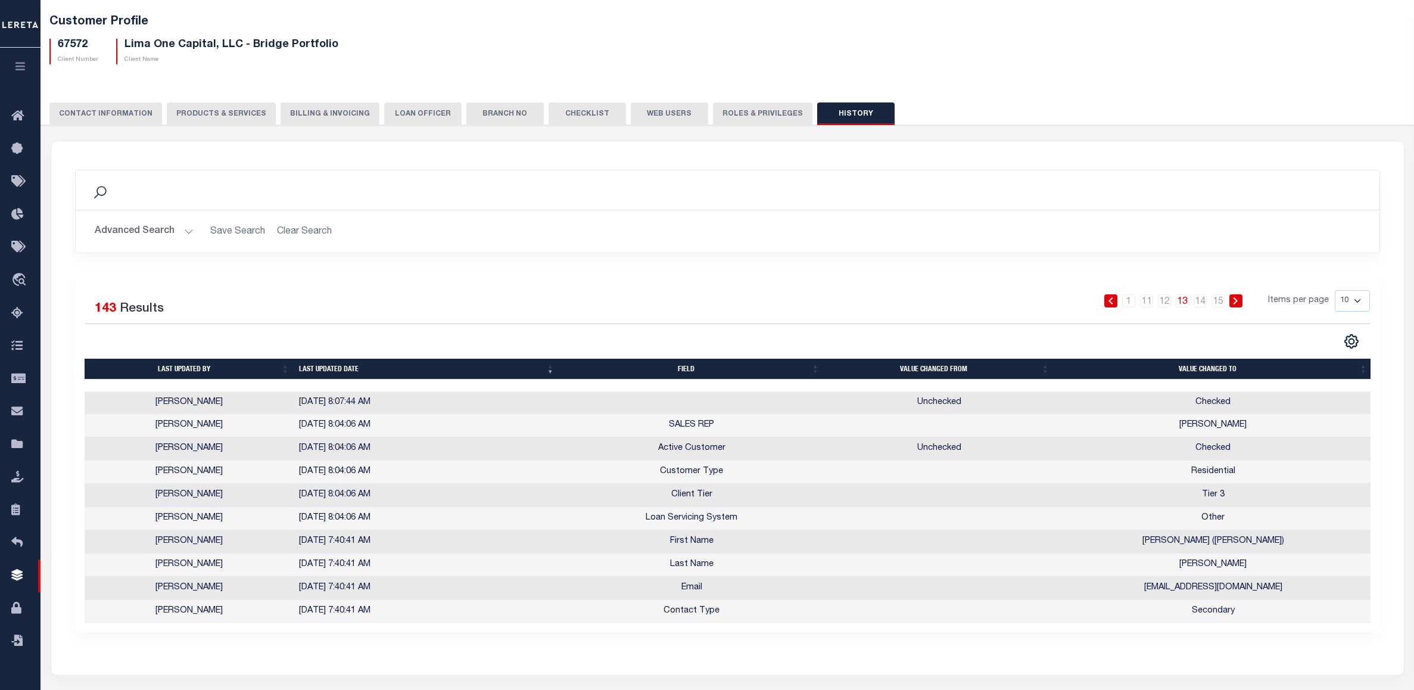
click at [1112, 296] on link at bounding box center [1110, 300] width 13 height 13
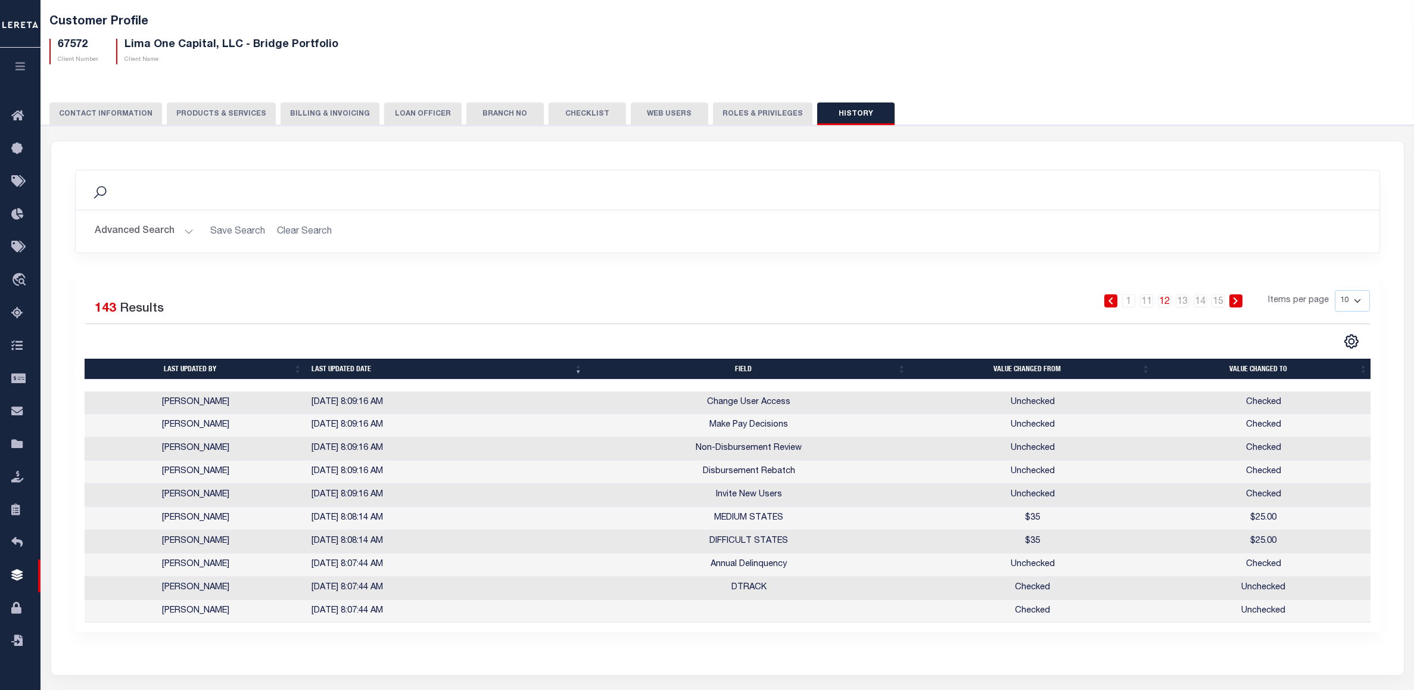
click at [1110, 298] on icon at bounding box center [1110, 300] width 5 height 7
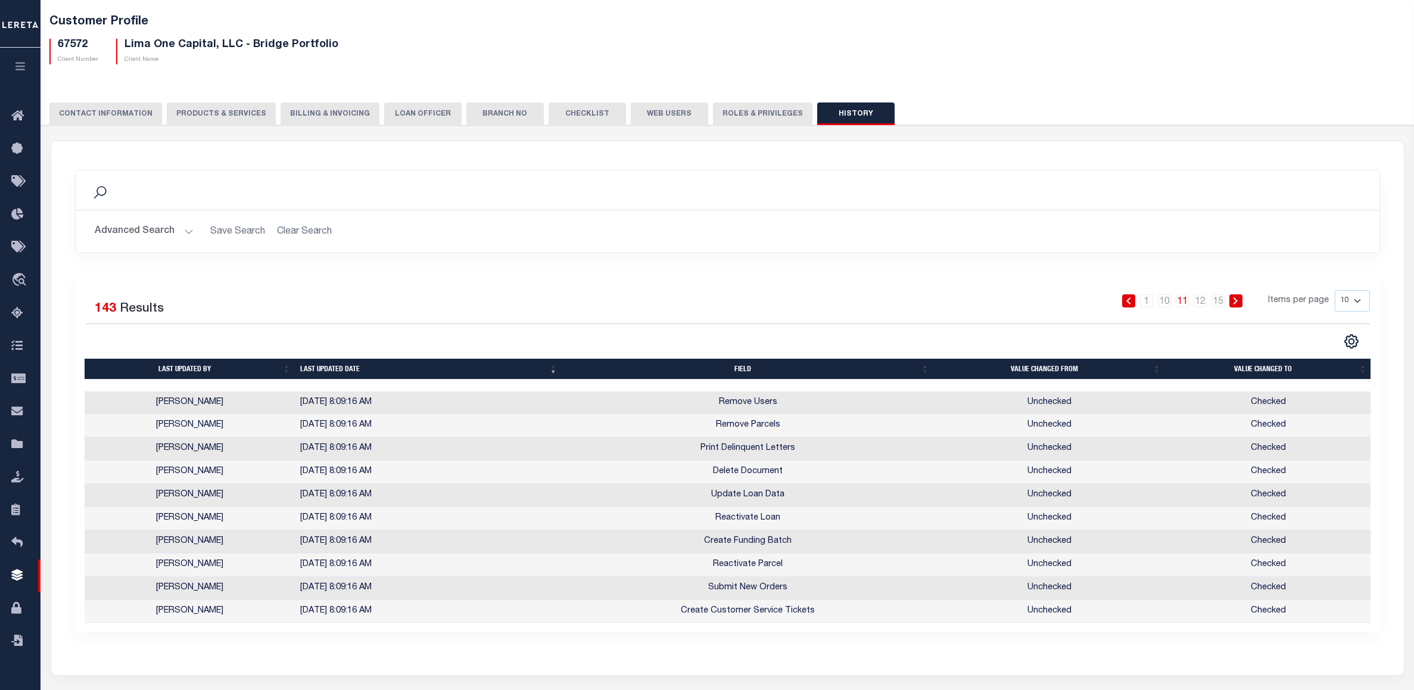
click at [1128, 300] on icon at bounding box center [1127, 300] width 5 height 7
click at [1125, 298] on link at bounding box center [1128, 300] width 13 height 13
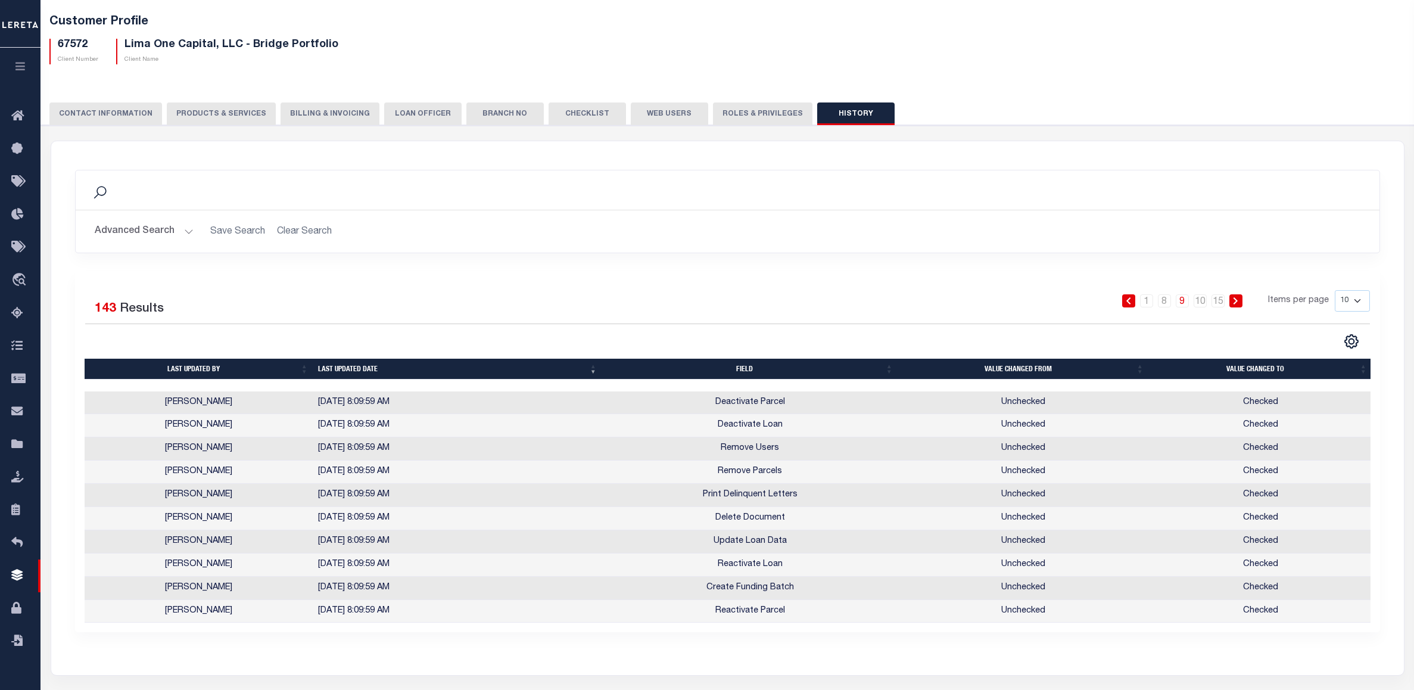
click at [1127, 299] on icon at bounding box center [1127, 300] width 5 height 7
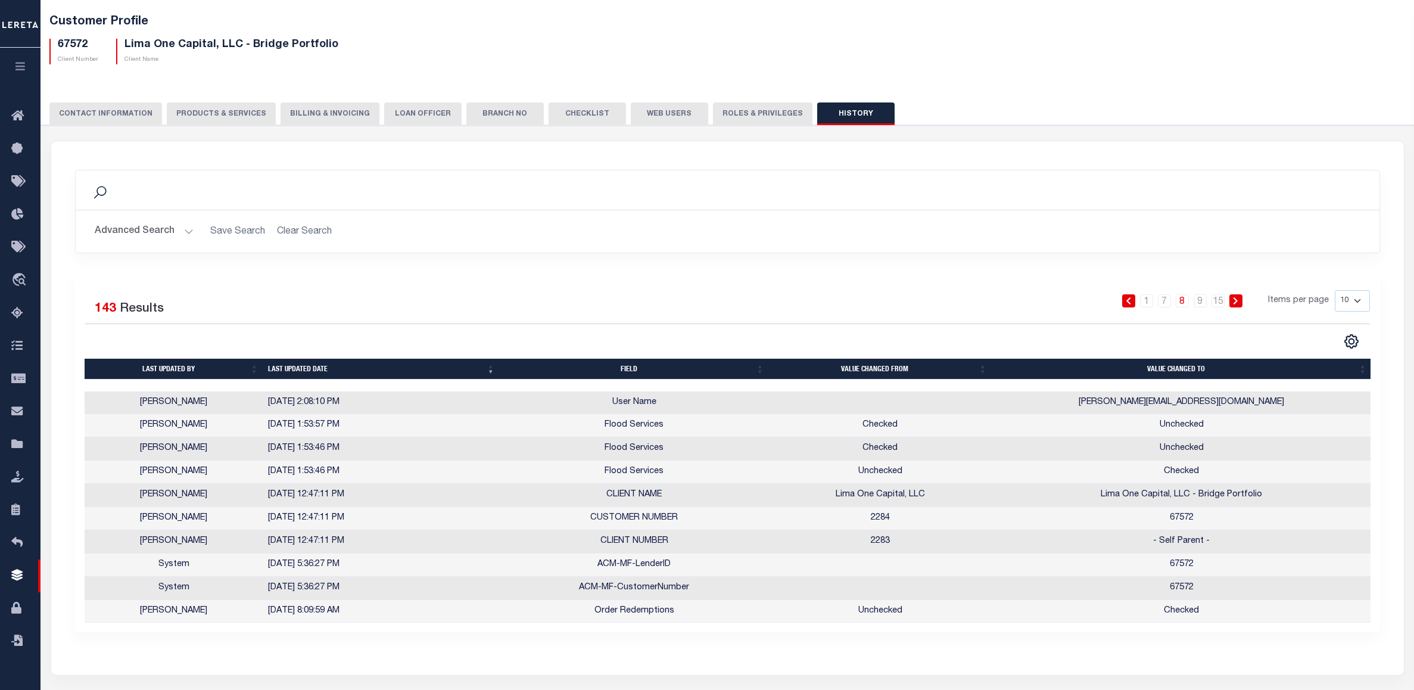
click at [1127, 299] on icon at bounding box center [1127, 300] width 5 height 7
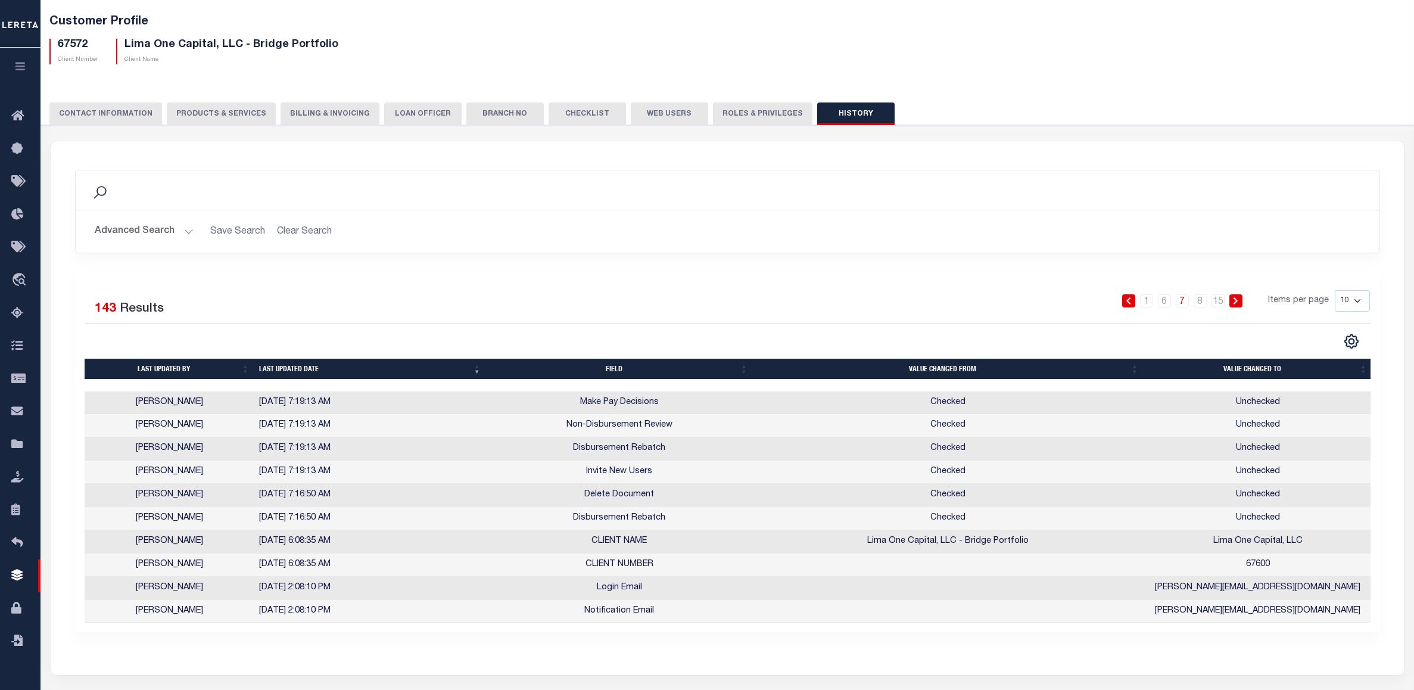
click at [24, 57] on button "button" at bounding box center [20, 68] width 40 height 40
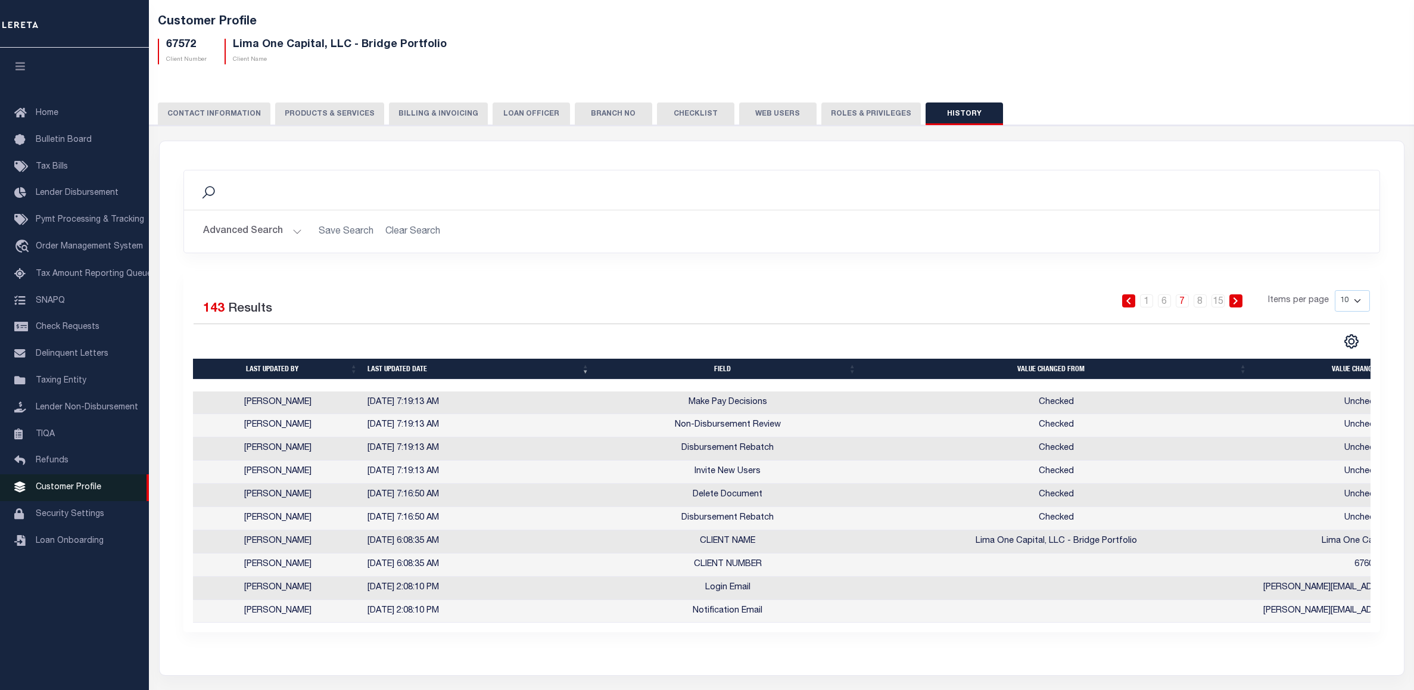
click at [81, 491] on span "Customer Profile" at bounding box center [68, 487] width 65 height 8
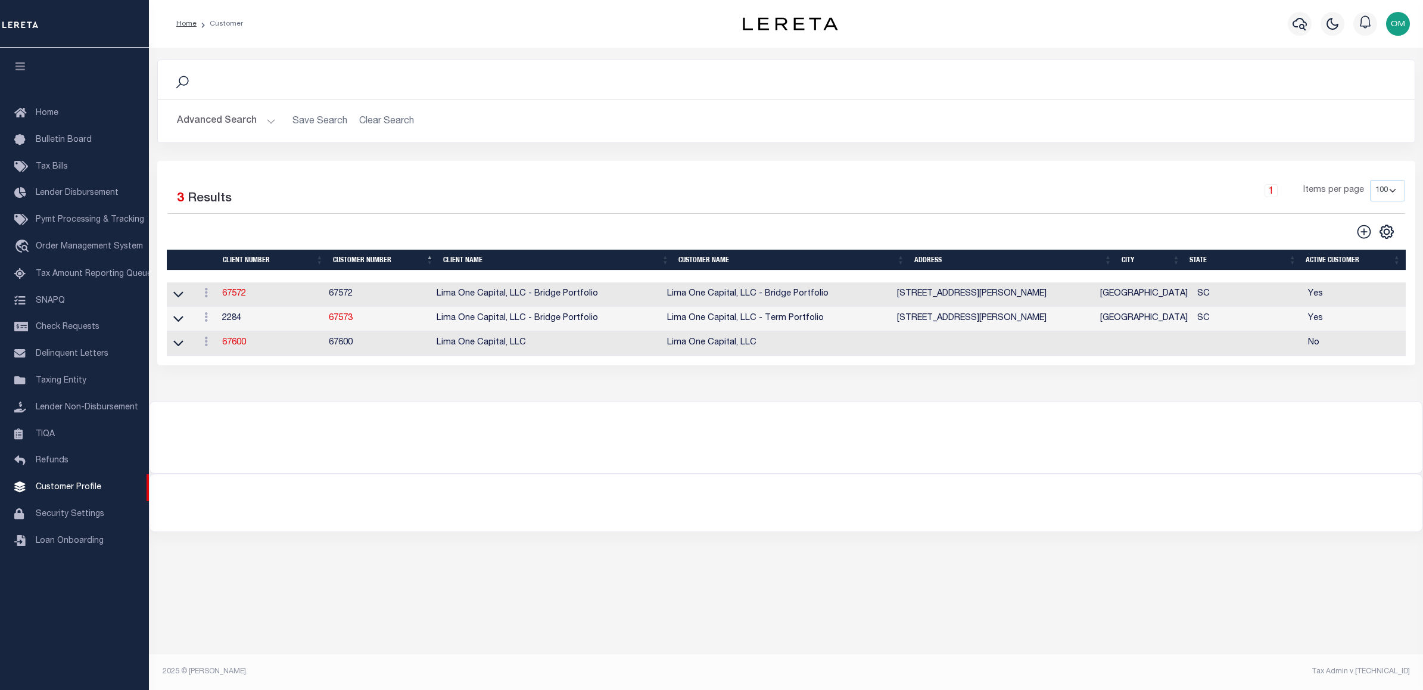
click at [263, 121] on button "Advanced Search" at bounding box center [226, 121] width 99 height 23
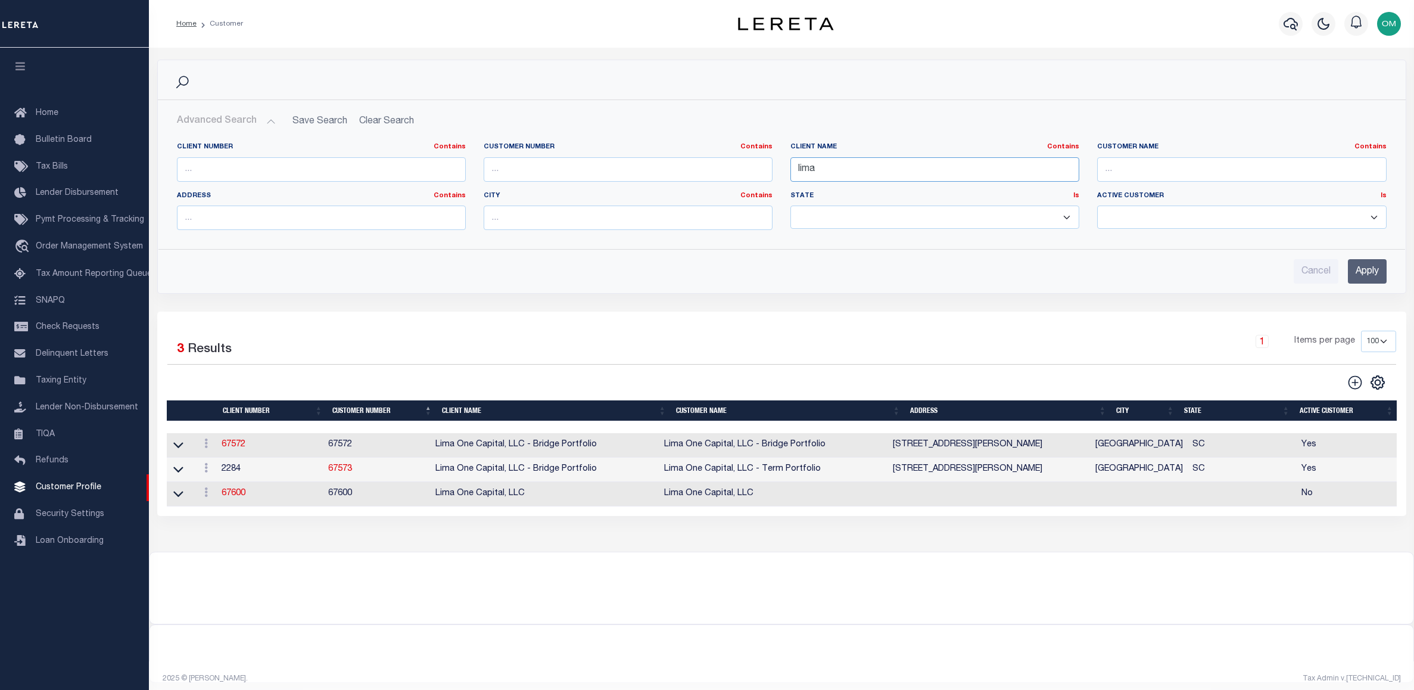
drag, startPoint x: 840, startPoint y: 172, endPoint x: 760, endPoint y: 183, distance: 79.9
click at [760, 183] on div "Client Number Contains Contains Is Customer Number Contains Contains Is Contains" at bounding box center [781, 190] width 1227 height 97
type input "renovo"
click at [1380, 273] on input "Apply" at bounding box center [1366, 271] width 39 height 24
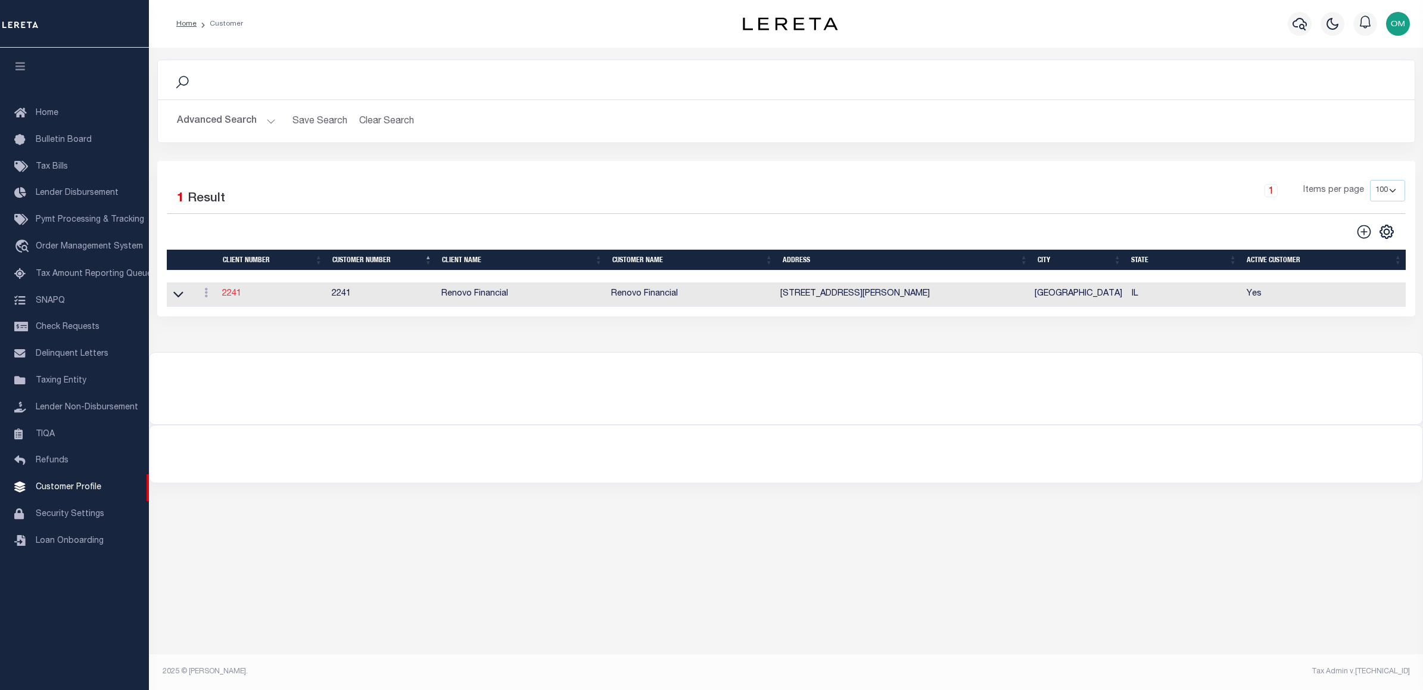
click at [227, 297] on link "2241" at bounding box center [231, 293] width 19 height 8
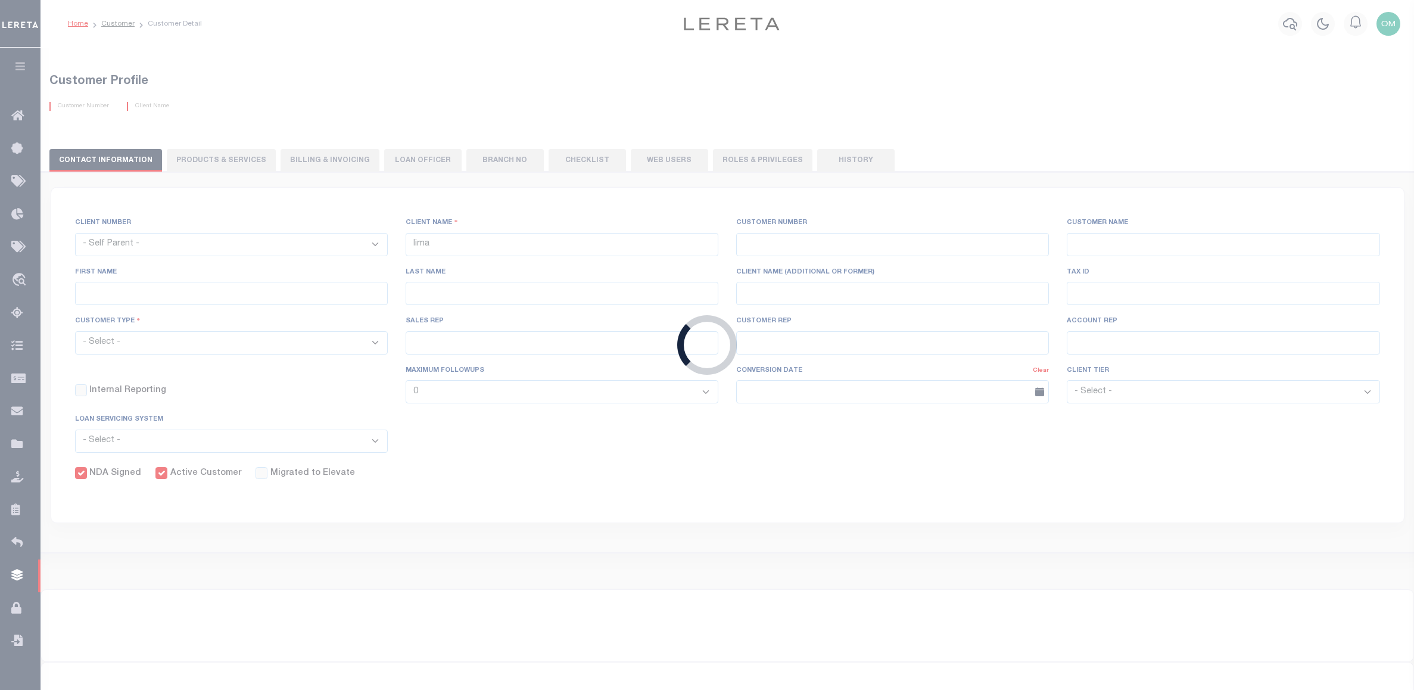
select select
type input "Renovo Financial"
type input "2241"
type input "Renovo Financial"
type input "[PERSON_NAME]"
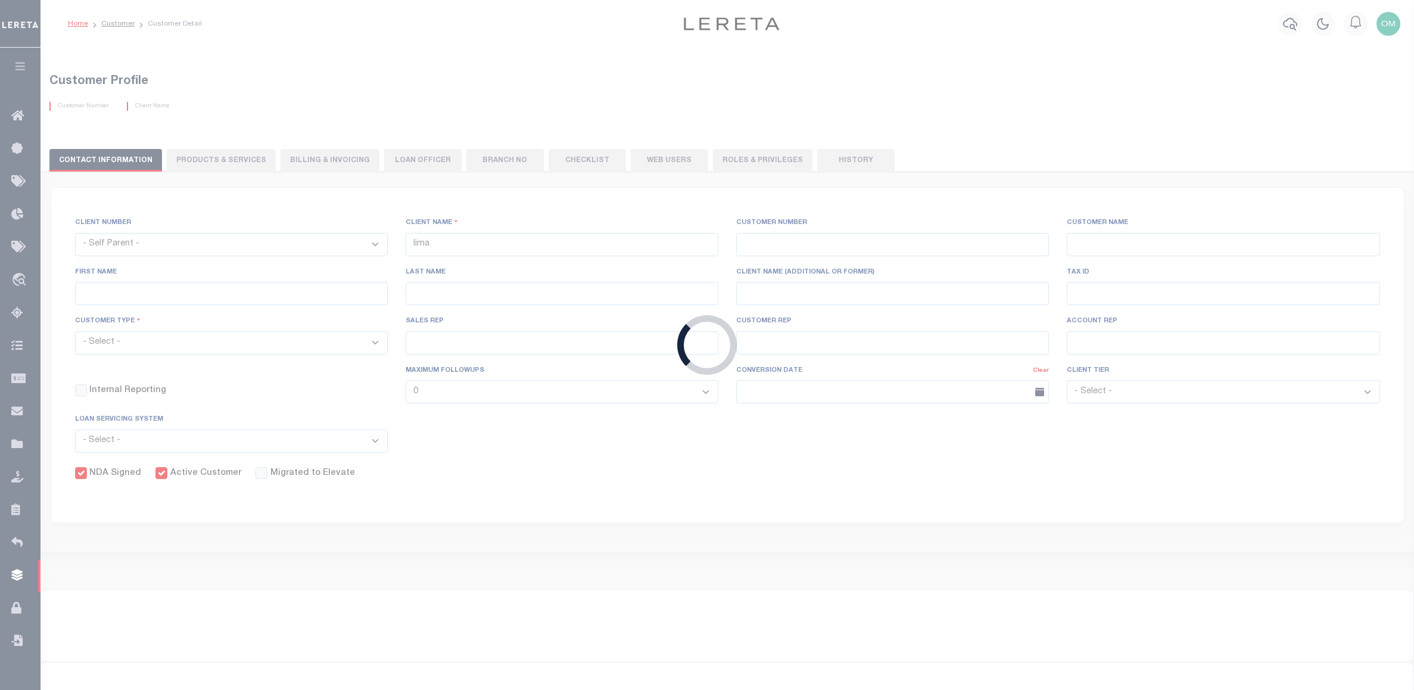
type input "[PERSON_NAME]"
select select "Mixed Portfolio"
type input "[PERSON_NAME]"
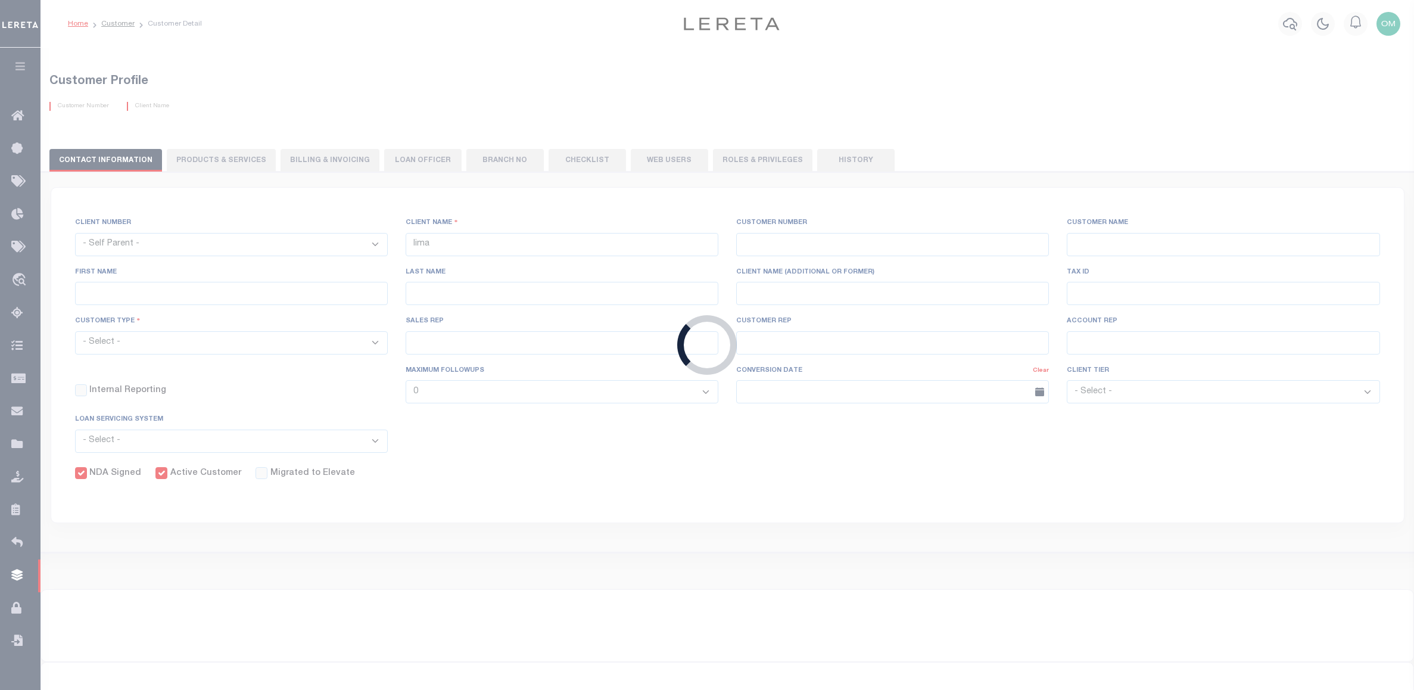
checkbox input "true"
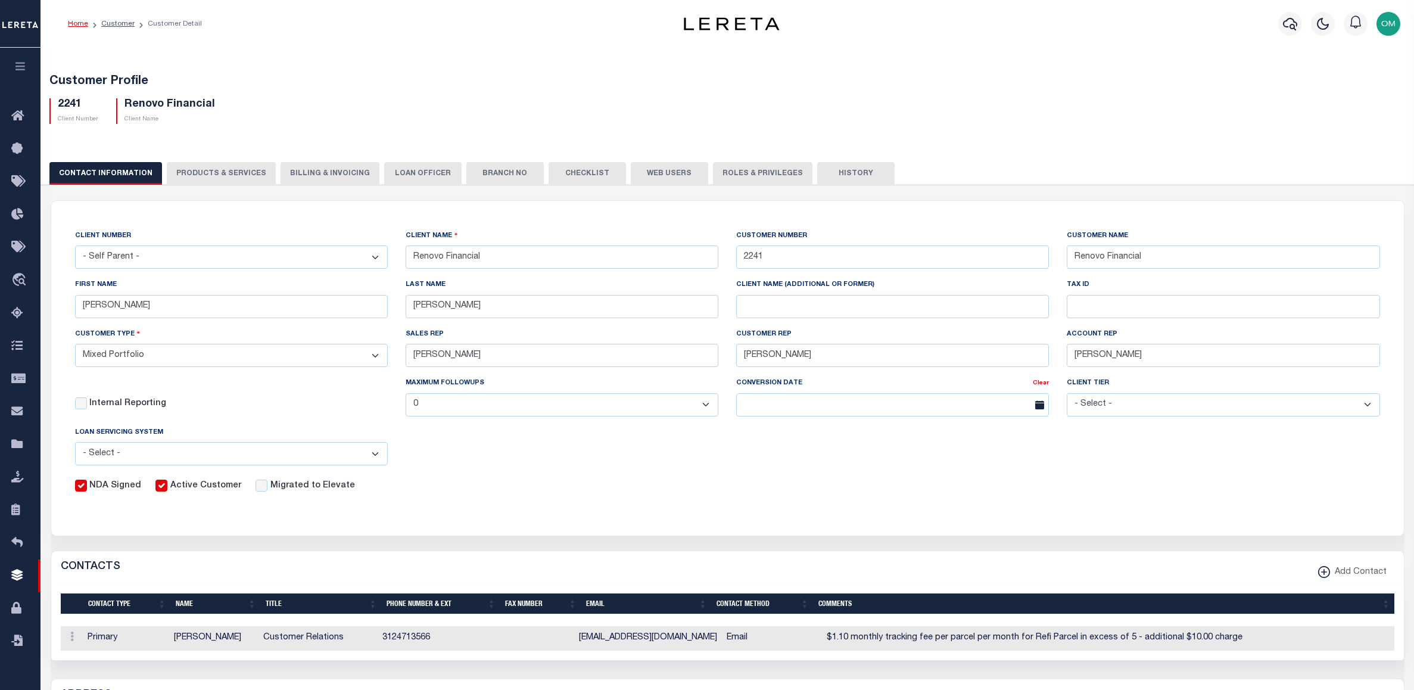
click at [837, 174] on button "History" at bounding box center [855, 173] width 77 height 23
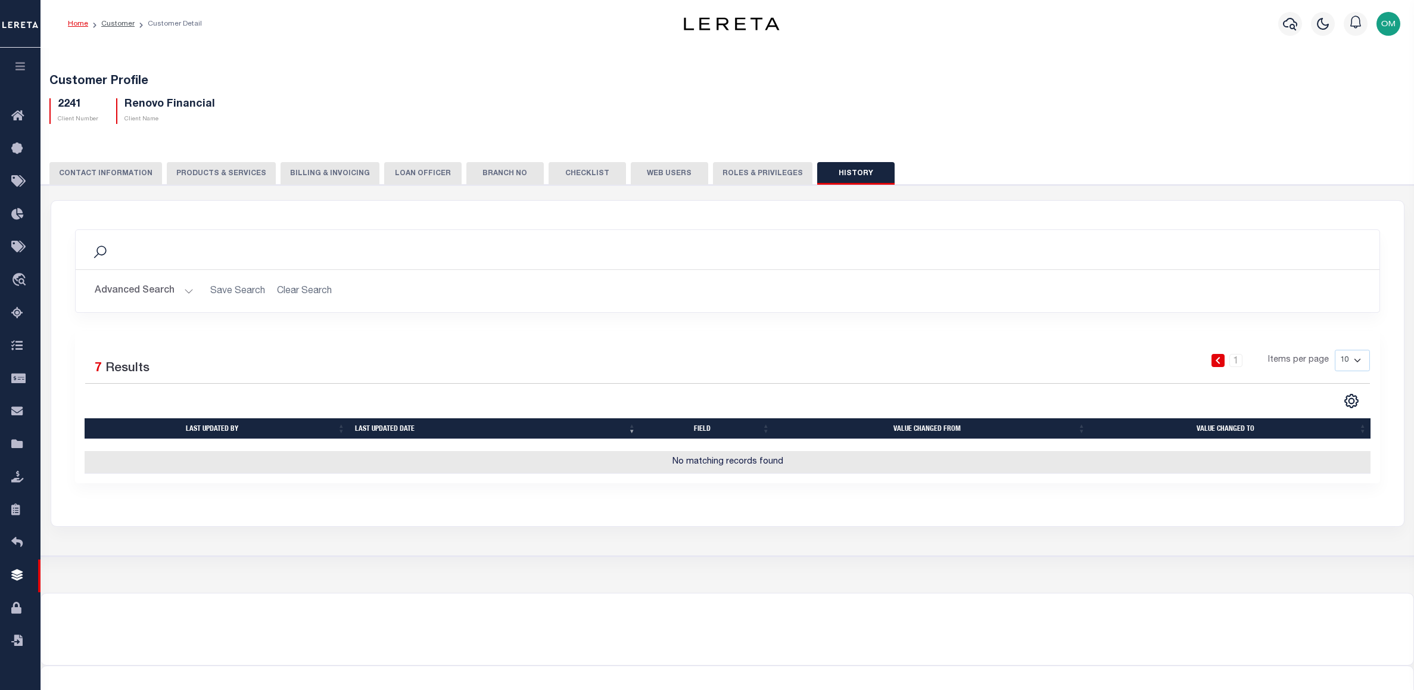
click at [185, 291] on button "Advanced Search" at bounding box center [144, 290] width 99 height 23
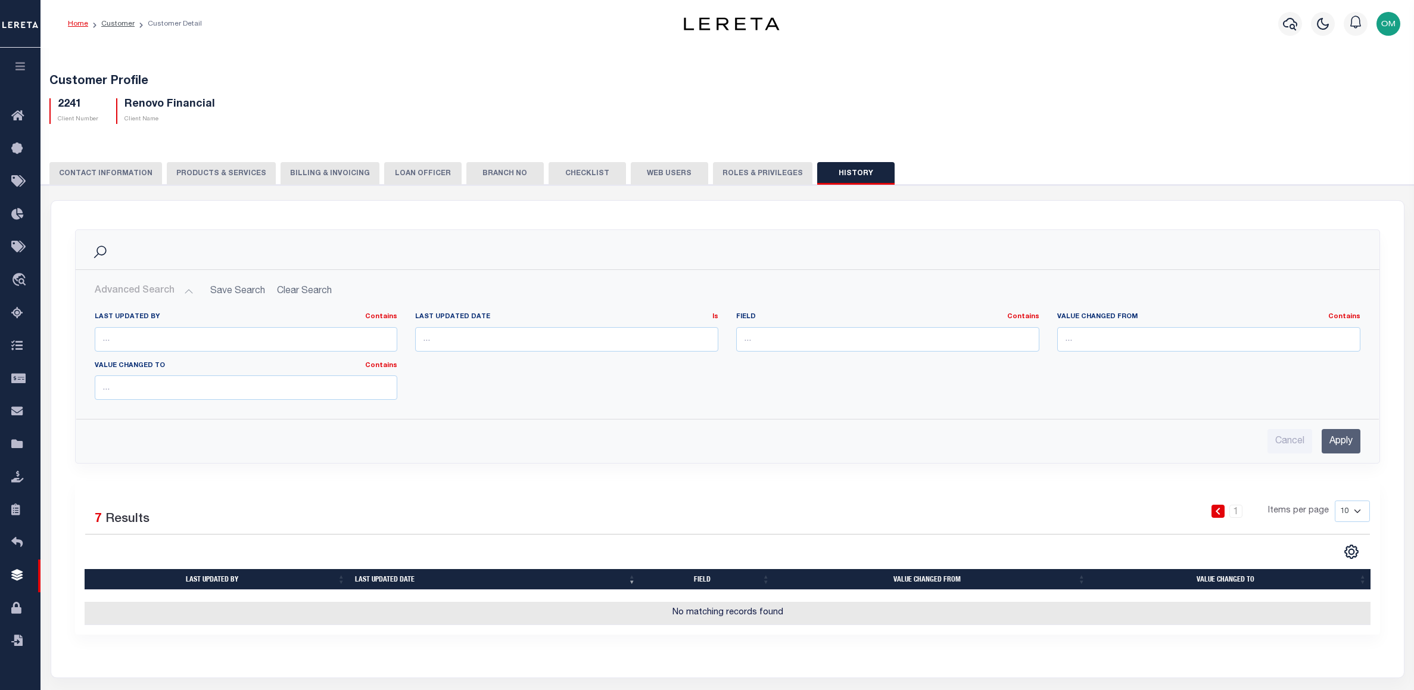
click at [185, 291] on button "Advanced Search" at bounding box center [144, 290] width 99 height 23
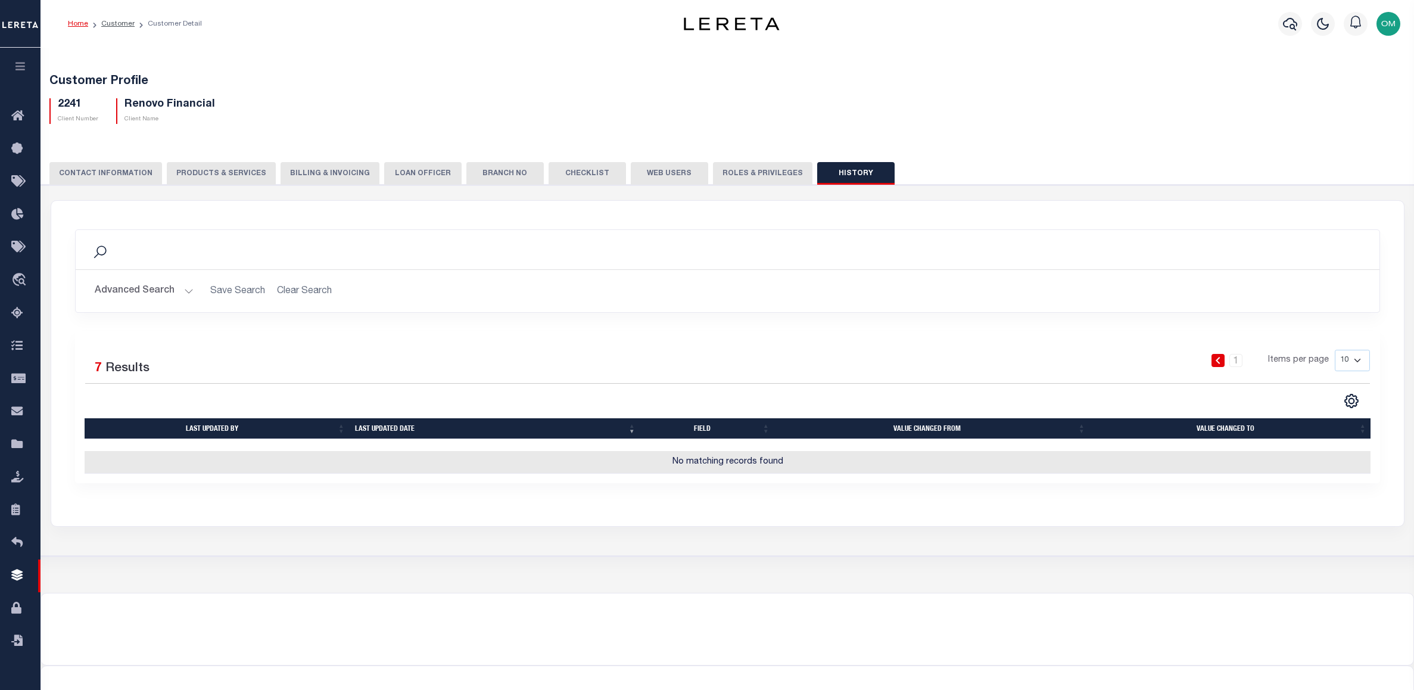
click at [185, 291] on button "Advanced Search" at bounding box center [144, 290] width 99 height 23
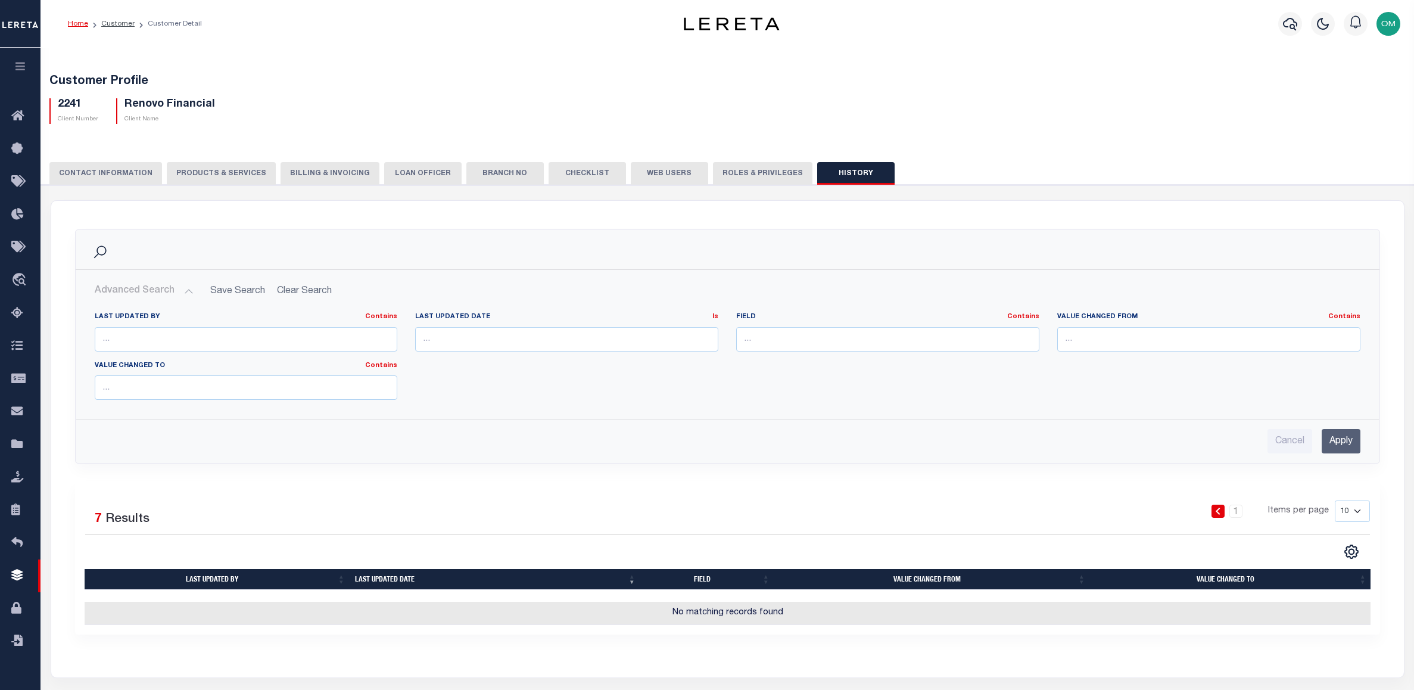
click at [1340, 441] on input "Apply" at bounding box center [1340, 441] width 39 height 24
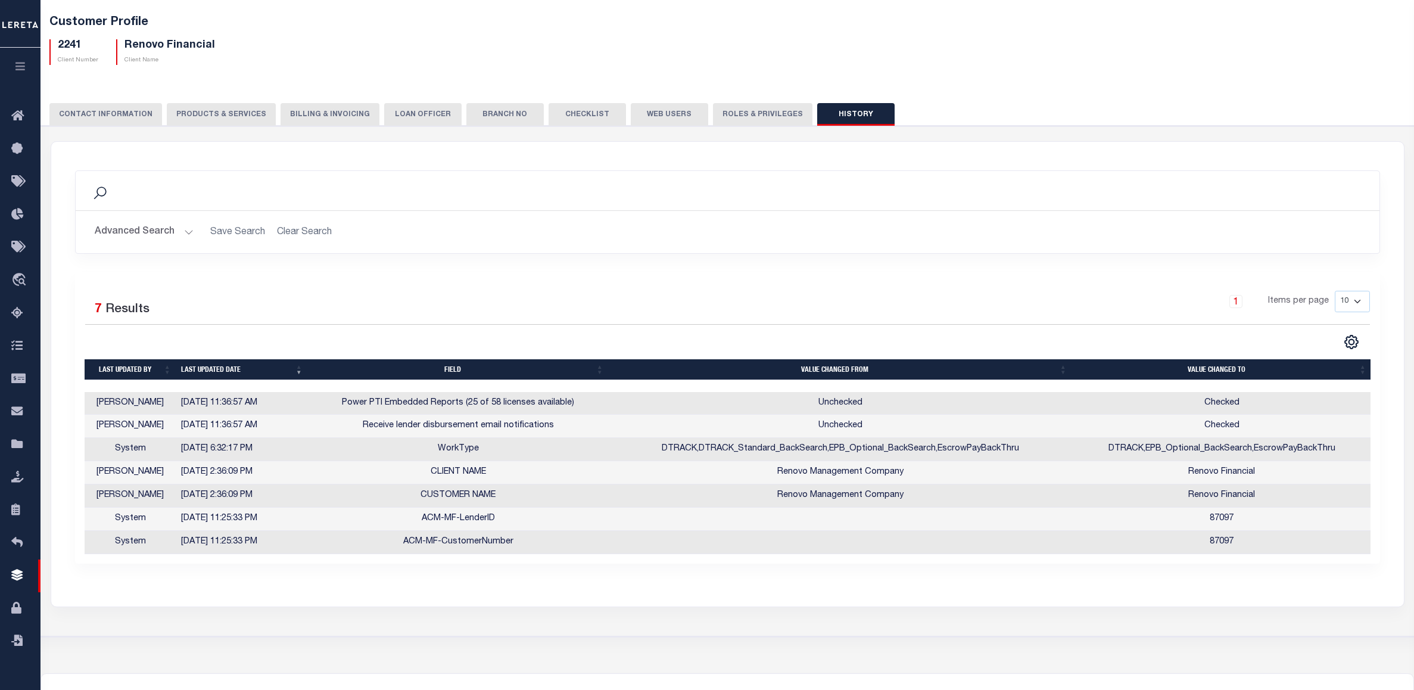
scroll to position [60, 0]
